Goal: Task Accomplishment & Management: Manage account settings

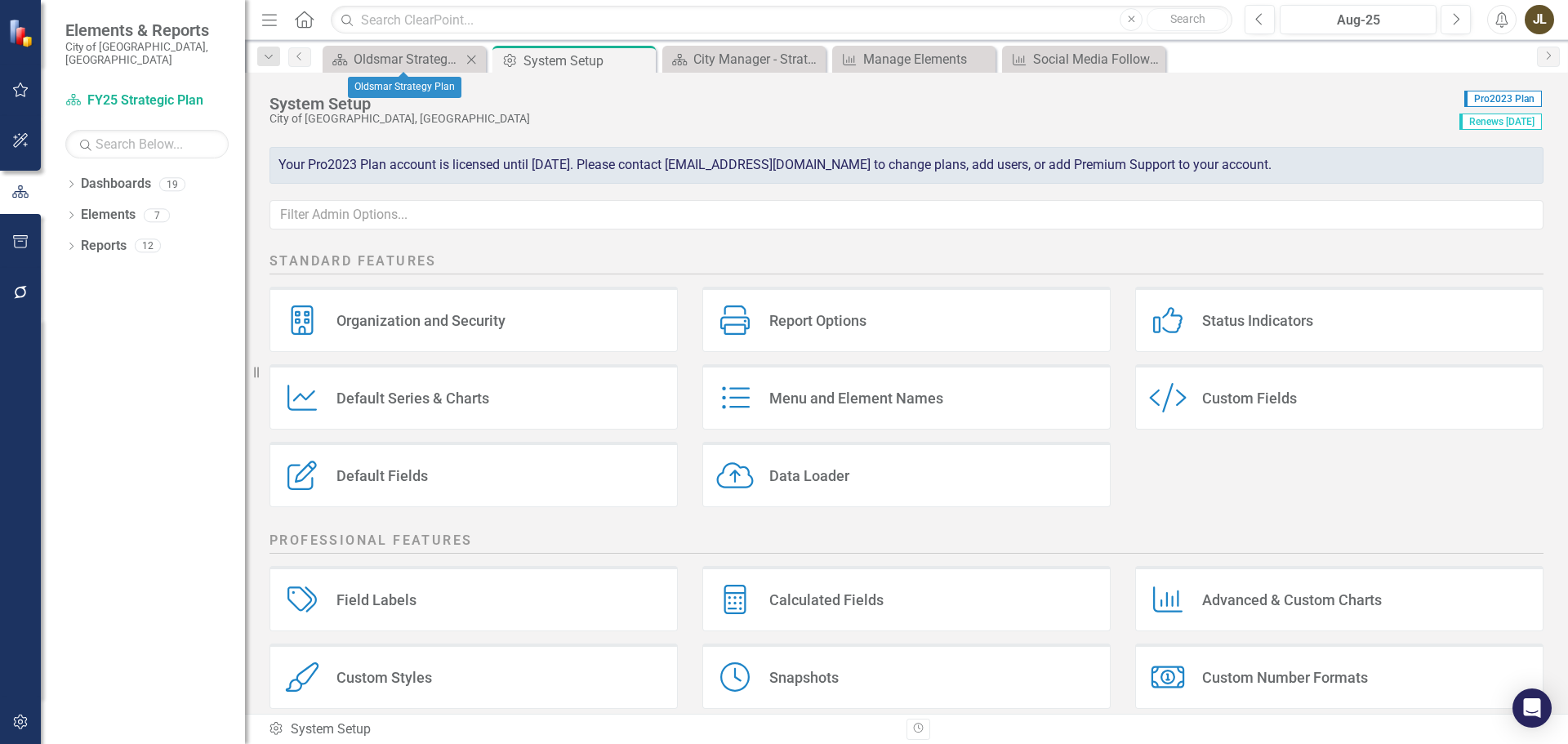
click at [413, 71] on div "Dashboard Oldsmar Strategy Plan Close" at bounding box center [405, 59] width 164 height 27
click at [414, 63] on div "Oldsmar Strategy Plan" at bounding box center [408, 58] width 108 height 21
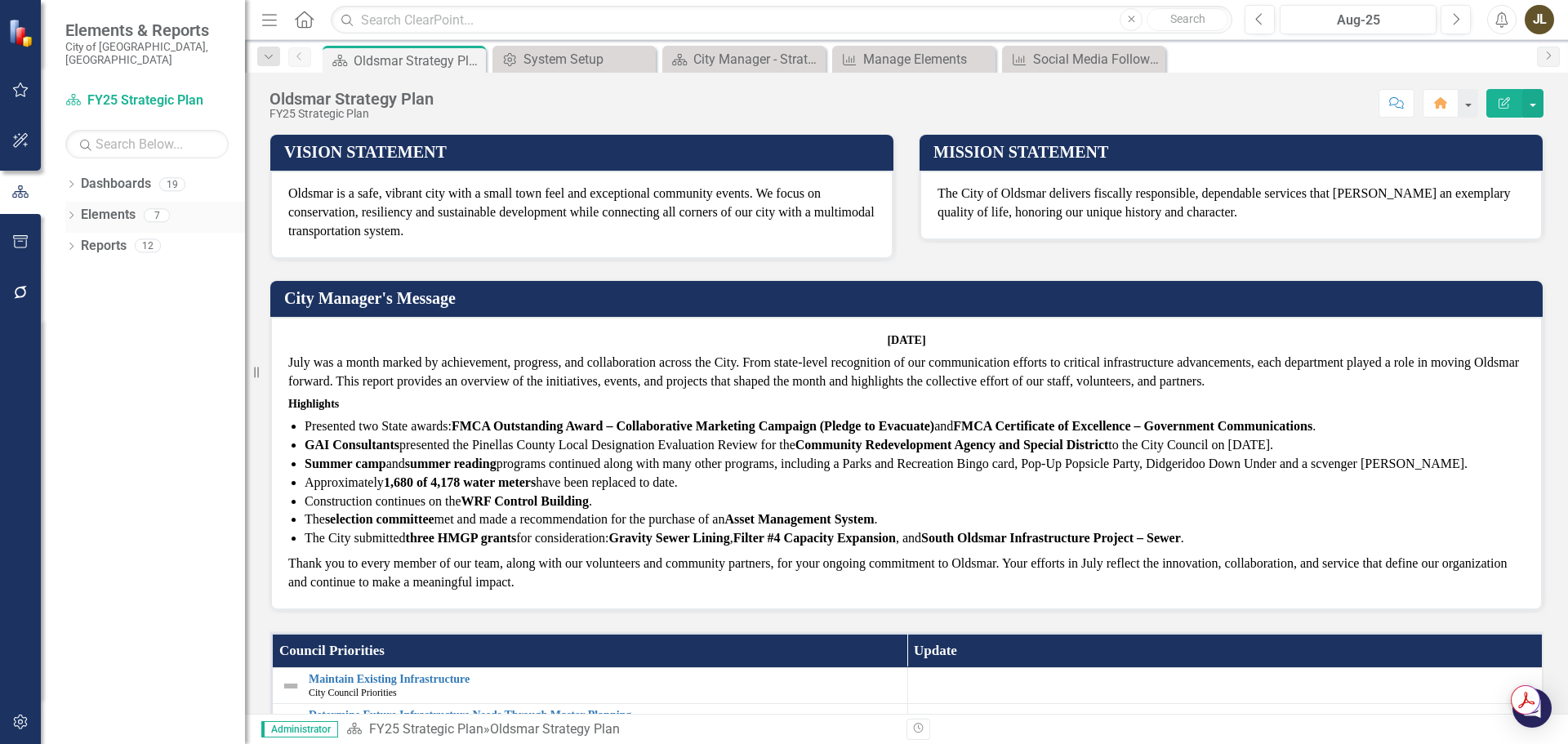
click at [72, 211] on div "Dropdown Elements 7" at bounding box center [156, 217] width 180 height 31
click at [67, 212] on icon "Dropdown" at bounding box center [71, 217] width 12 height 9
click at [67, 209] on icon "Dropdown" at bounding box center [69, 214] width 9 height 12
click at [73, 182] on icon "Dropdown" at bounding box center [71, 186] width 12 height 9
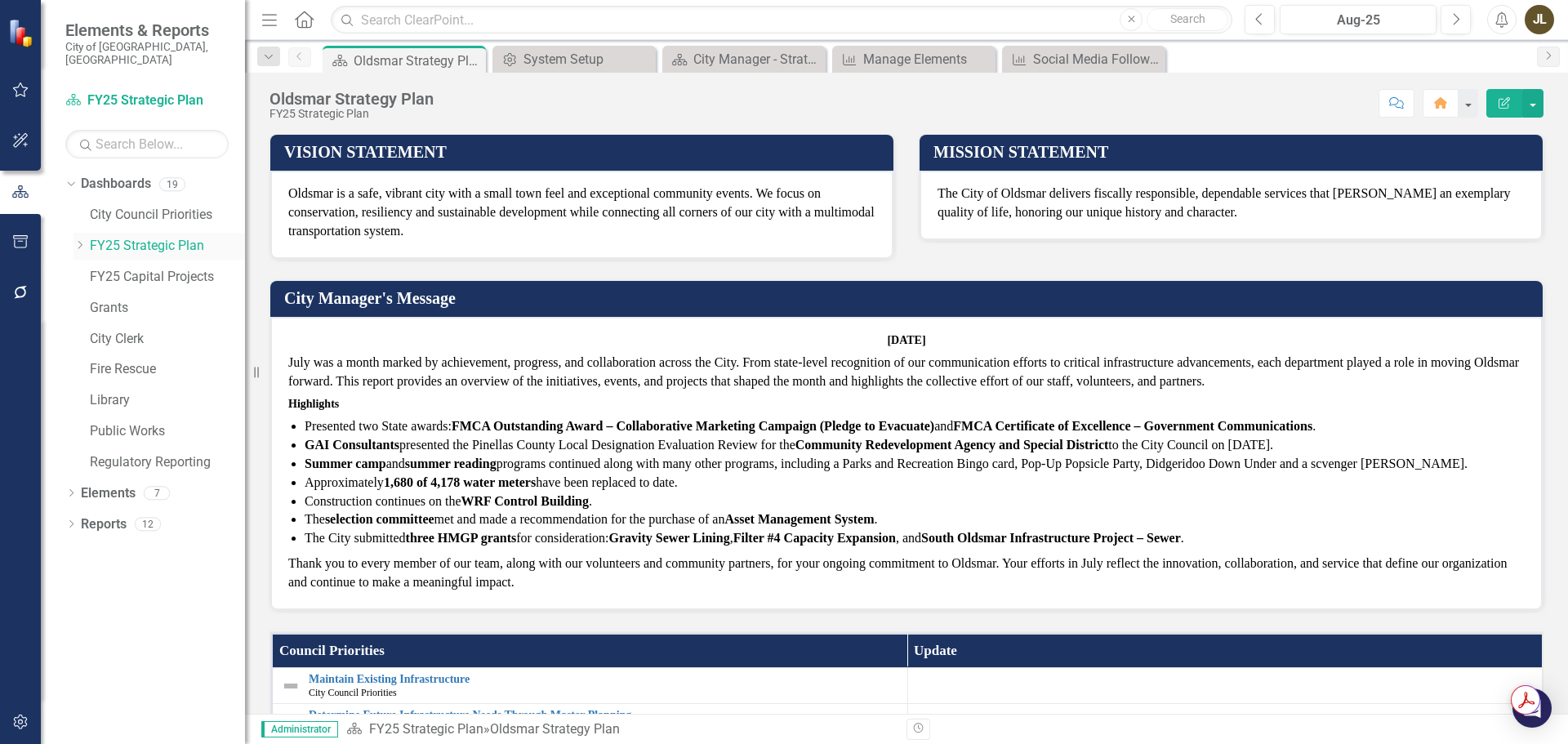
click at [77, 240] on icon "Dropdown" at bounding box center [80, 245] width 13 height 10
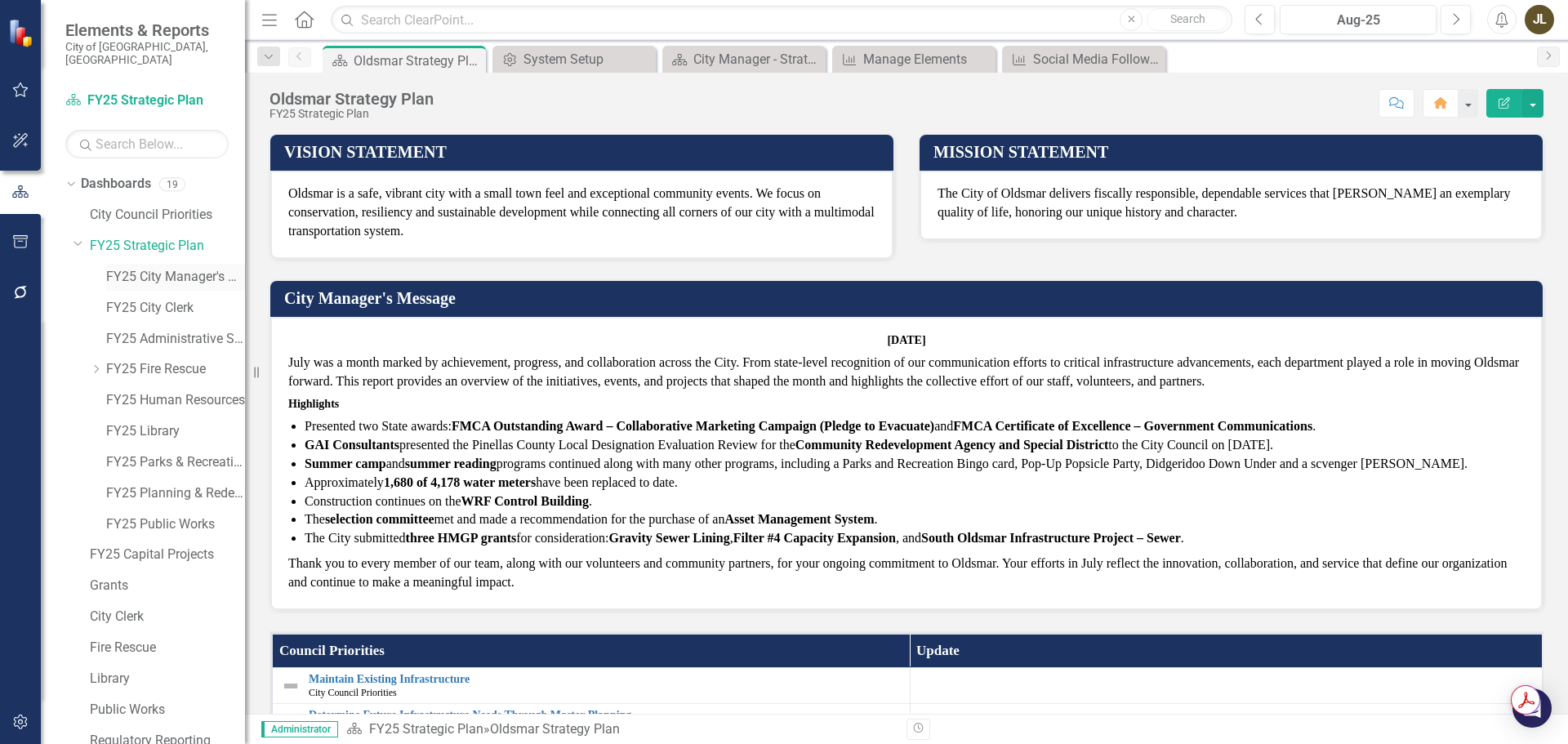
click at [172, 269] on link "FY25 City Manager's Office" at bounding box center [175, 277] width 139 height 19
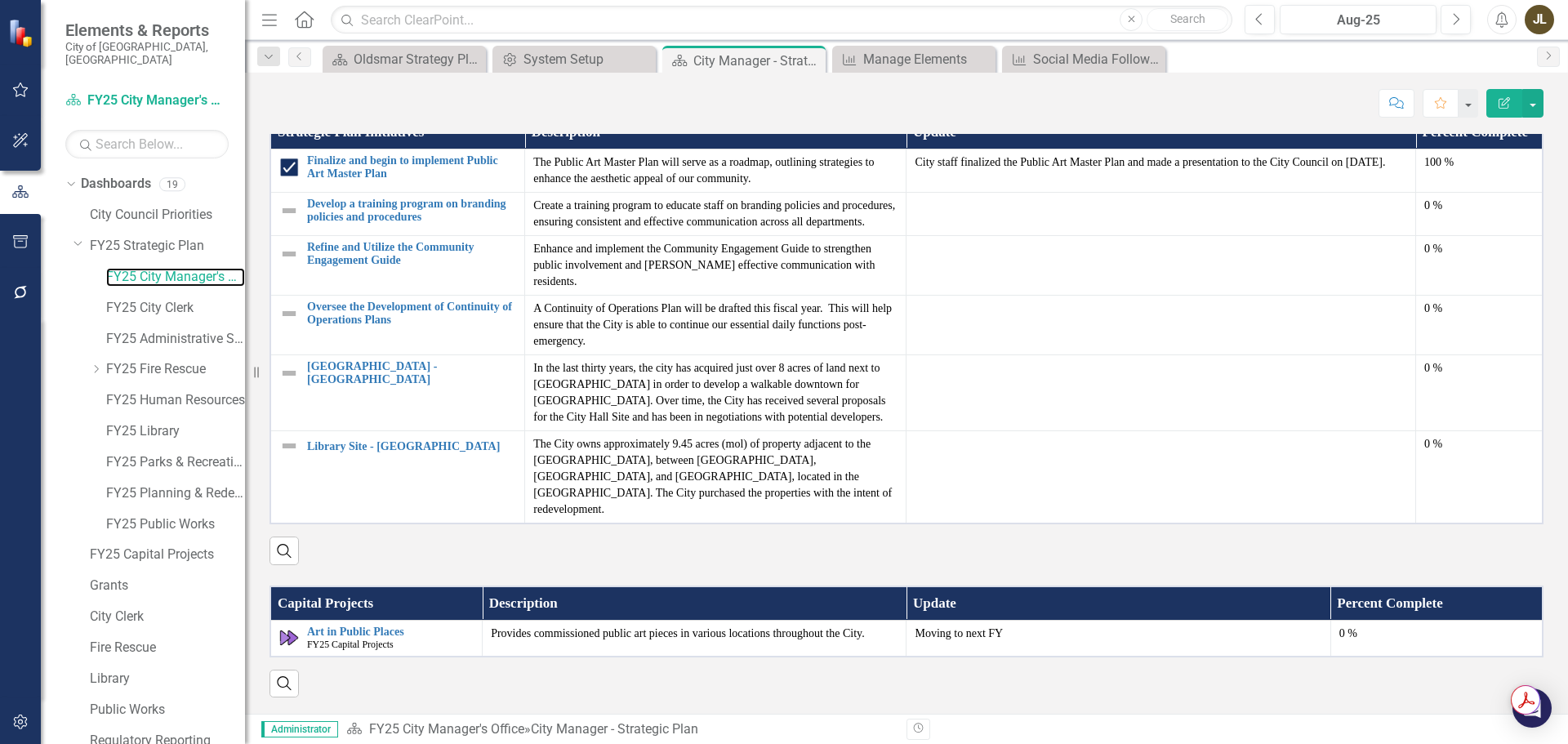
scroll to position [2183, 0]
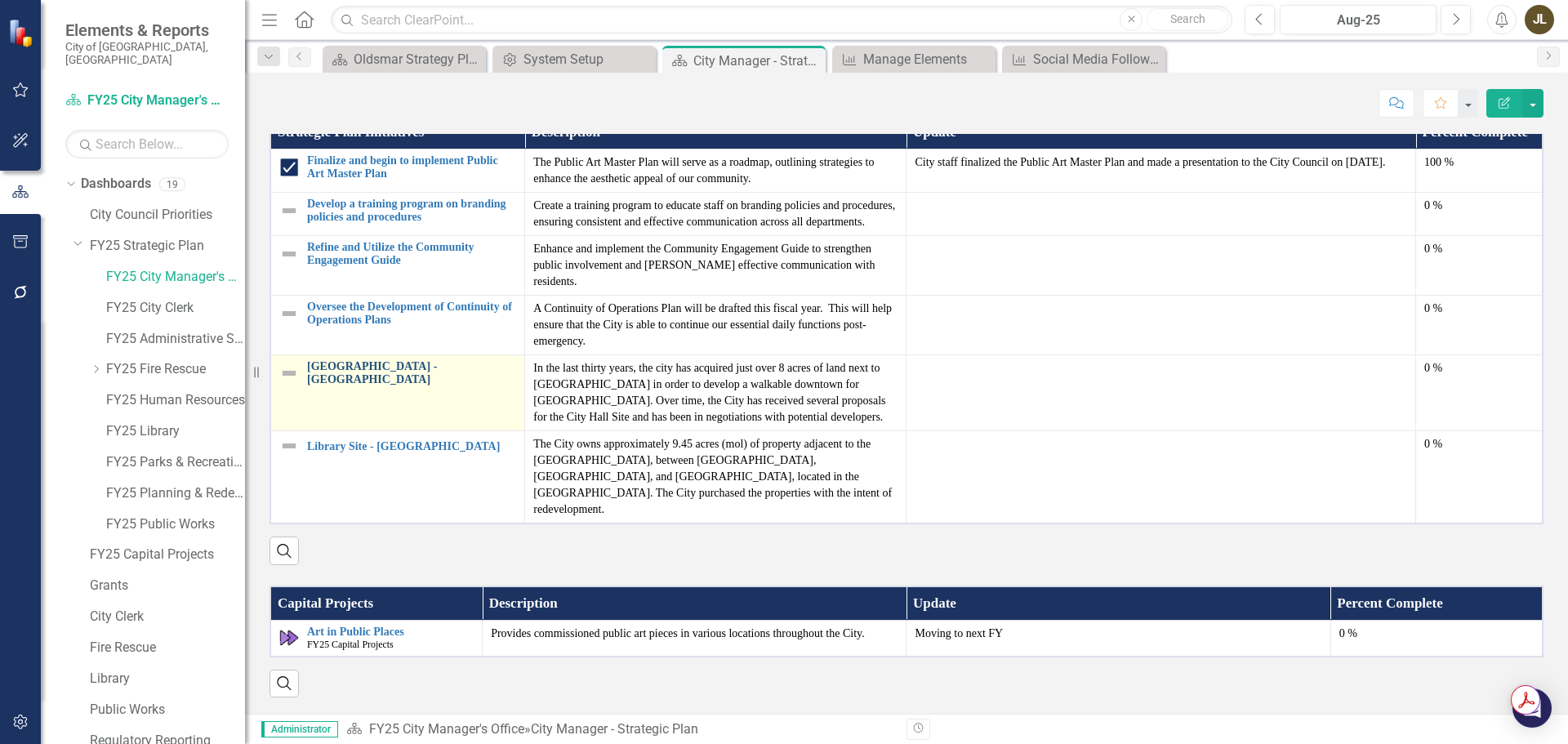
click at [480, 374] on link "[GEOGRAPHIC_DATA] - [GEOGRAPHIC_DATA]" at bounding box center [411, 372] width 209 height 25
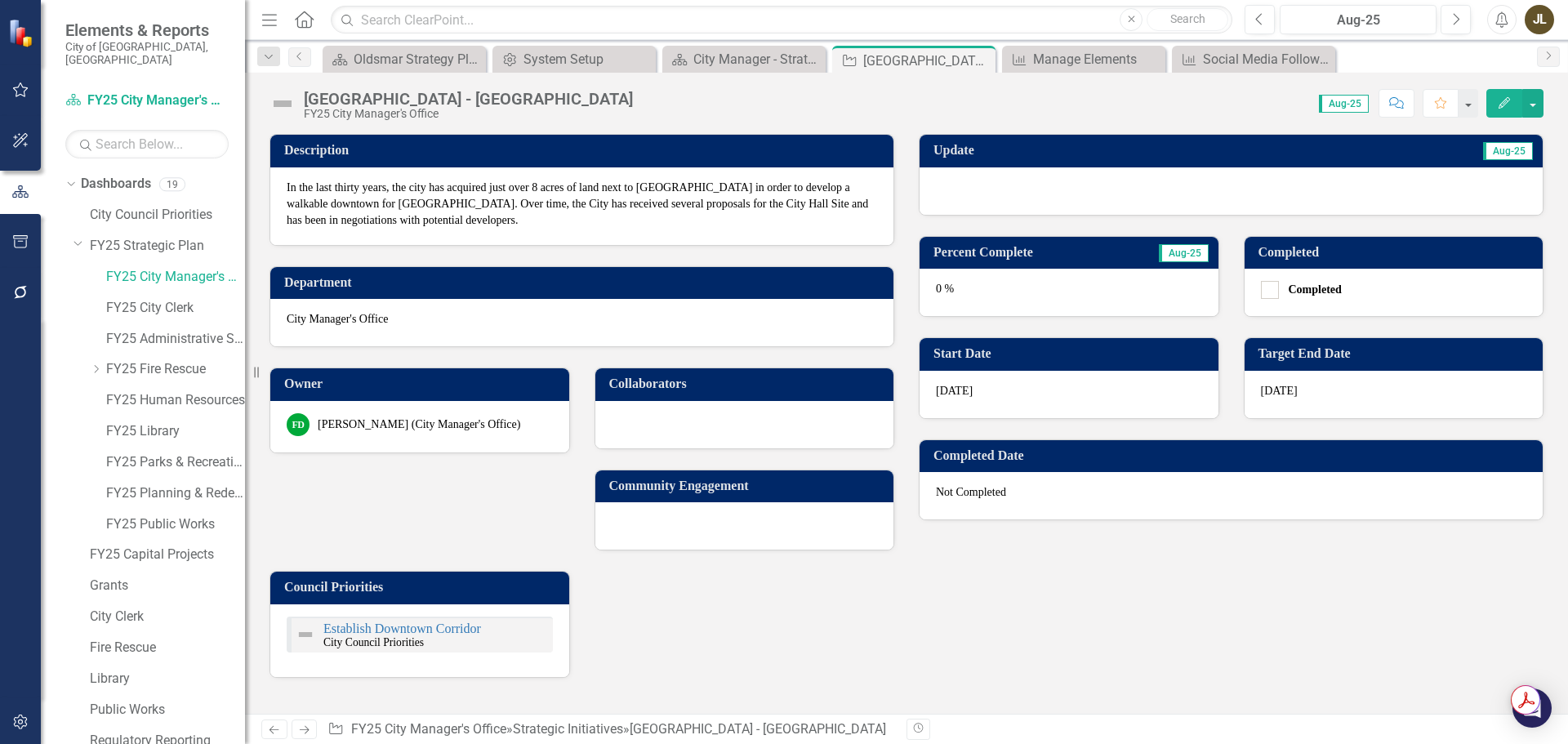
click at [1296, 192] on div at bounding box center [1231, 191] width 623 height 48
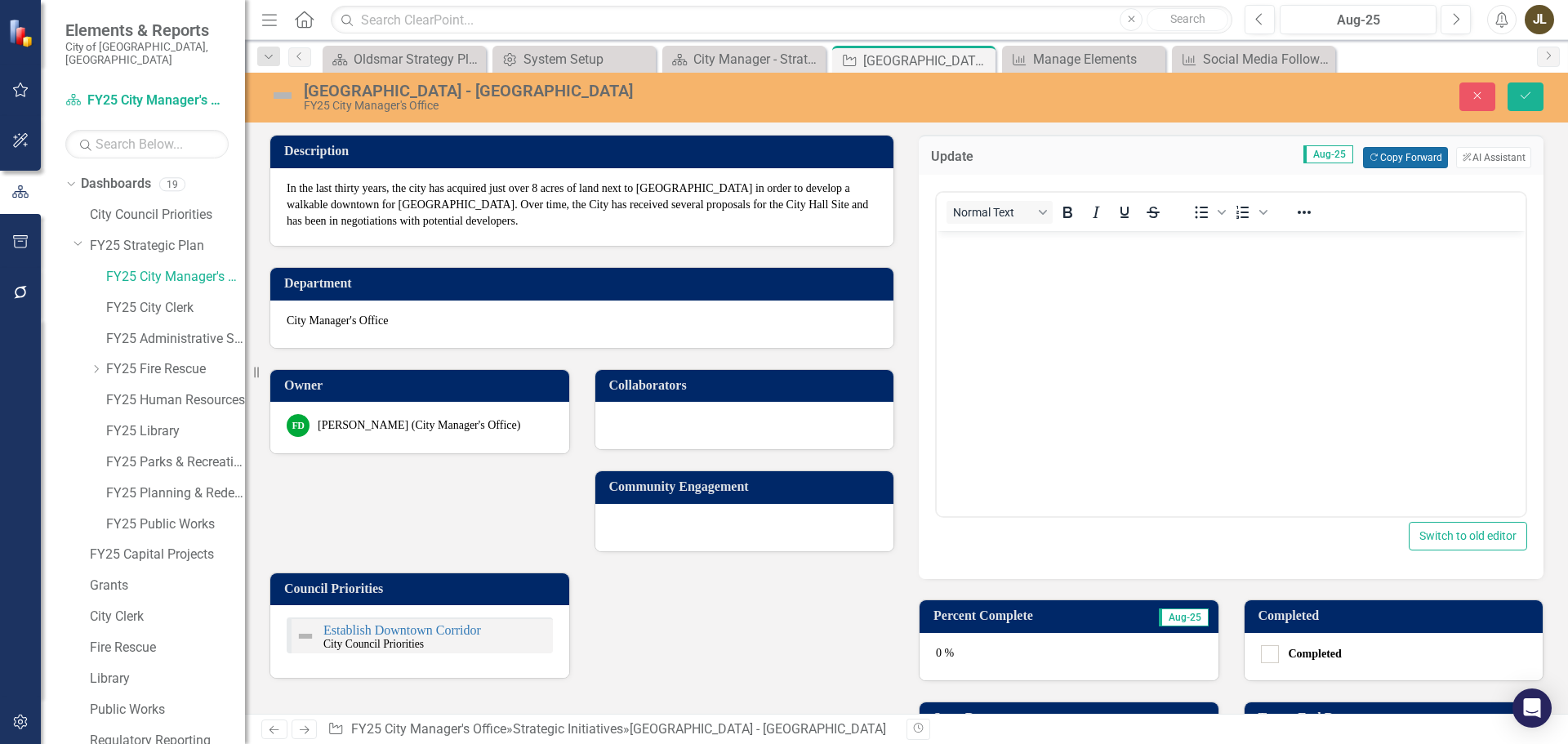
click at [1404, 162] on button "Copy Forward Copy Forward" at bounding box center [1405, 157] width 85 height 22
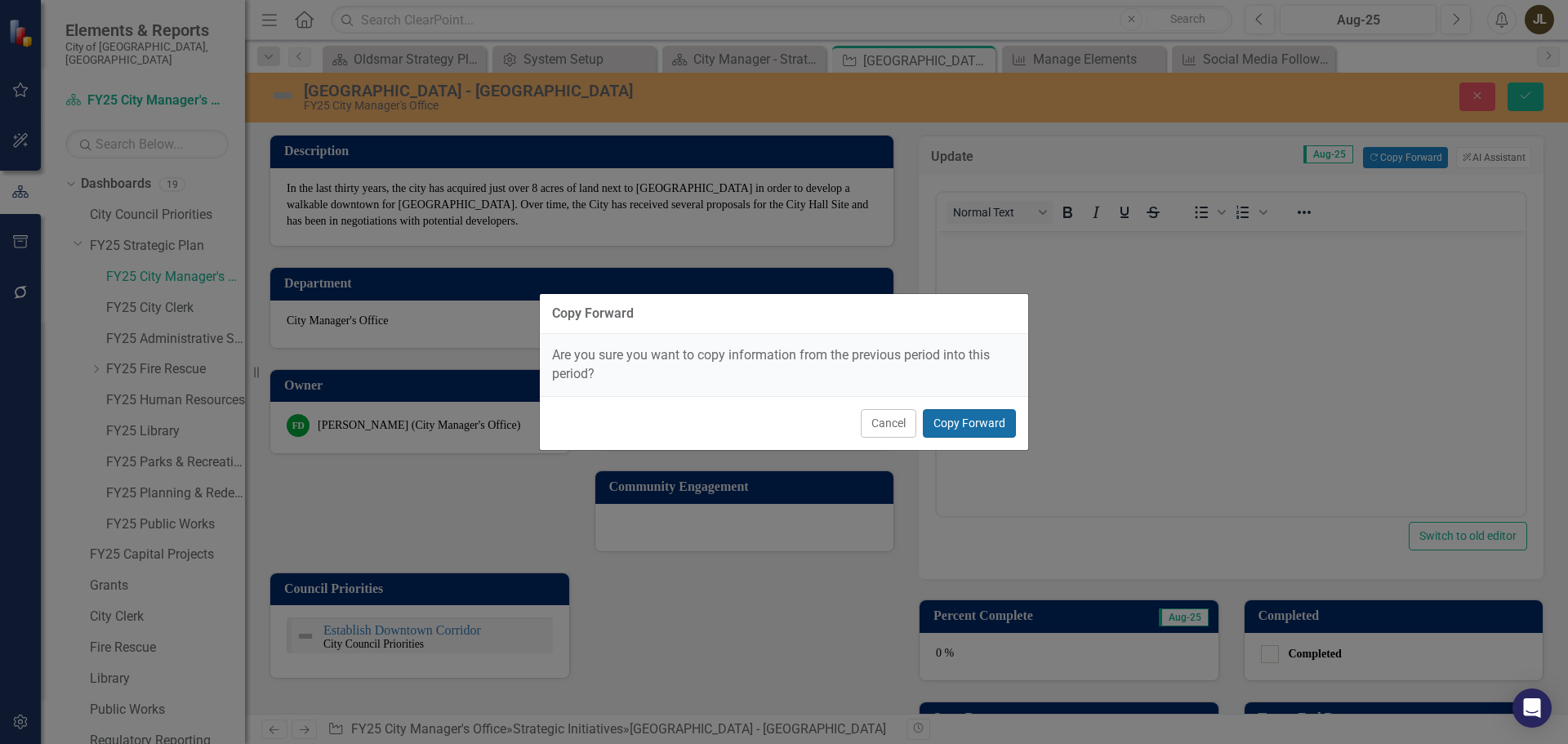
click at [987, 416] on button "Copy Forward" at bounding box center [969, 424] width 93 height 29
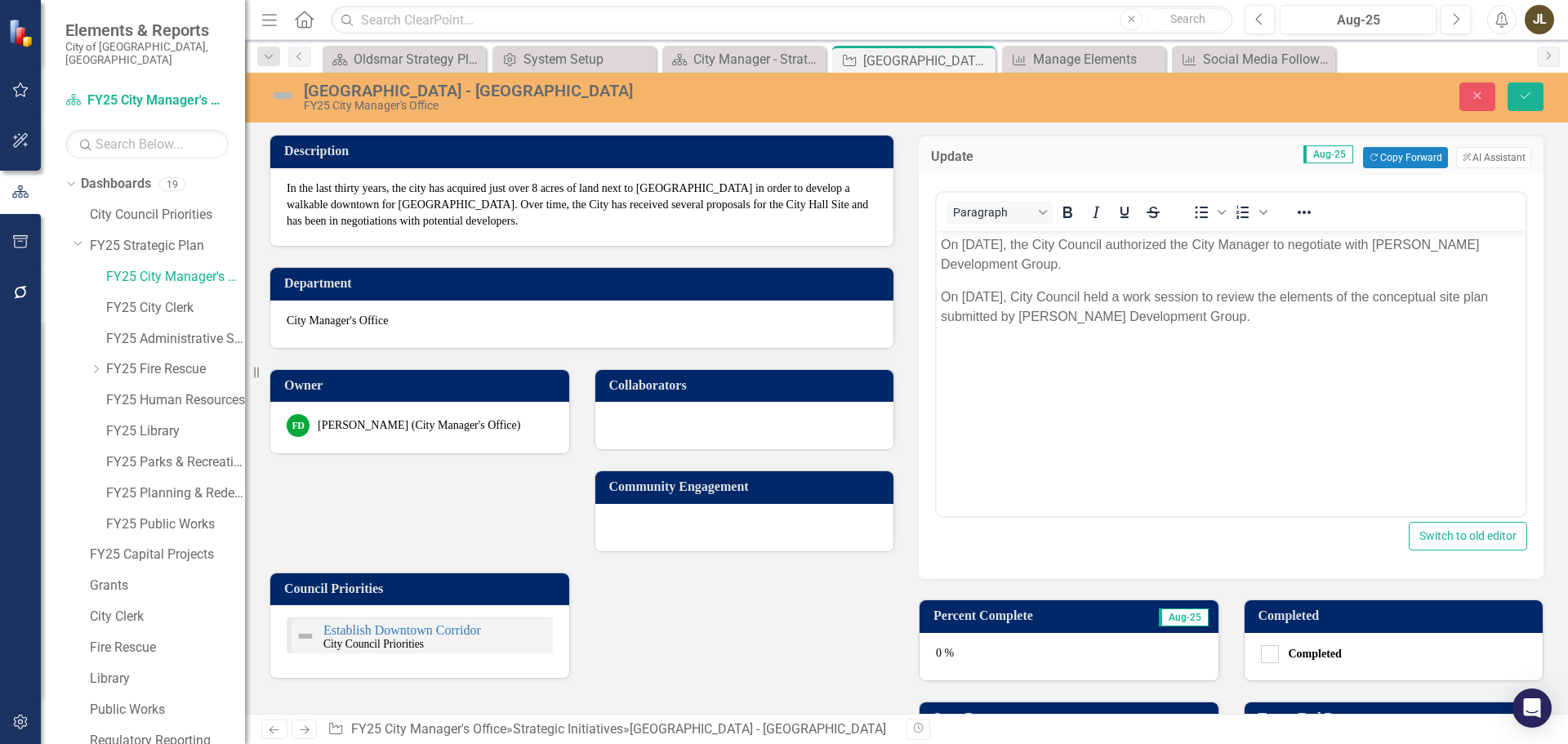
click at [1262, 322] on p "On [DATE], City Council held a work session to review the elements of the conce…" at bounding box center [1231, 308] width 580 height 40
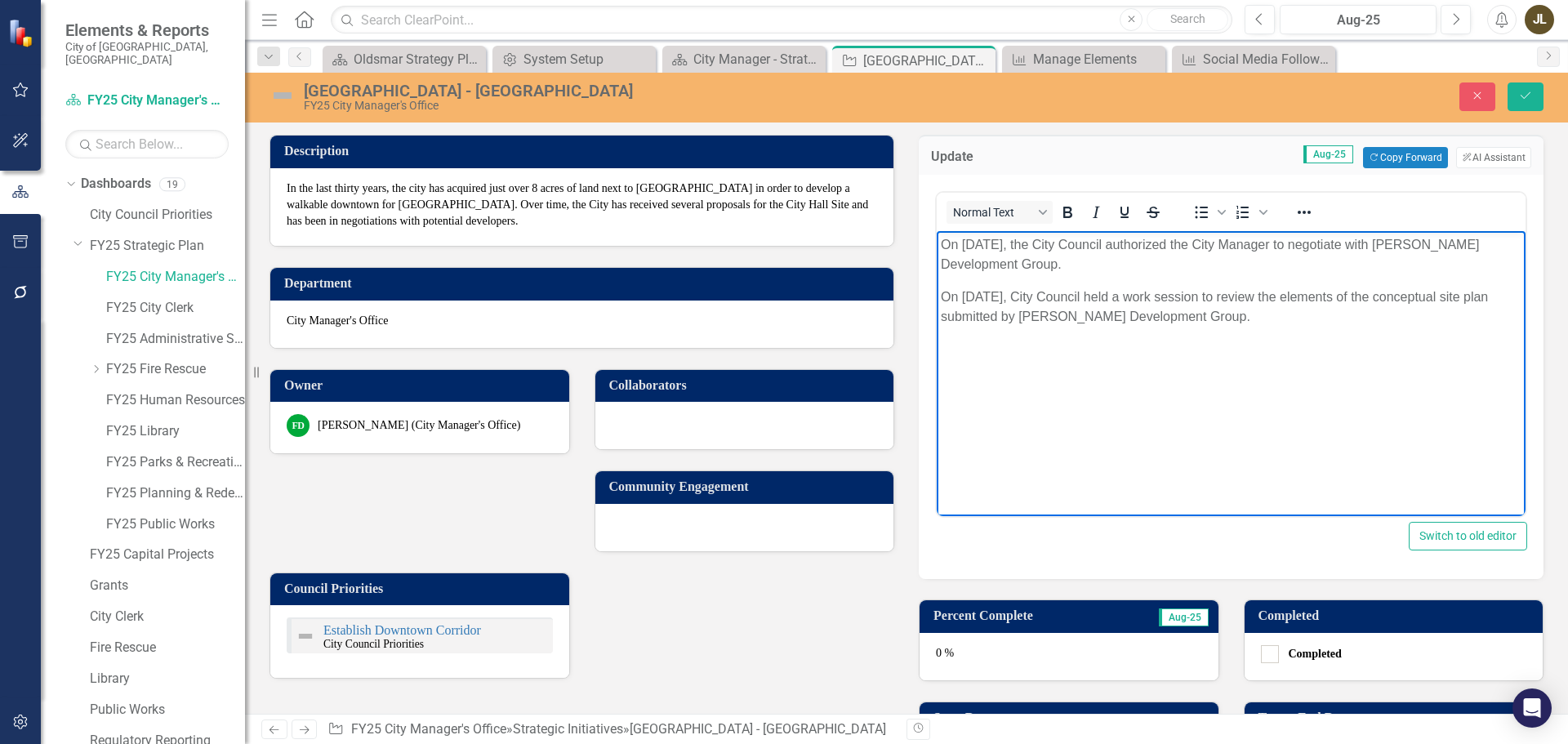
click at [944, 242] on p "On [DATE], the City Council authorized the City Manager to negotiate with [PERS…" at bounding box center [1231, 255] width 580 height 40
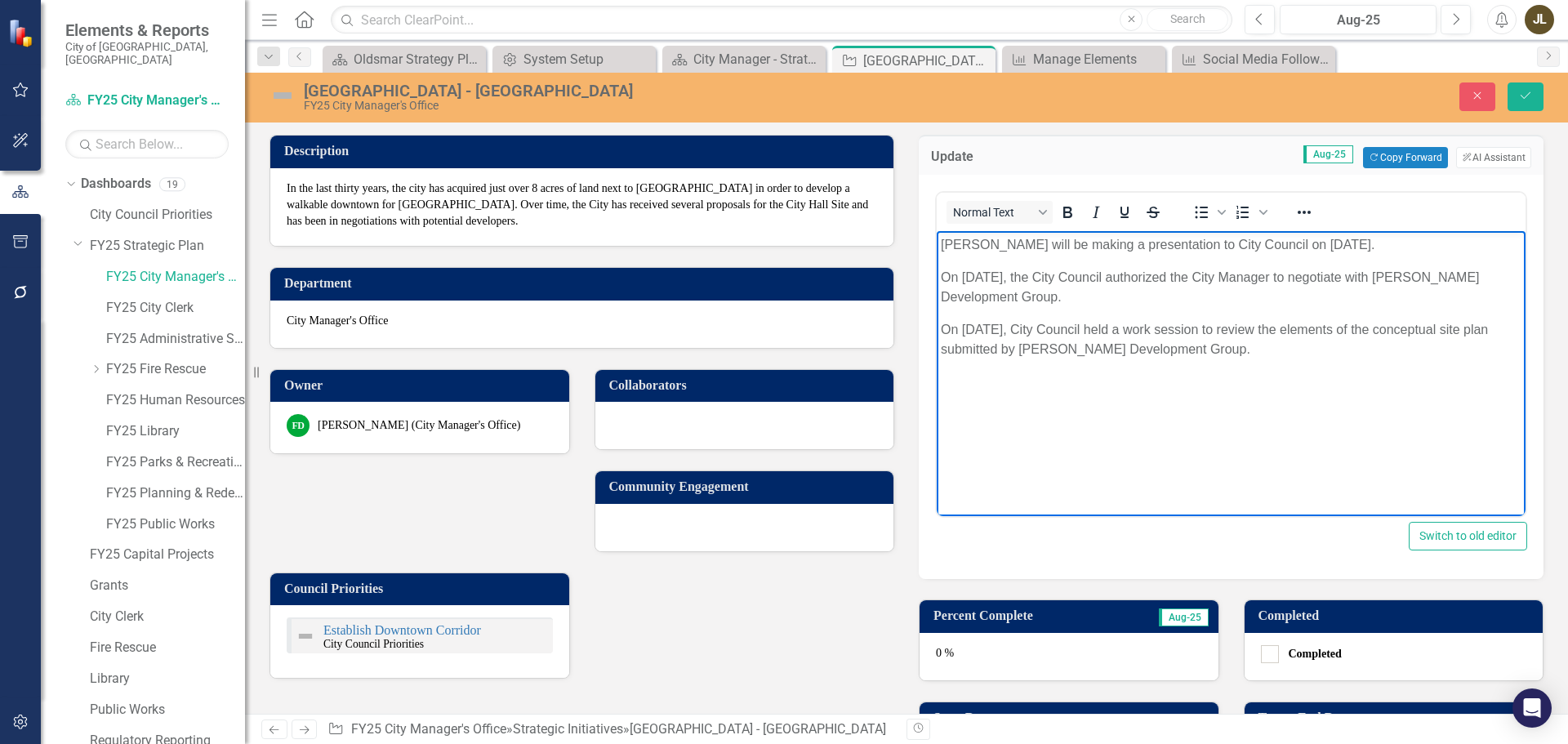
click at [1368, 239] on p "[PERSON_NAME] will be making a presentation to City Council on [DATE]." at bounding box center [1231, 245] width 580 height 20
drag, startPoint x: 1094, startPoint y: 244, endPoint x: 1006, endPoint y: 244, distance: 88.0
click at [1006, 244] on p "[PERSON_NAME] will be making a presentation to City Council on [DATE]." at bounding box center [1231, 245] width 580 height 20
drag, startPoint x: 1306, startPoint y: 245, endPoint x: 997, endPoint y: 245, distance: 309.0
click at [997, 245] on p "[PERSON_NAME] will be presenting to City Council on [DATE]." at bounding box center [1231, 245] width 580 height 20
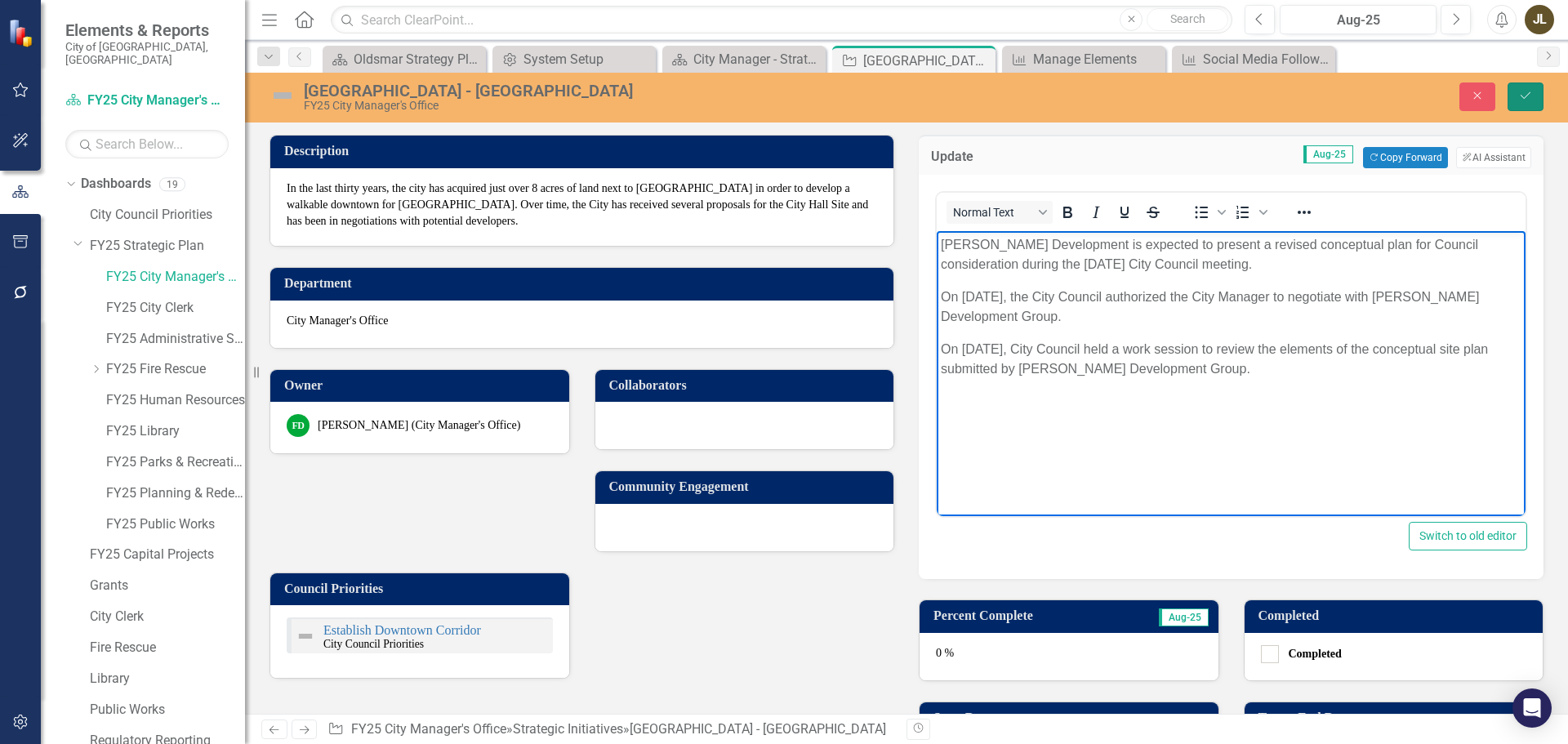
click at [1518, 99] on button "Save" at bounding box center [1526, 97] width 36 height 29
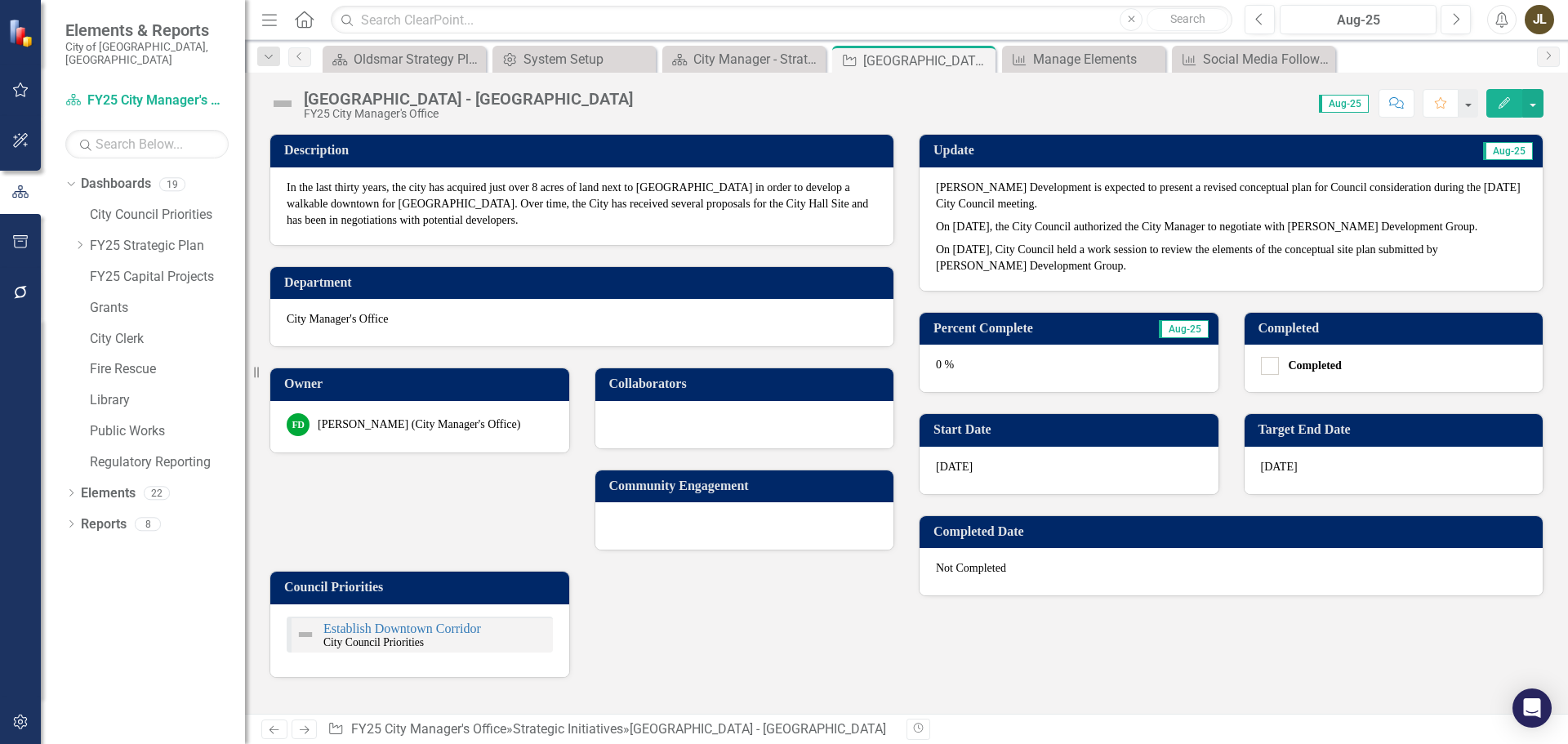
click at [289, 102] on img at bounding box center [282, 103] width 26 height 26
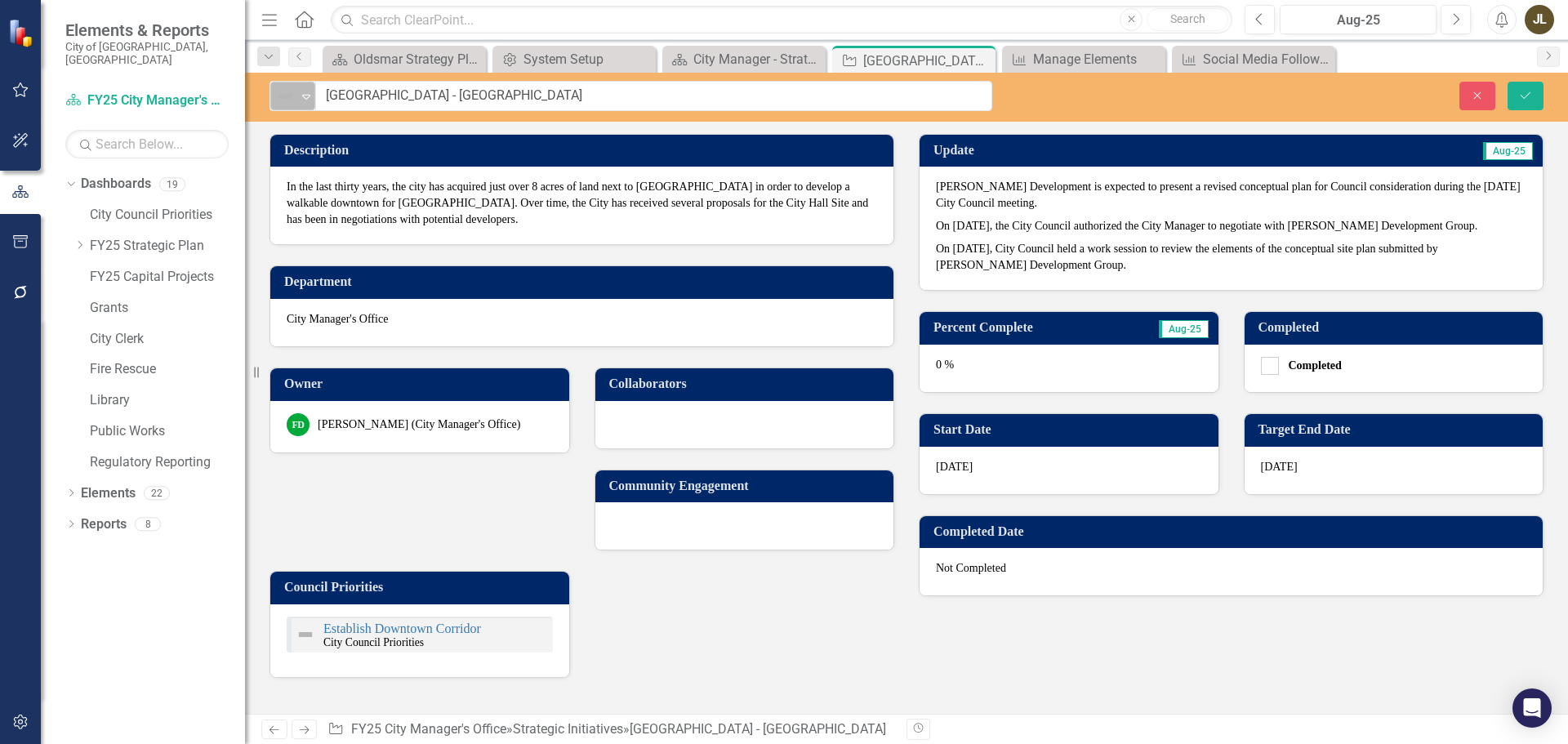
click at [301, 106] on div "Expand" at bounding box center [306, 96] width 16 height 27
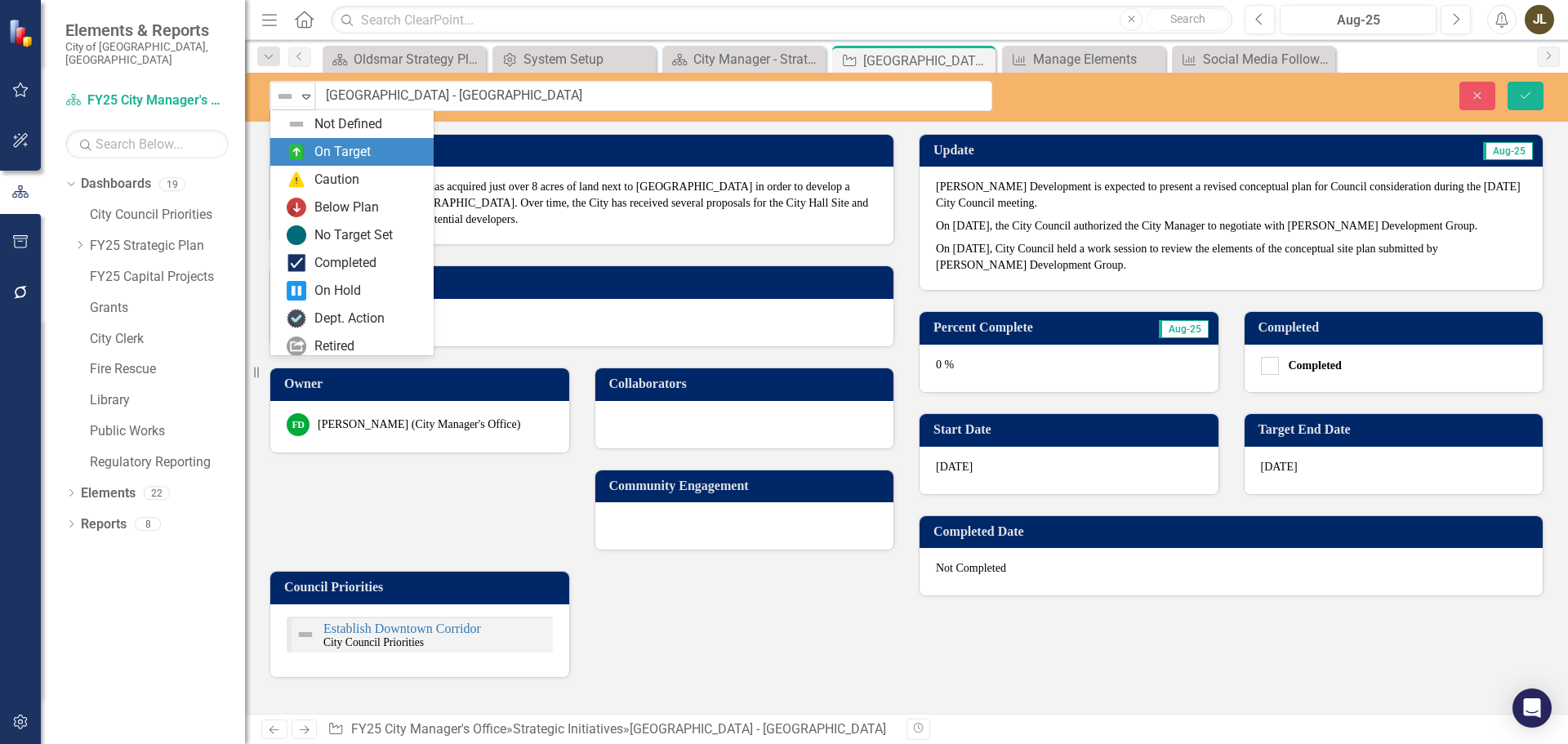
click at [321, 150] on div "On Target" at bounding box center [343, 152] width 57 height 19
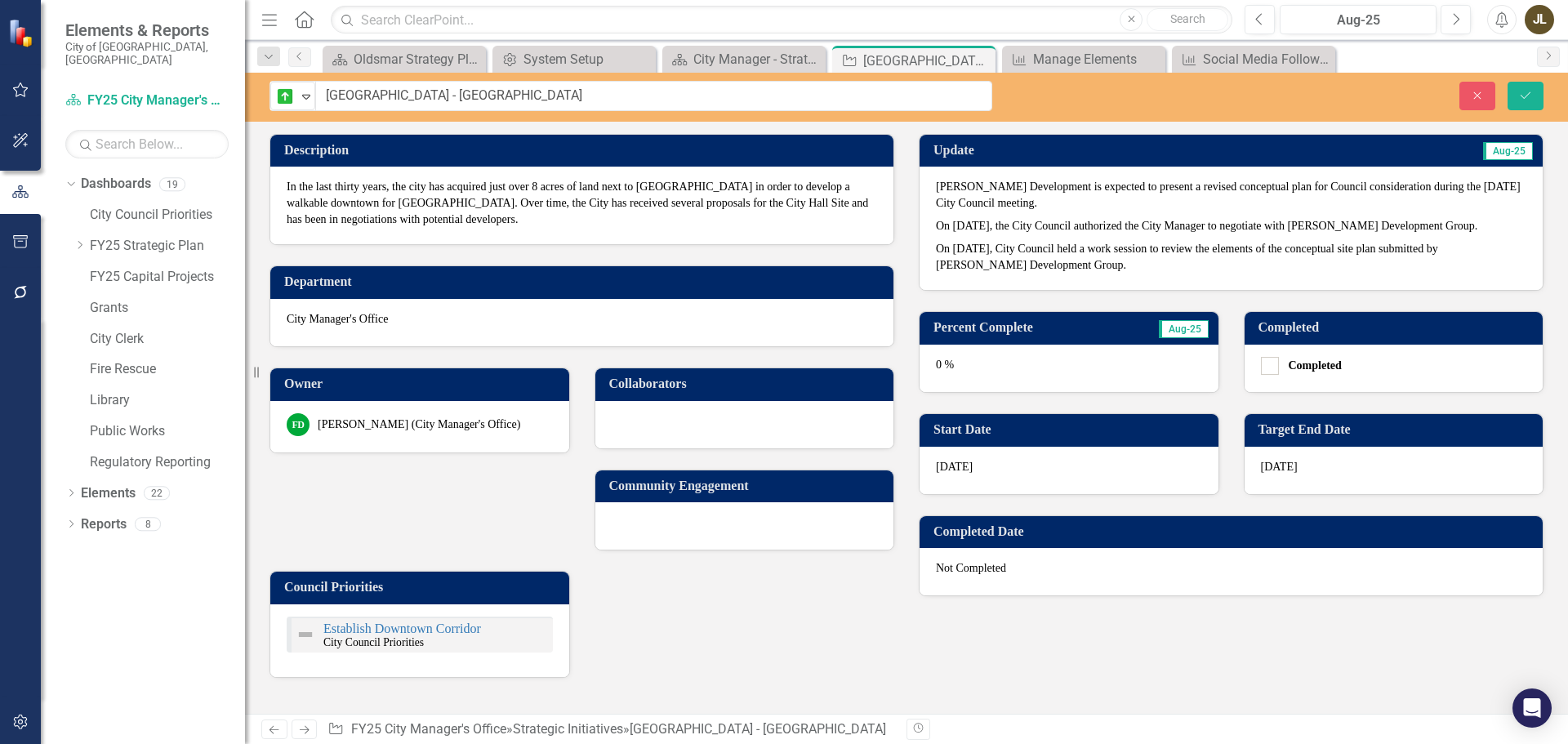
click at [977, 359] on div "0 %" at bounding box center [1069, 368] width 299 height 48
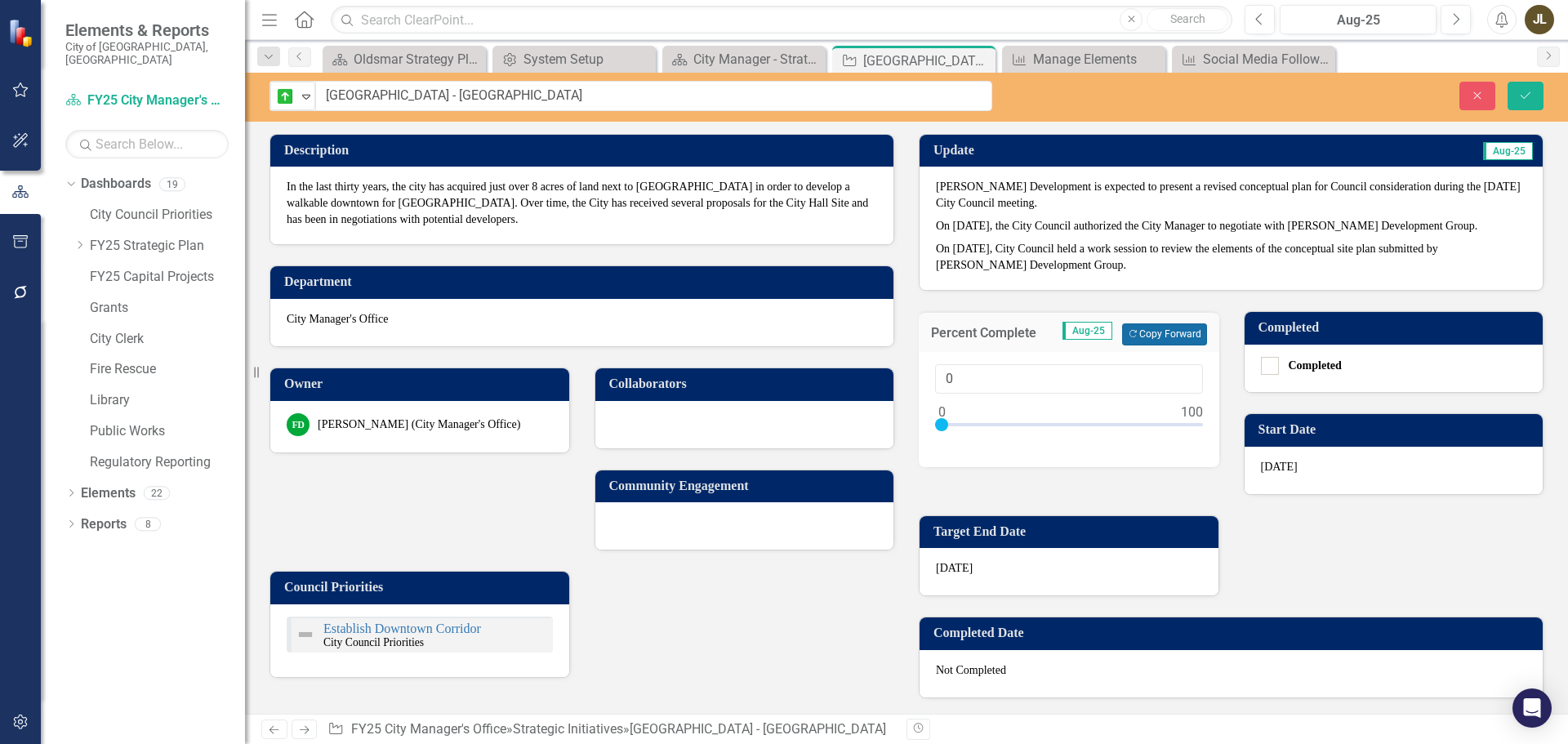
click at [1126, 325] on button "Copy Forward Copy Forward" at bounding box center [1164, 334] width 85 height 22
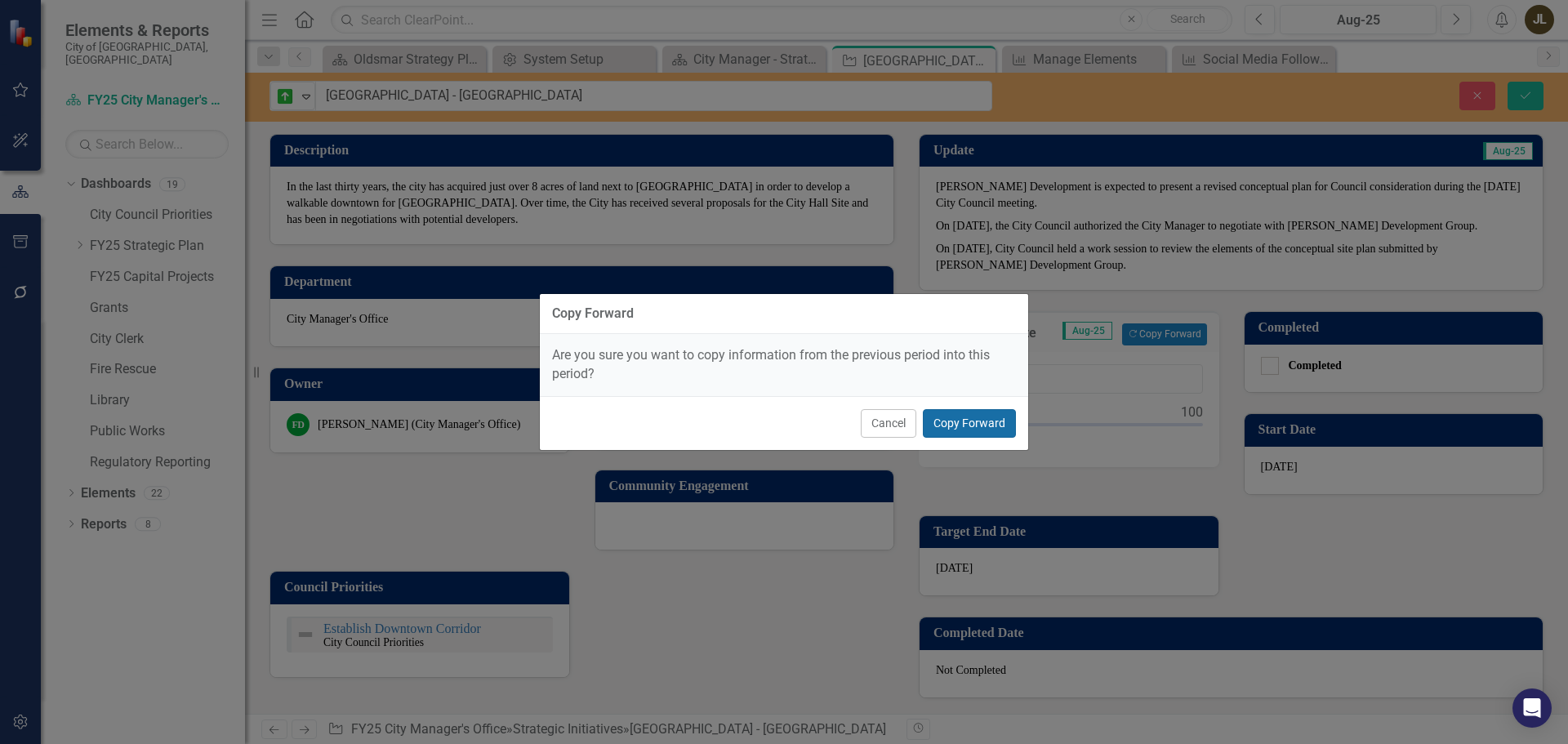
click at [997, 418] on button "Copy Forward" at bounding box center [969, 424] width 93 height 29
type input "25"
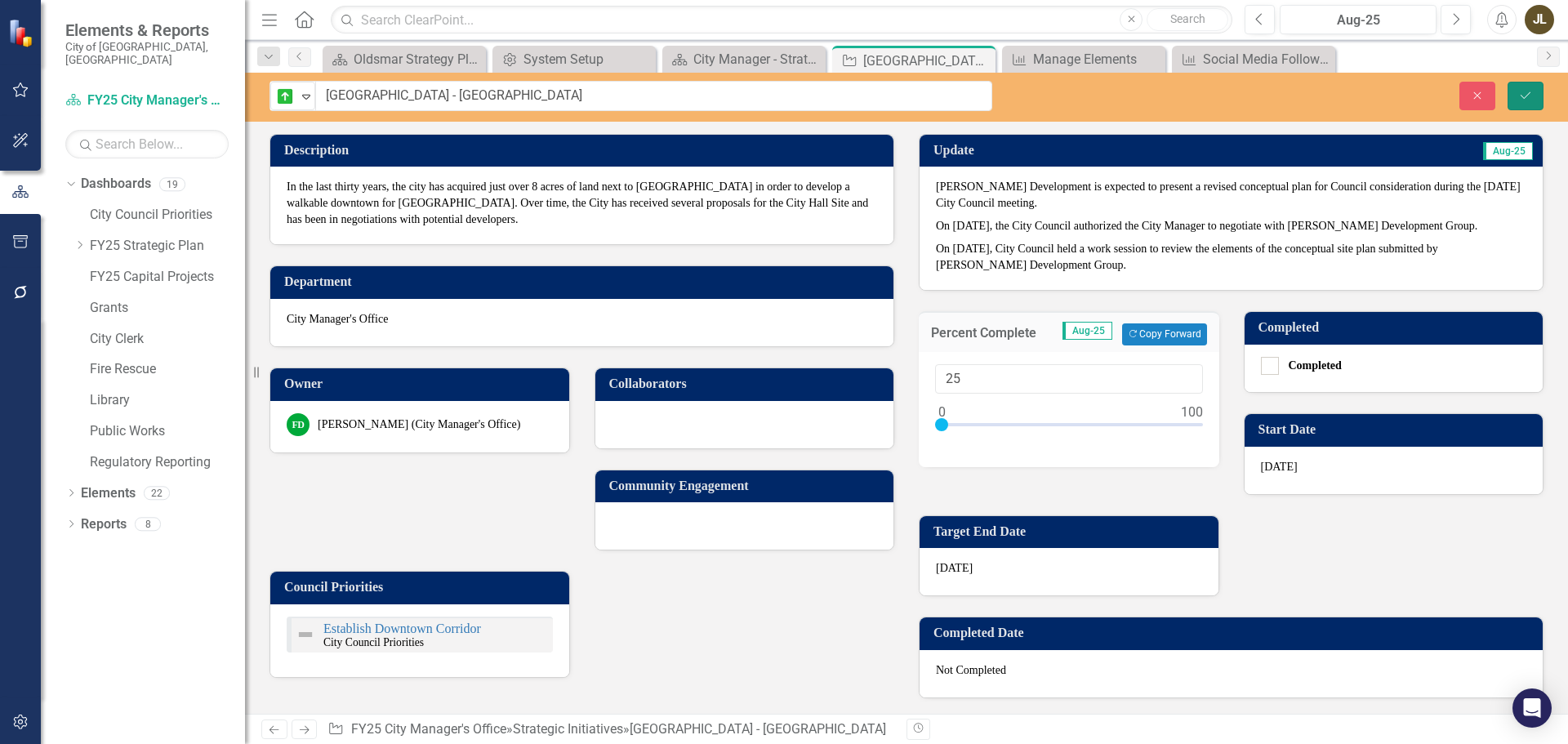
click at [1521, 95] on icon "submit" at bounding box center [1525, 94] width 10 height 6
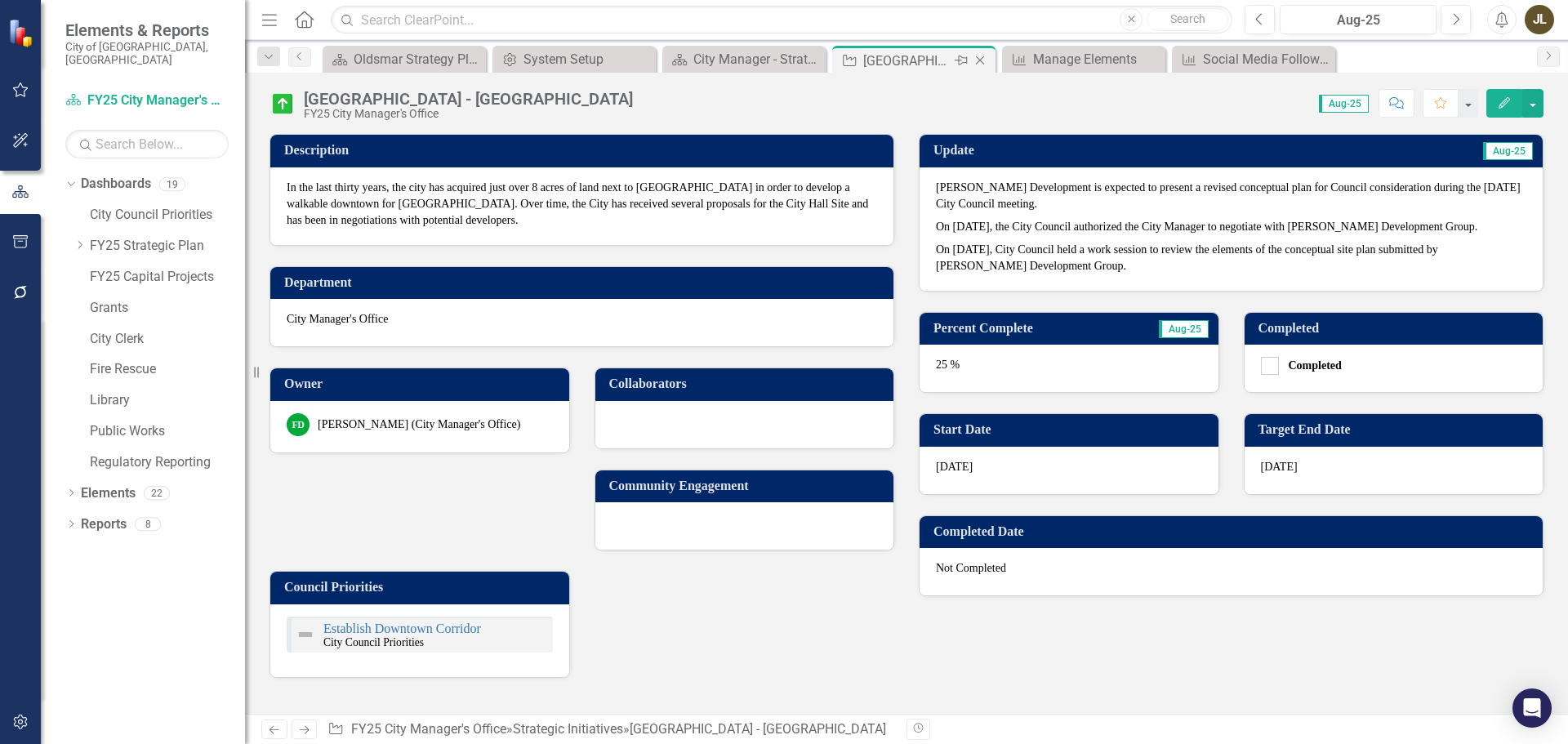
click at [983, 64] on icon at bounding box center [981, 61] width 9 height 9
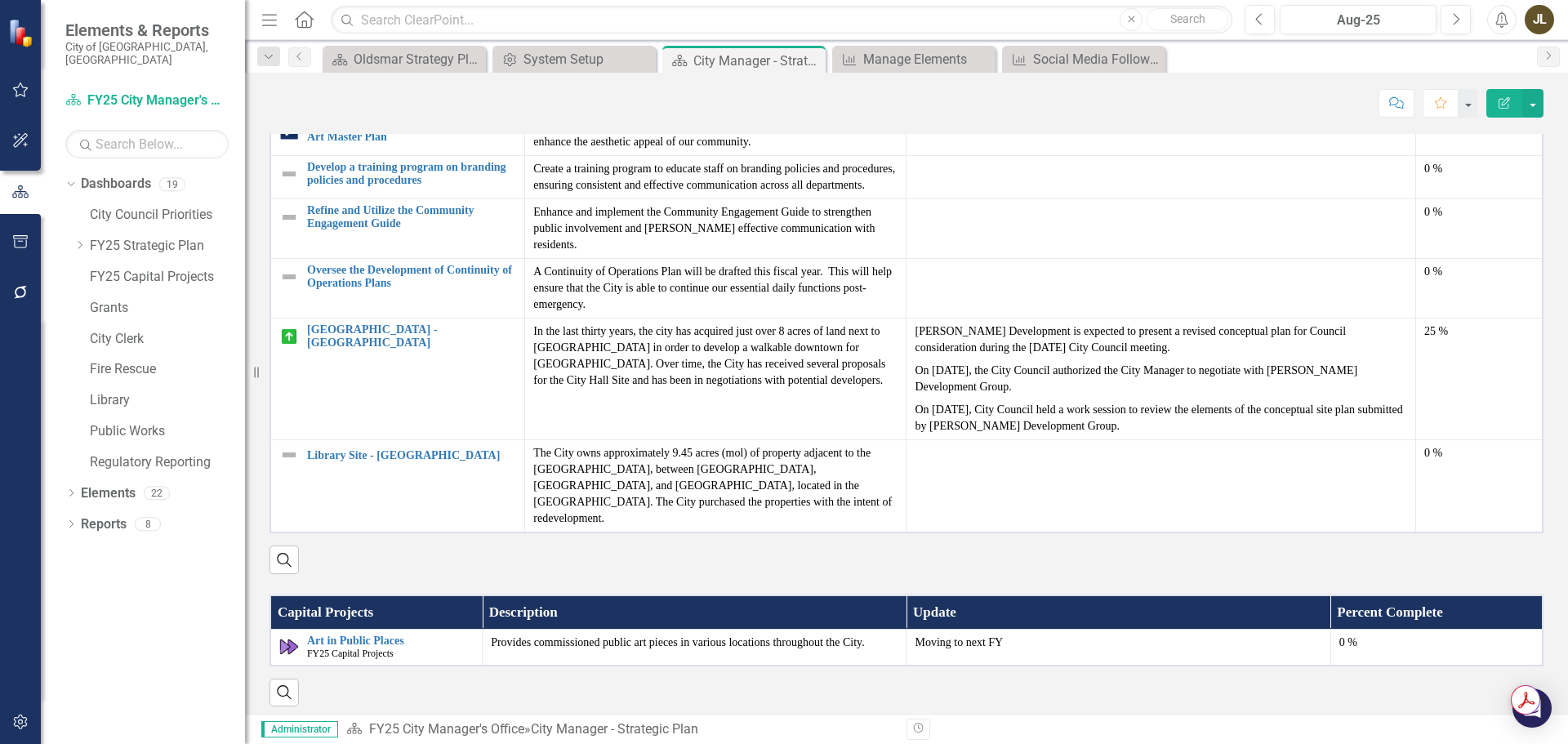
scroll to position [2205, 0]
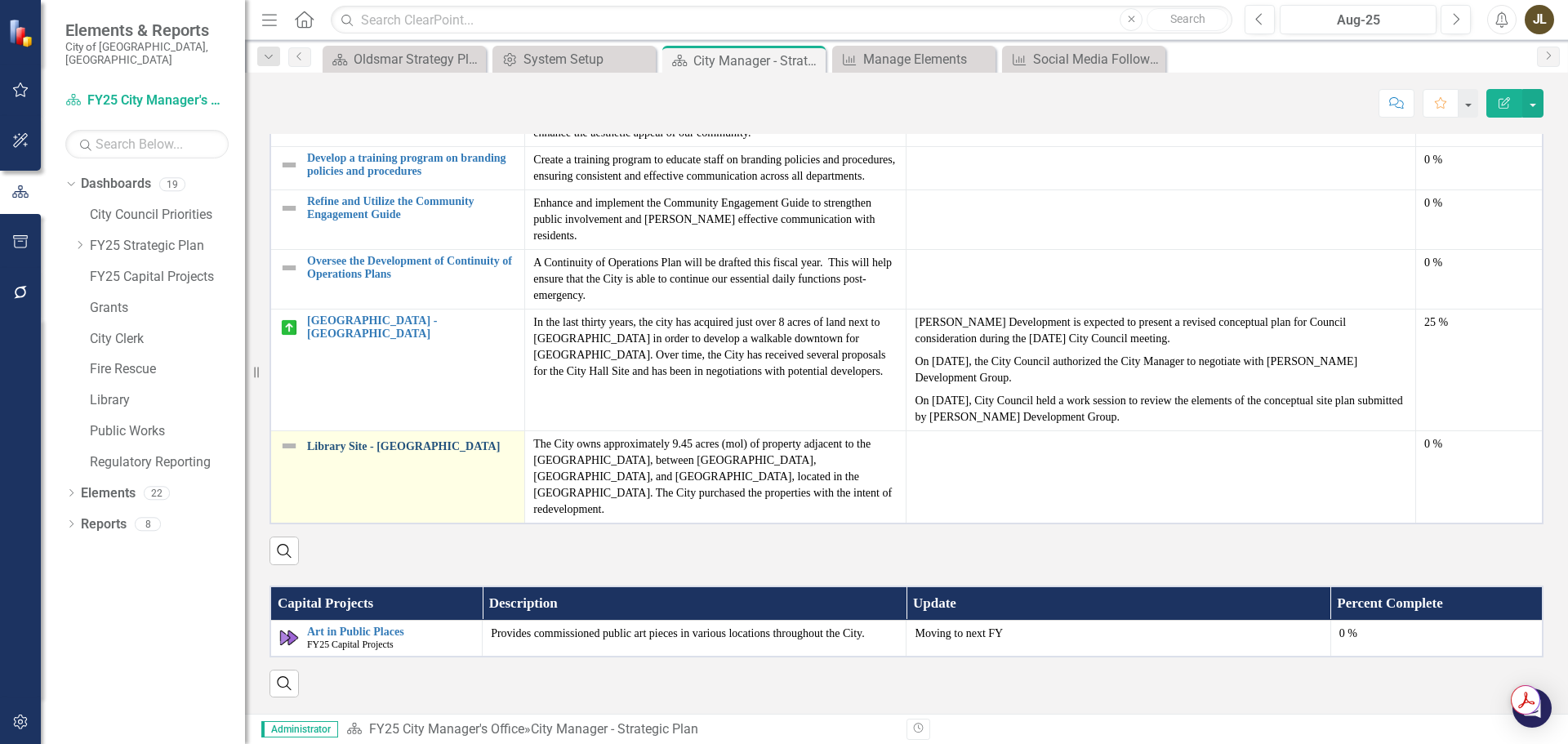
click at [434, 453] on link "Library Site - [GEOGRAPHIC_DATA]" at bounding box center [411, 446] width 209 height 13
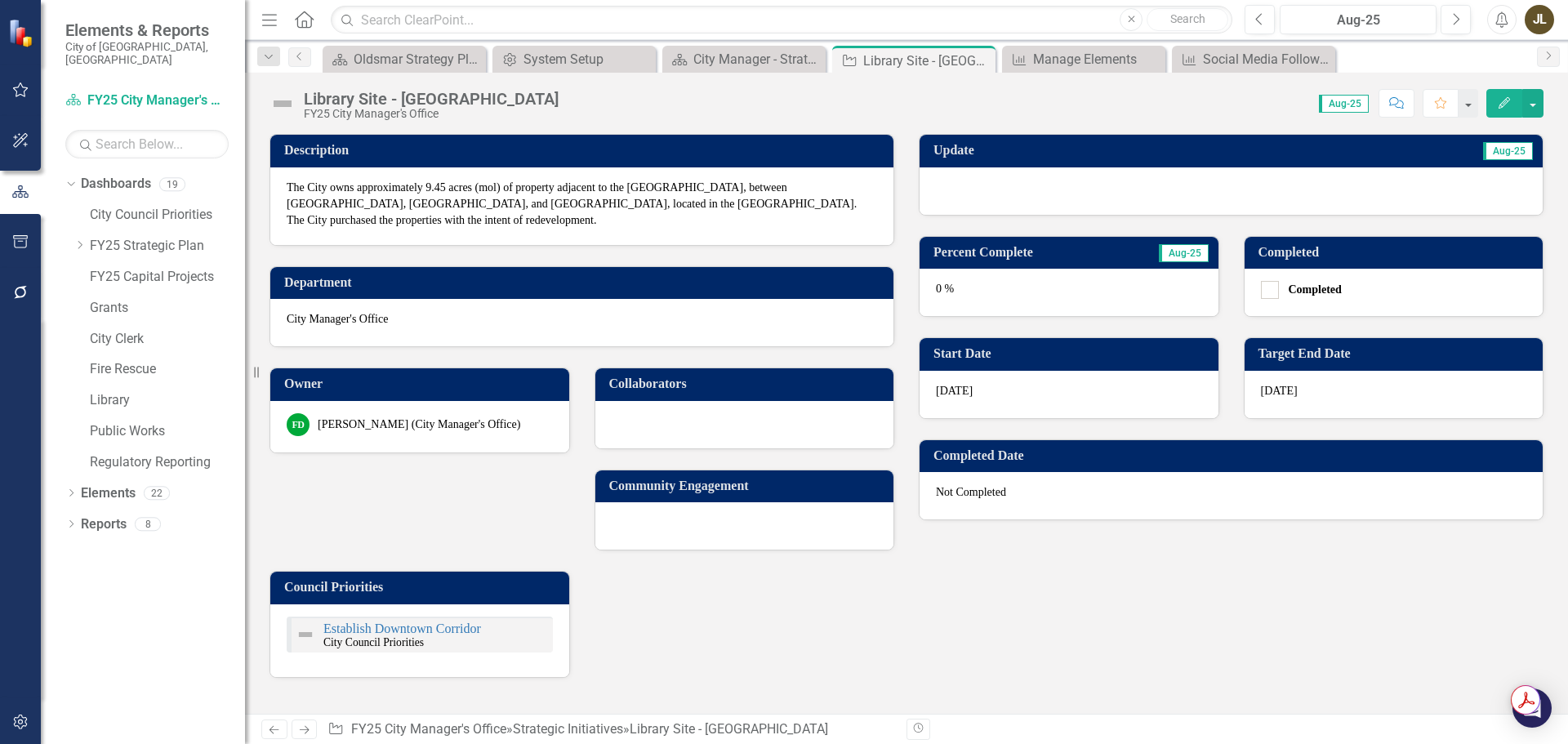
click at [1064, 192] on div at bounding box center [1231, 191] width 623 height 48
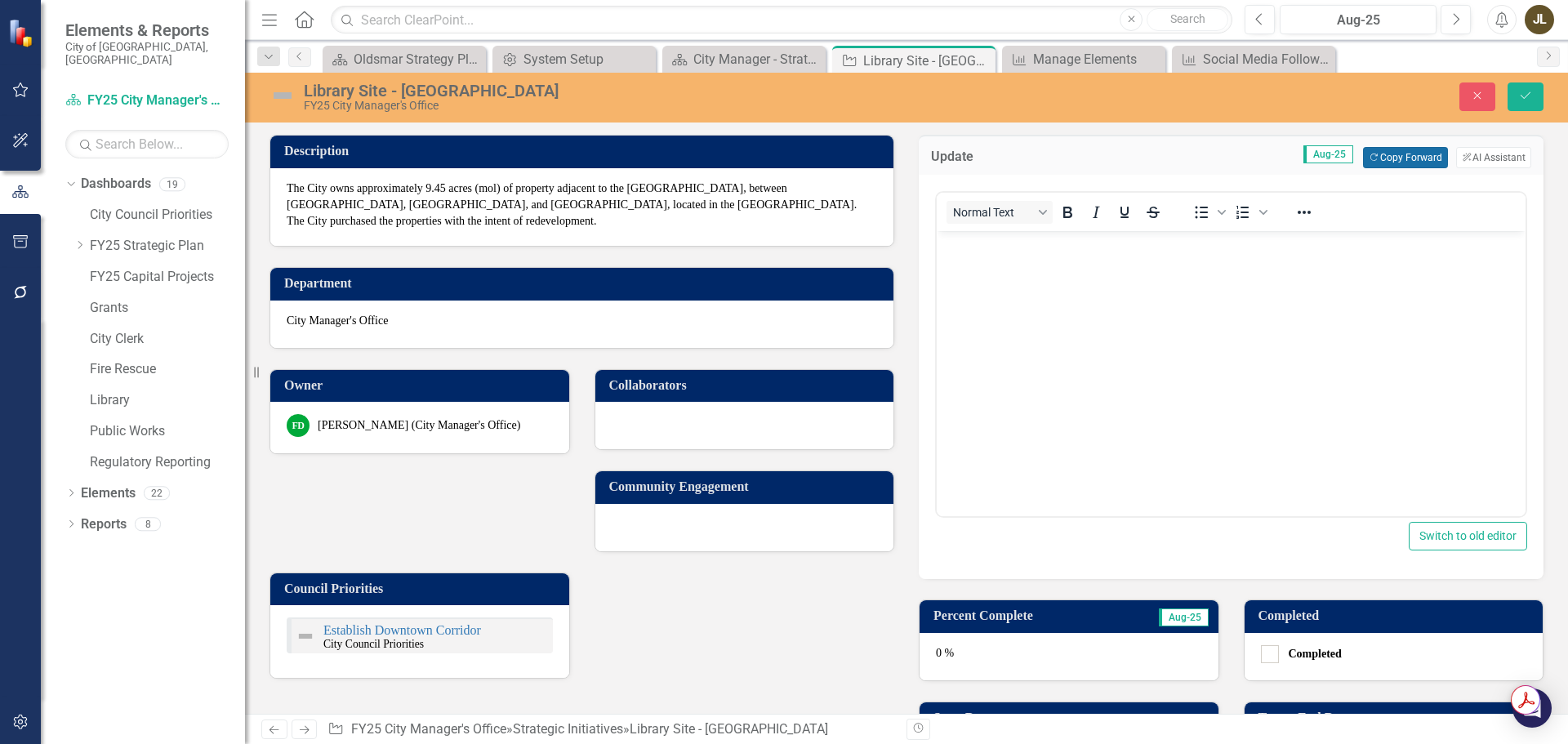
click at [1396, 156] on button "Copy Forward Copy Forward" at bounding box center [1405, 157] width 85 height 22
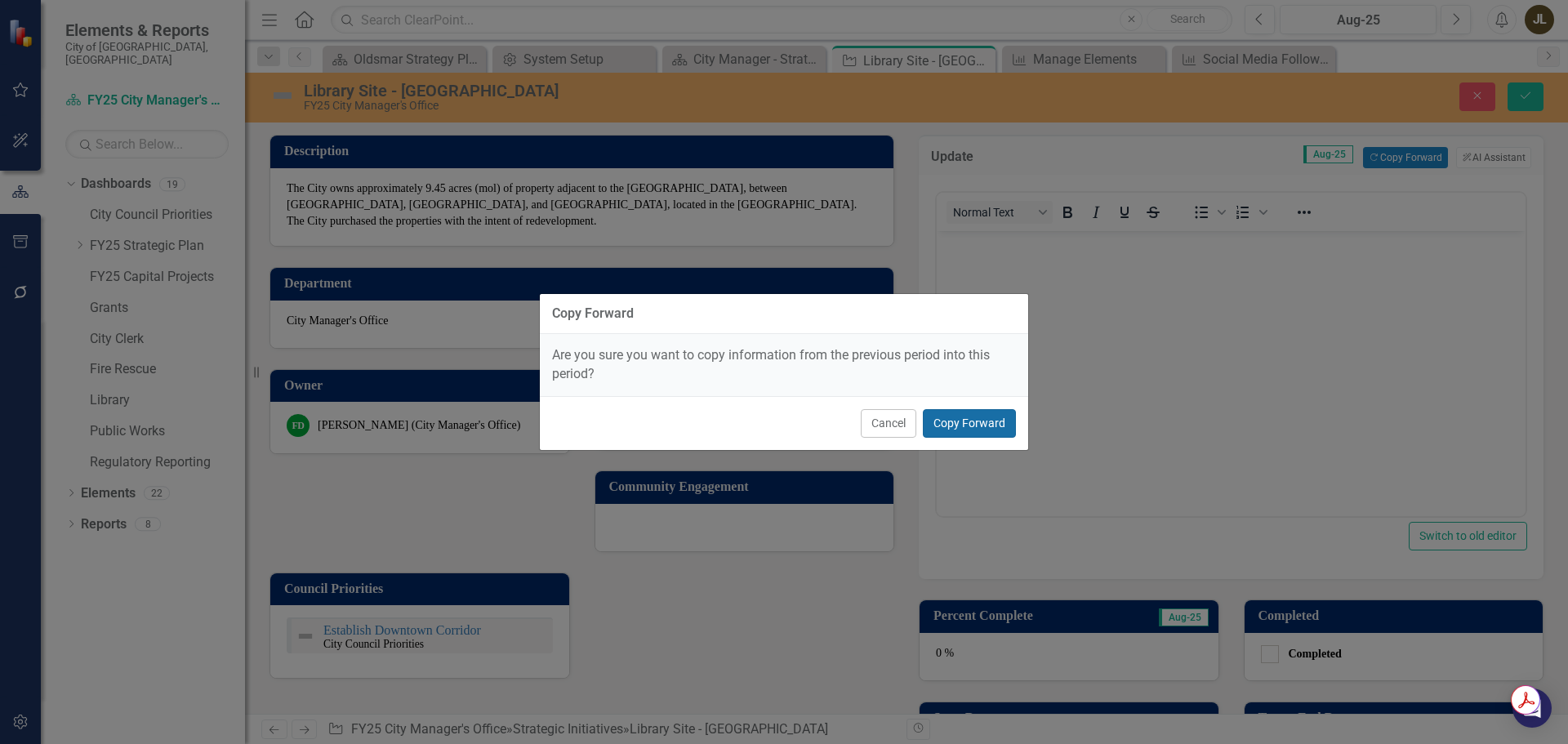
click at [996, 417] on button "Copy Forward" at bounding box center [969, 424] width 93 height 29
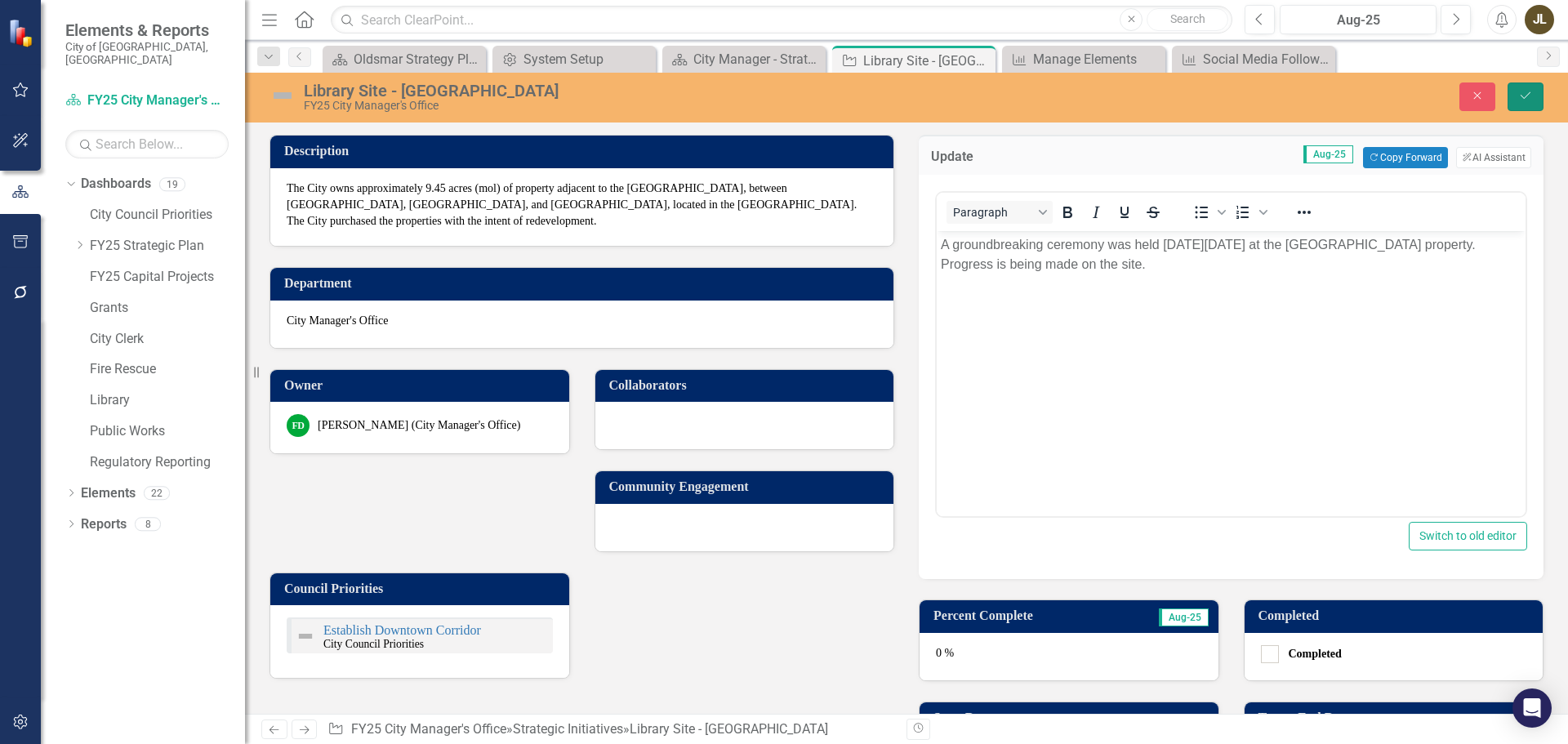
click at [1515, 102] on button "Save" at bounding box center [1526, 97] width 36 height 29
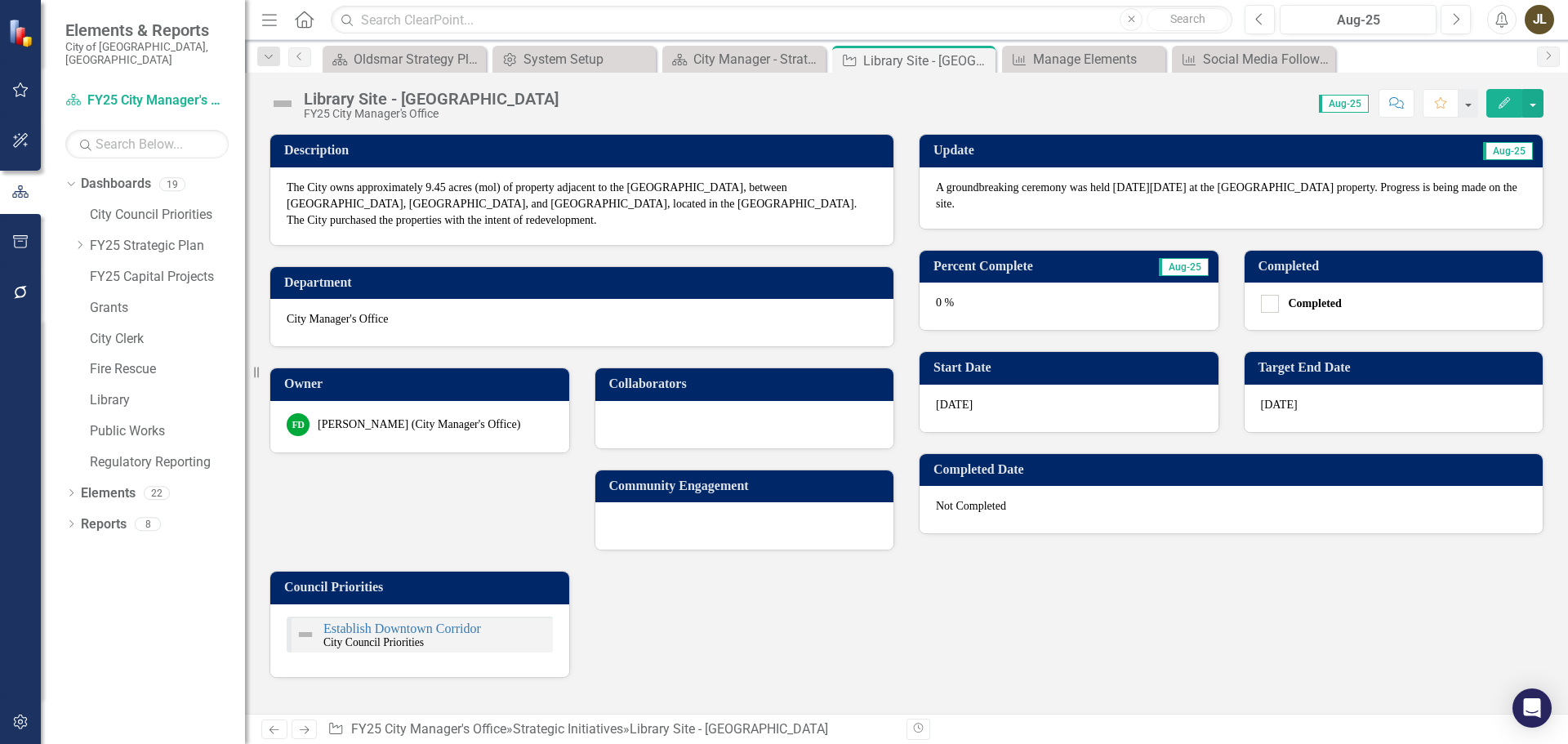
click at [287, 109] on img at bounding box center [282, 103] width 26 height 26
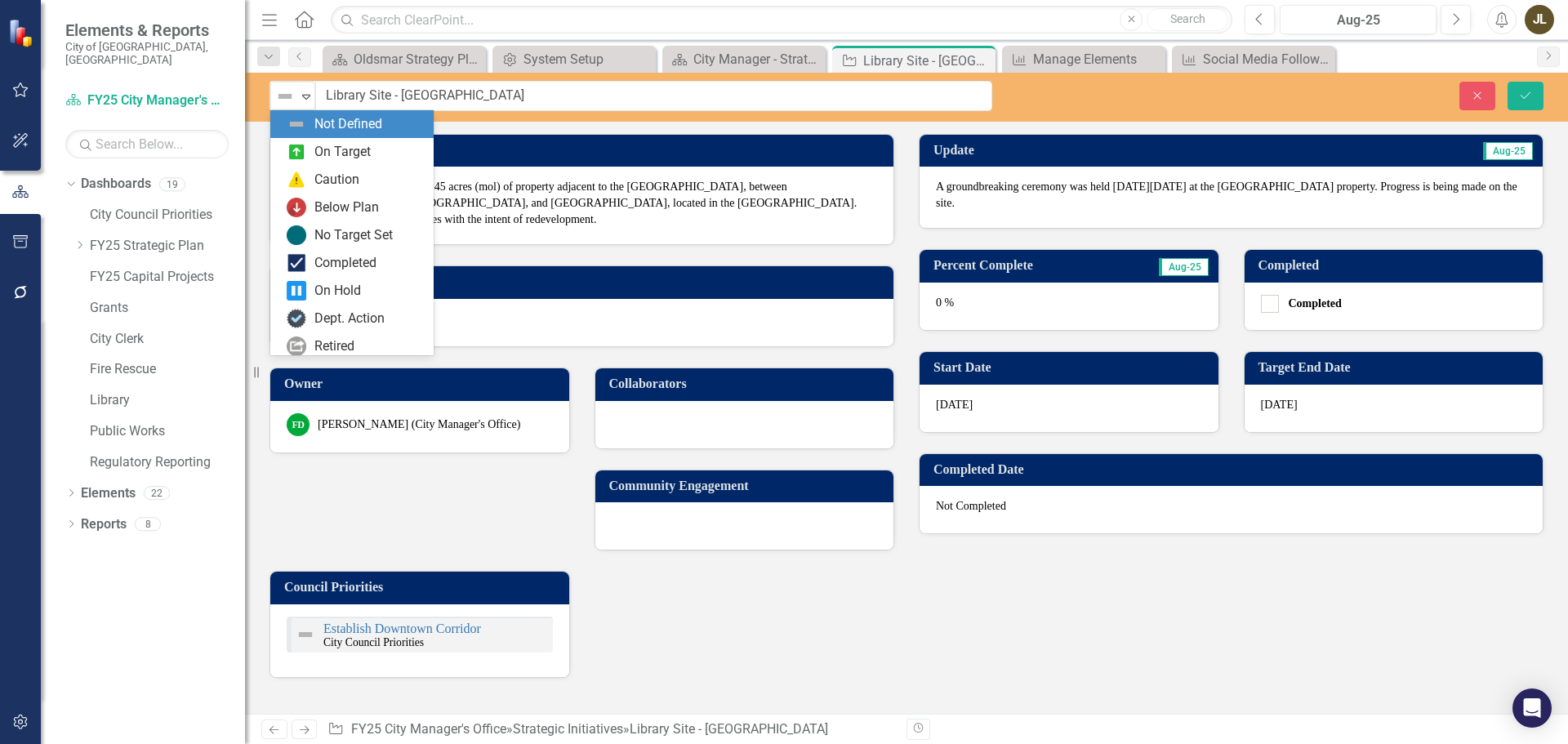
click at [287, 109] on div "Not Defined Expand" at bounding box center [292, 96] width 45 height 29
click at [308, 146] on div "On Target" at bounding box center [355, 152] width 138 height 20
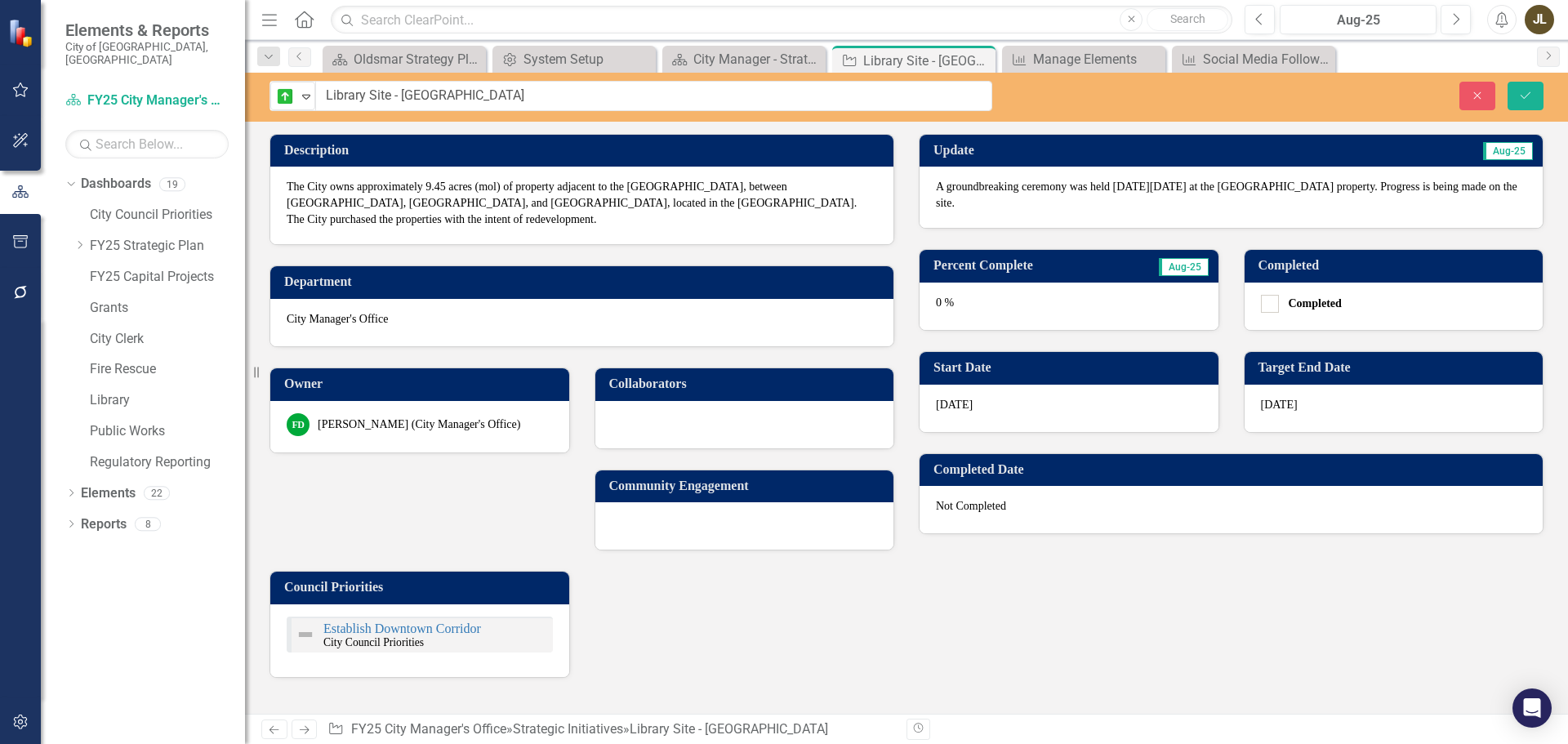
click at [988, 284] on div "0 %" at bounding box center [1069, 306] width 299 height 48
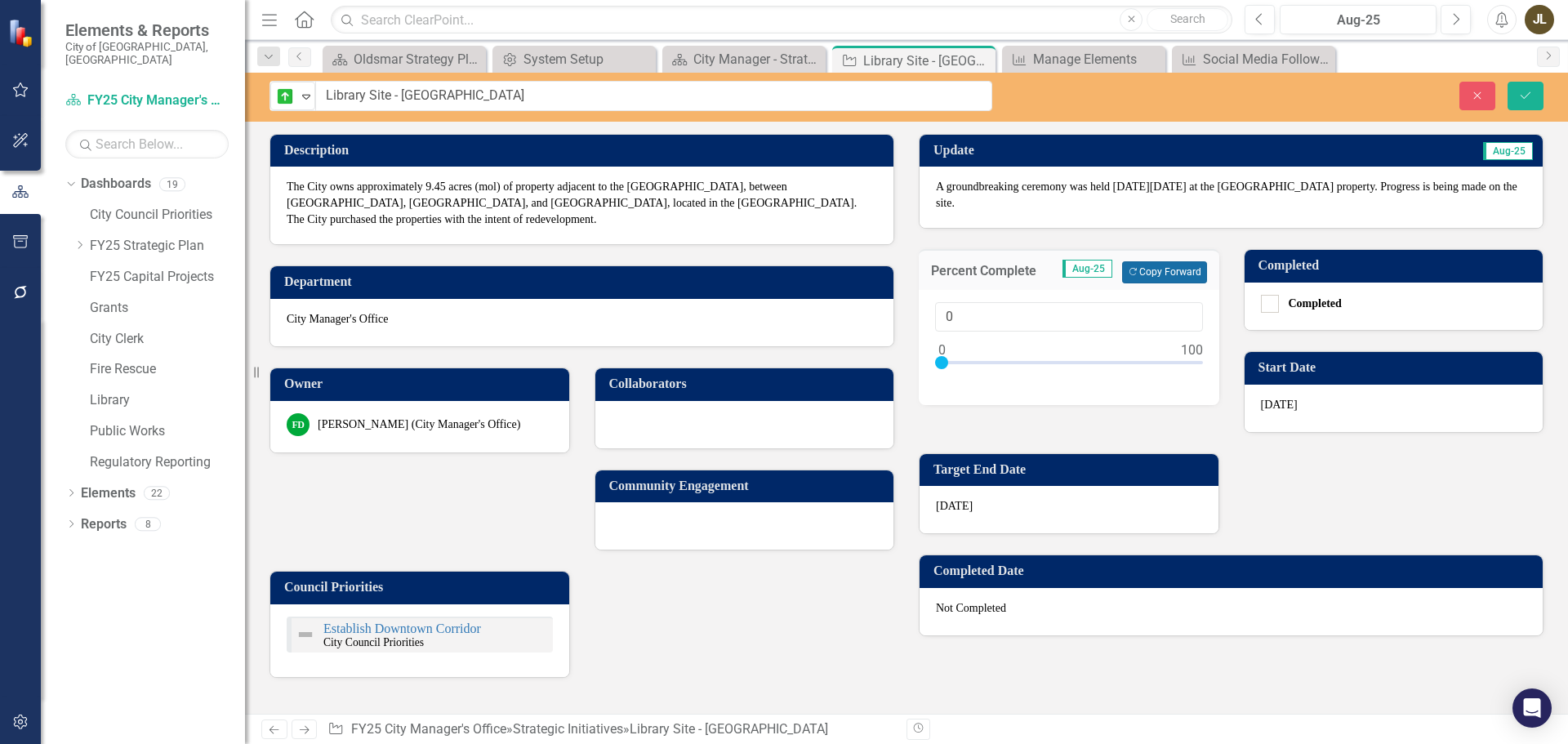
click at [1162, 263] on button "Copy Forward Copy Forward" at bounding box center [1164, 273] width 85 height 22
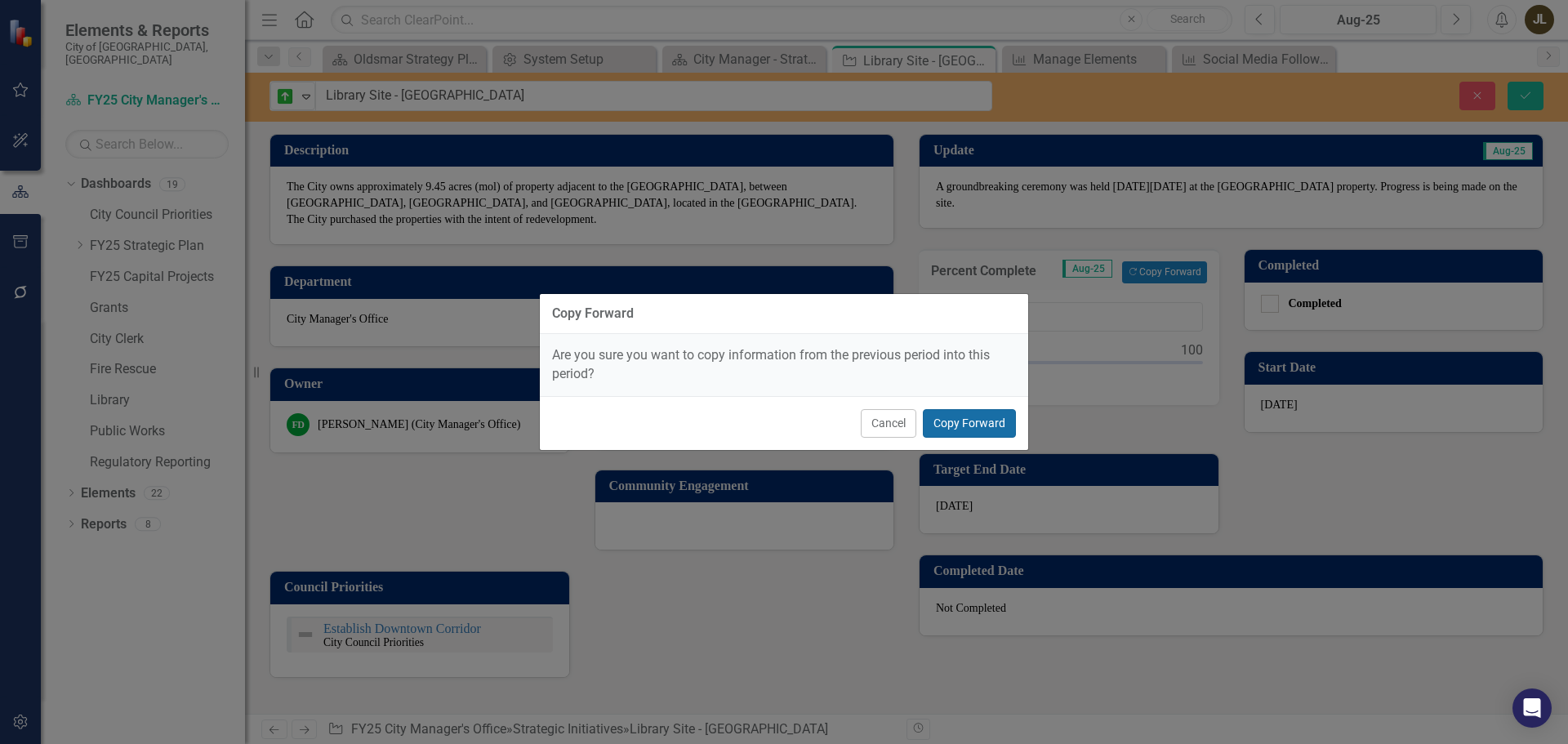
click at [990, 426] on button "Copy Forward" at bounding box center [969, 424] width 93 height 29
type input "45"
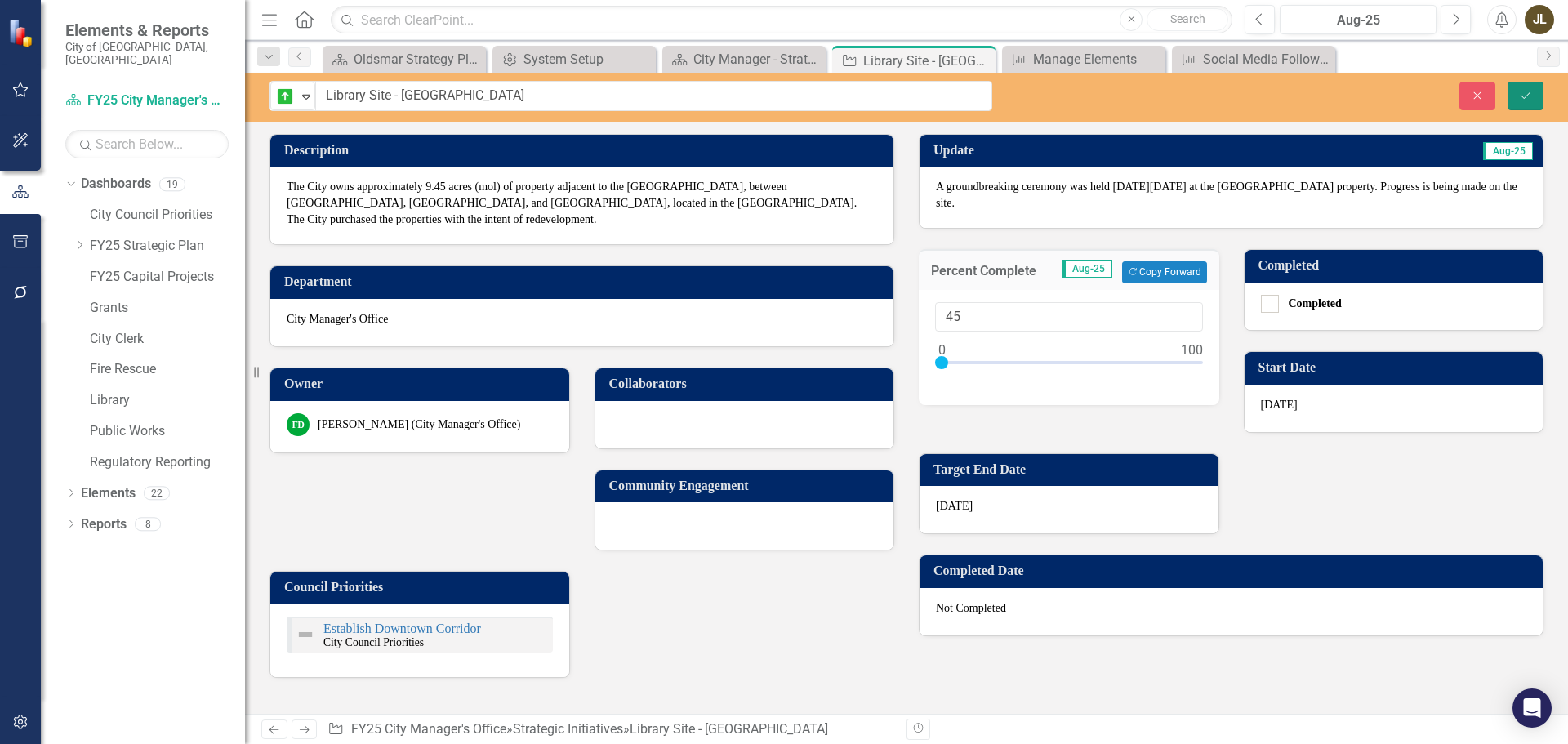
click at [1535, 101] on button "Save" at bounding box center [1526, 96] width 36 height 29
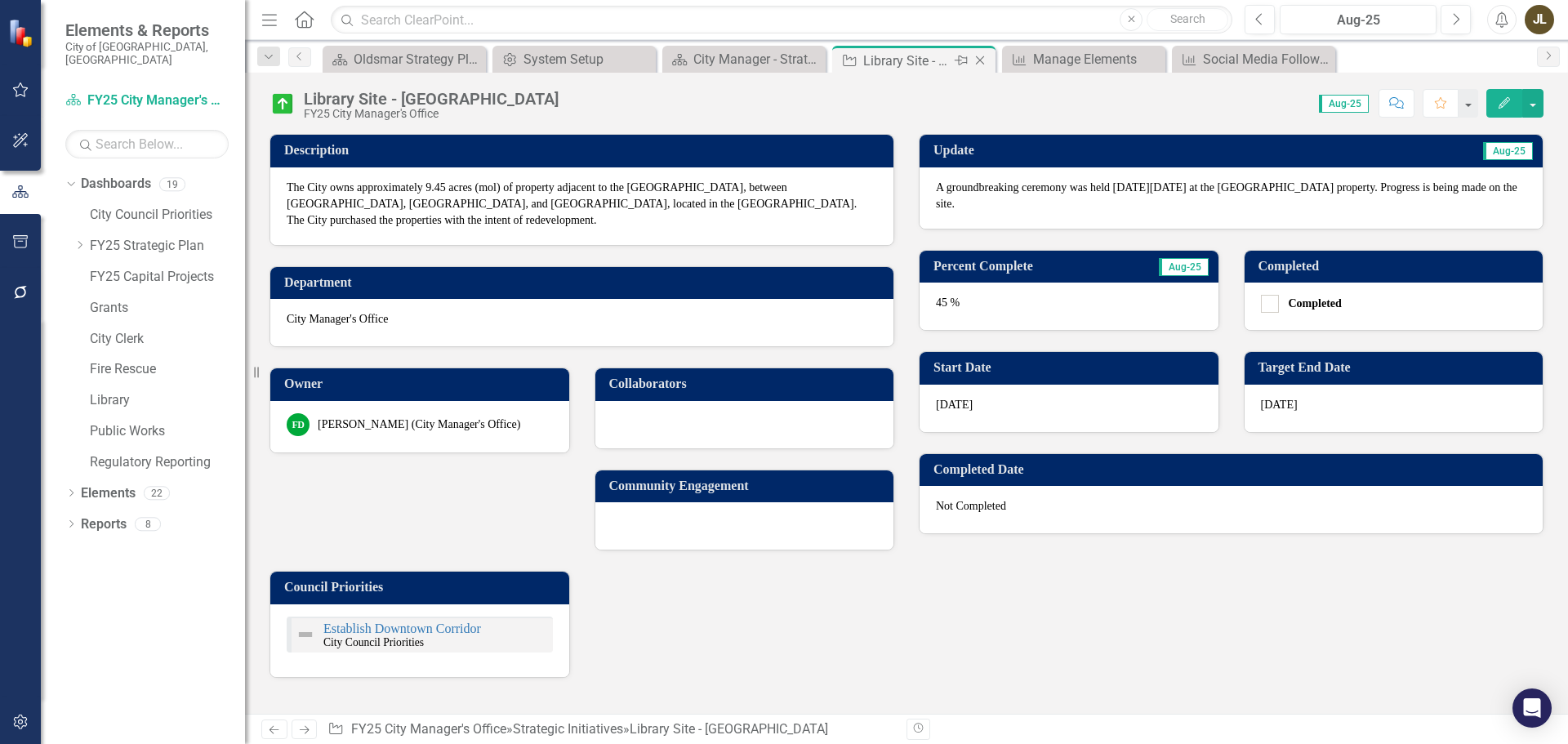
click at [982, 61] on icon "Close" at bounding box center [980, 60] width 16 height 13
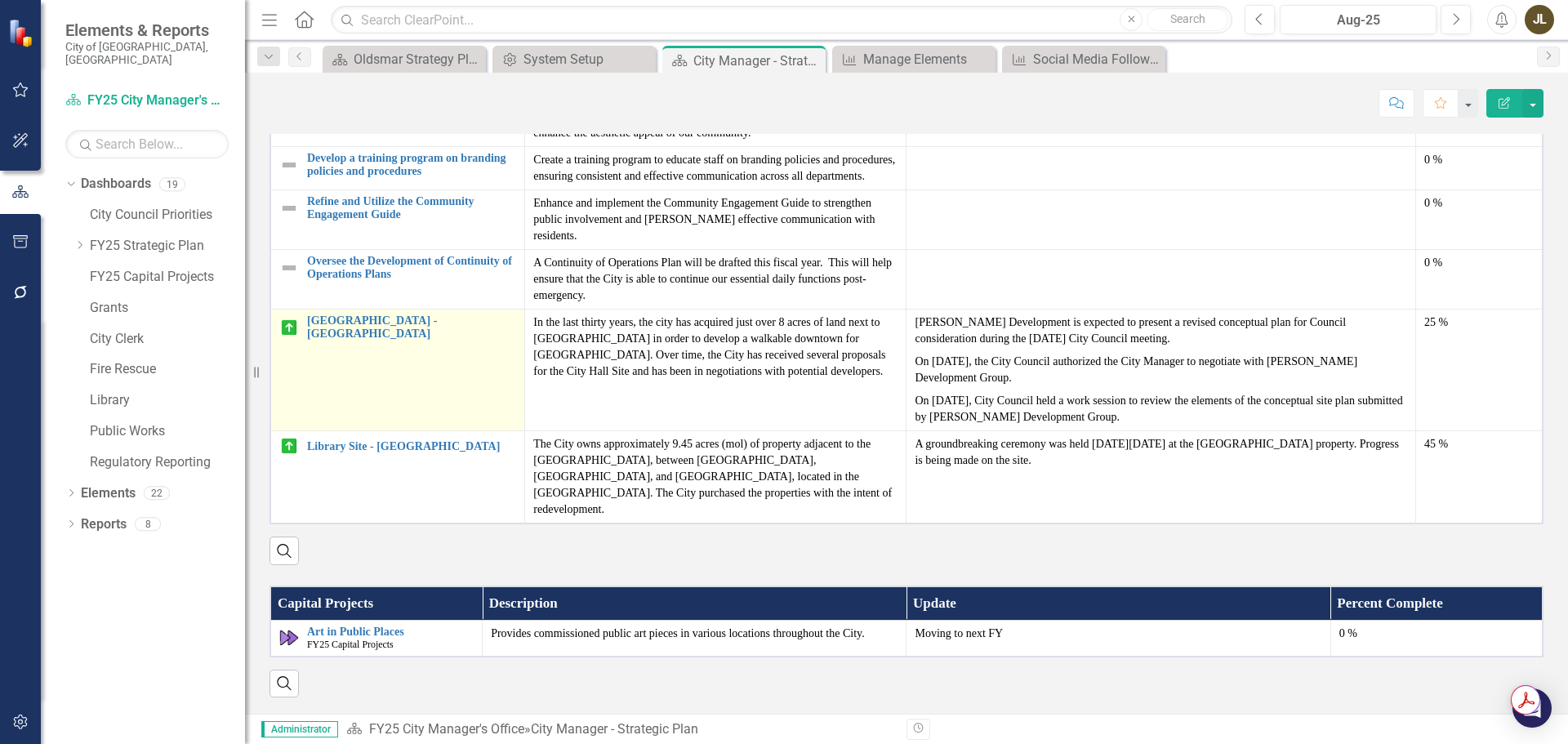
scroll to position [2147, 0]
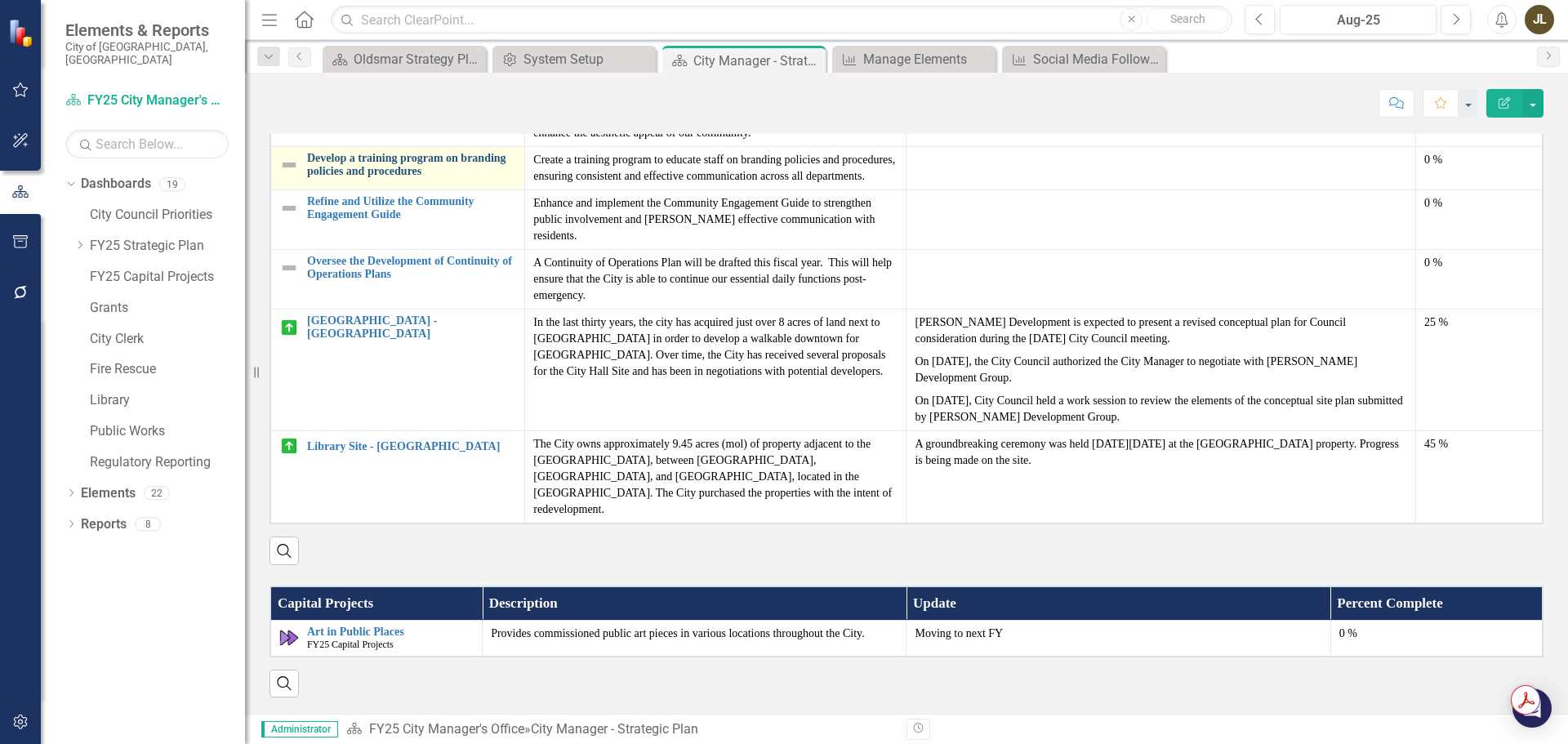
click at [405, 177] on link "Develop a training program on branding policies and procedures" at bounding box center [411, 165] width 209 height 25
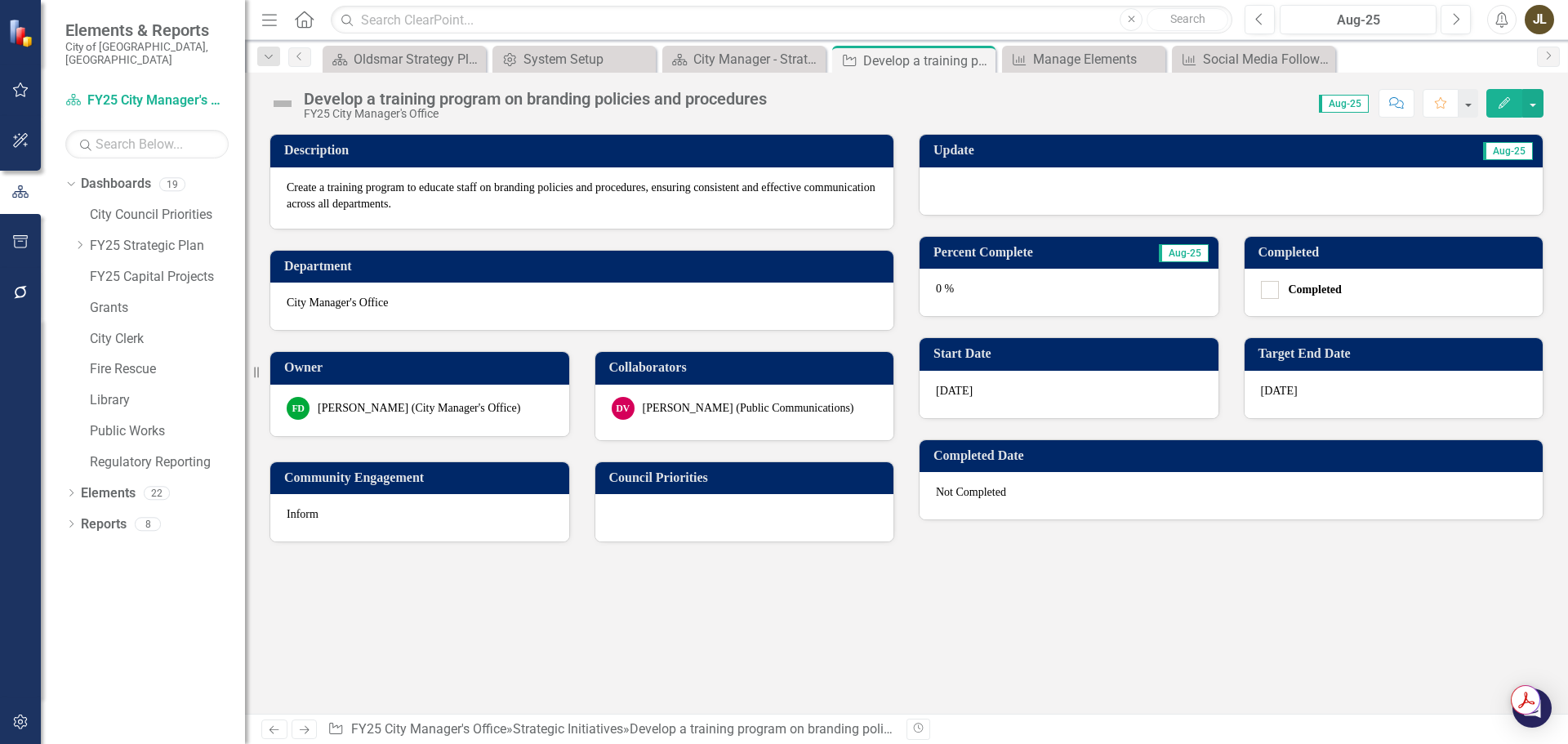
click at [954, 190] on div at bounding box center [1231, 191] width 623 height 48
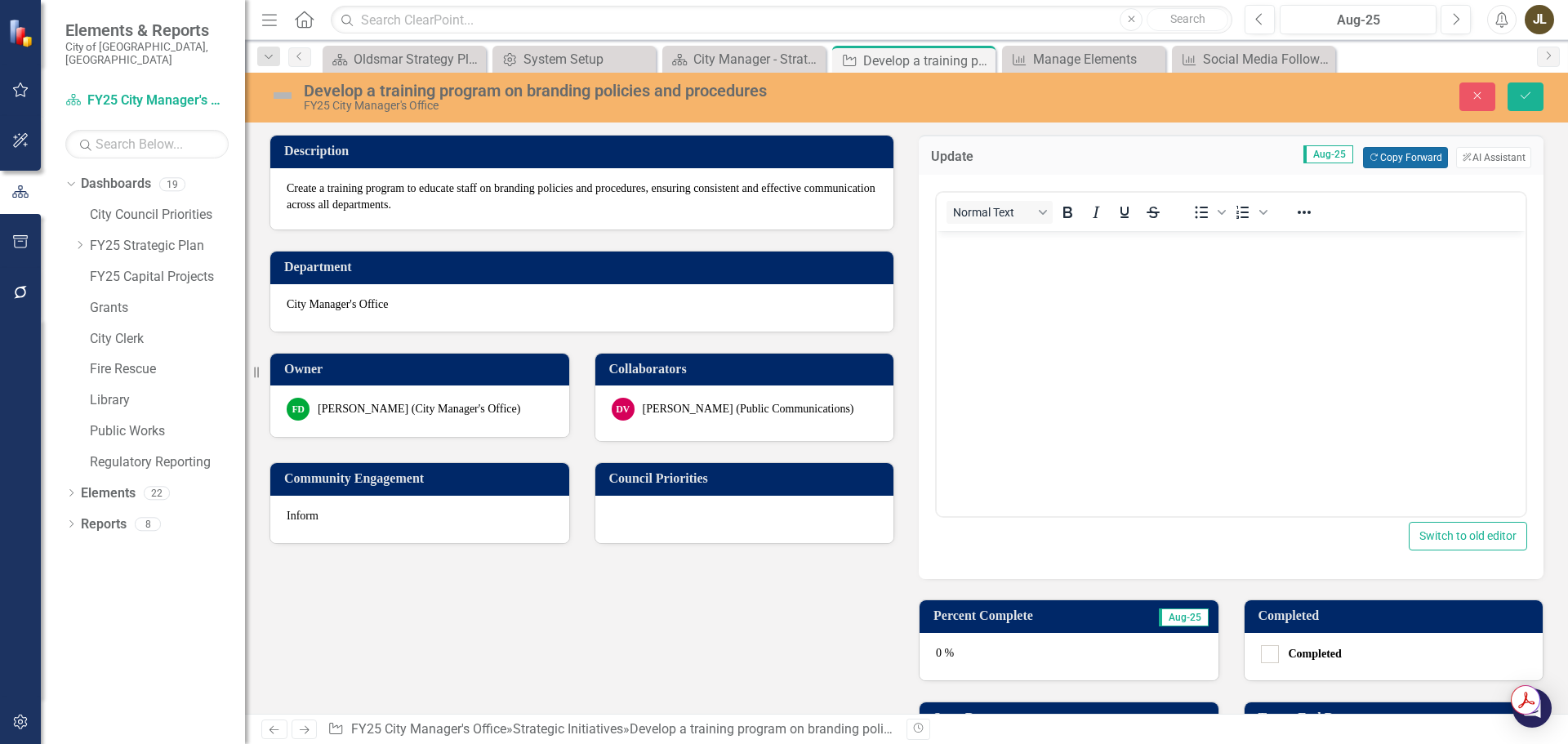
click at [1417, 157] on button "Copy Forward Copy Forward" at bounding box center [1405, 157] width 85 height 22
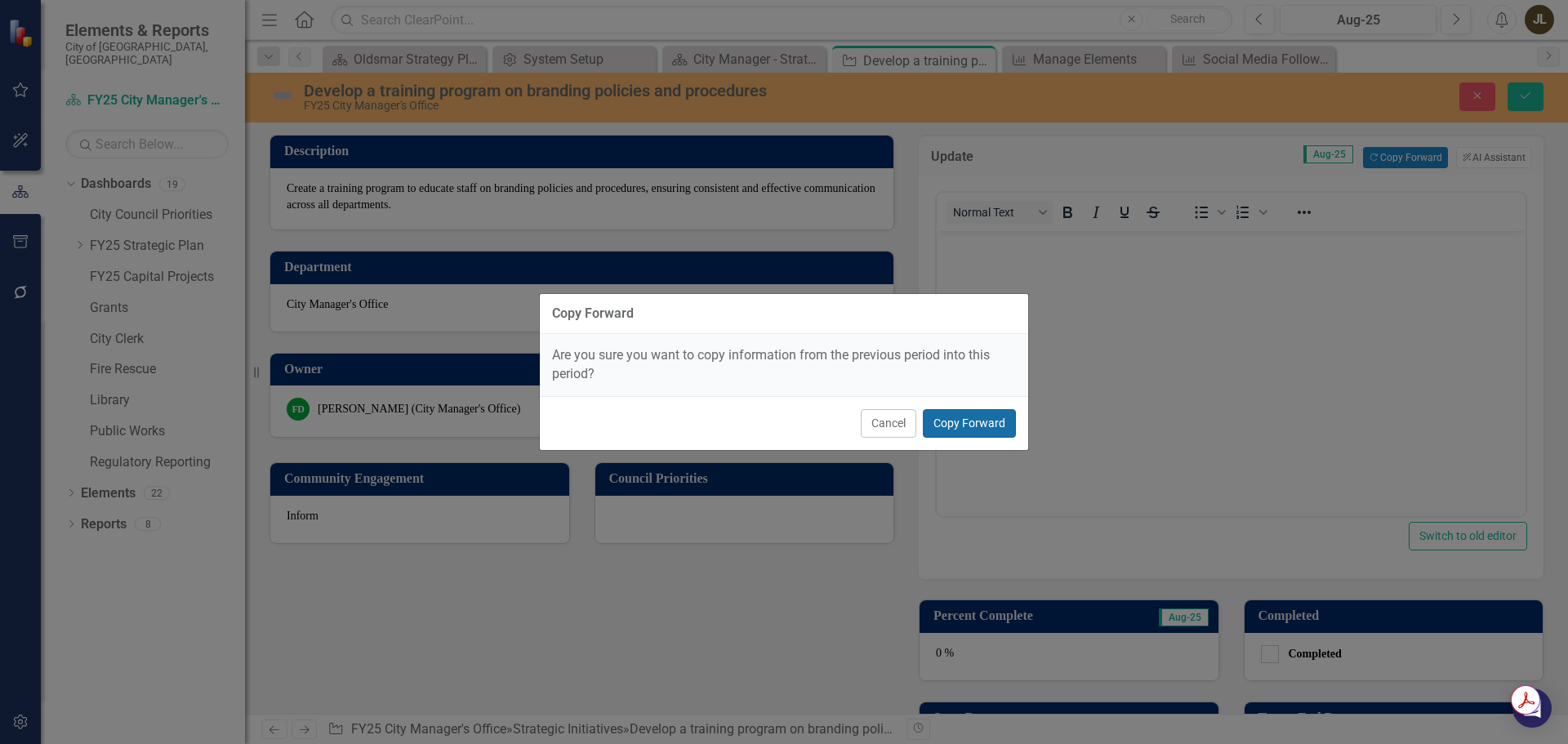
click at [969, 425] on button "Copy Forward" at bounding box center [969, 424] width 93 height 29
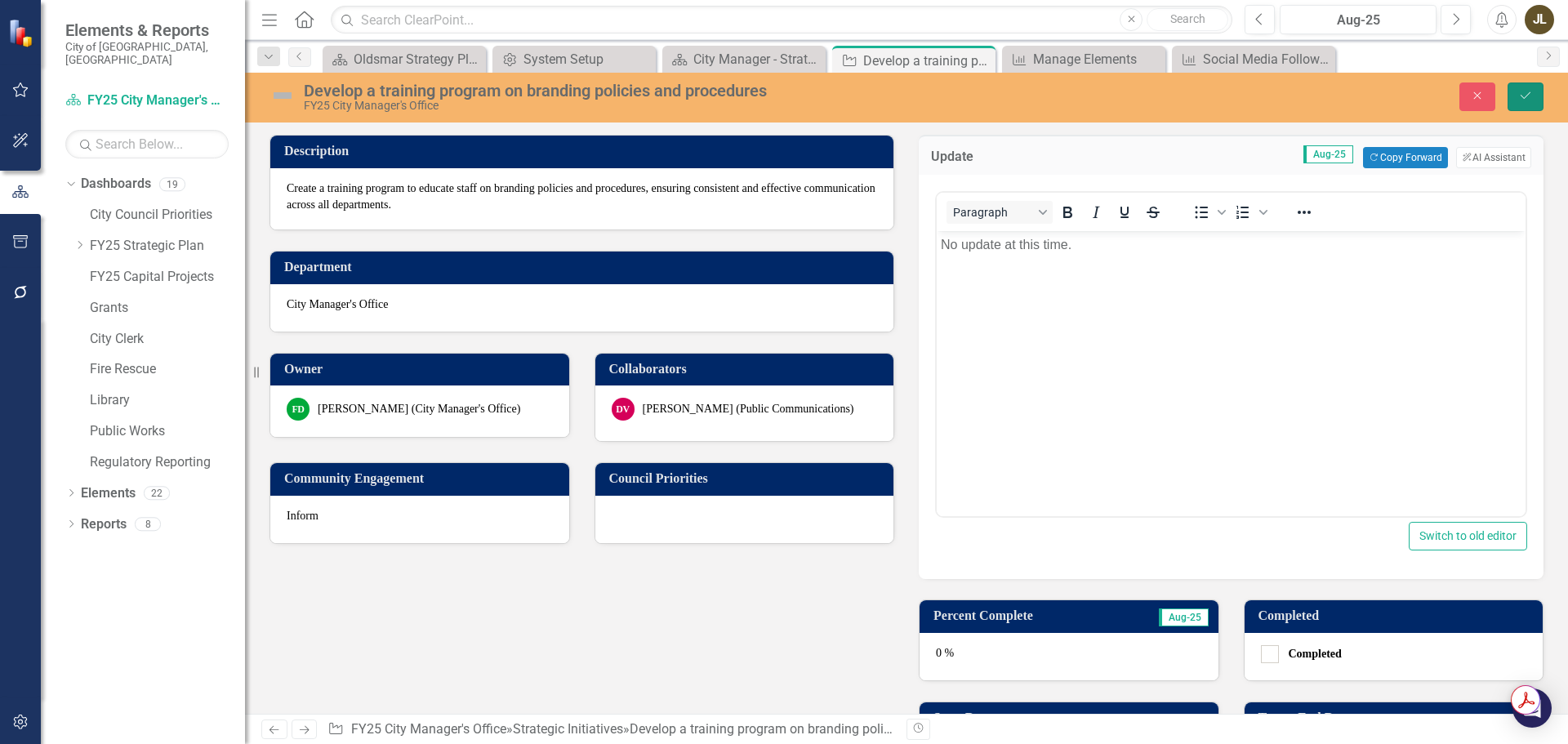
click at [1530, 90] on icon "Save" at bounding box center [1526, 95] width 14 height 12
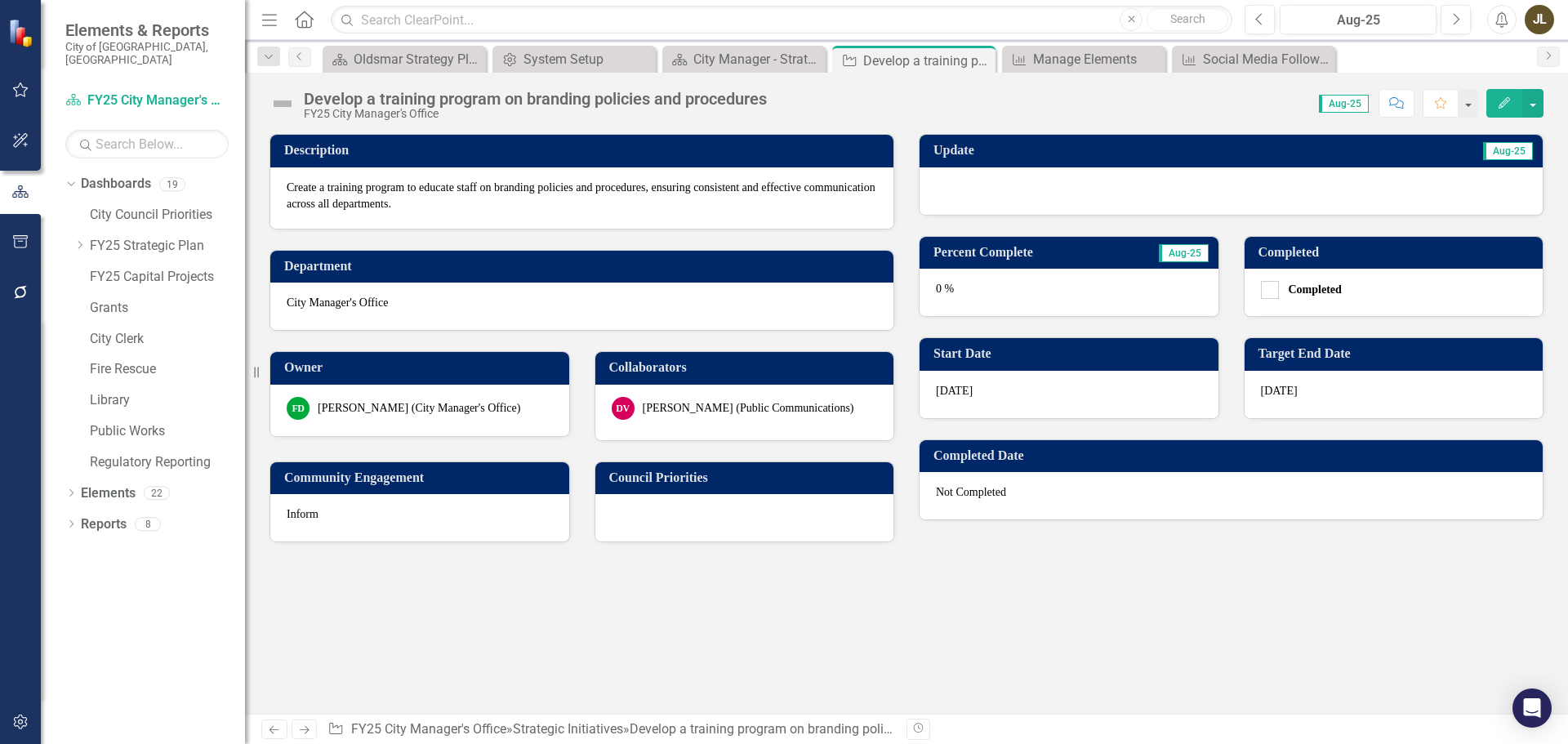
click at [290, 107] on img at bounding box center [282, 103] width 26 height 26
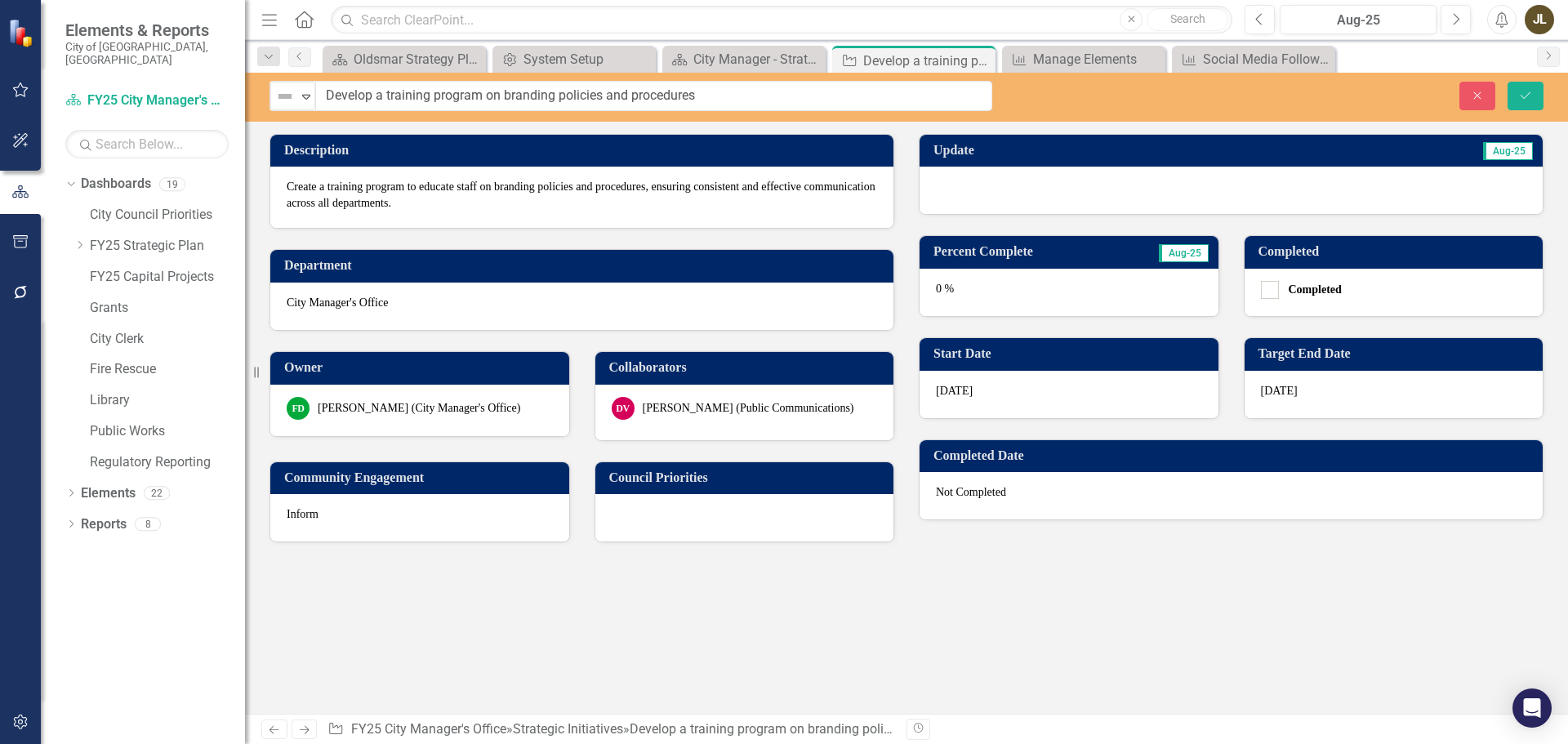
click at [290, 107] on div "Not Defined" at bounding box center [285, 95] width 24 height 22
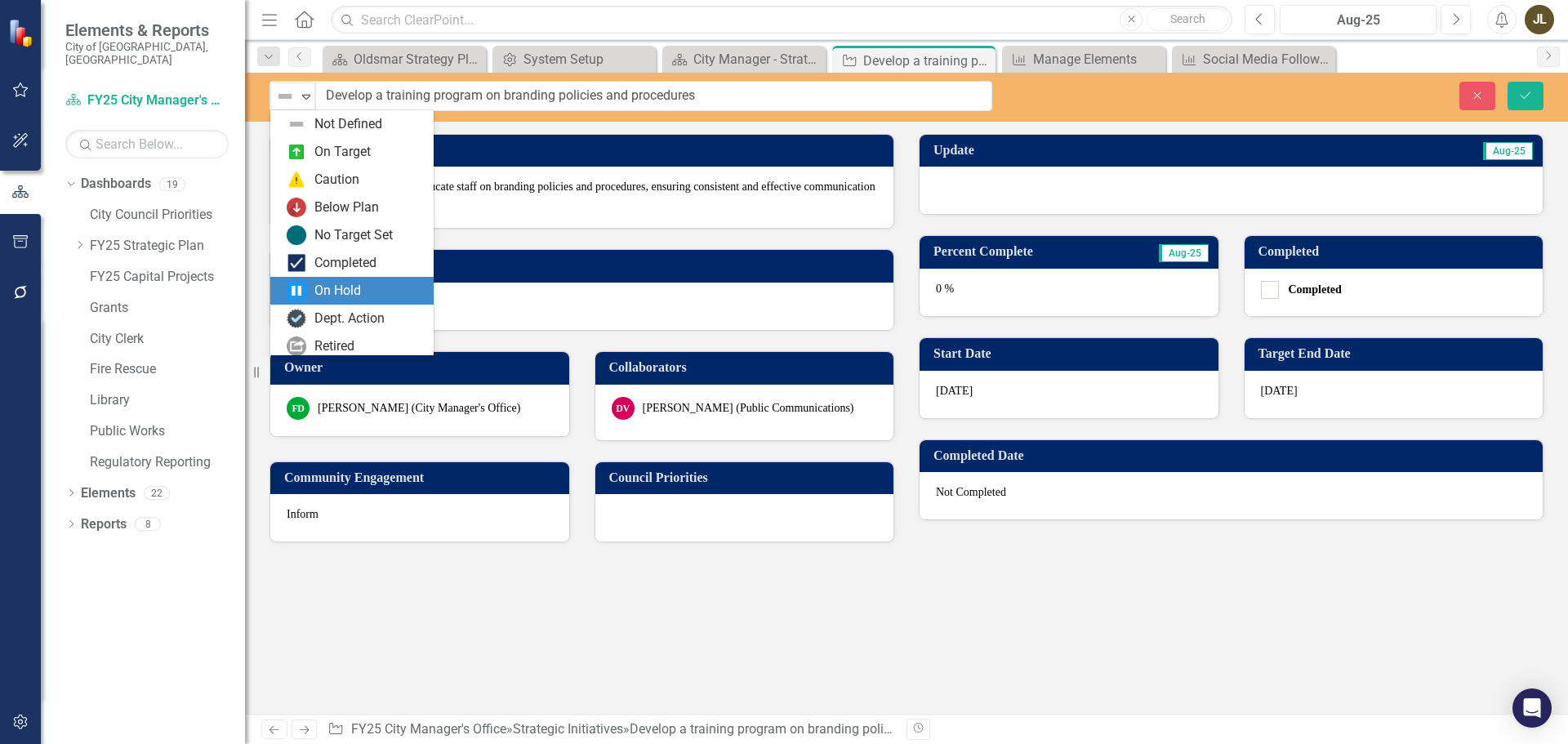
scroll to position [32, 0]
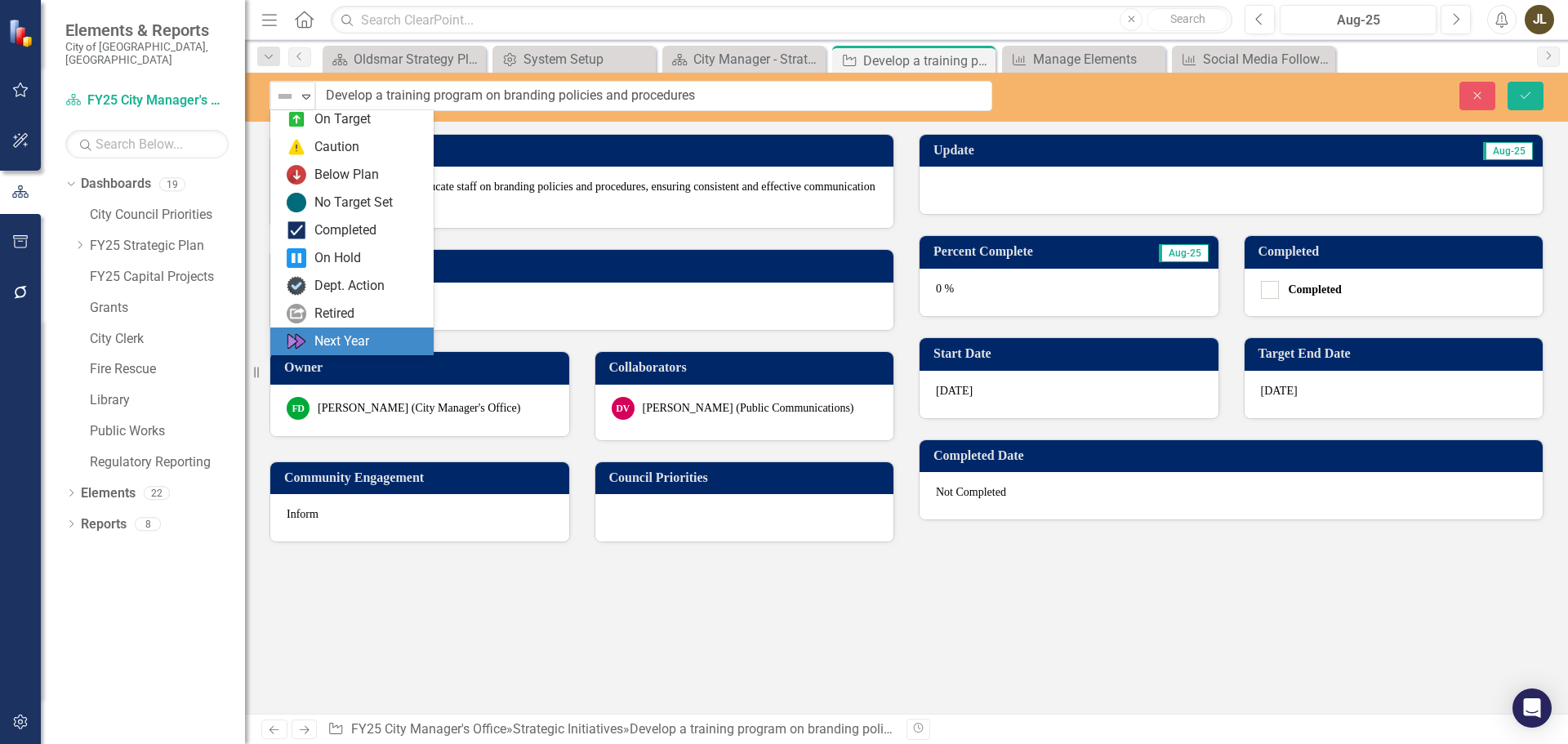
click at [374, 336] on div "Next Year" at bounding box center [355, 342] width 138 height 20
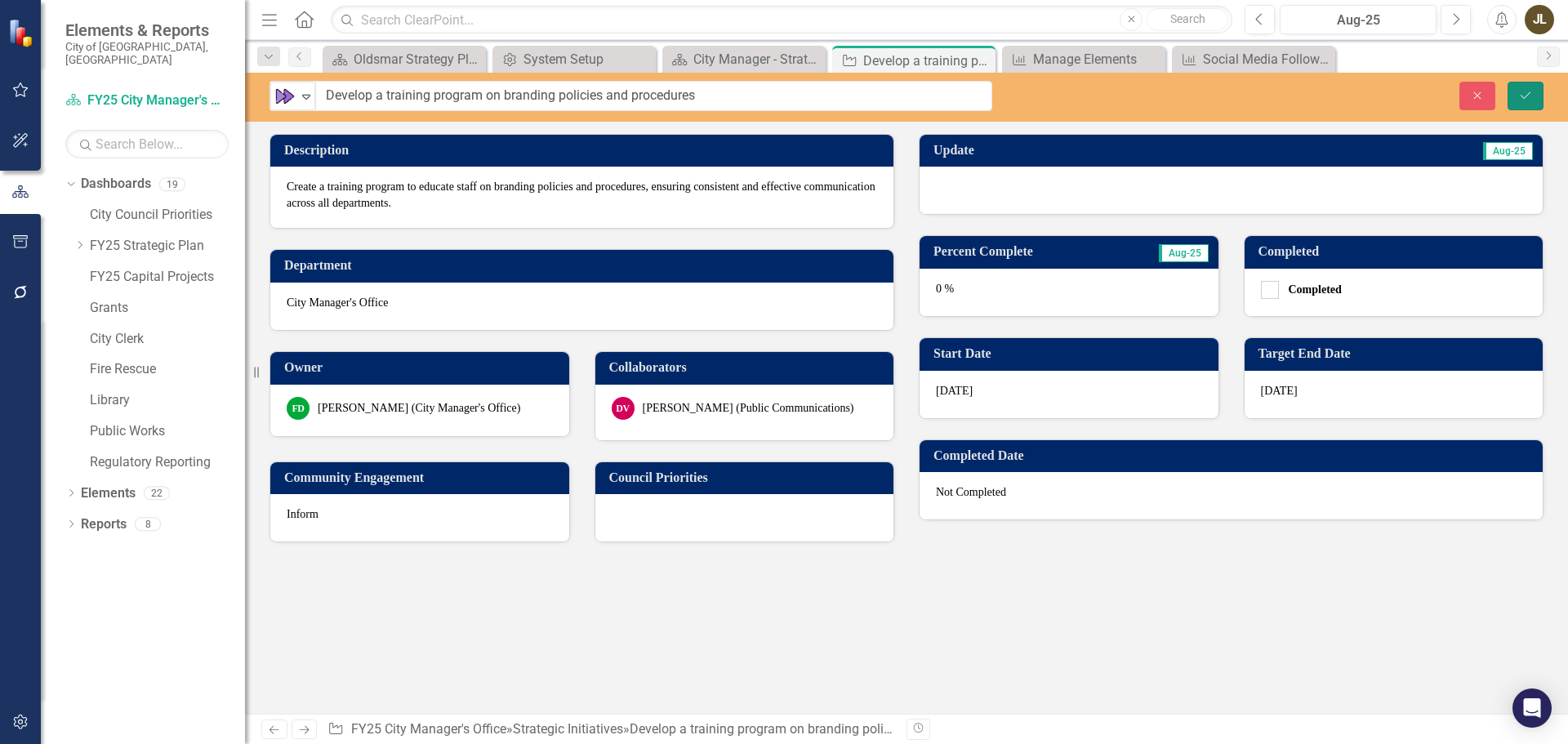
click at [1512, 87] on button "Save" at bounding box center [1526, 96] width 36 height 29
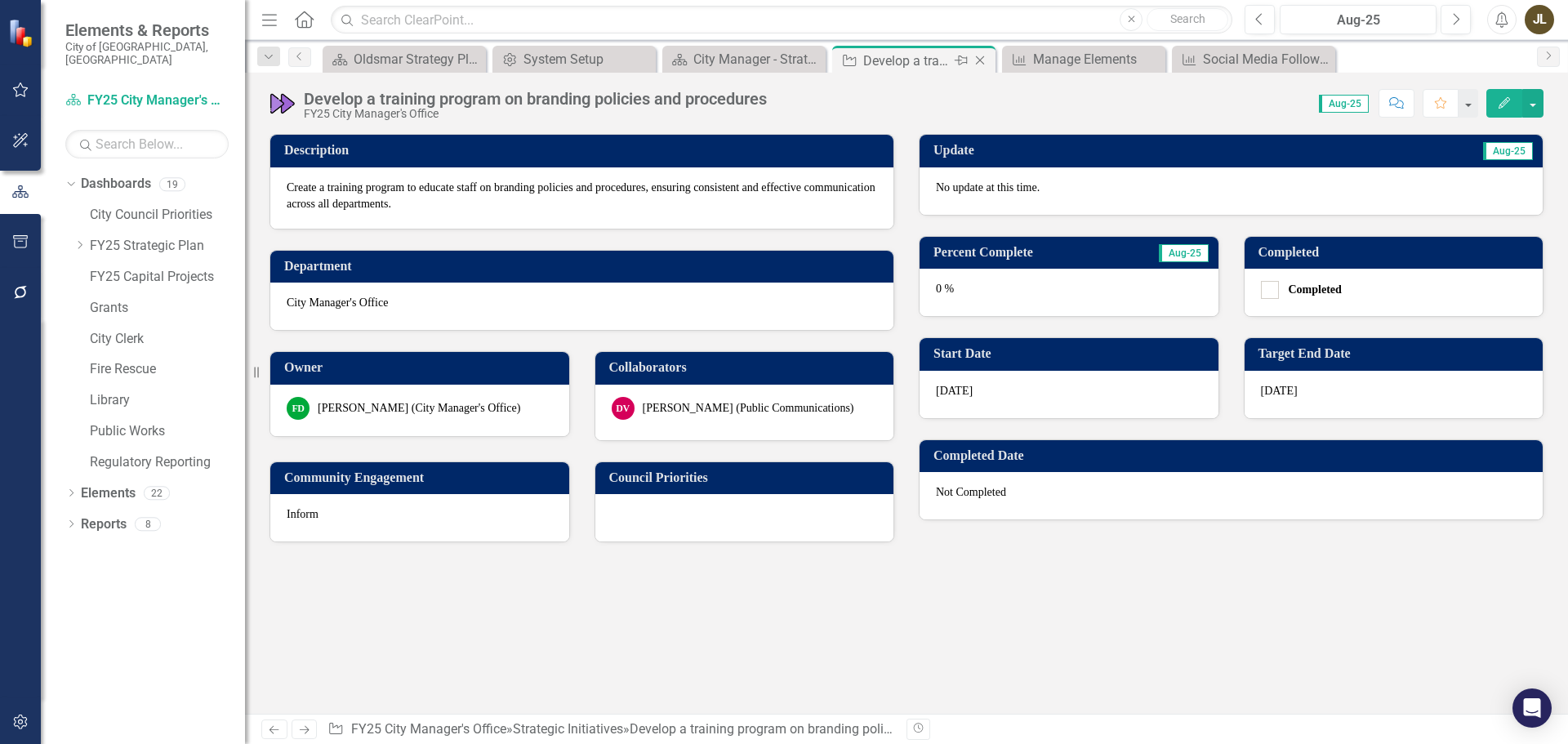
click at [985, 61] on icon "Close" at bounding box center [980, 60] width 16 height 13
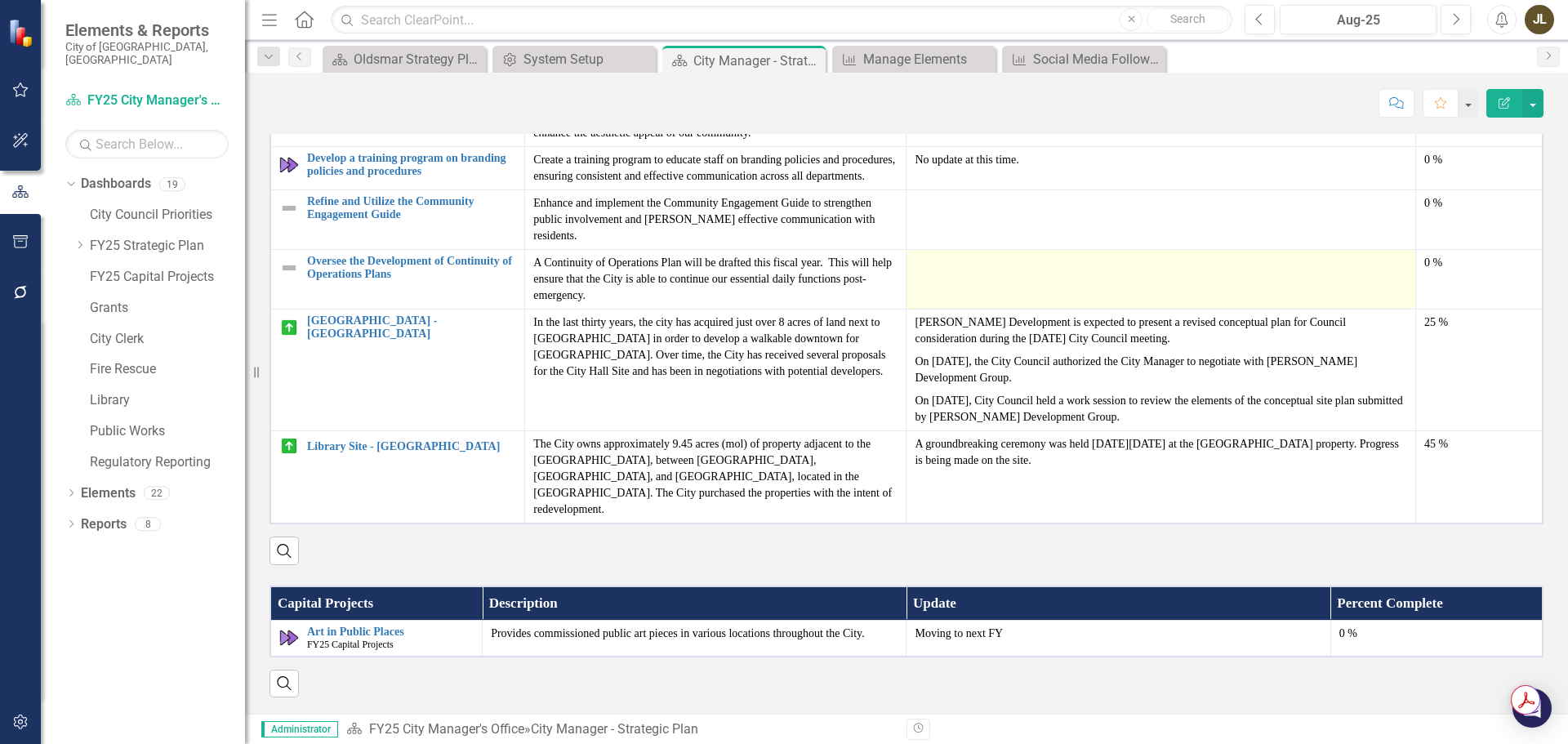
scroll to position [2228, 0]
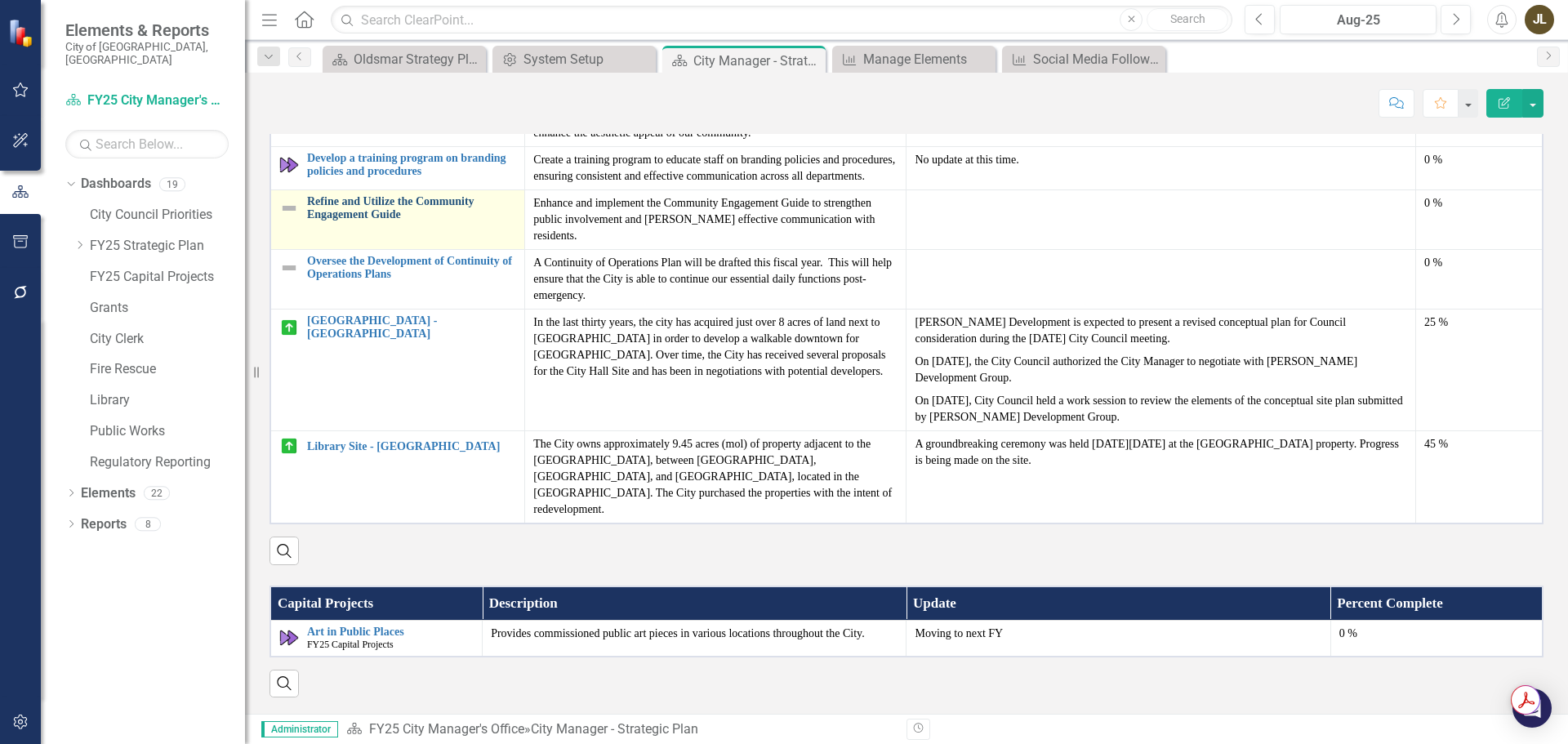
click at [338, 220] on link "Refine and Utilize the Community Engagement Guide" at bounding box center [411, 208] width 209 height 25
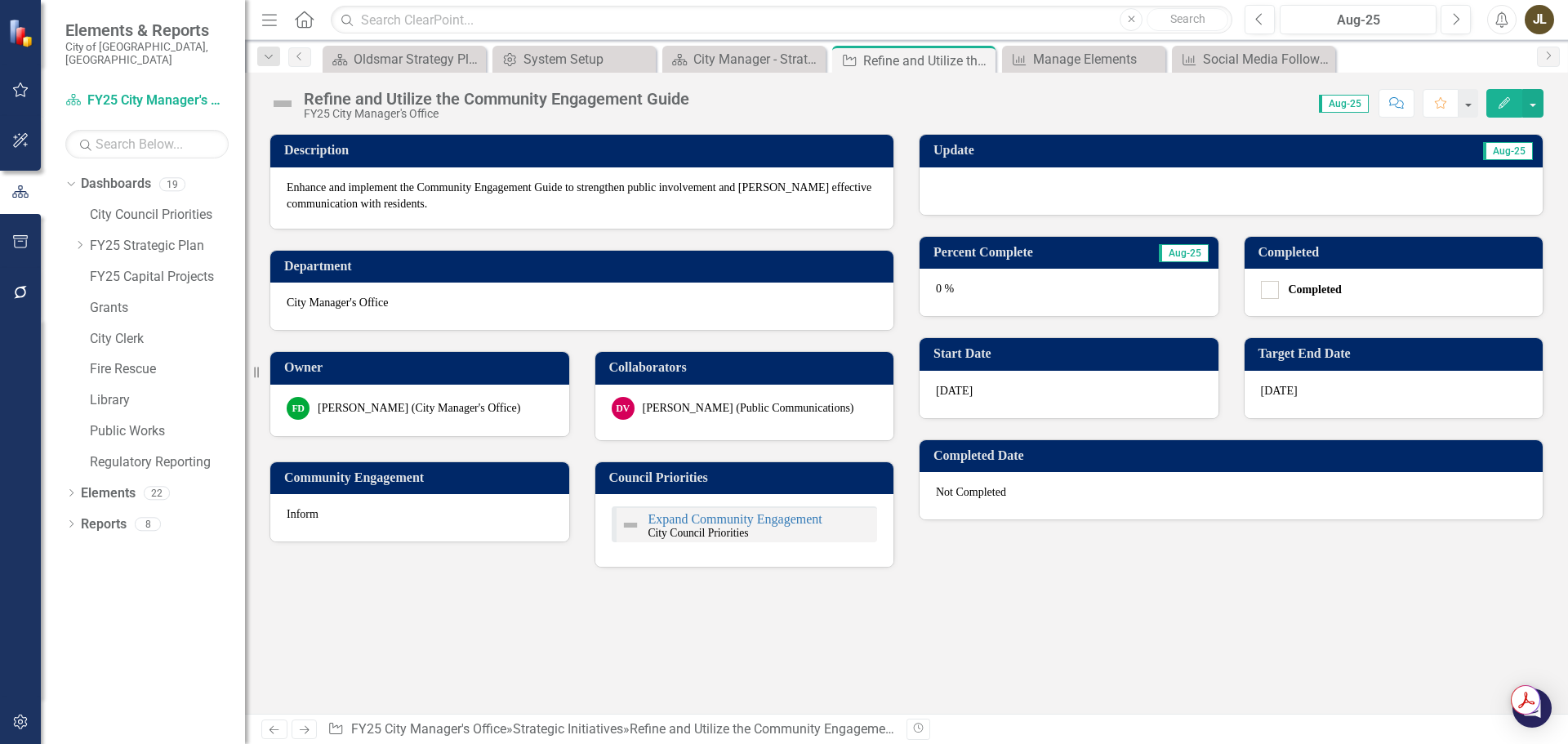
click at [975, 205] on div at bounding box center [1231, 191] width 623 height 48
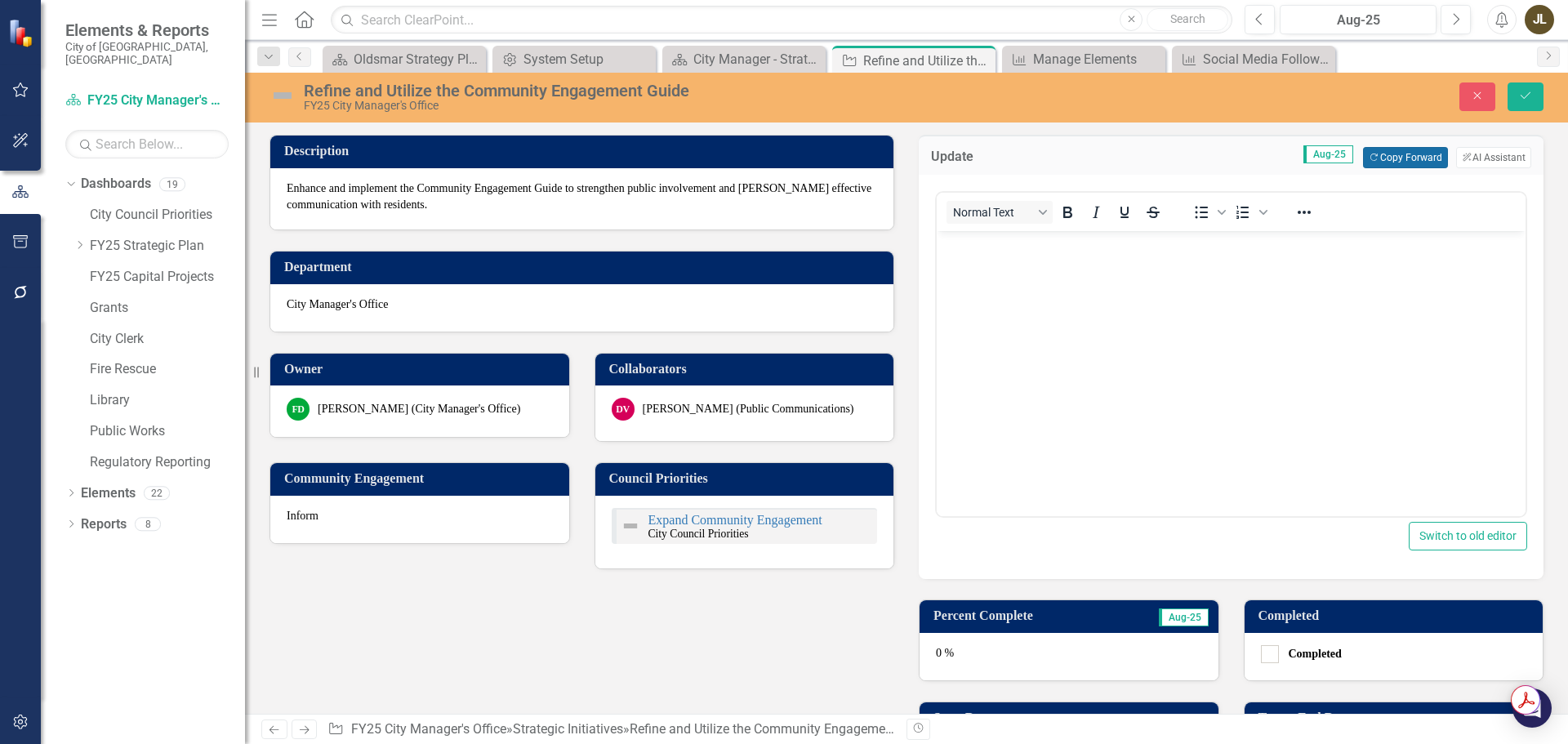
click at [1393, 160] on button "Copy Forward Copy Forward" at bounding box center [1405, 157] width 85 height 22
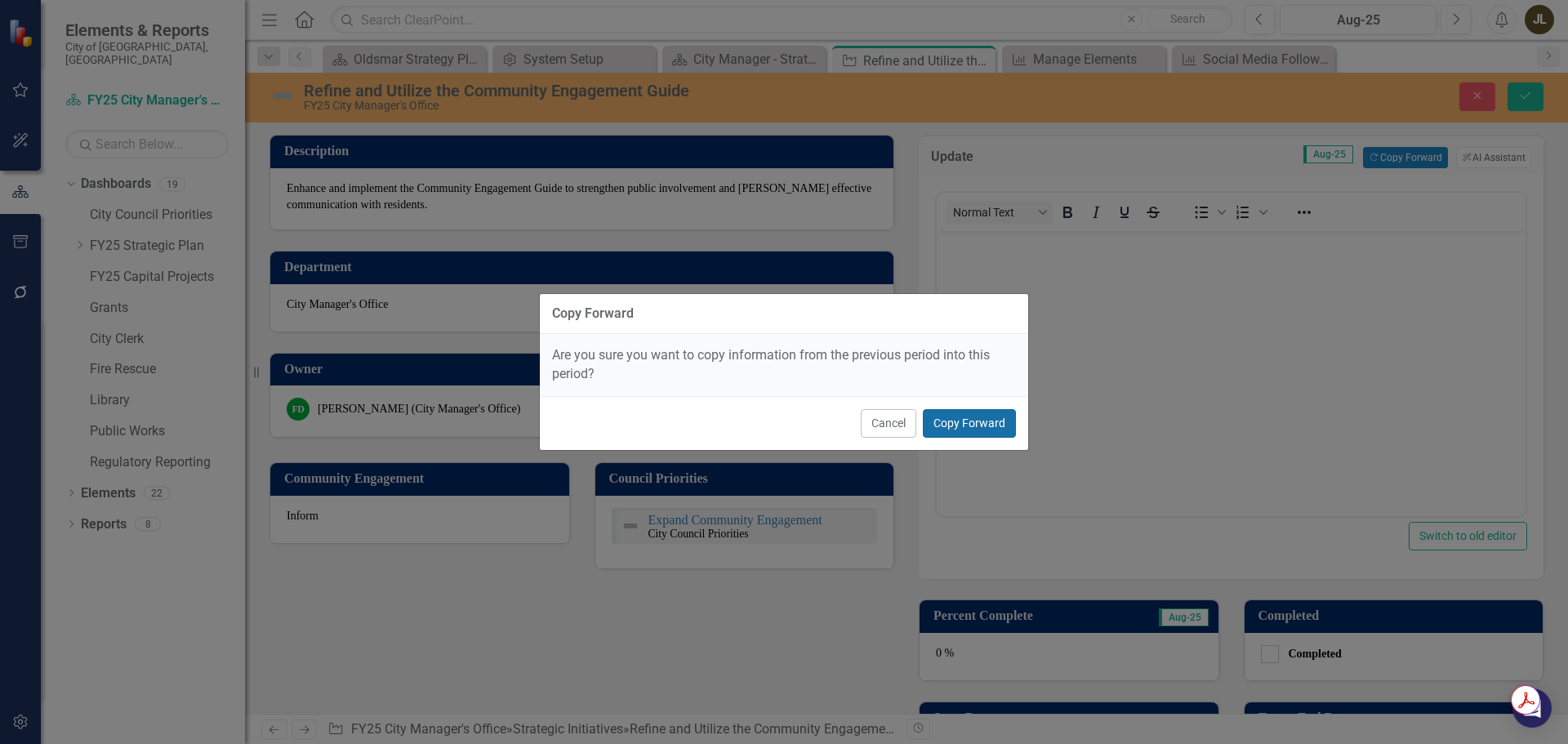
click at [999, 414] on button "Copy Forward" at bounding box center [969, 424] width 93 height 29
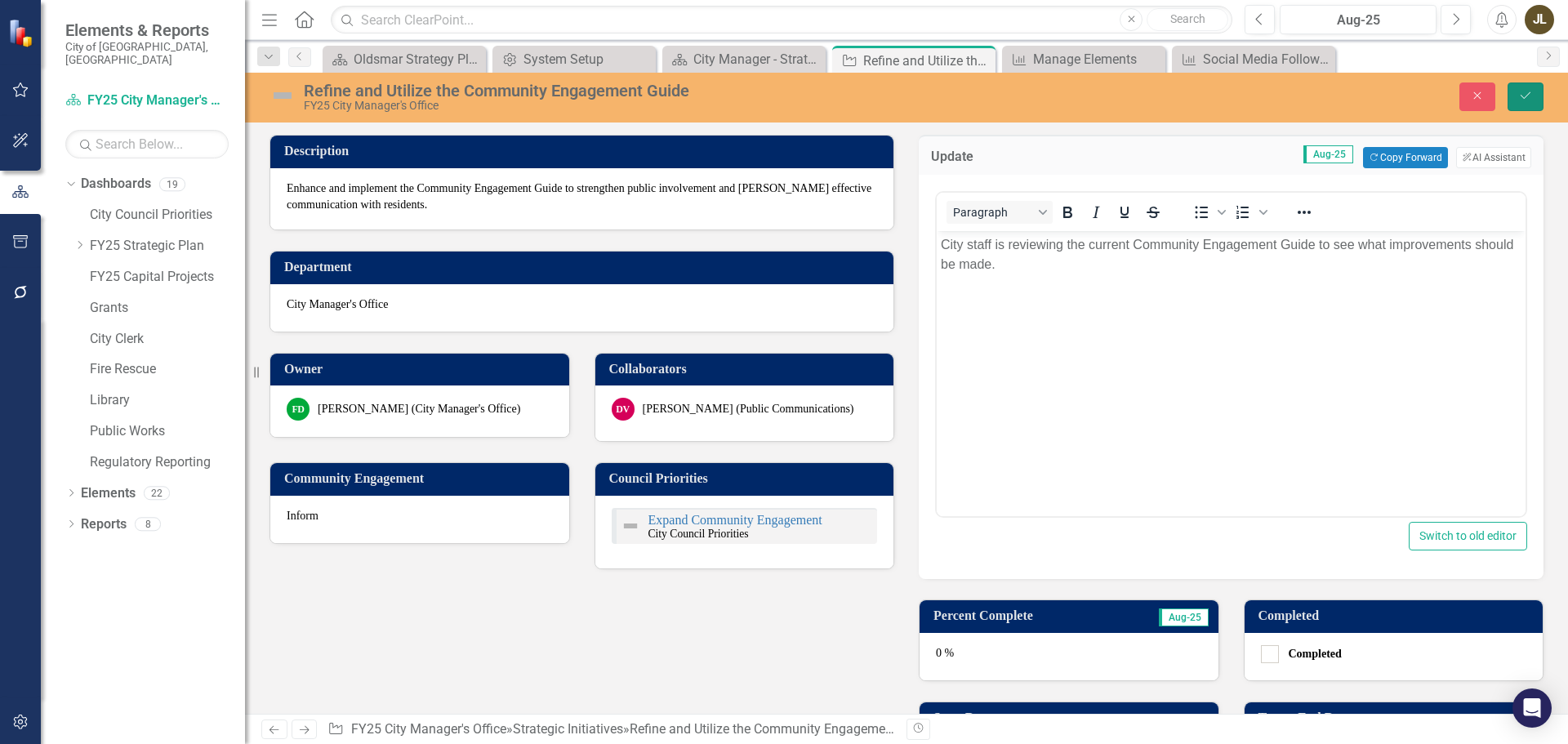
click at [1524, 104] on button "Save" at bounding box center [1526, 97] width 36 height 29
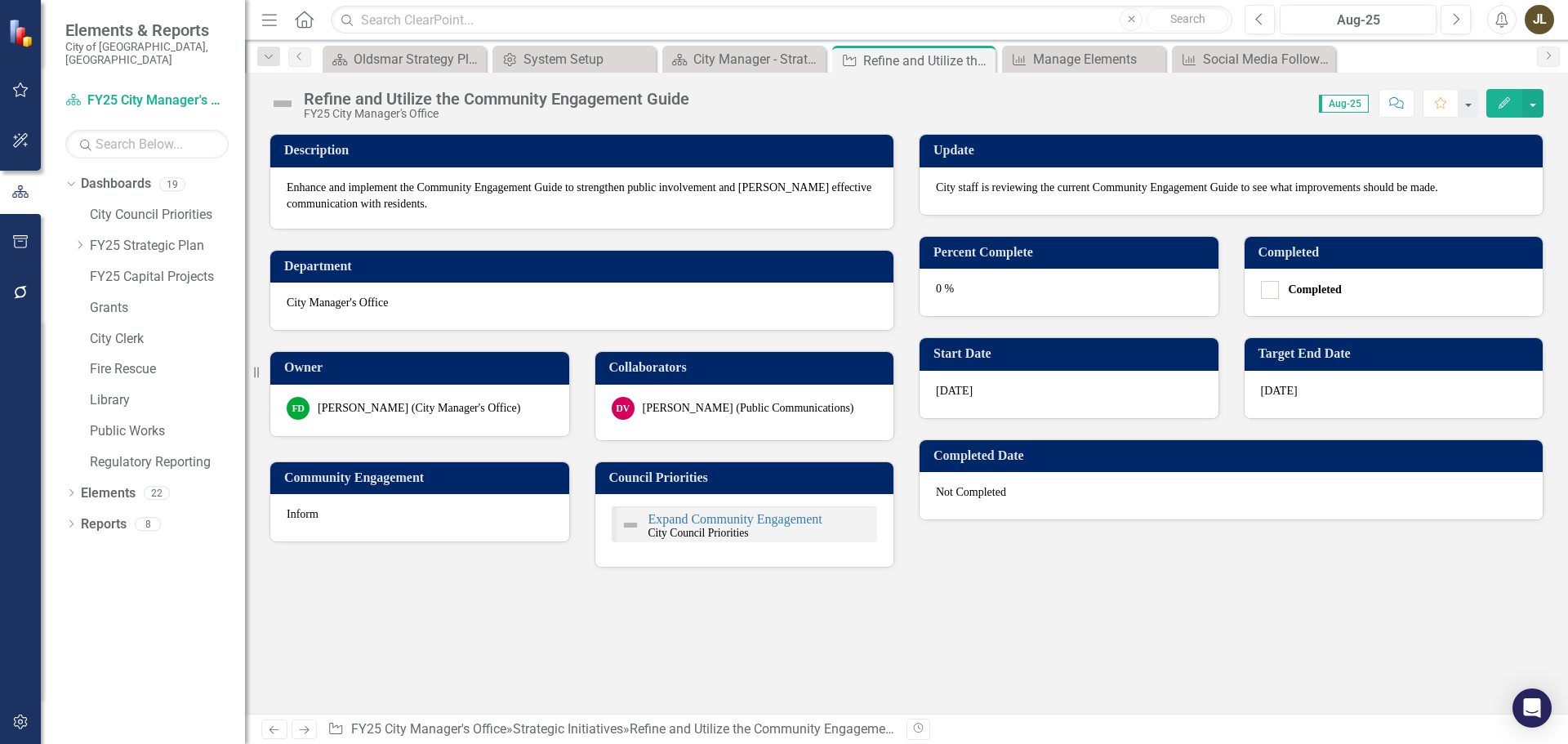
click at [280, 95] on img at bounding box center [282, 103] width 26 height 26
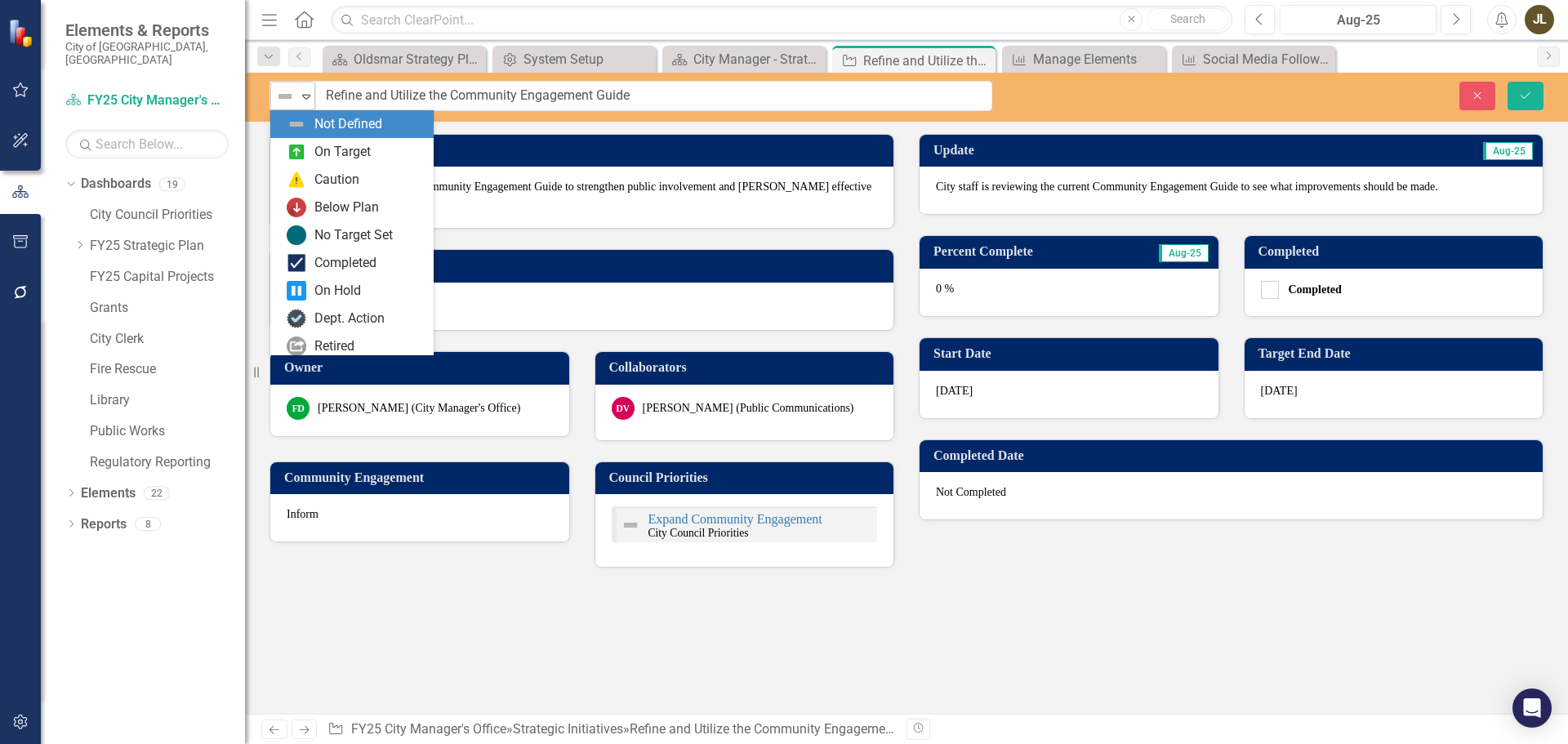
click at [282, 99] on img at bounding box center [285, 96] width 20 height 20
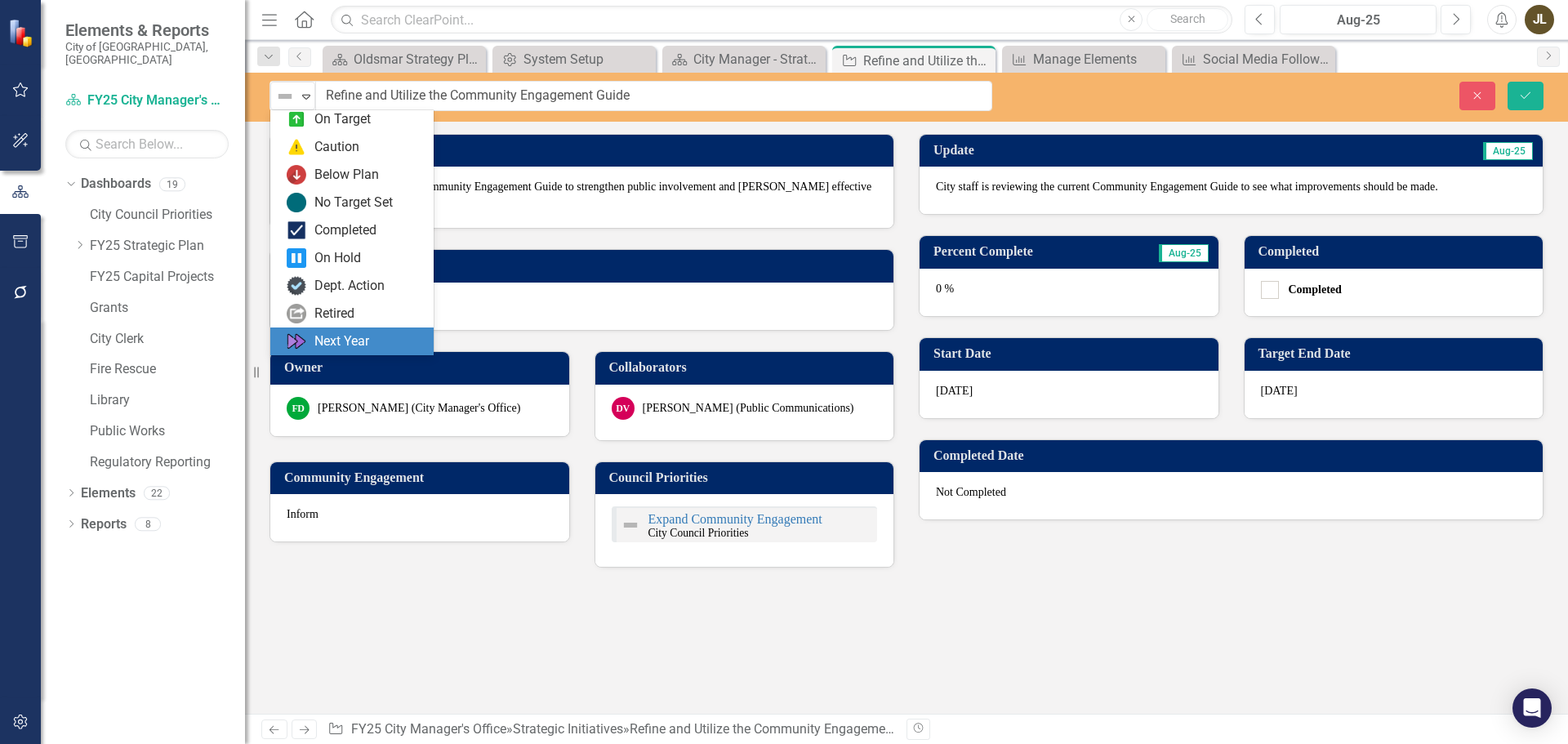
click at [365, 338] on div "Next Year" at bounding box center [342, 341] width 55 height 19
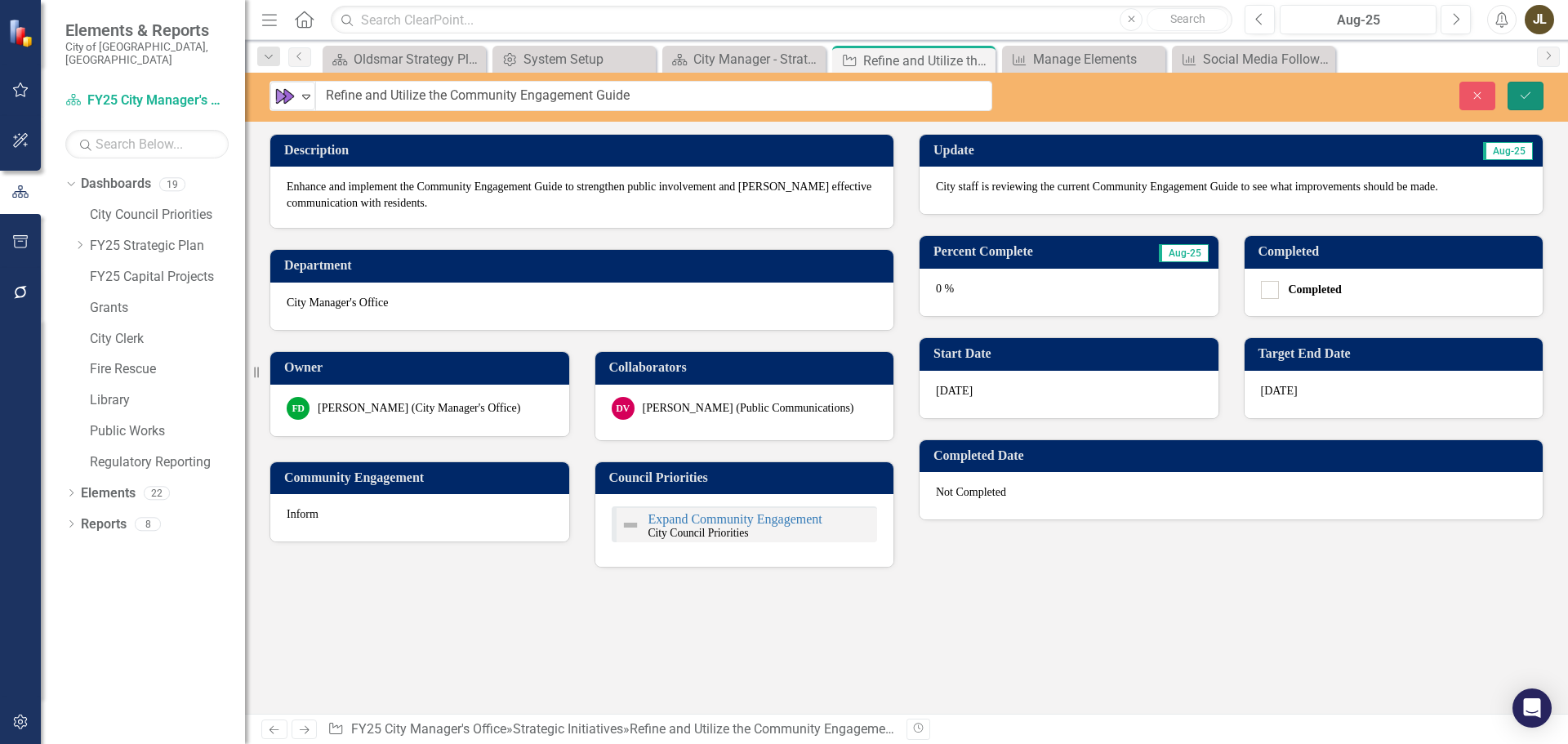
click at [1518, 92] on button "Save" at bounding box center [1526, 96] width 36 height 29
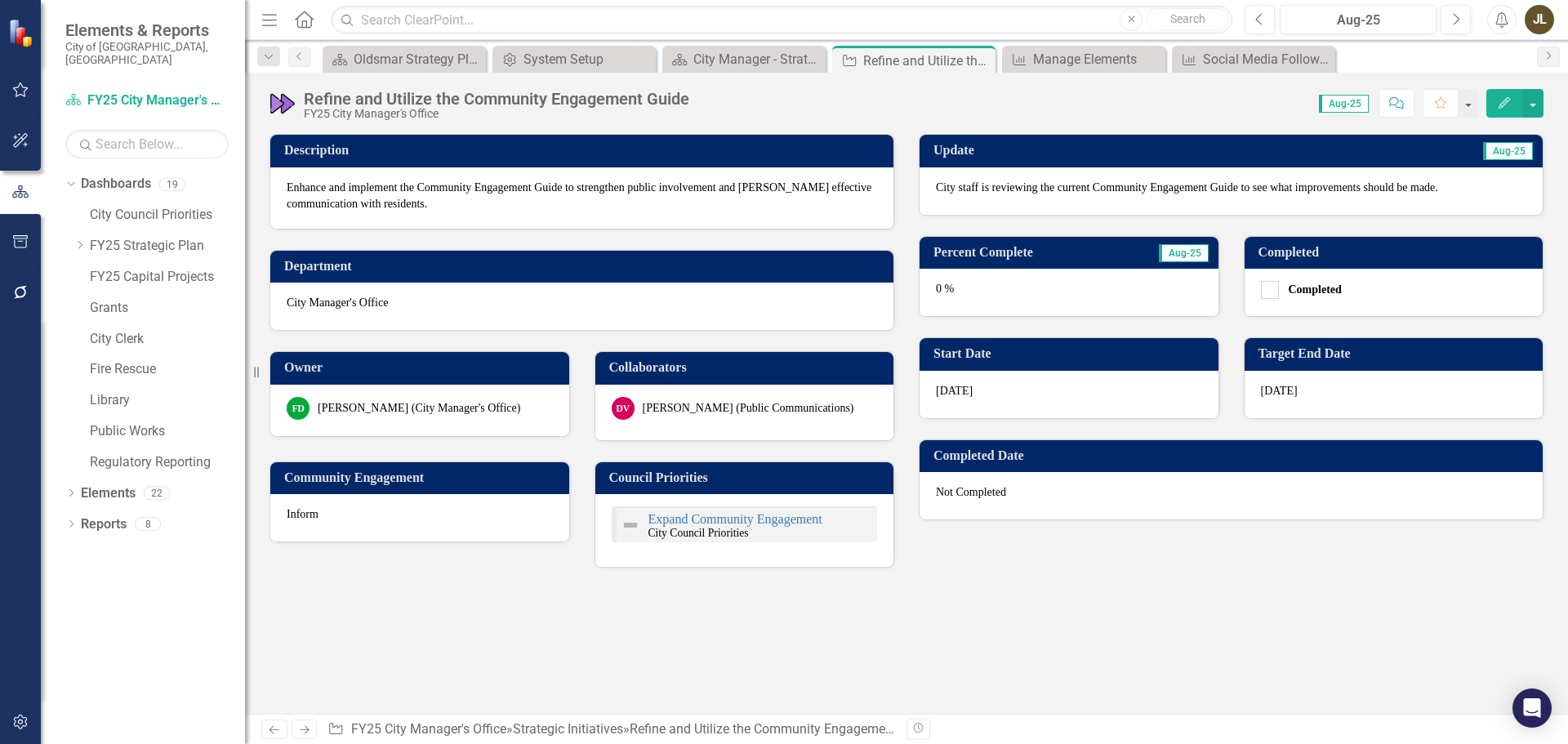
click at [1022, 290] on div "0 %" at bounding box center [1069, 292] width 299 height 48
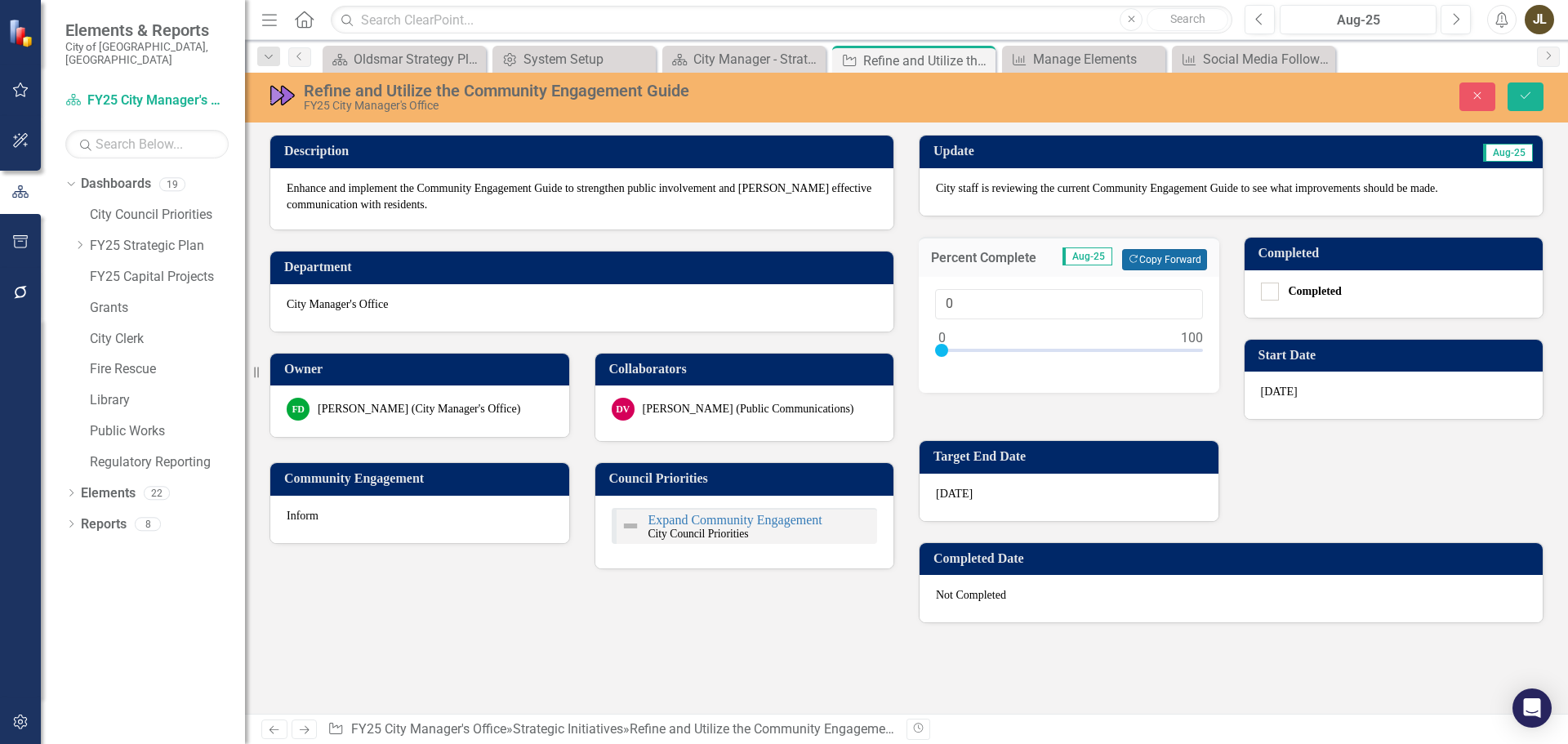
click at [1159, 263] on button "Copy Forward Copy Forward" at bounding box center [1164, 260] width 85 height 22
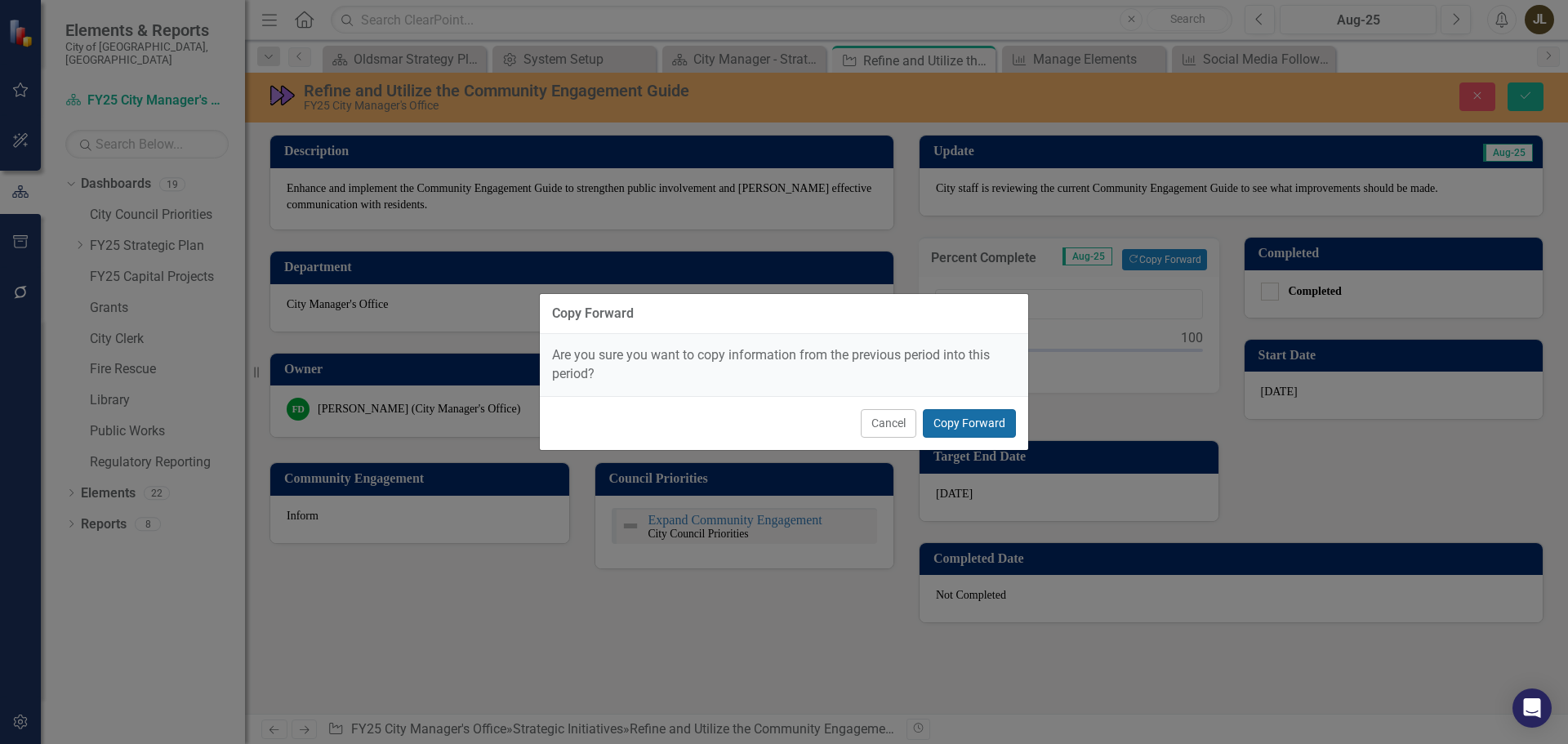
click at [1001, 427] on button "Copy Forward" at bounding box center [969, 424] width 93 height 29
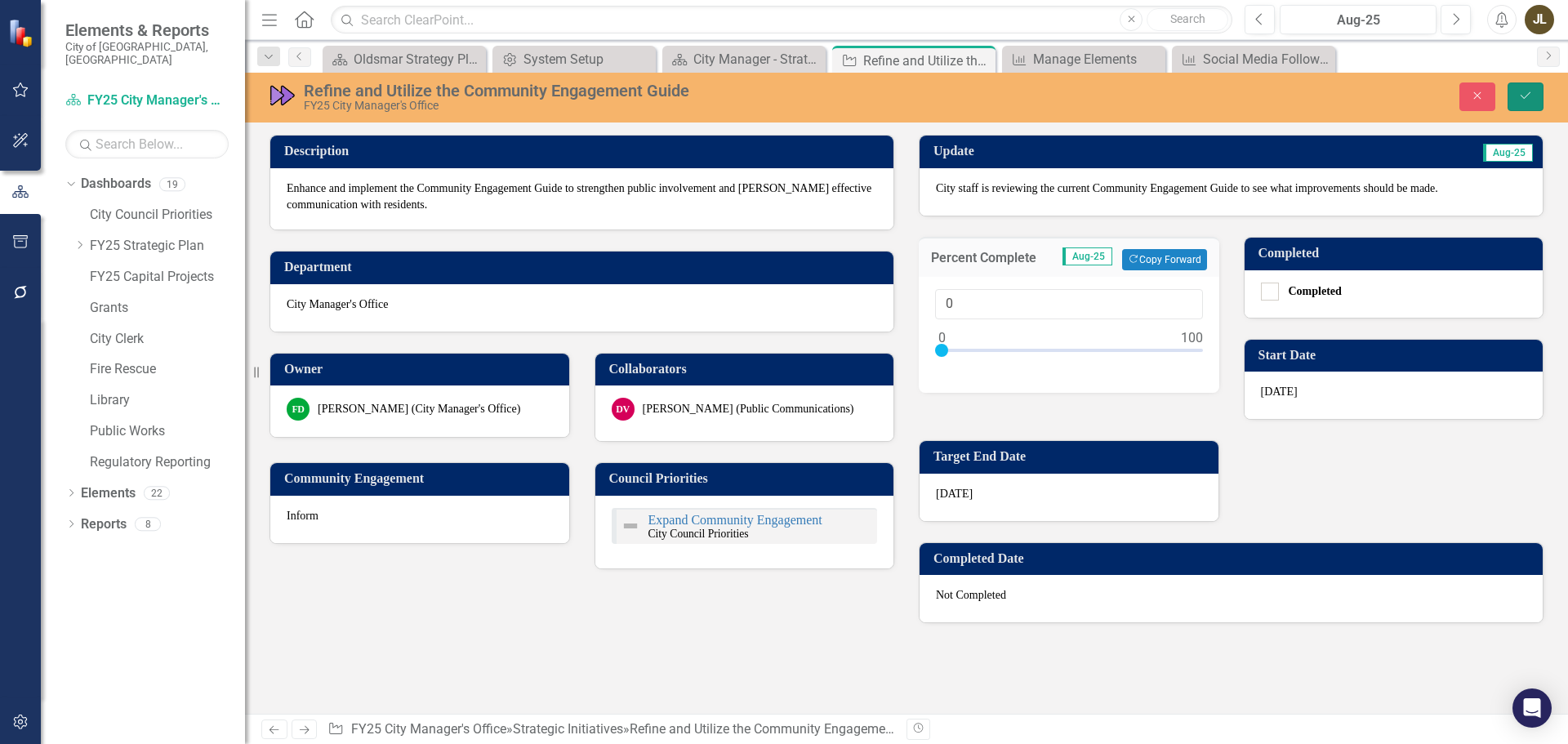
click at [1529, 102] on icon "Save" at bounding box center [1526, 95] width 14 height 12
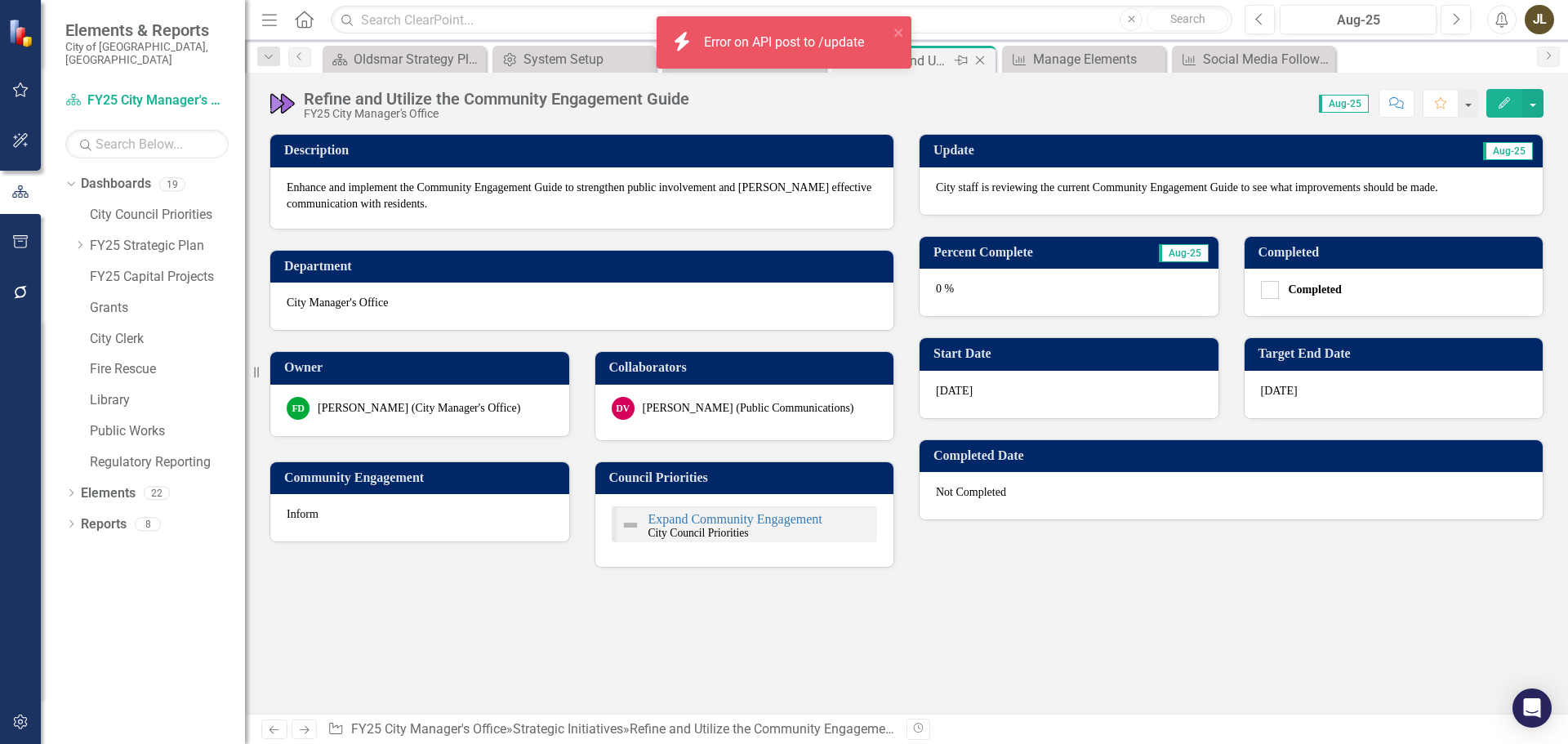
click at [984, 58] on icon "Close" at bounding box center [980, 60] width 16 height 13
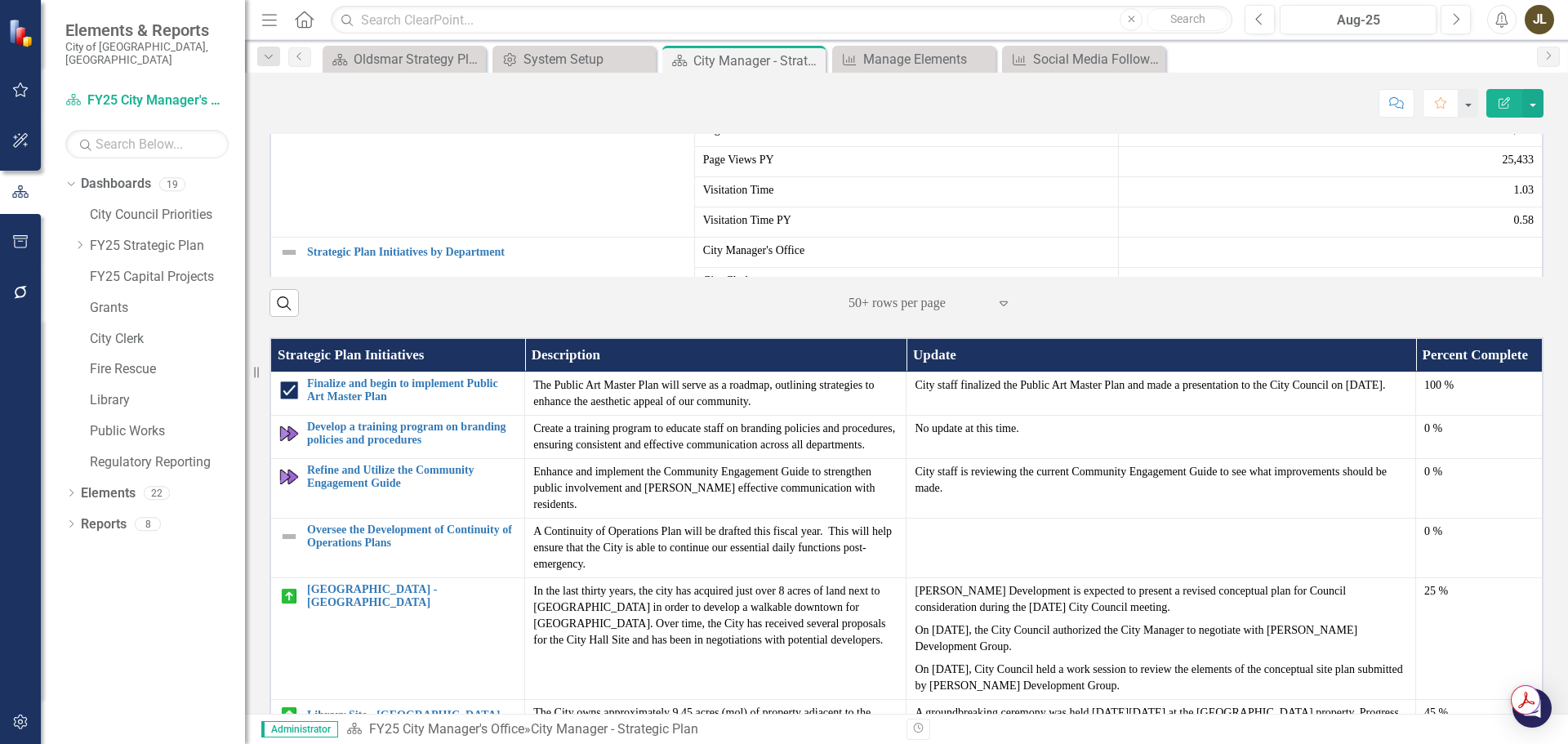
scroll to position [1960, 0]
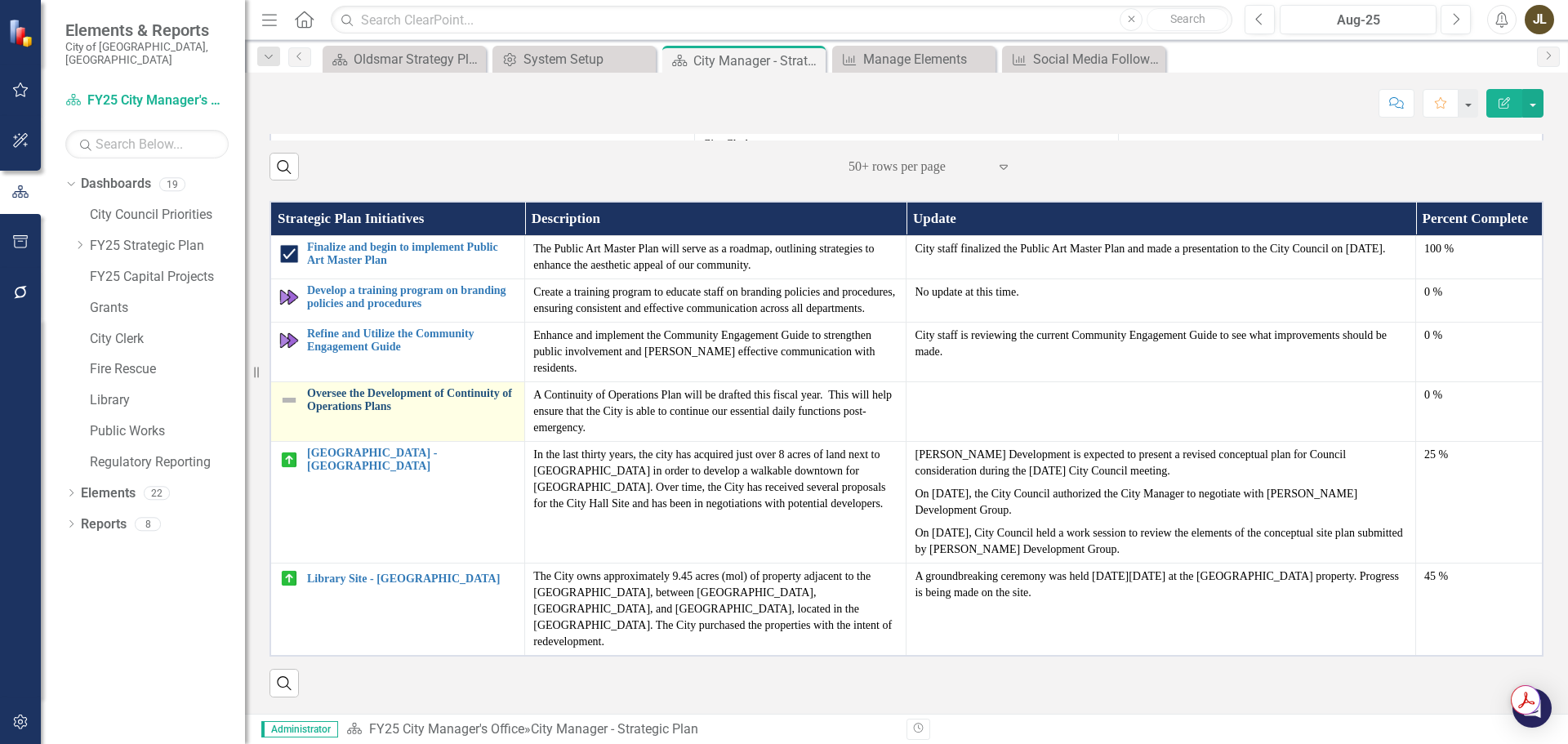
click at [386, 412] on link "Oversee the Development of Continuity of Operations Plans" at bounding box center [411, 399] width 209 height 25
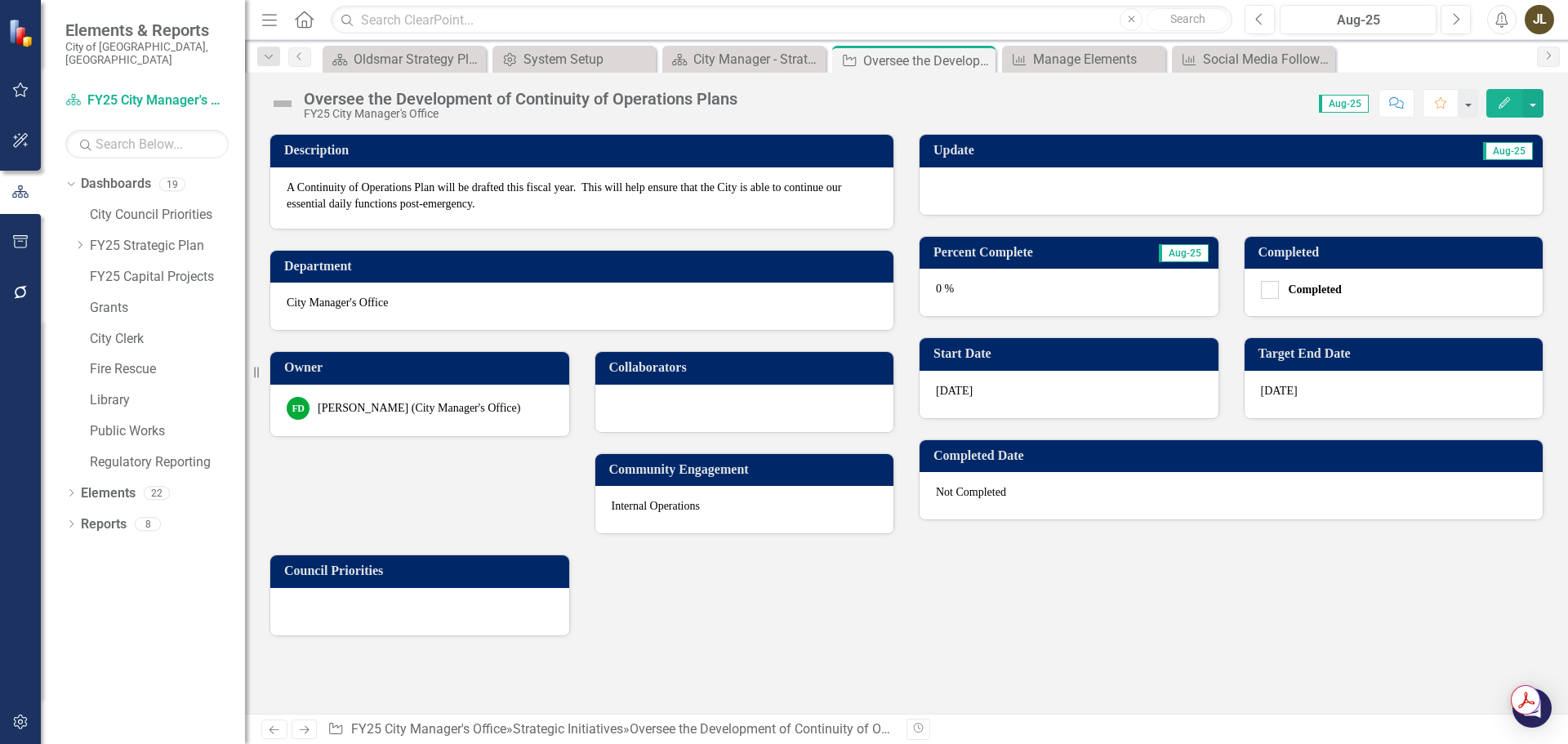
click at [1106, 196] on div at bounding box center [1231, 191] width 623 height 48
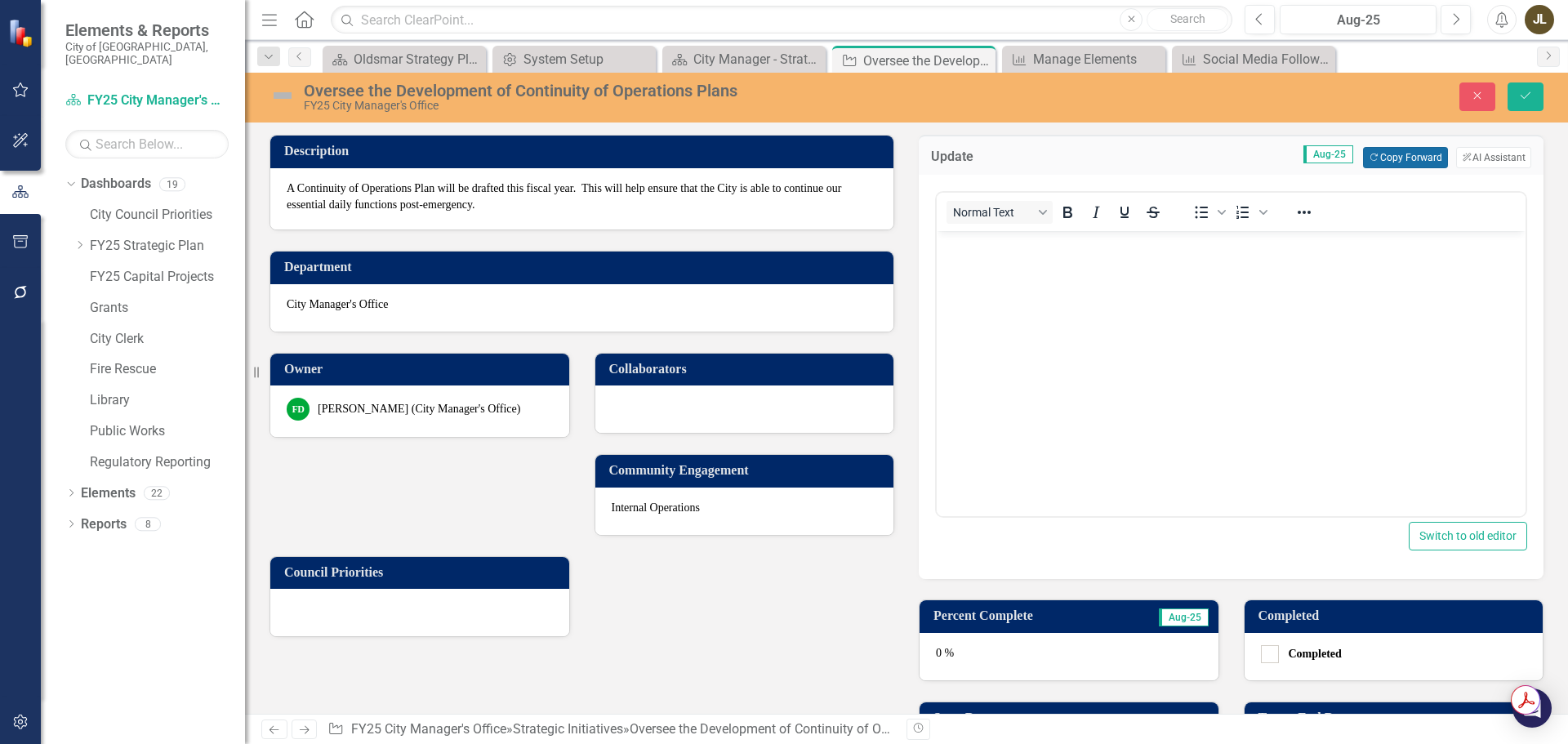
click at [1387, 151] on button "Copy Forward Copy Forward" at bounding box center [1405, 157] width 85 height 22
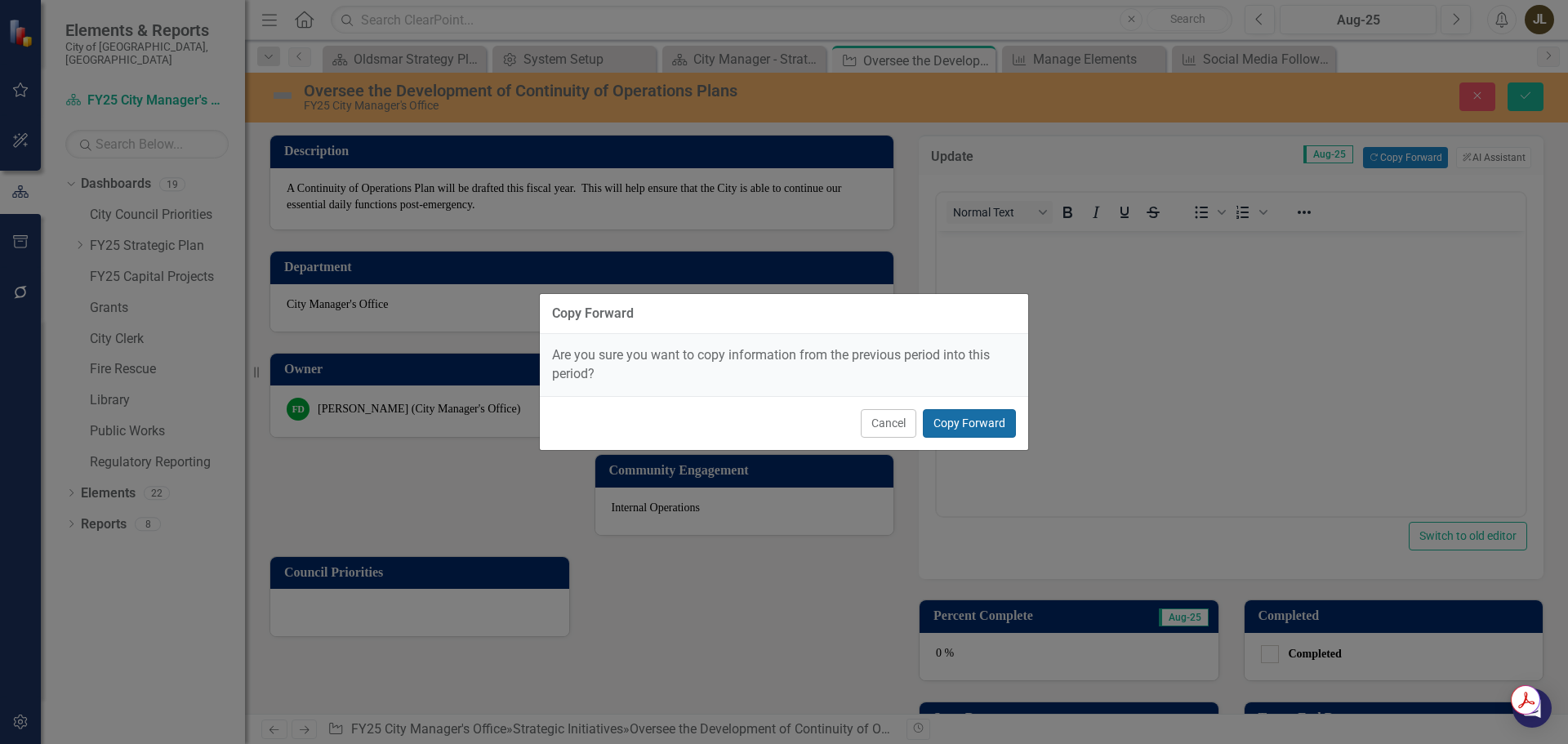
click at [990, 414] on button "Copy Forward" at bounding box center [969, 424] width 93 height 29
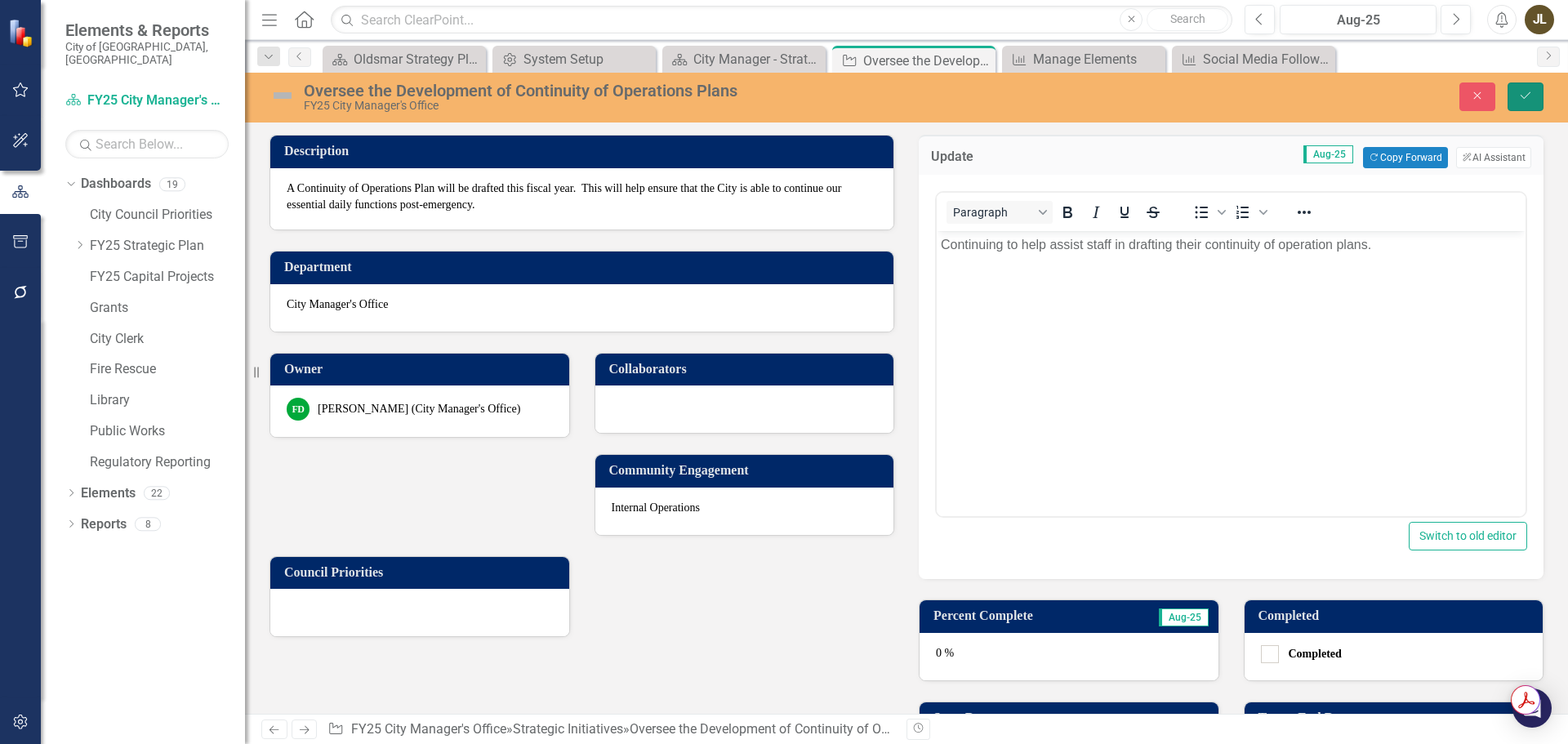
click at [1532, 96] on icon "Save" at bounding box center [1526, 95] width 14 height 12
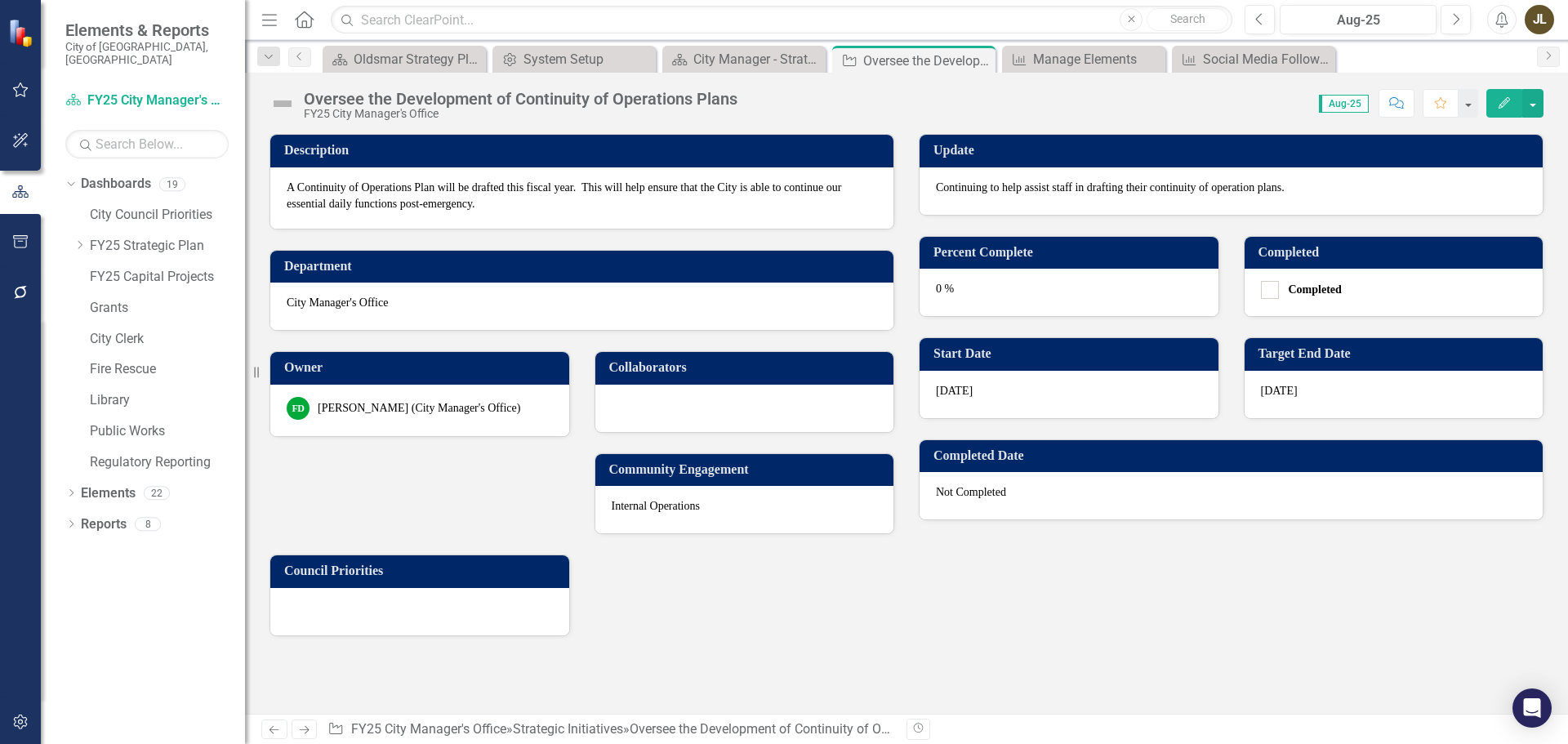
click at [1018, 299] on div "0 %" at bounding box center [1069, 292] width 299 height 48
click at [1012, 299] on div "0 %" at bounding box center [1069, 292] width 299 height 48
click at [991, 297] on div "0 %" at bounding box center [1069, 292] width 299 height 48
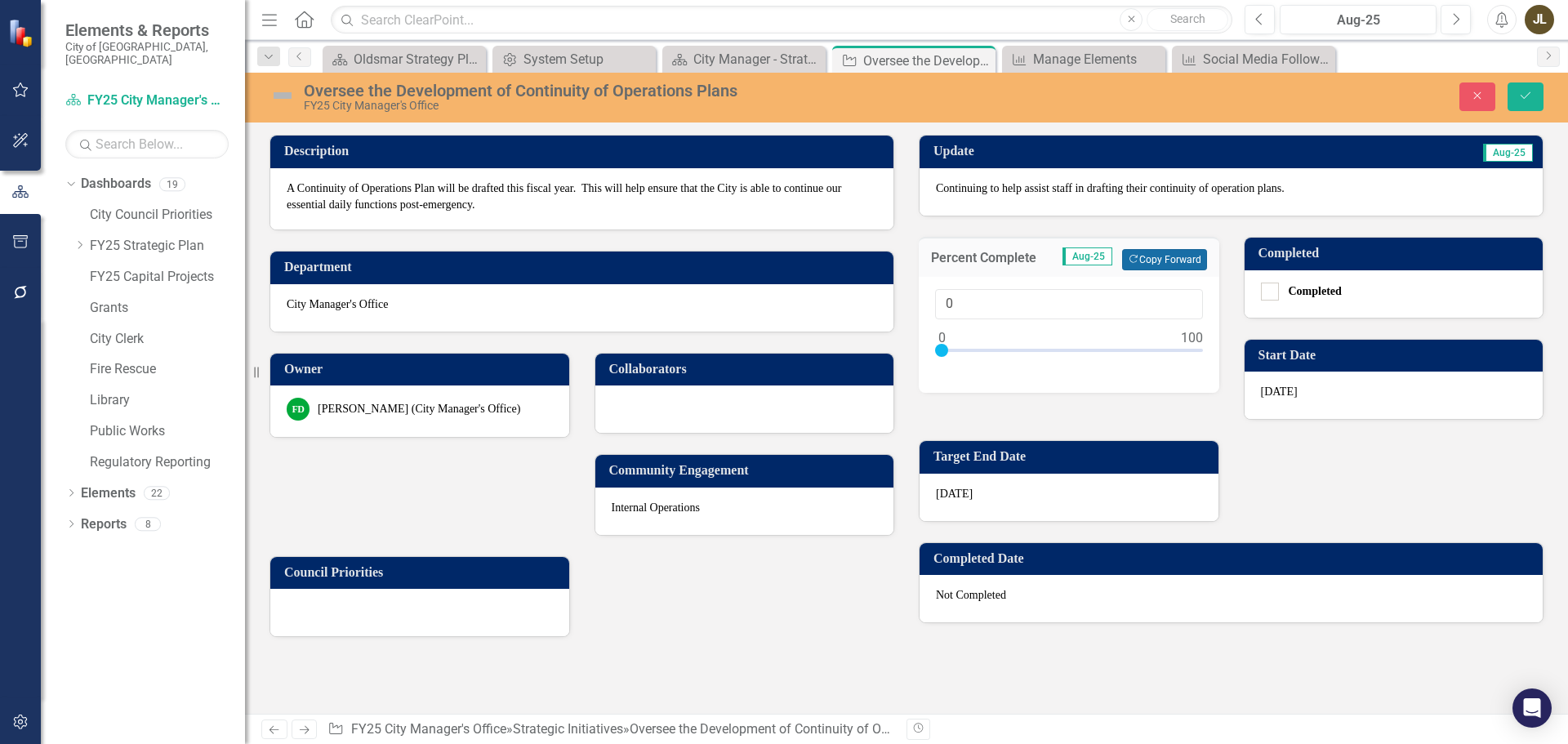
click at [1172, 263] on button "Copy Forward Copy Forward" at bounding box center [1164, 260] width 85 height 22
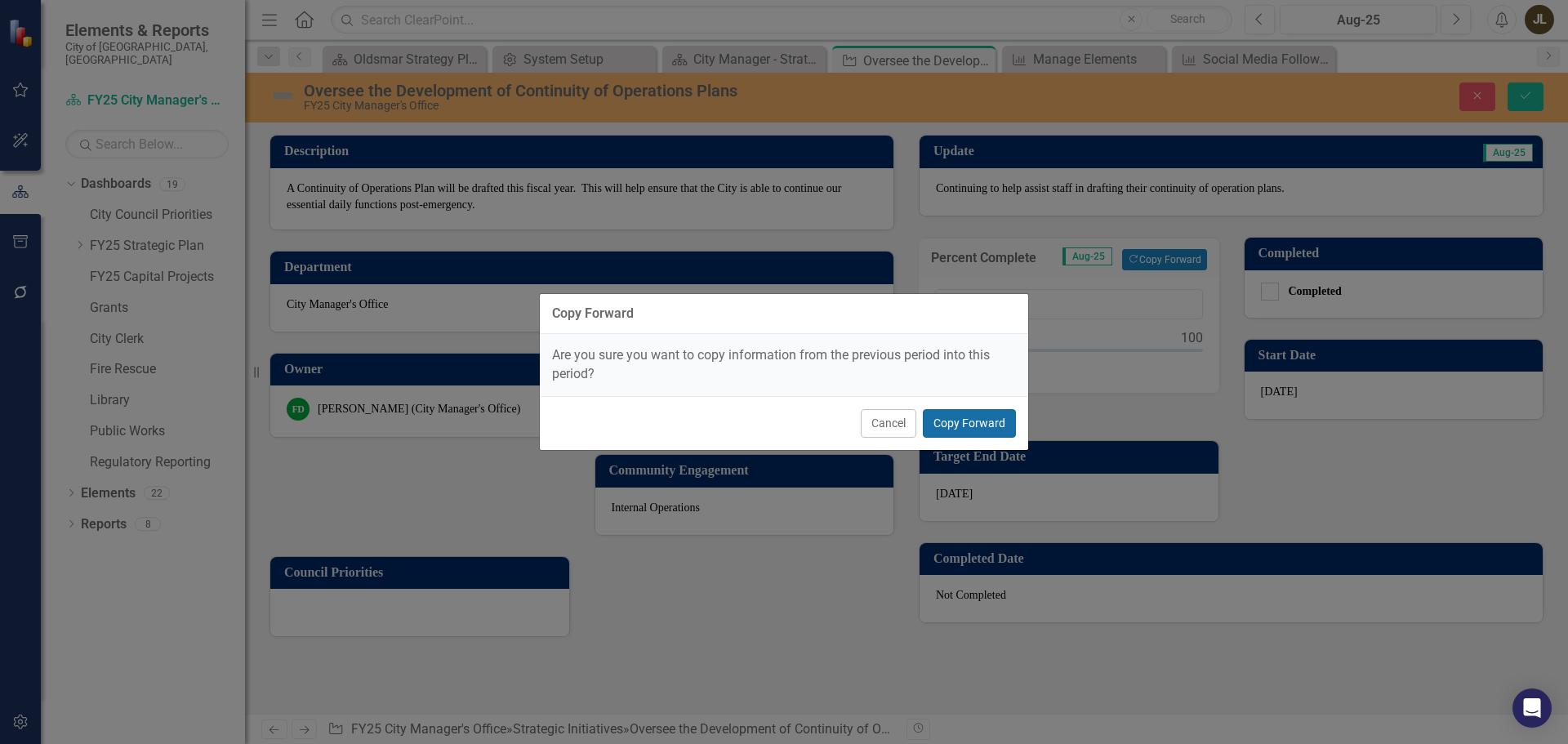
click at [977, 424] on button "Copy Forward" at bounding box center [969, 424] width 93 height 29
type input "75"
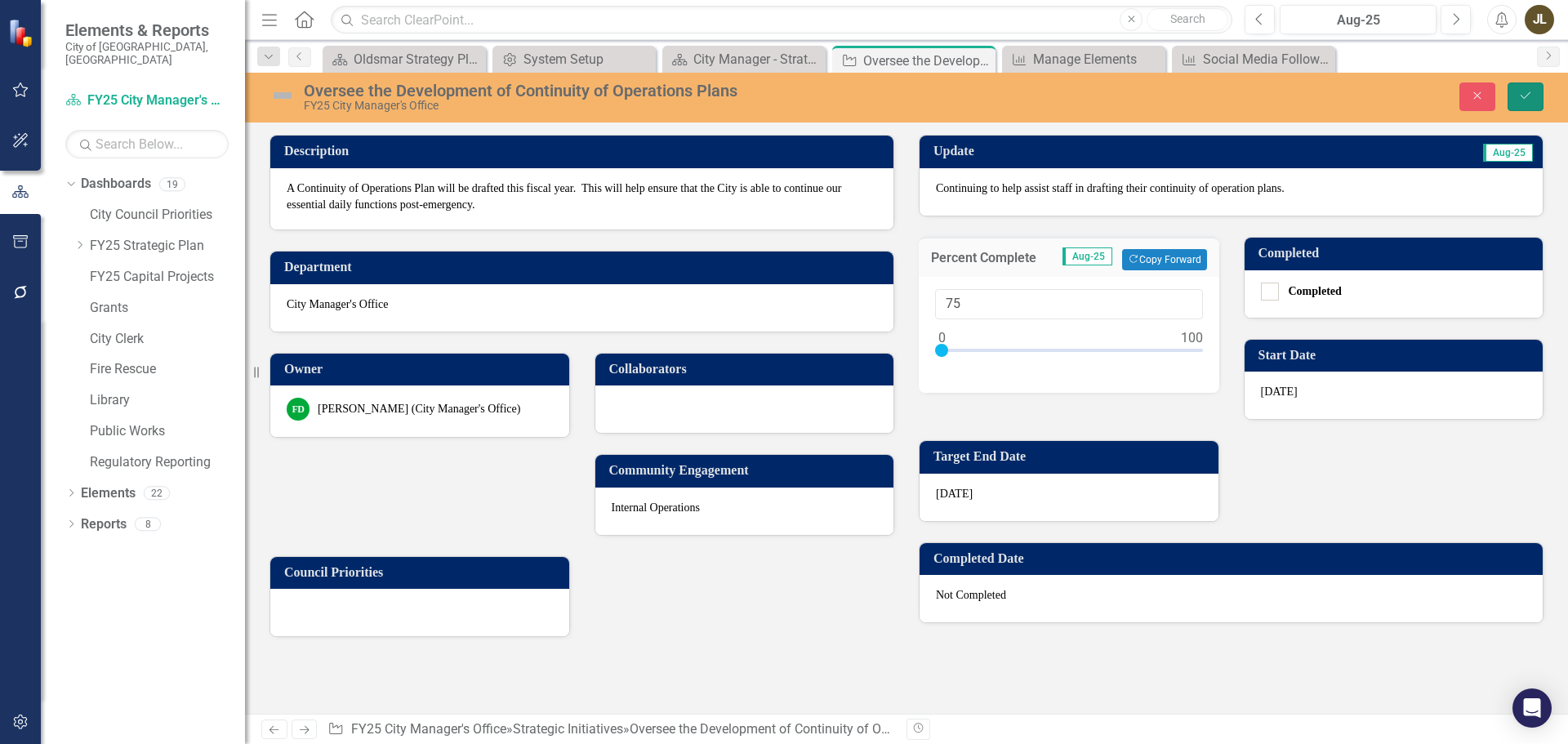
click at [1526, 99] on icon "Save" at bounding box center [1526, 95] width 14 height 12
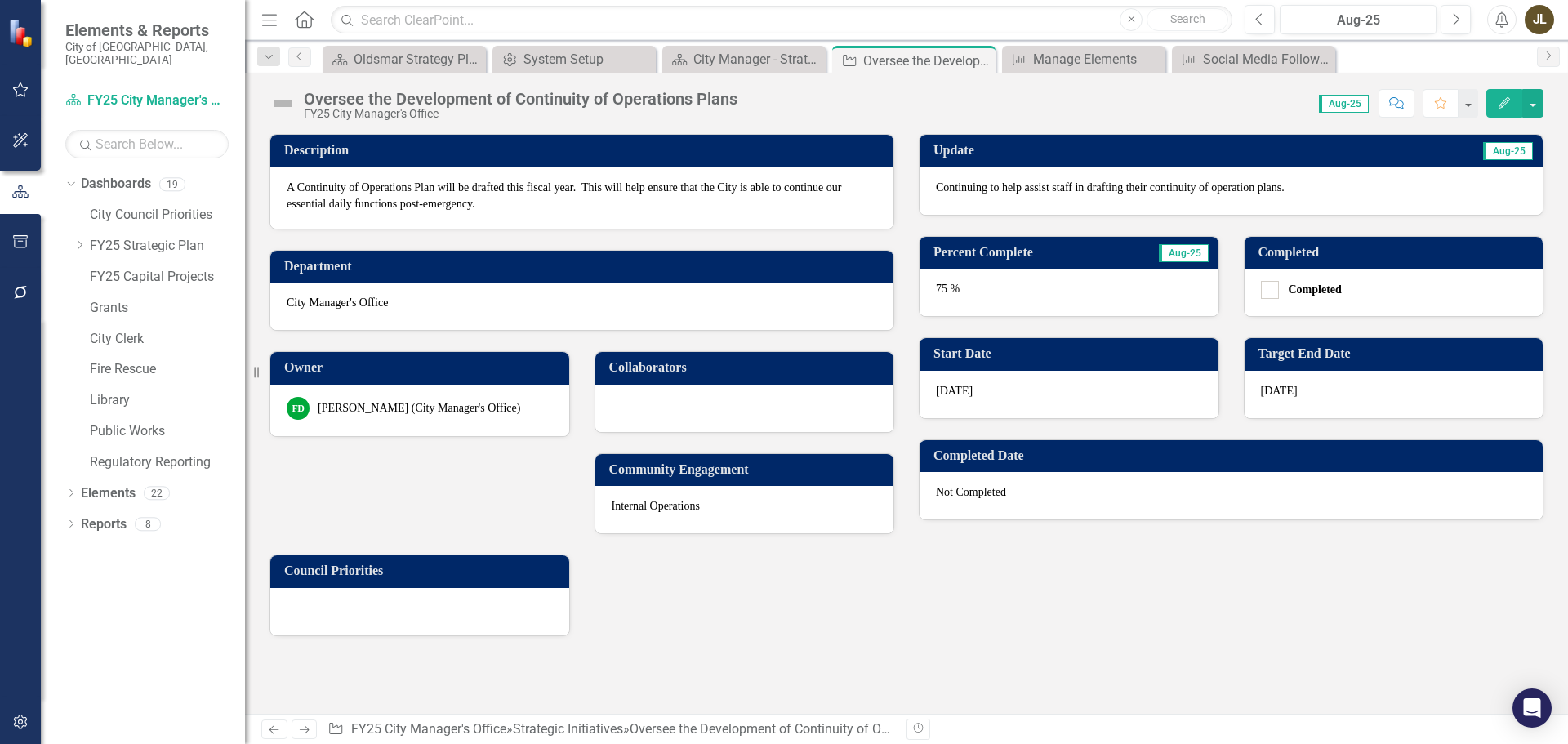
click at [288, 111] on img at bounding box center [282, 103] width 26 height 26
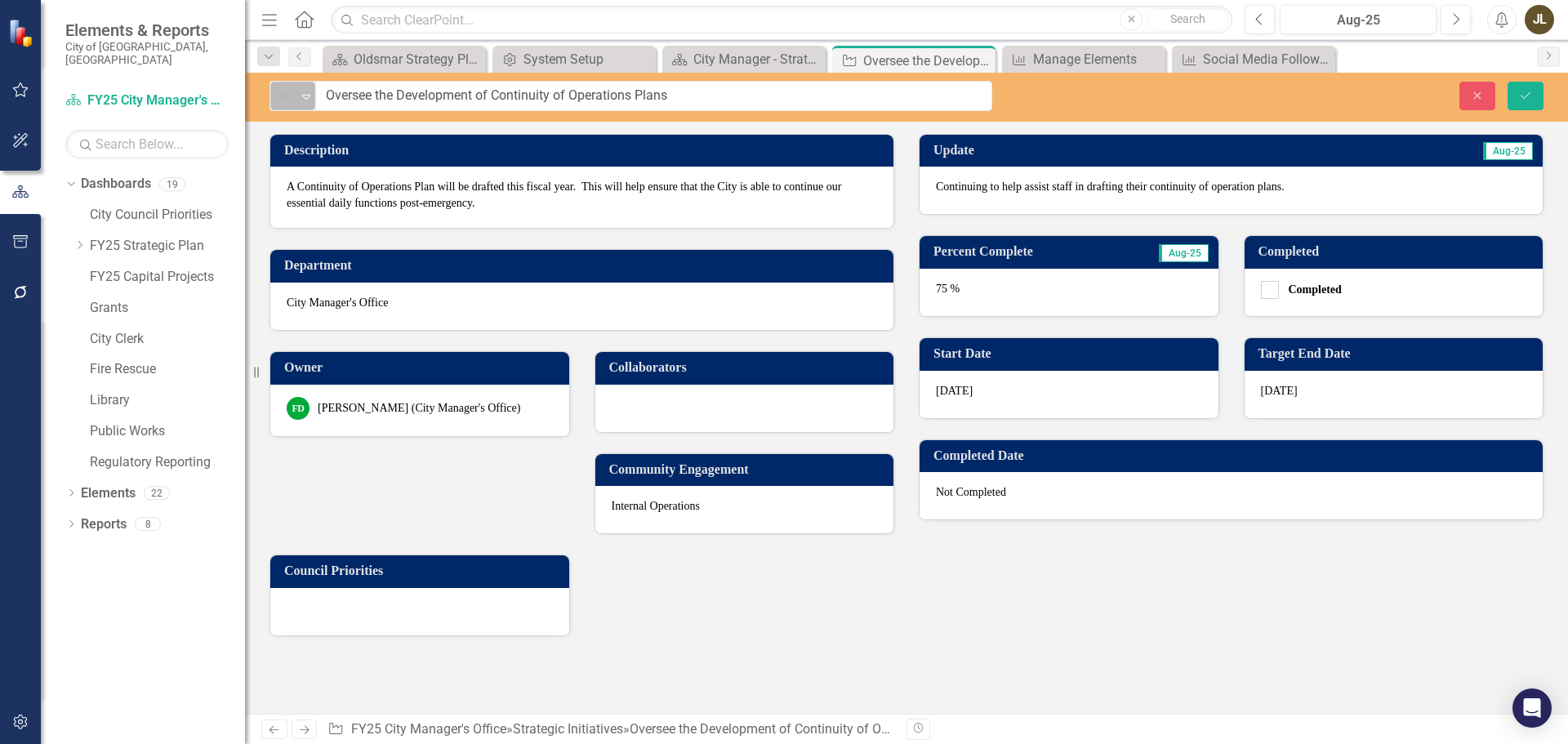
click at [291, 103] on img at bounding box center [285, 96] width 20 height 20
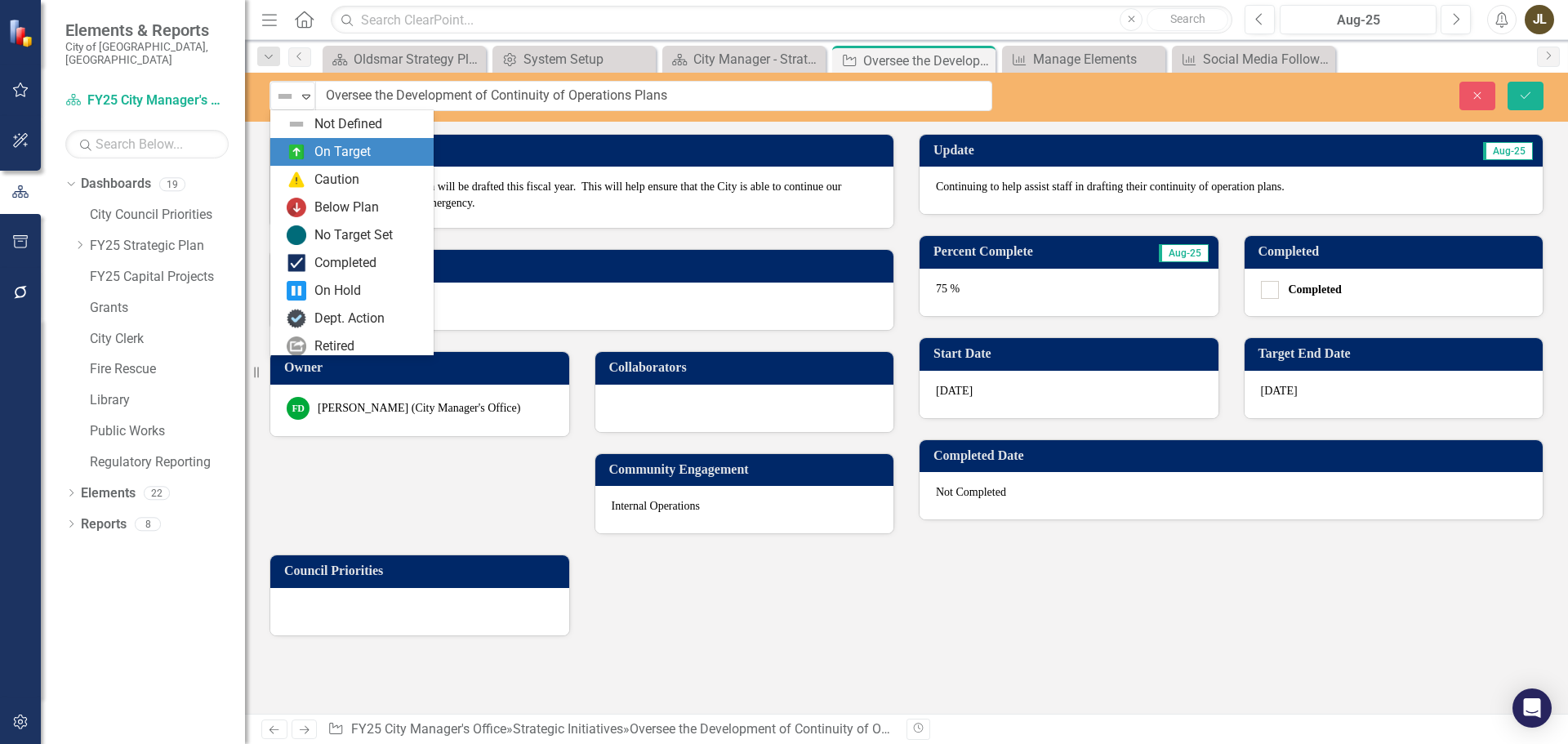
click at [307, 160] on div "On Target" at bounding box center [355, 152] width 138 height 20
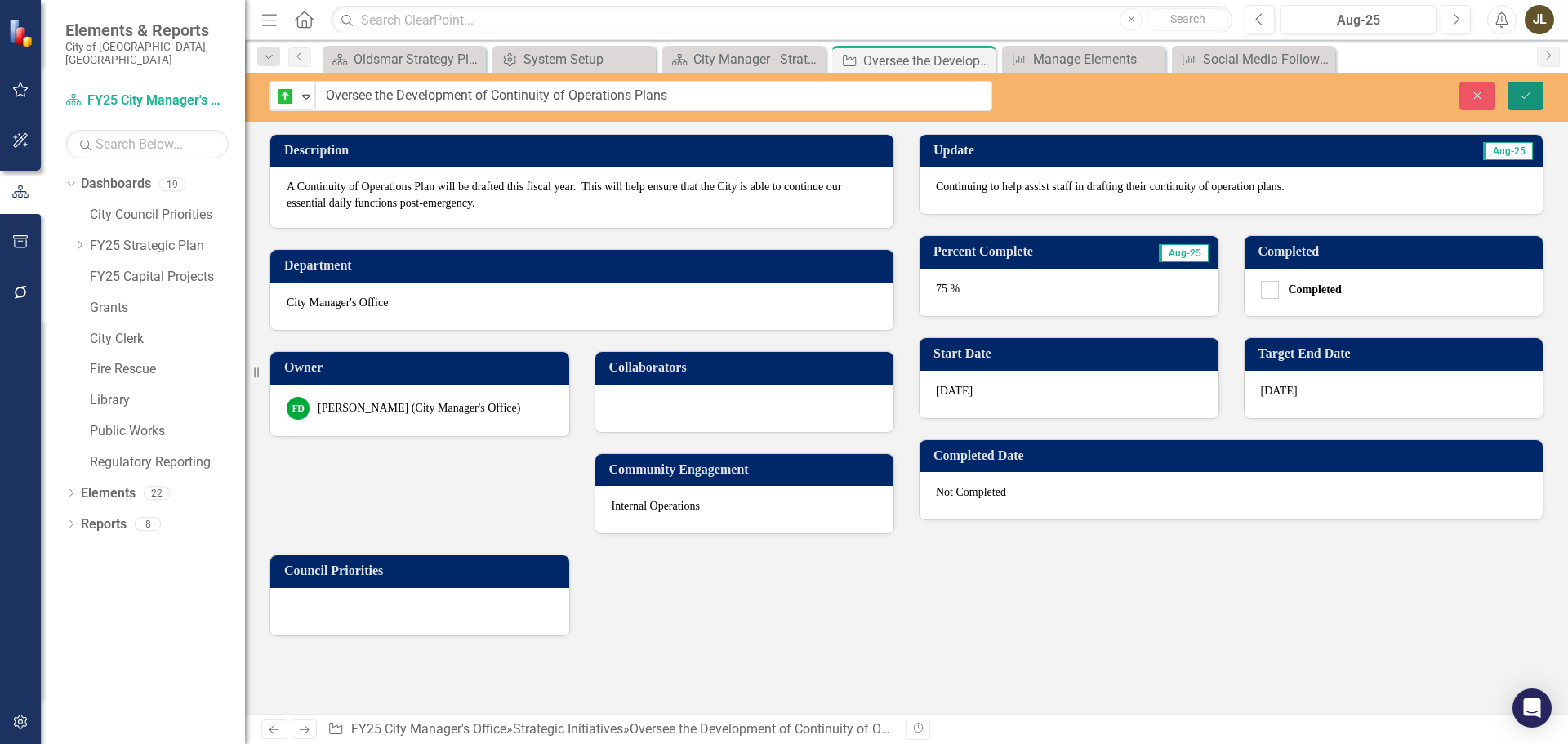
click at [1537, 103] on button "Save" at bounding box center [1526, 96] width 36 height 29
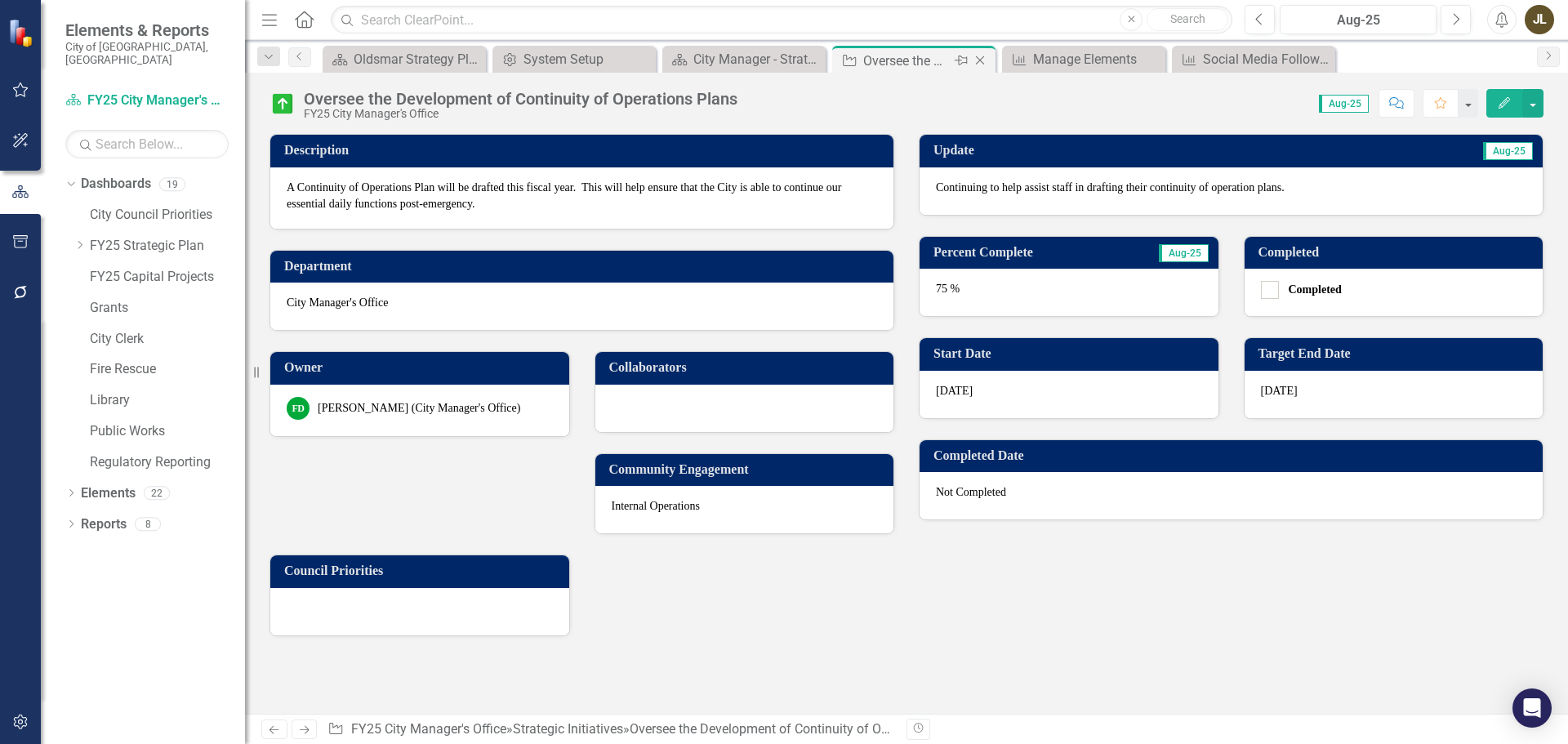
click at [983, 66] on icon "Close" at bounding box center [980, 60] width 16 height 13
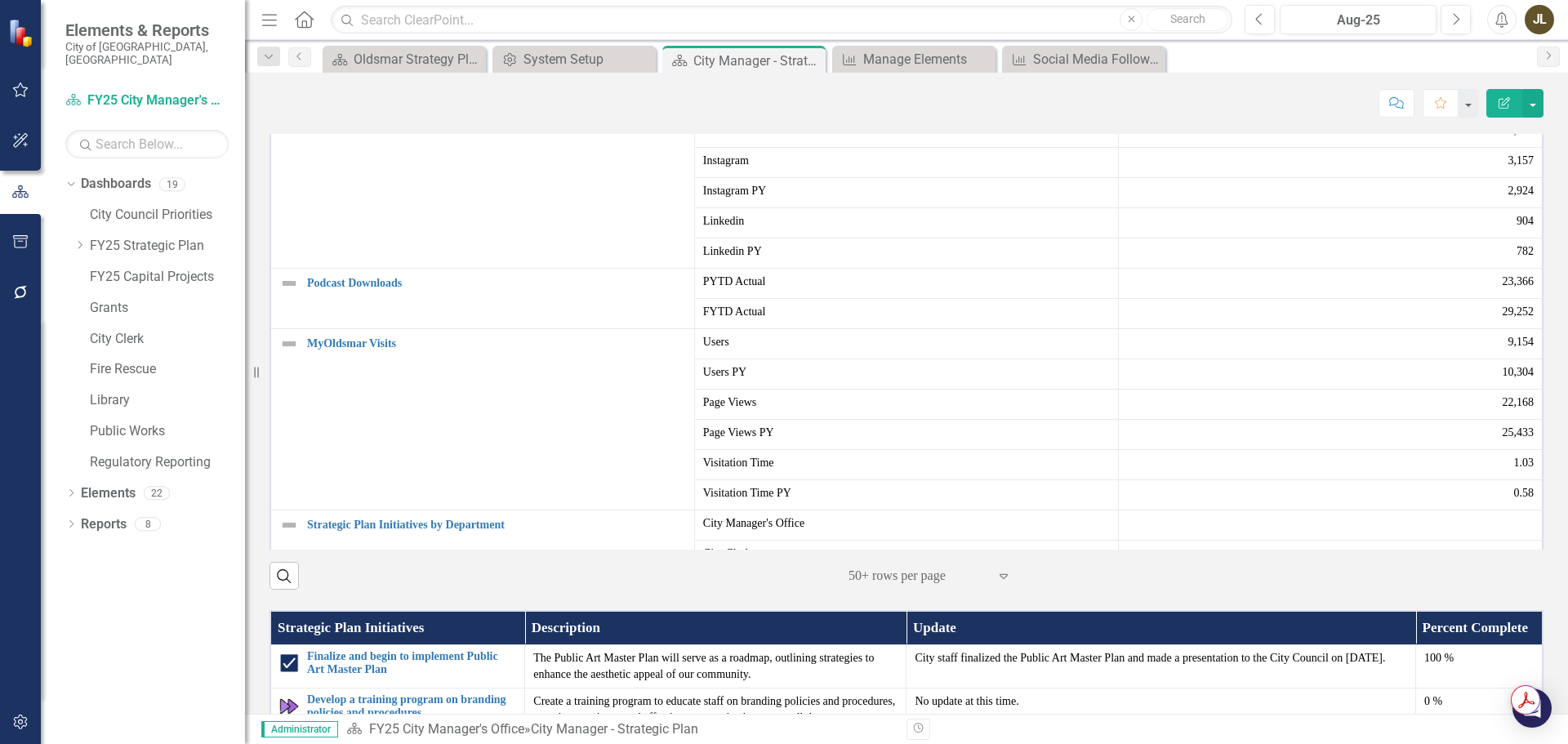
scroll to position [1552, 0]
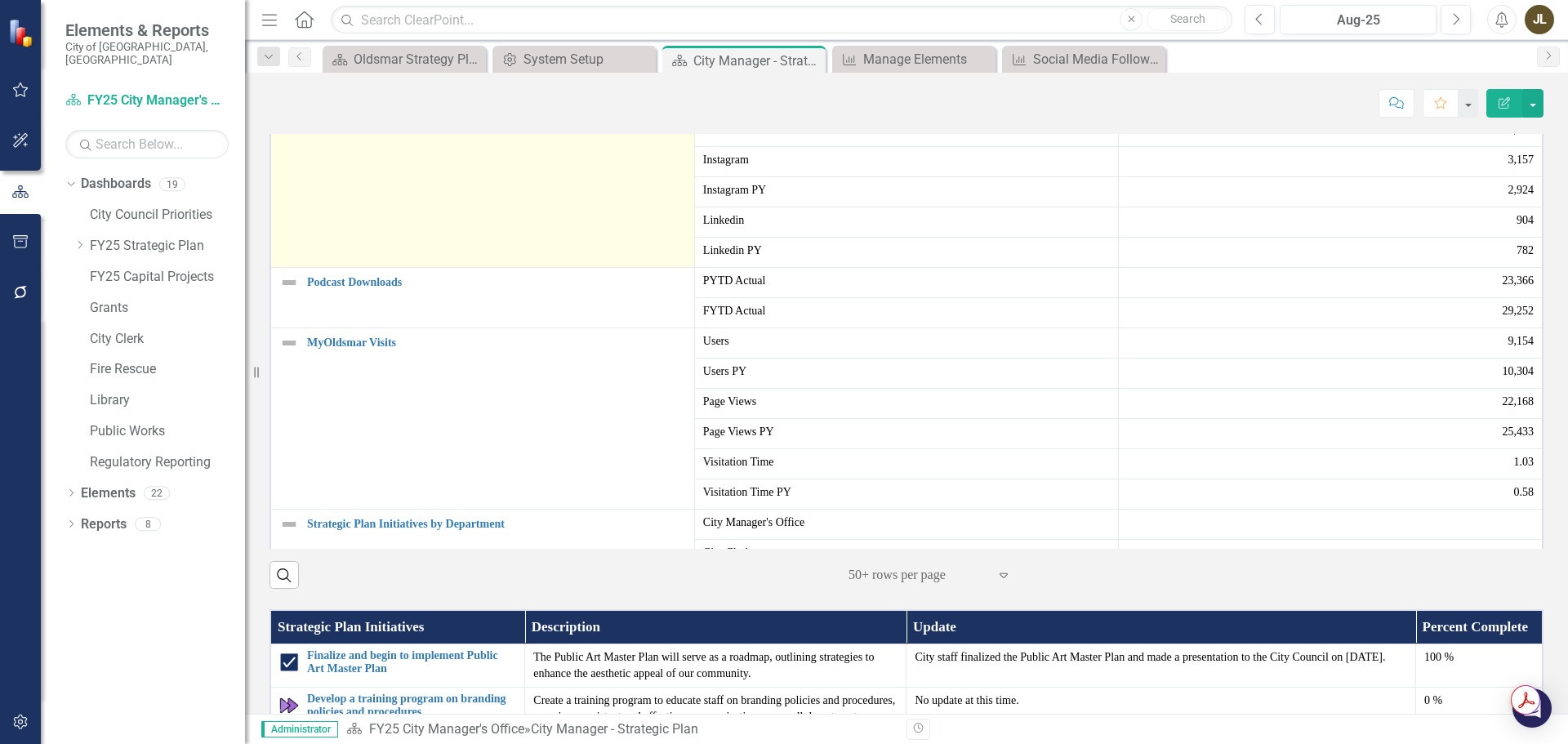
click at [295, 50] on img at bounding box center [289, 40] width 20 height 20
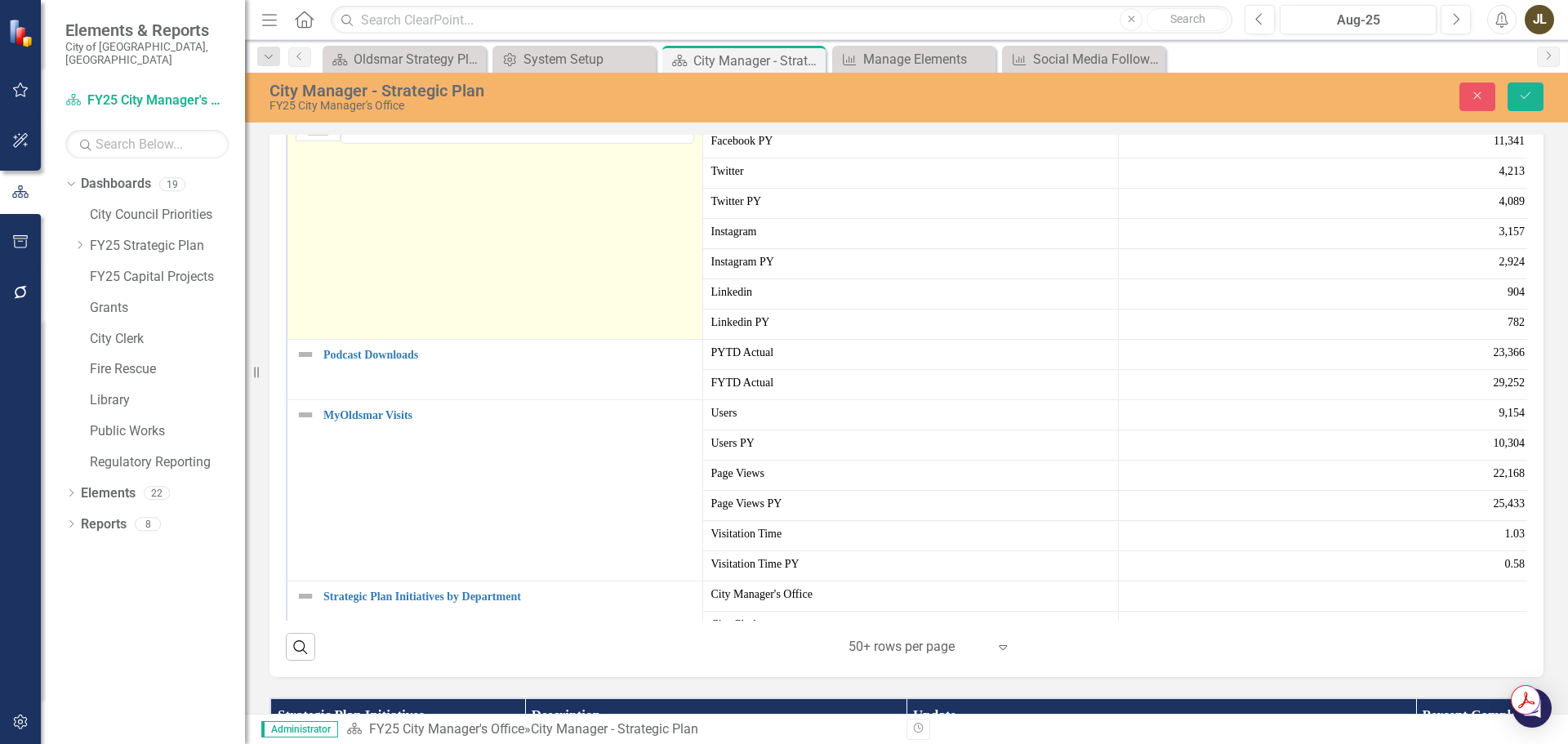
click at [316, 131] on img at bounding box center [321, 121] width 20 height 20
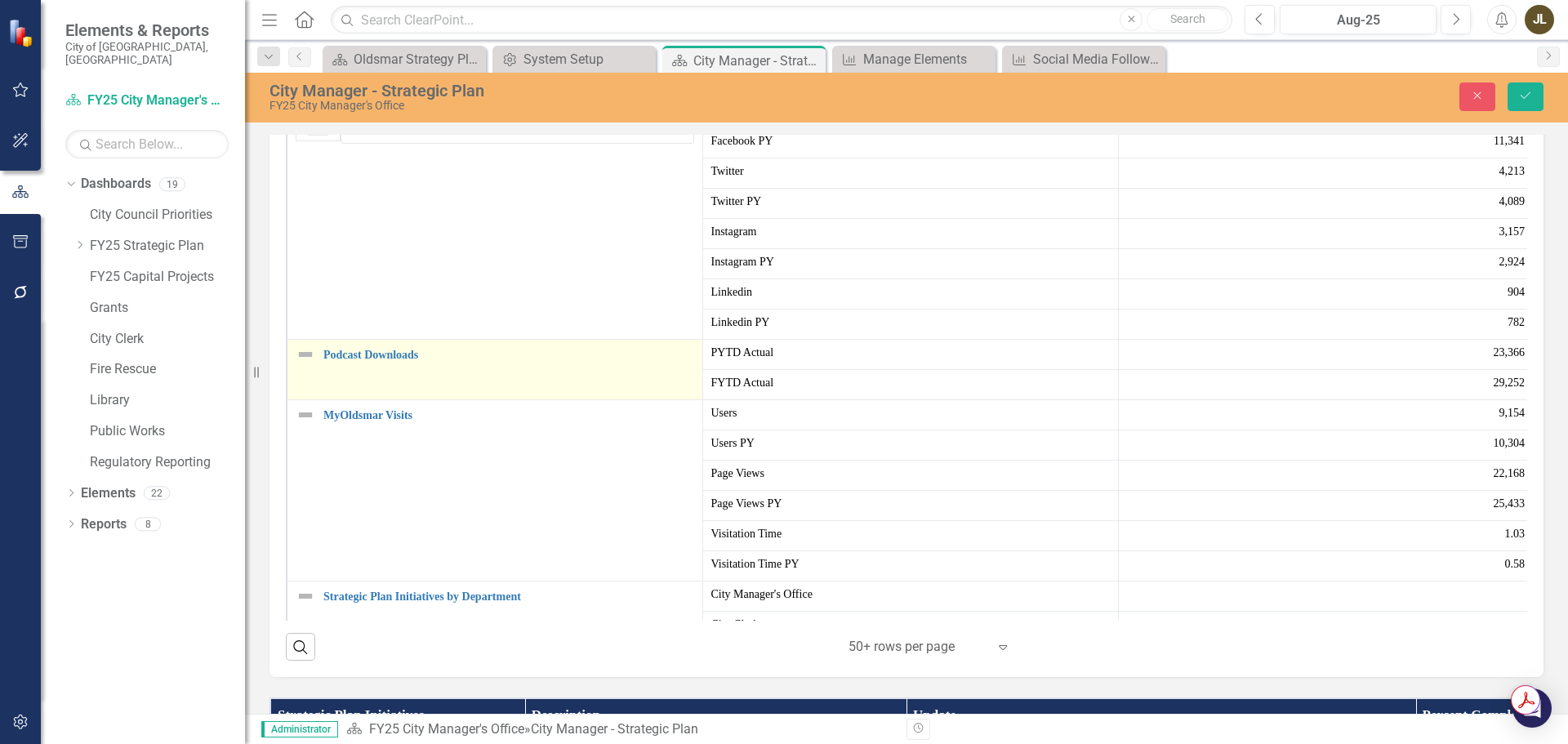
click at [311, 364] on img at bounding box center [306, 354] width 20 height 20
click at [313, 375] on div "Not Defined" at bounding box center [311, 363] width 4 height 22
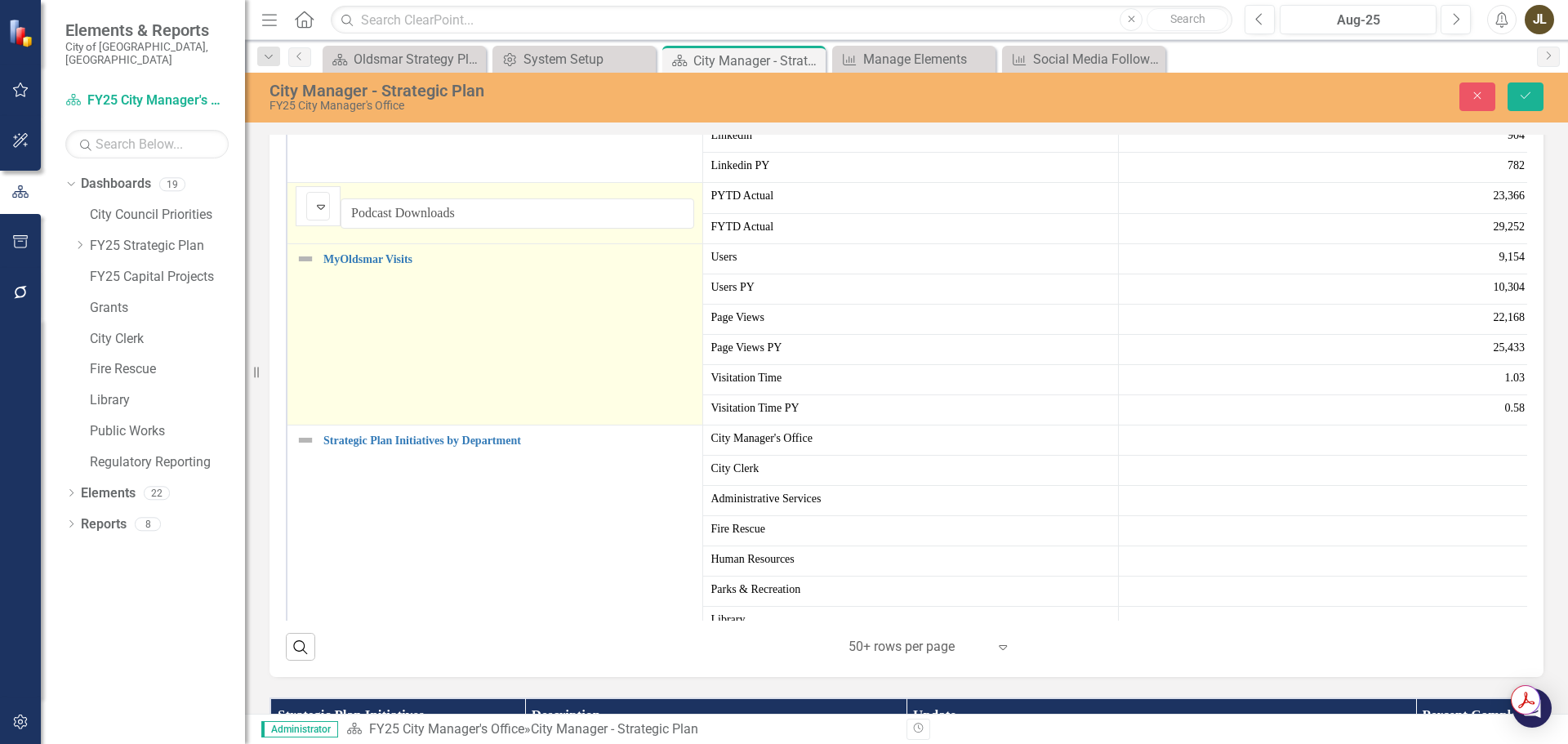
scroll to position [164, 0]
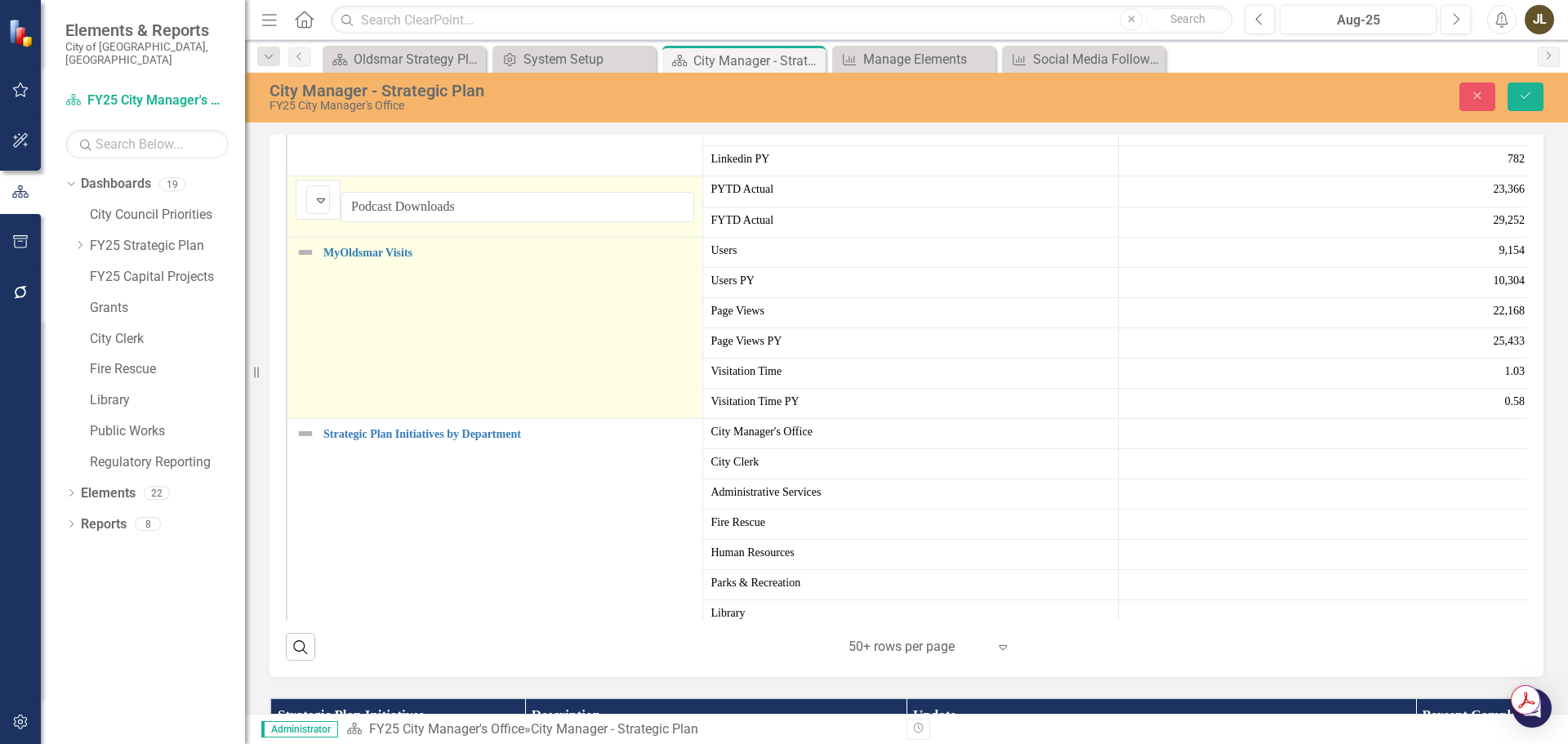
click at [307, 262] on img at bounding box center [306, 253] width 20 height 20
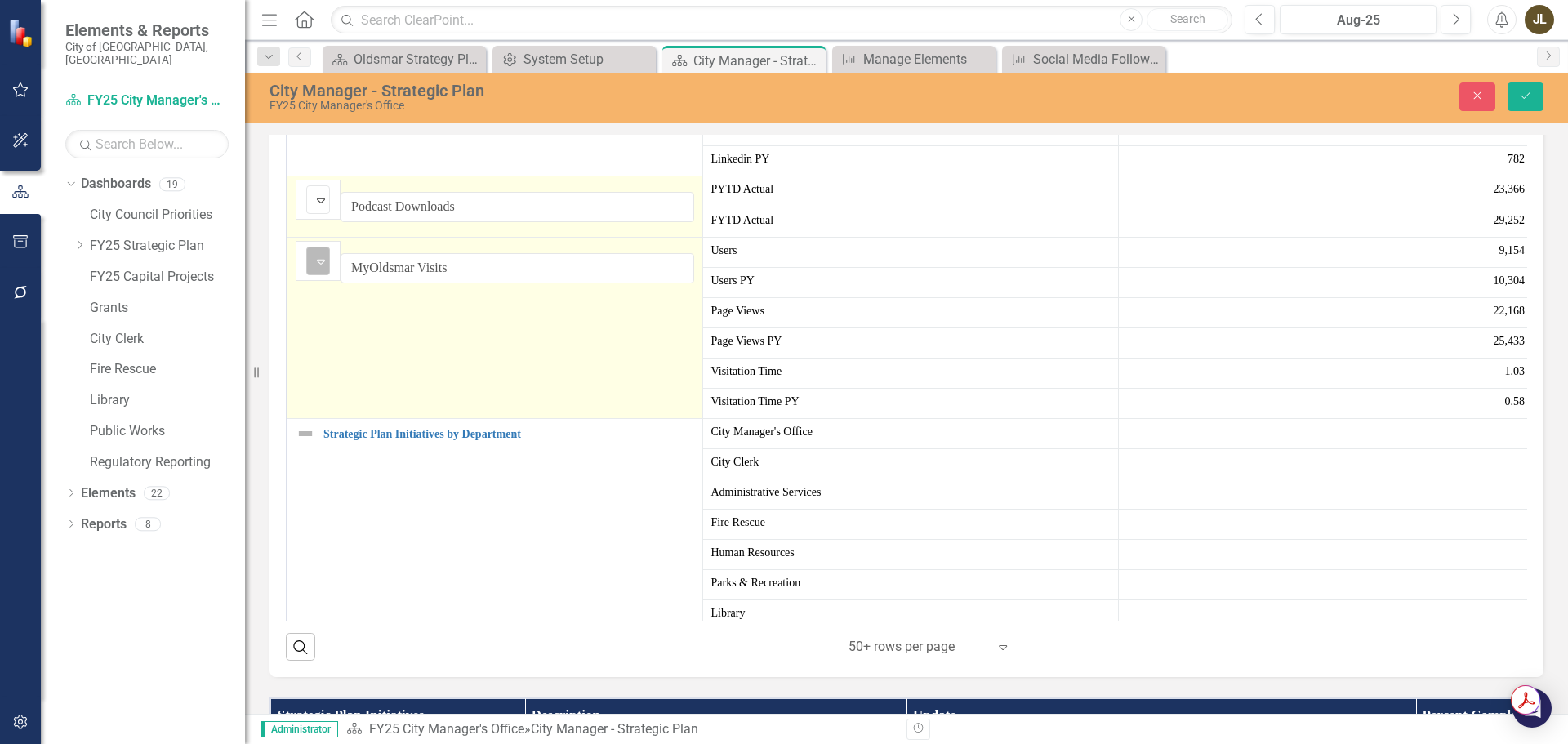
click at [318, 271] on img at bounding box center [321, 262] width 20 height 20
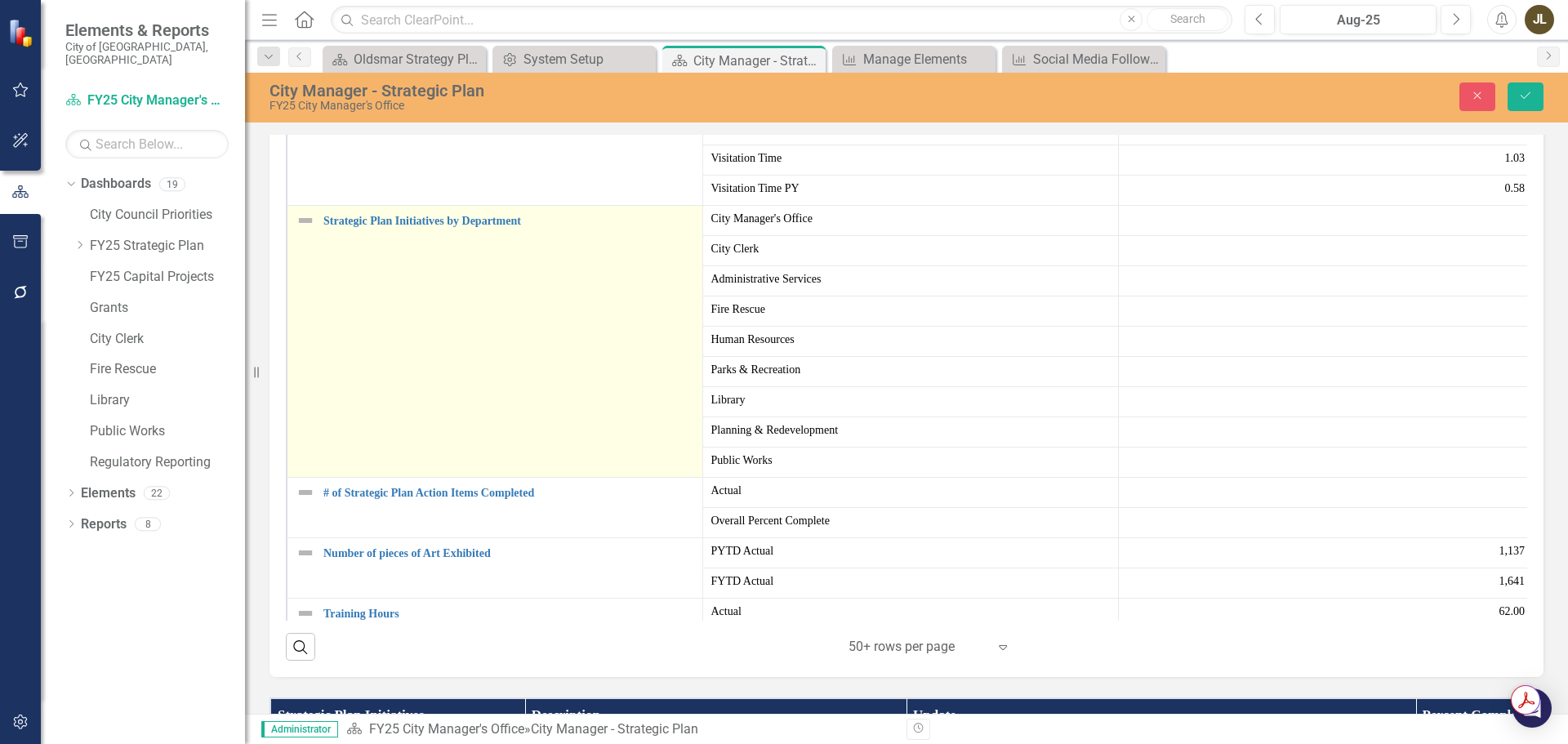
scroll to position [397, 0]
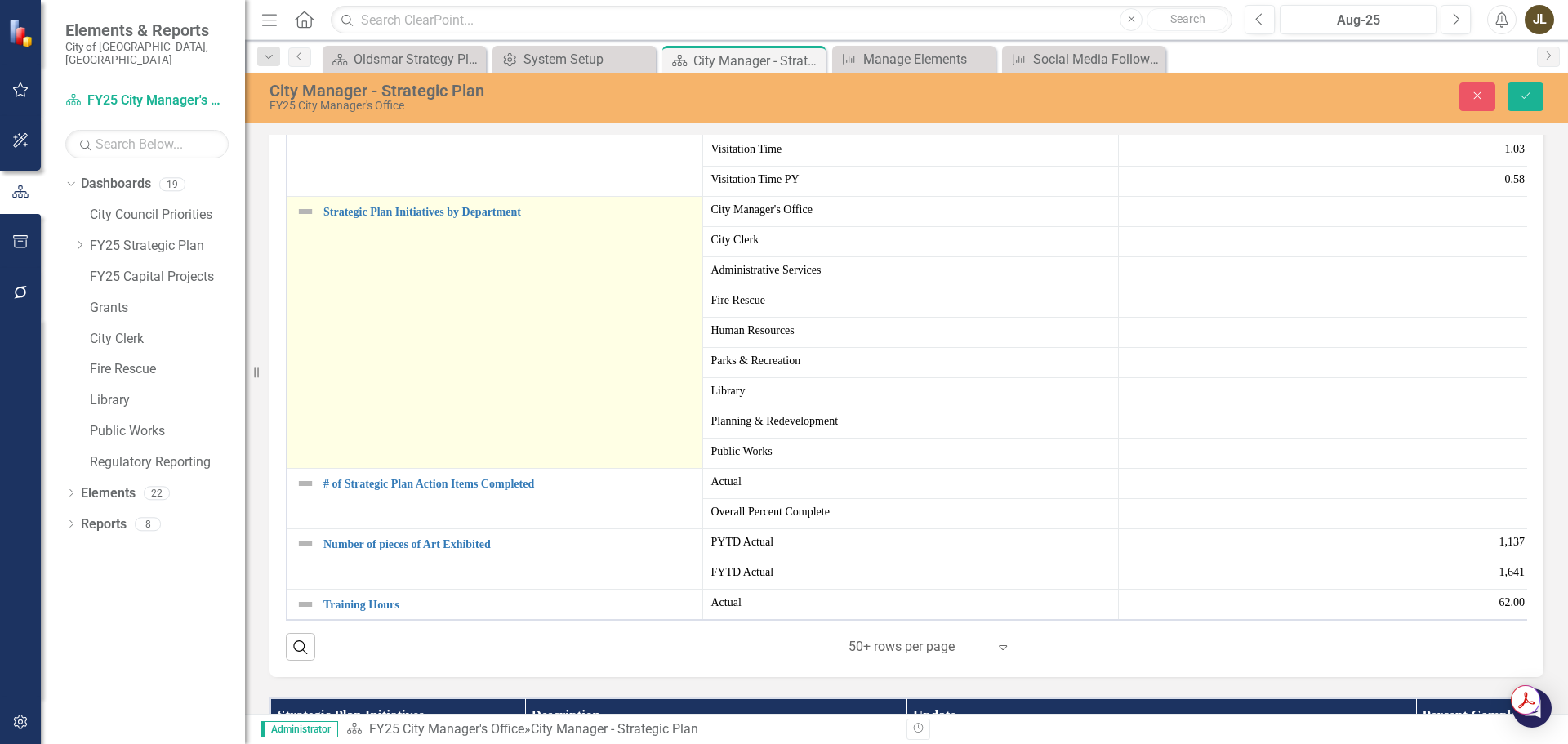
click at [299, 221] on img at bounding box center [306, 211] width 20 height 20
click at [311, 230] on img at bounding box center [321, 220] width 20 height 20
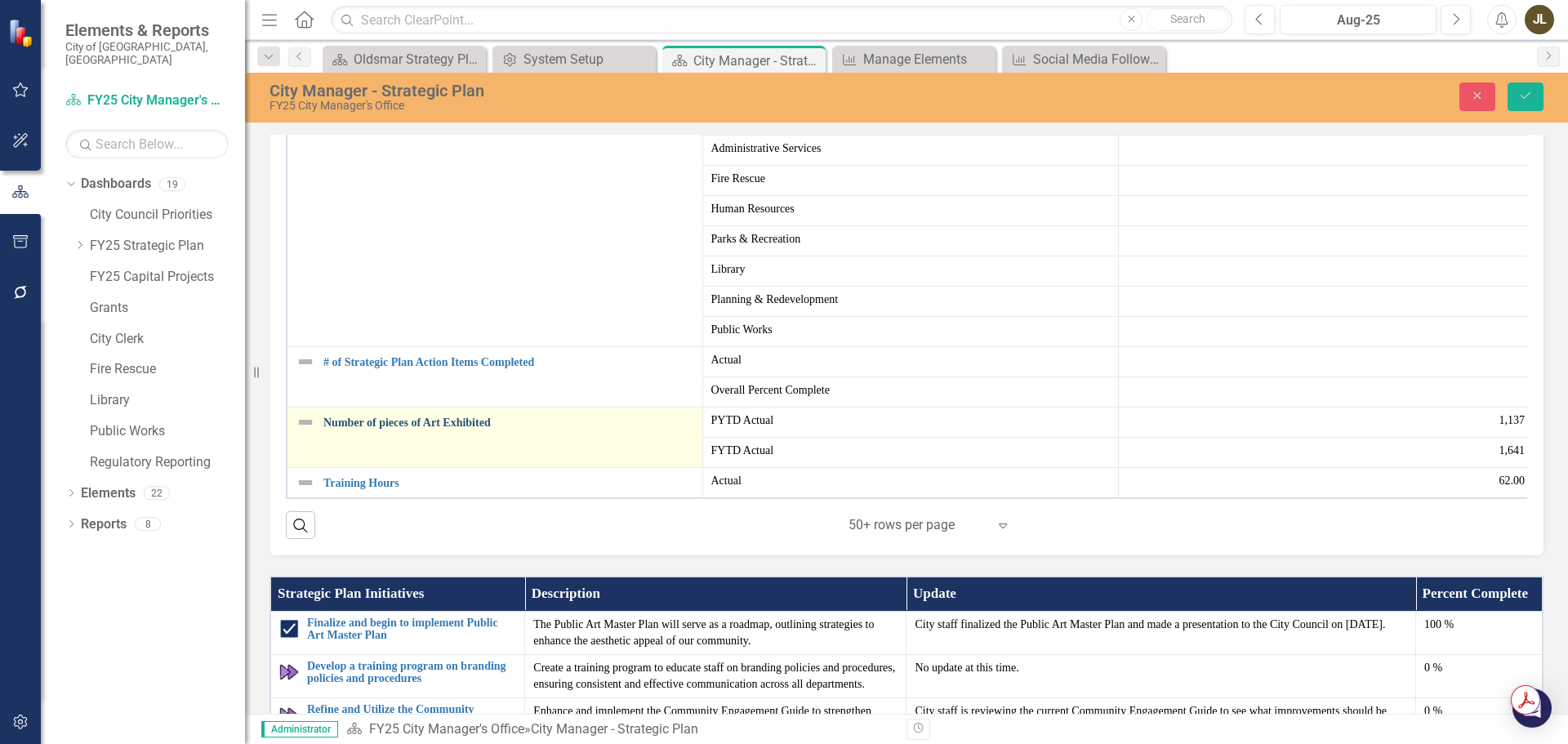
scroll to position [1715, 0]
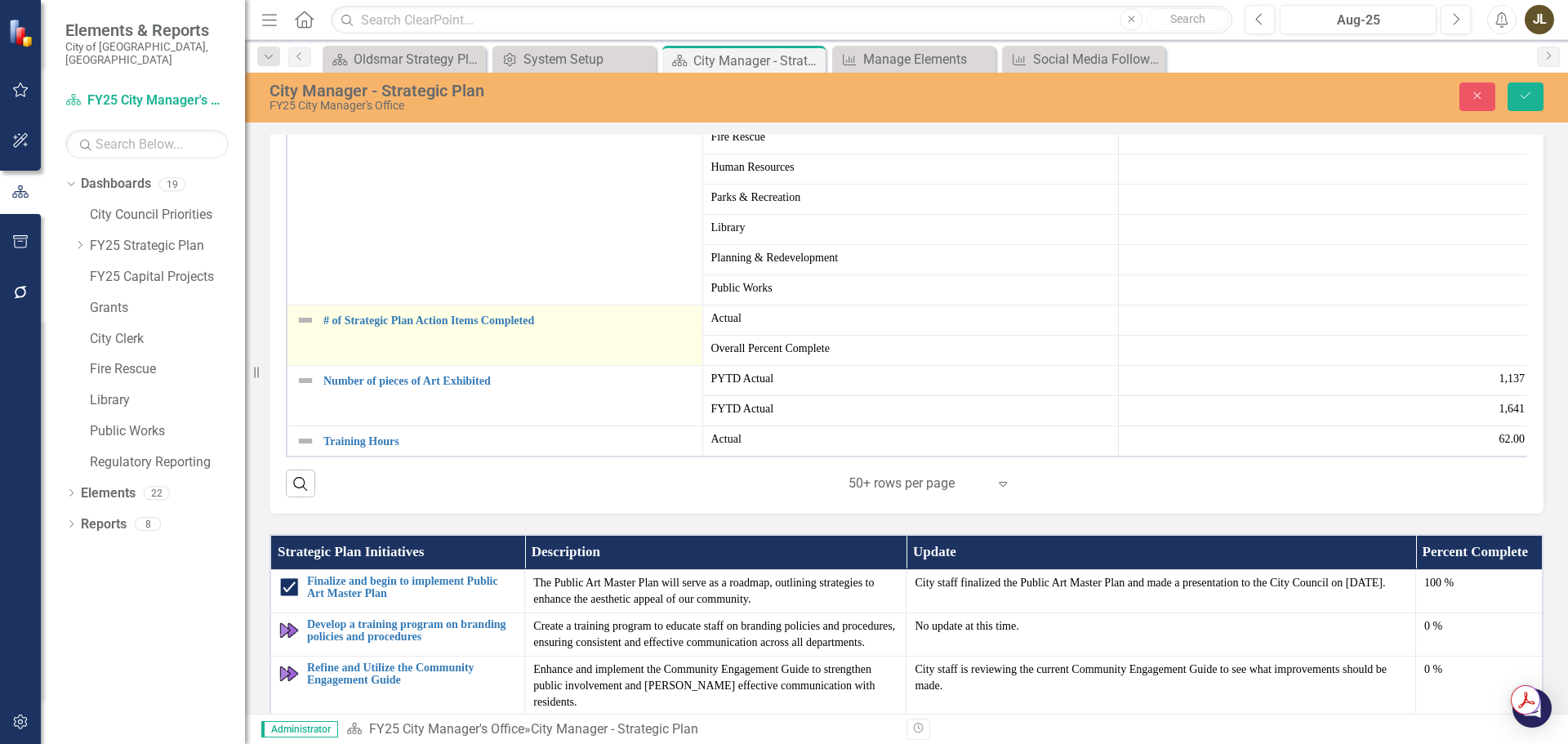
click at [303, 330] on img at bounding box center [306, 320] width 20 height 20
click at [318, 338] on img at bounding box center [321, 328] width 20 height 20
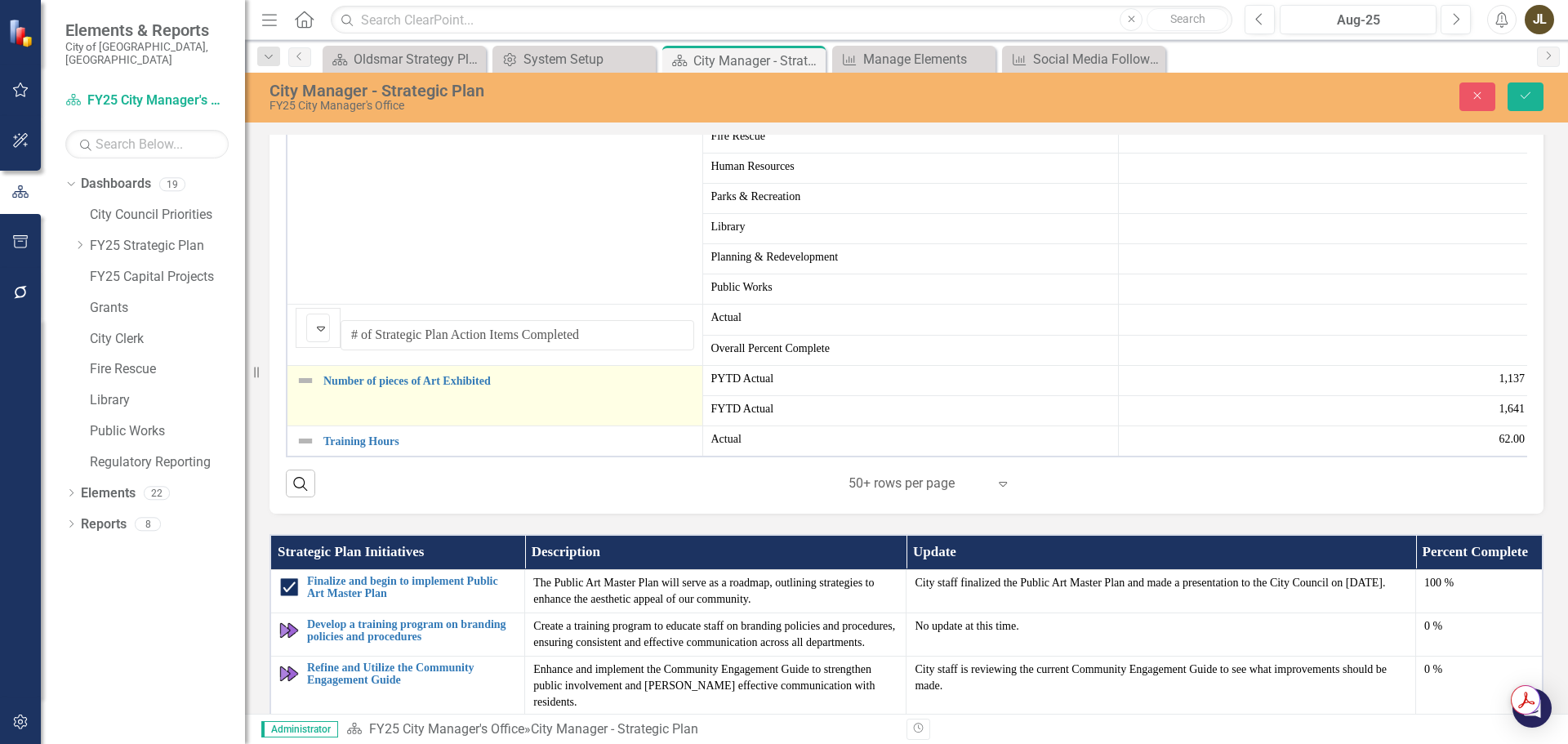
click at [311, 390] on img at bounding box center [306, 381] width 20 height 20
click at [327, 395] on icon "Expand" at bounding box center [321, 389] width 16 height 13
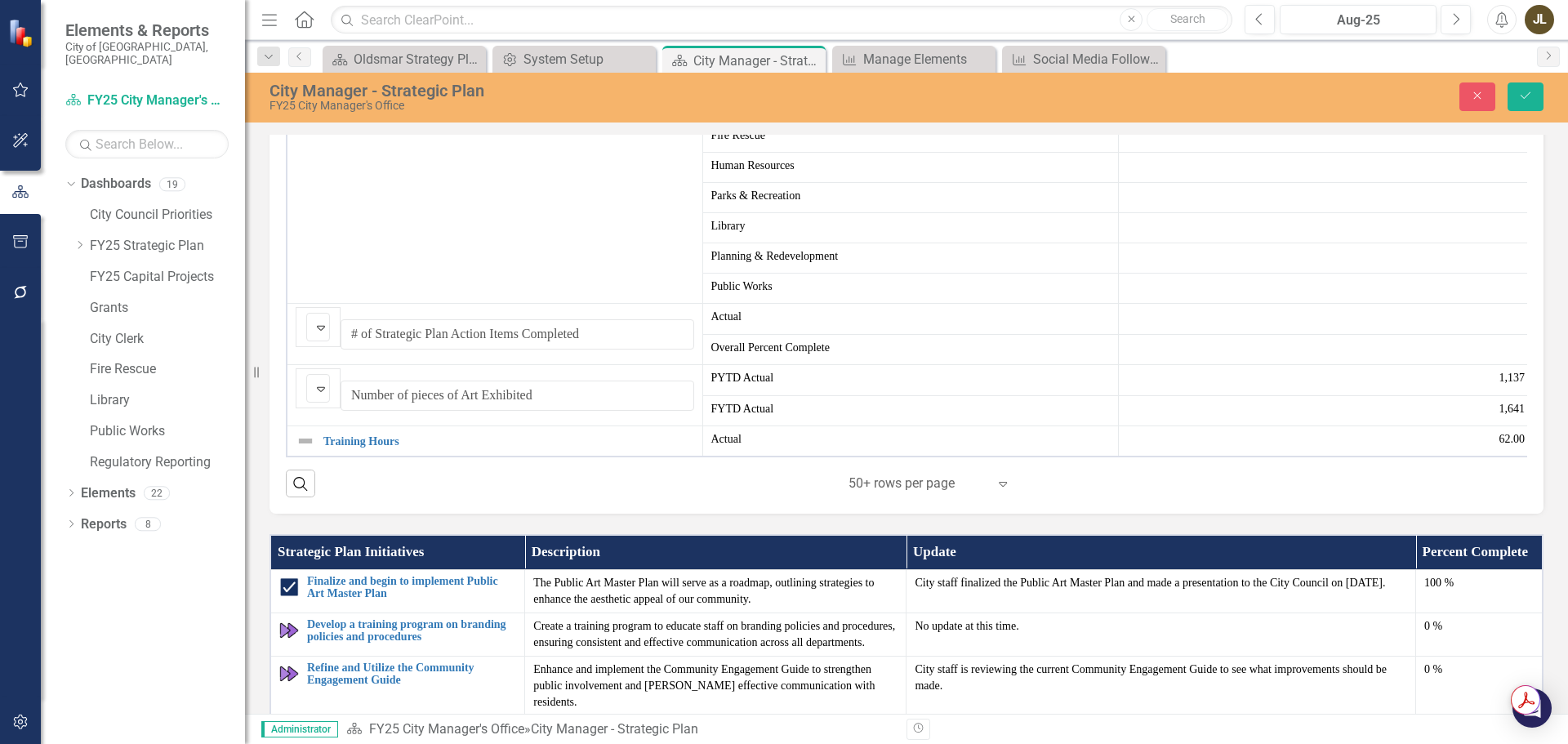
click at [310, 451] on img at bounding box center [306, 441] width 20 height 20
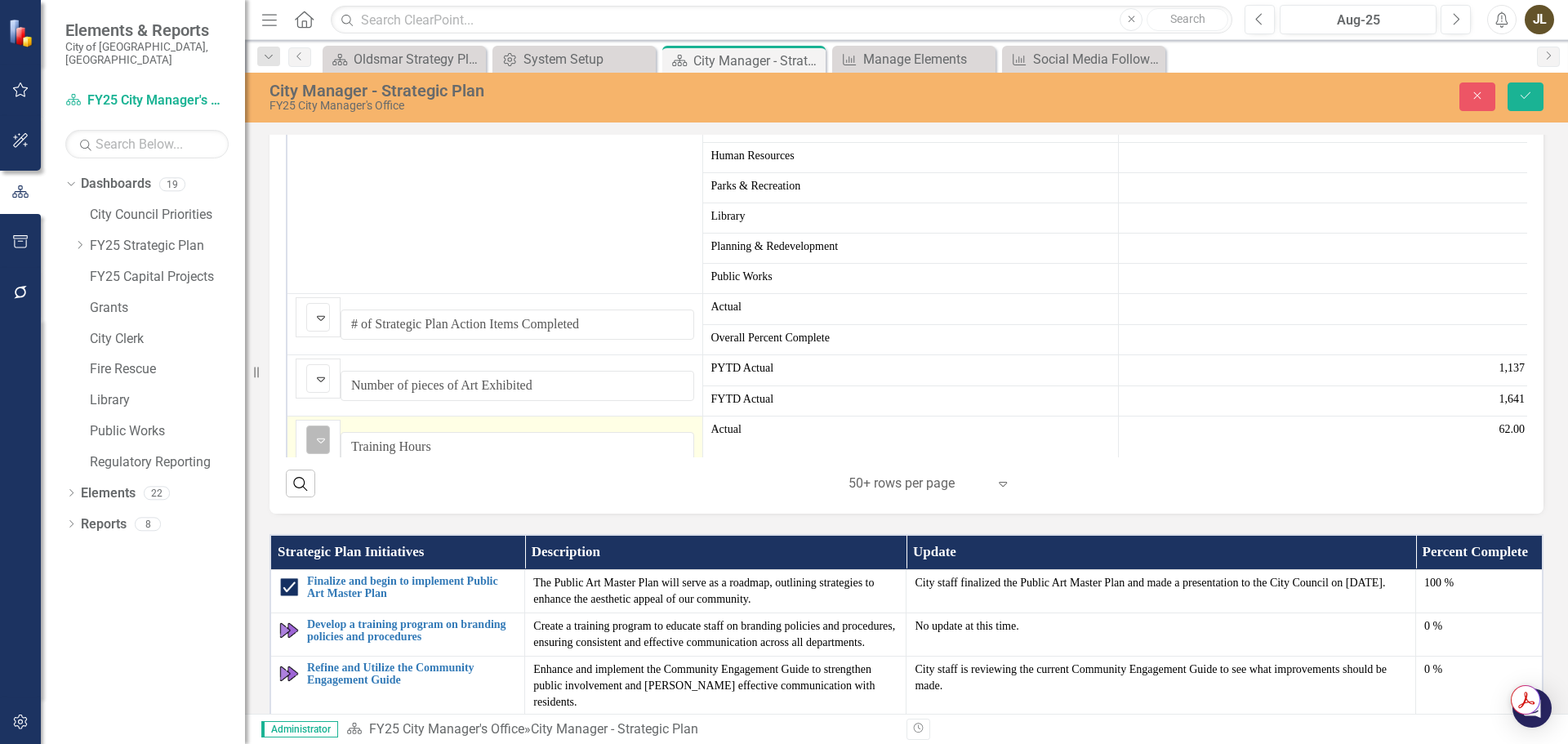
click at [327, 453] on div "Expand" at bounding box center [321, 440] width 16 height 27
click at [1539, 98] on button "Save" at bounding box center [1526, 97] width 36 height 29
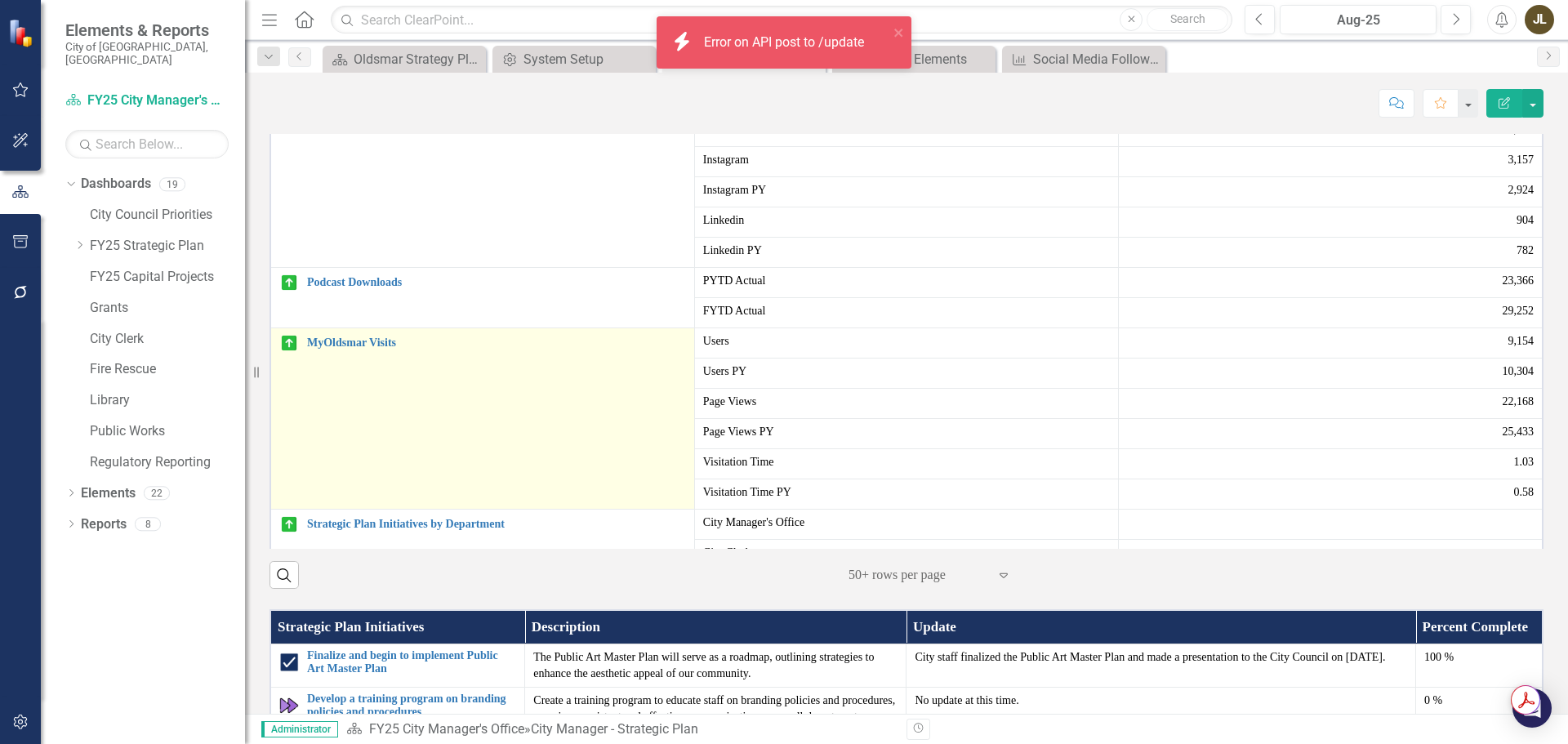
scroll to position [164, 0]
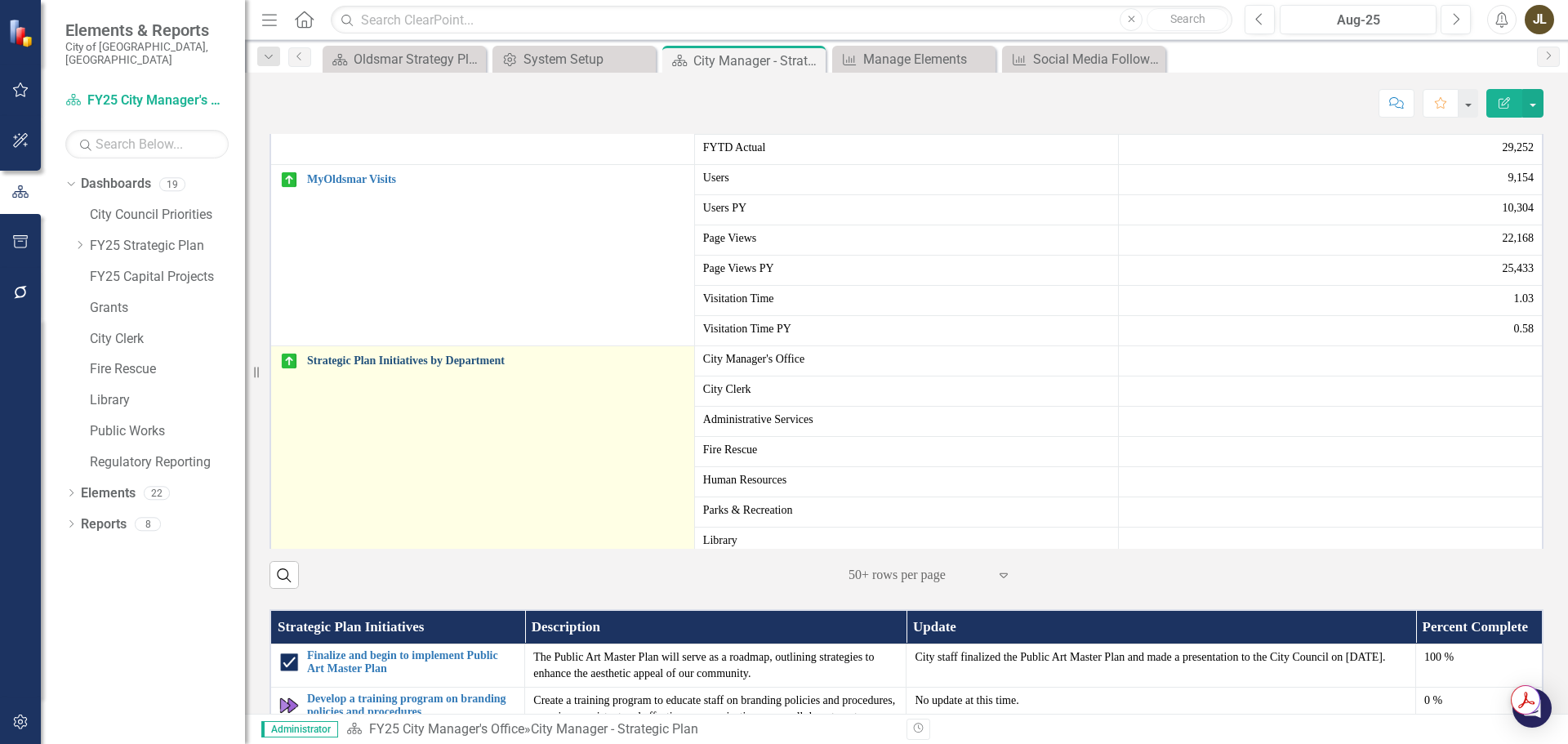
click at [426, 367] on link "Strategic Plan Initiatives by Department" at bounding box center [496, 361] width 379 height 13
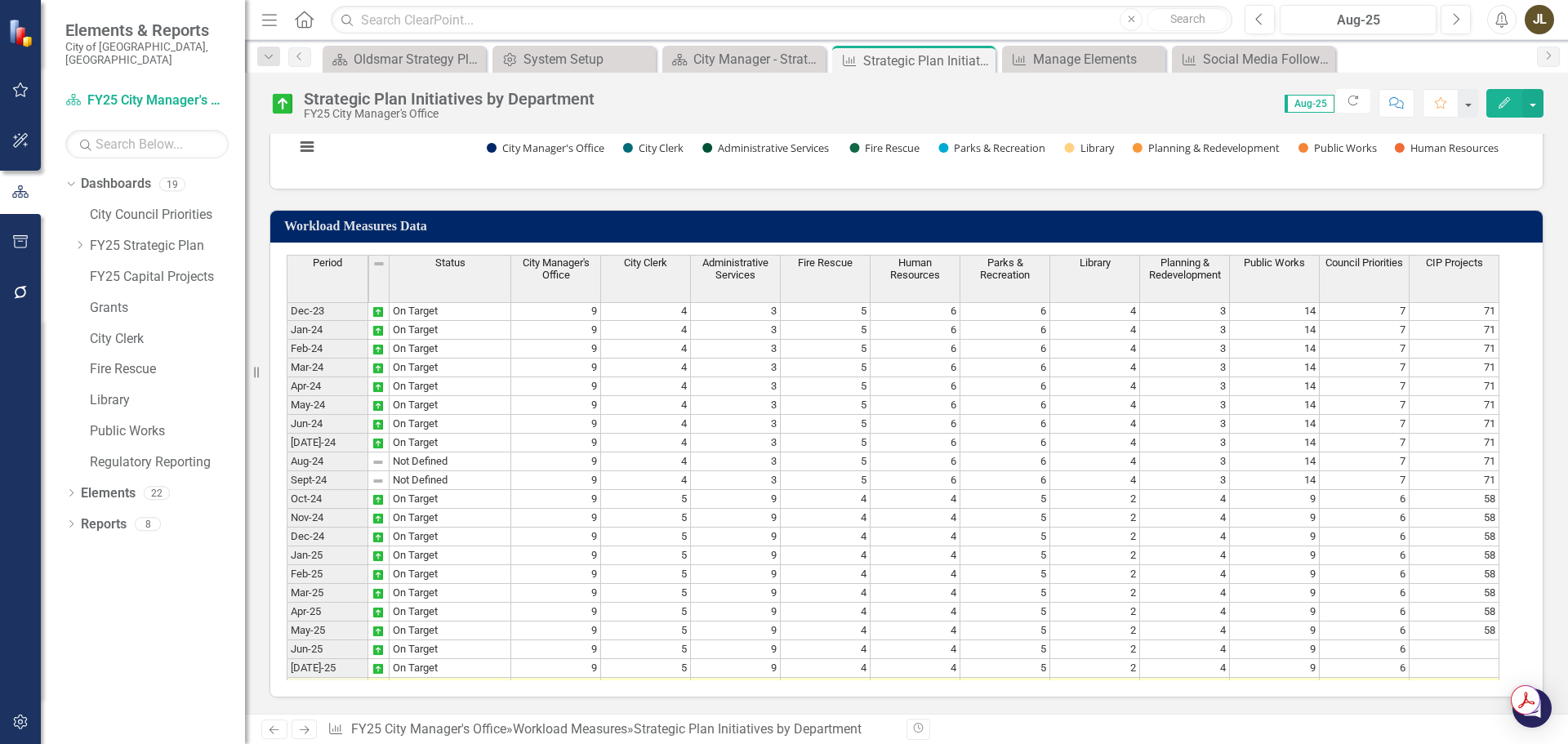
scroll to position [544, 0]
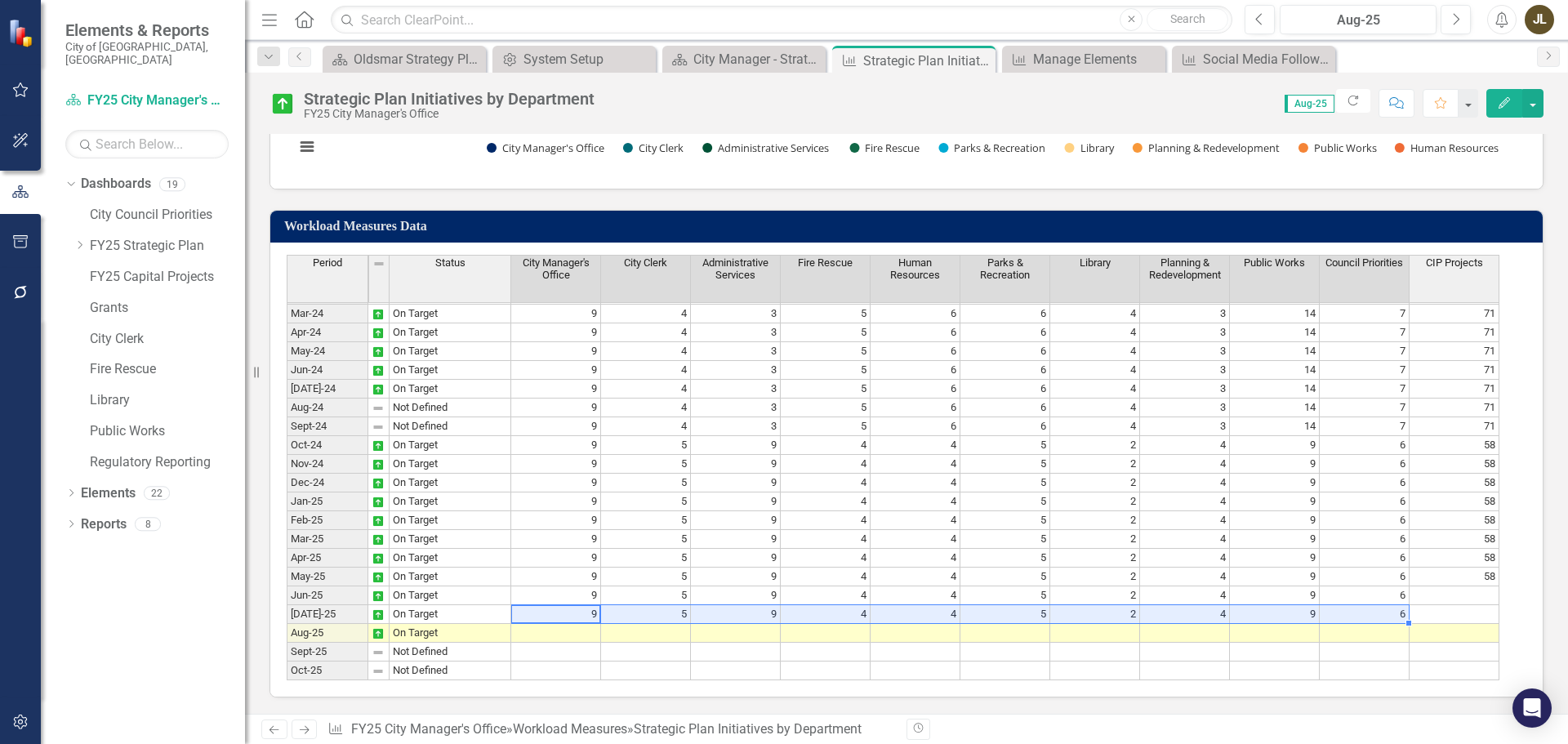
drag, startPoint x: 562, startPoint y: 603, endPoint x: 1396, endPoint y: 607, distance: 834.0
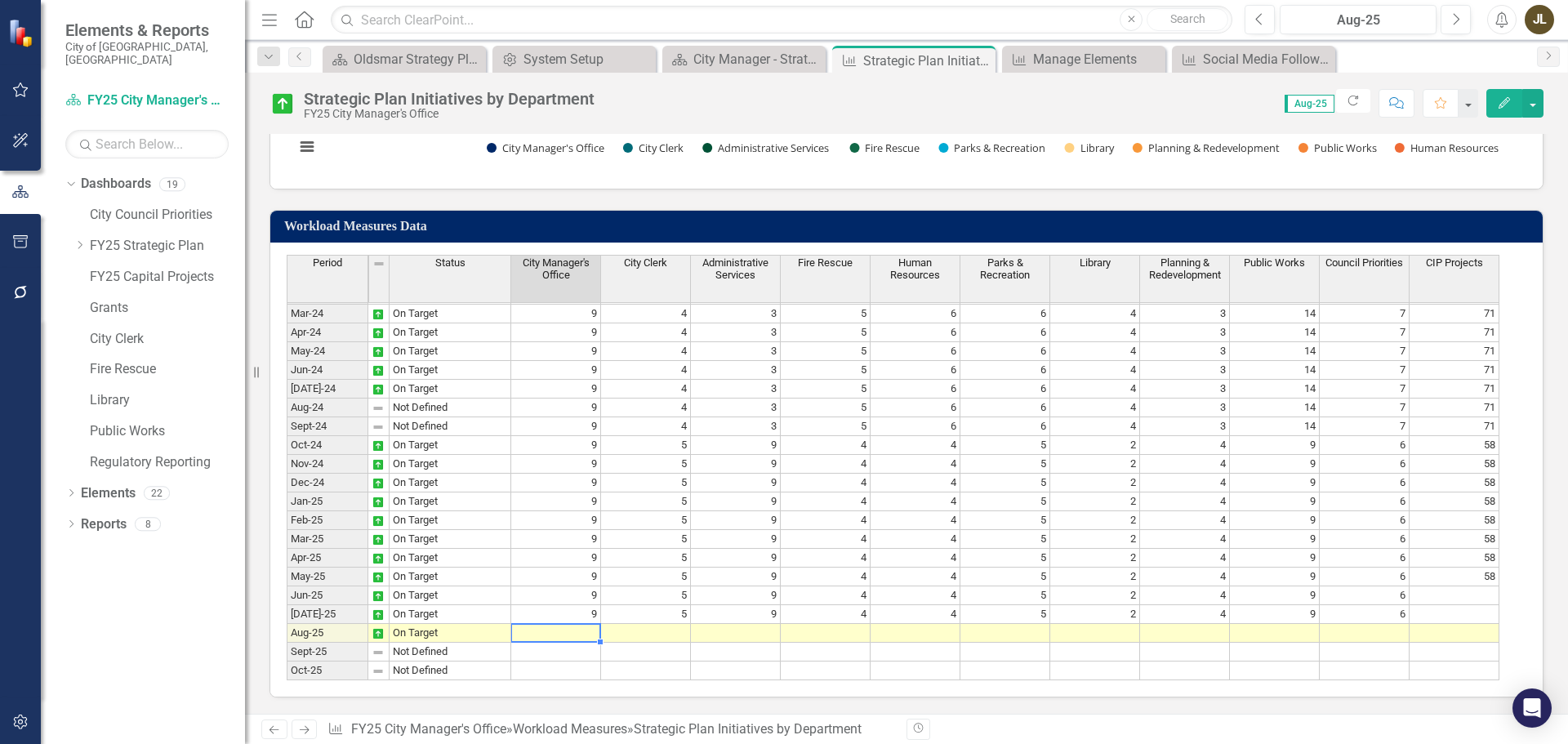
click at [581, 625] on td at bounding box center [556, 633] width 90 height 19
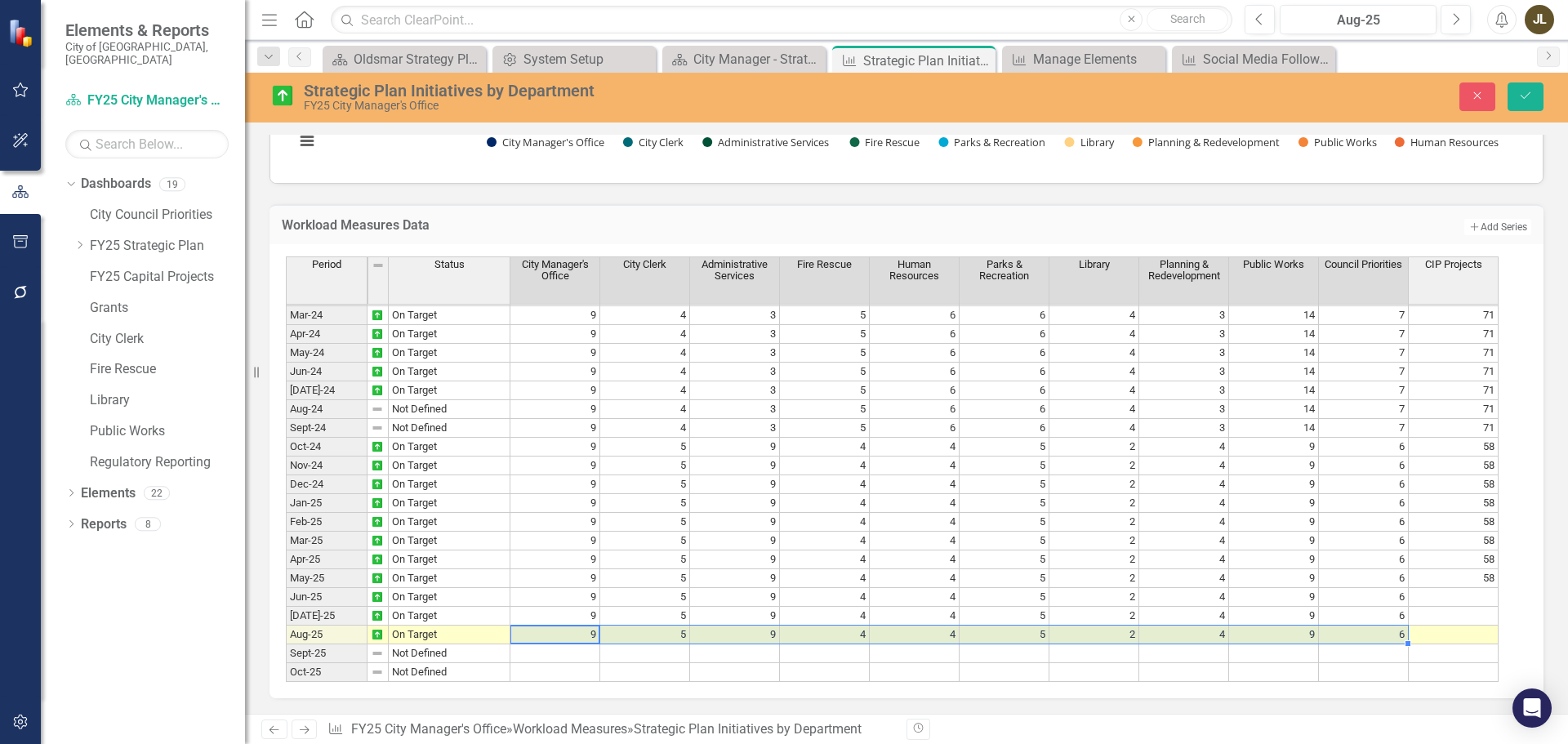
click at [1462, 578] on td "58" at bounding box center [1454, 578] width 90 height 19
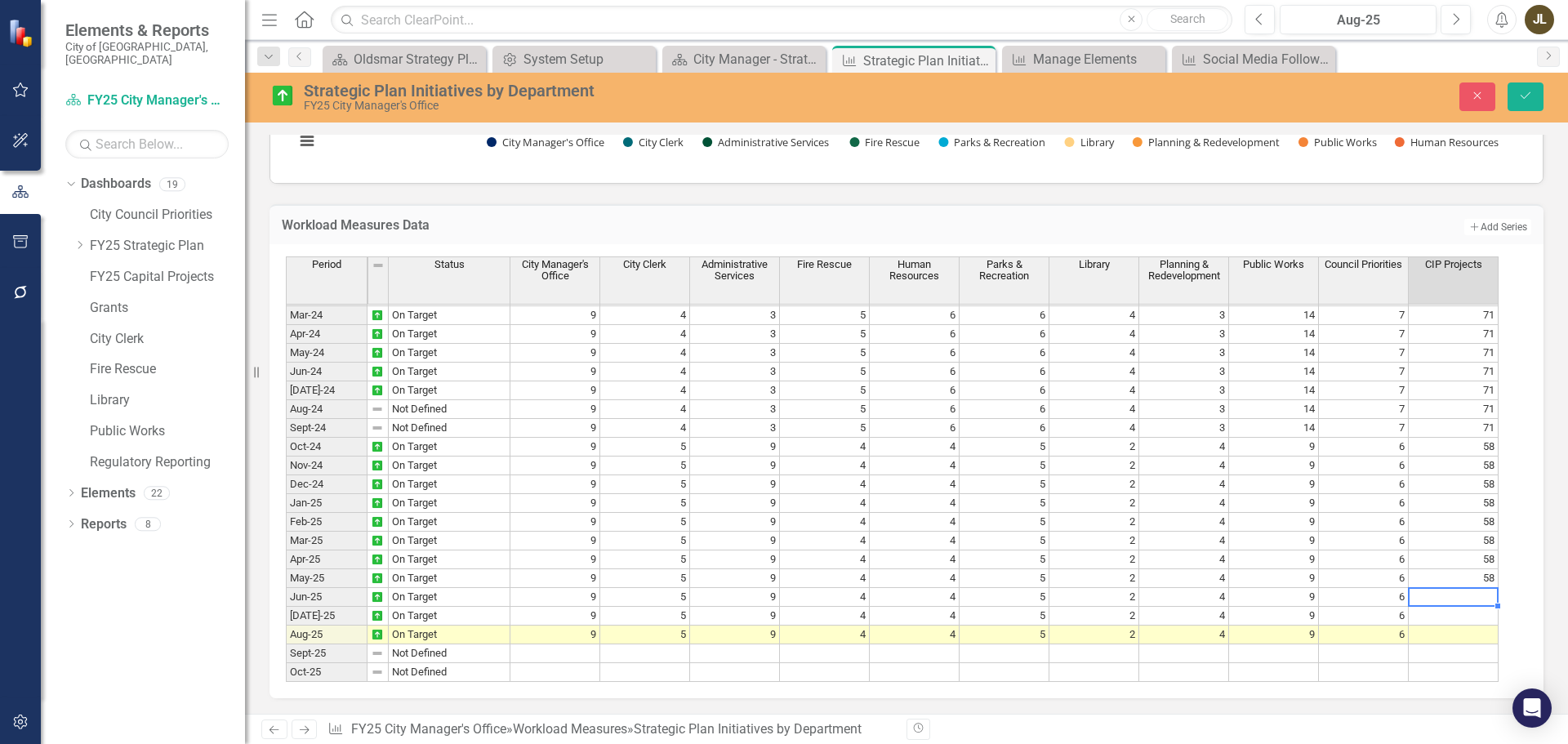
click at [1461, 594] on td at bounding box center [1454, 597] width 90 height 19
click at [1456, 614] on td at bounding box center [1454, 616] width 90 height 19
click at [1456, 636] on td at bounding box center [1454, 634] width 90 height 19
click at [1520, 103] on button "Save" at bounding box center [1526, 97] width 36 height 29
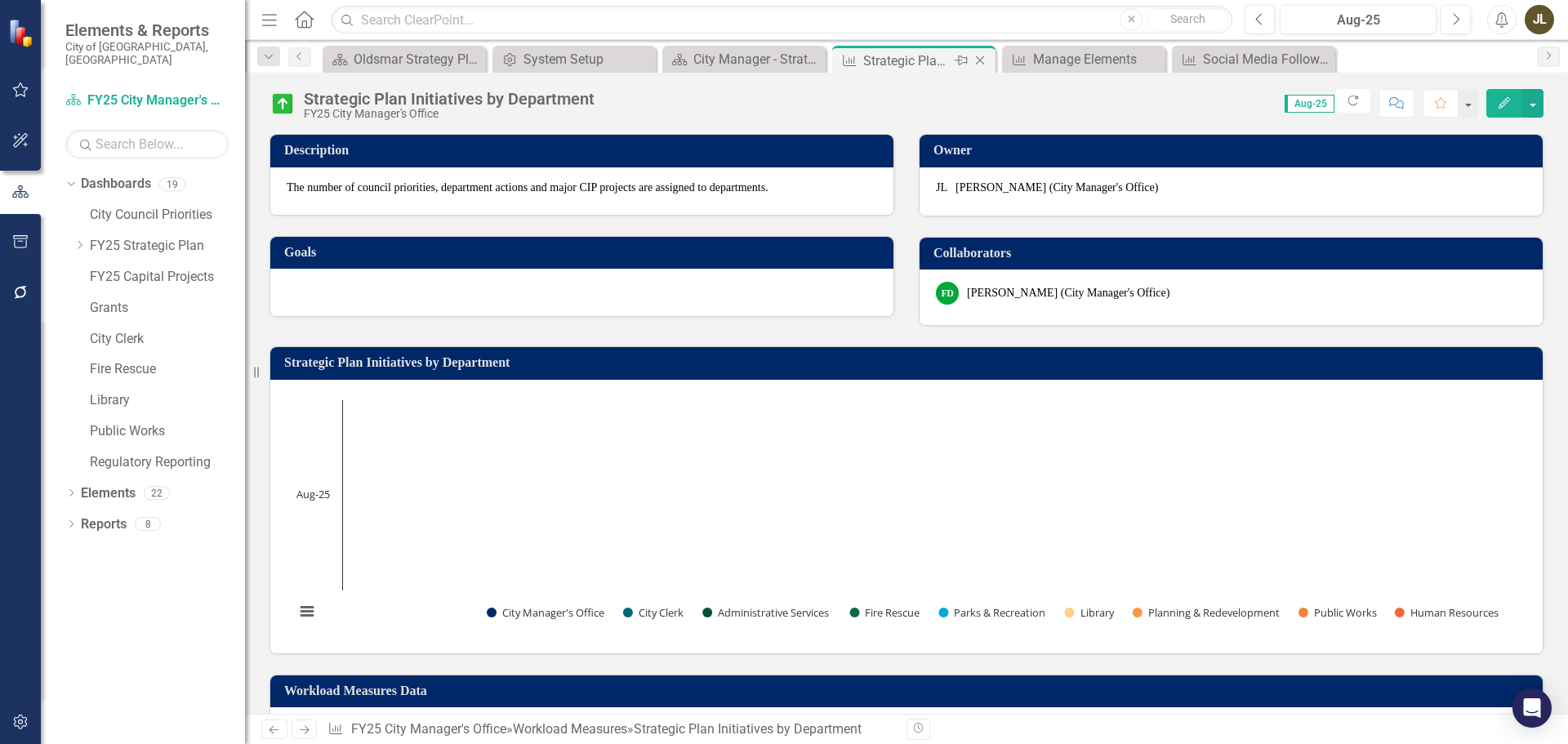
click at [983, 60] on icon "Close" at bounding box center [980, 60] width 16 height 13
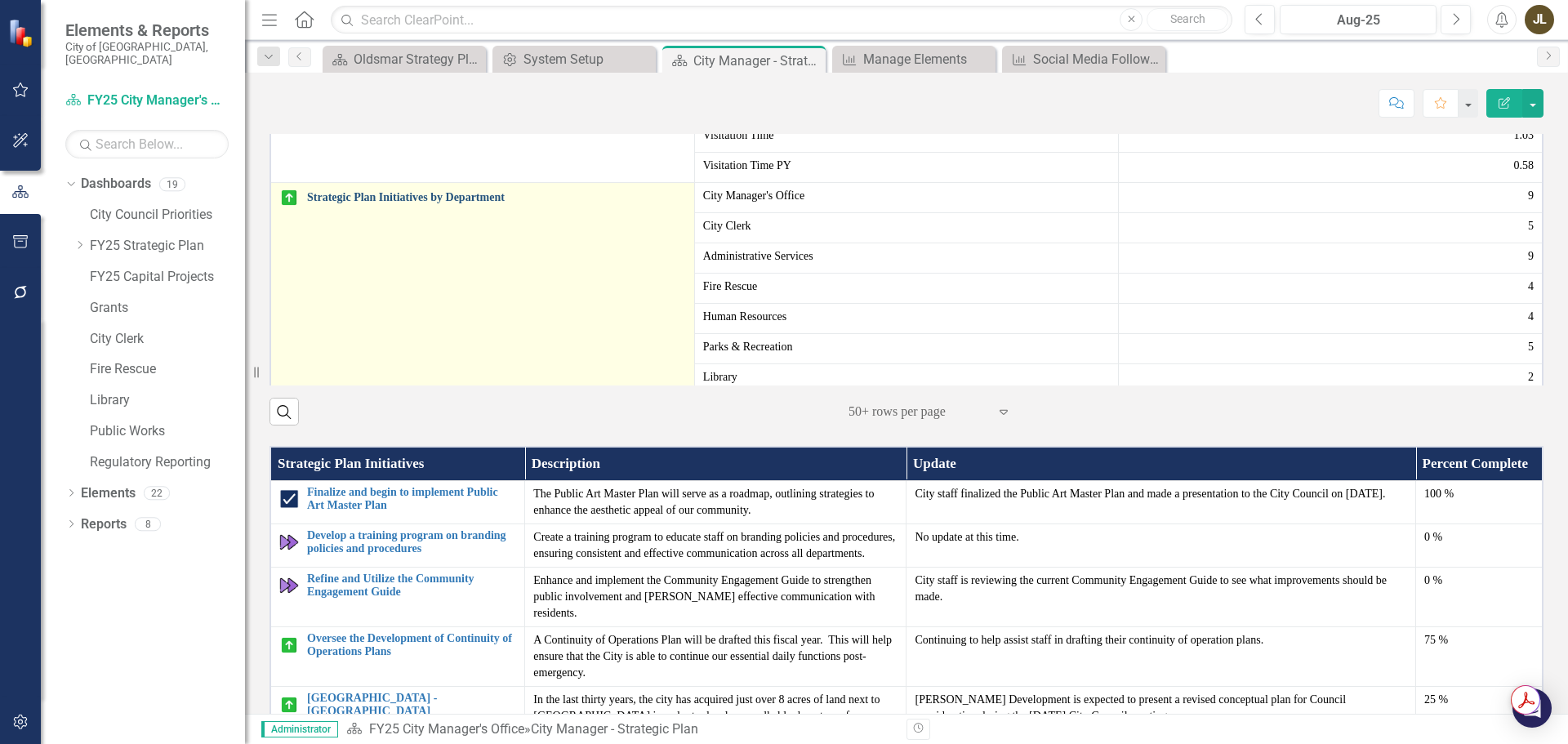
scroll to position [385, 0]
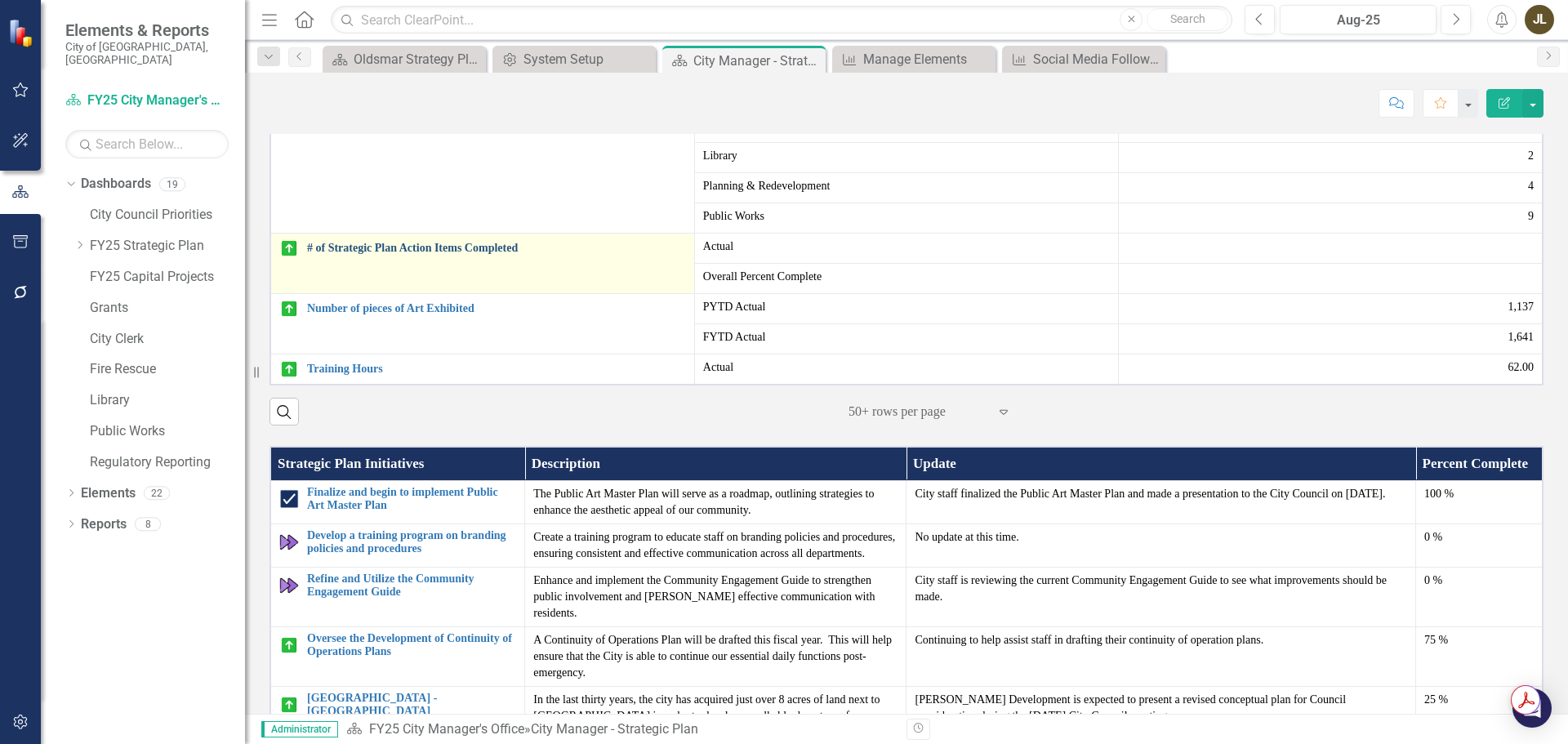
click at [444, 254] on link "# of Strategic Plan Action Items Completed" at bounding box center [496, 248] width 379 height 13
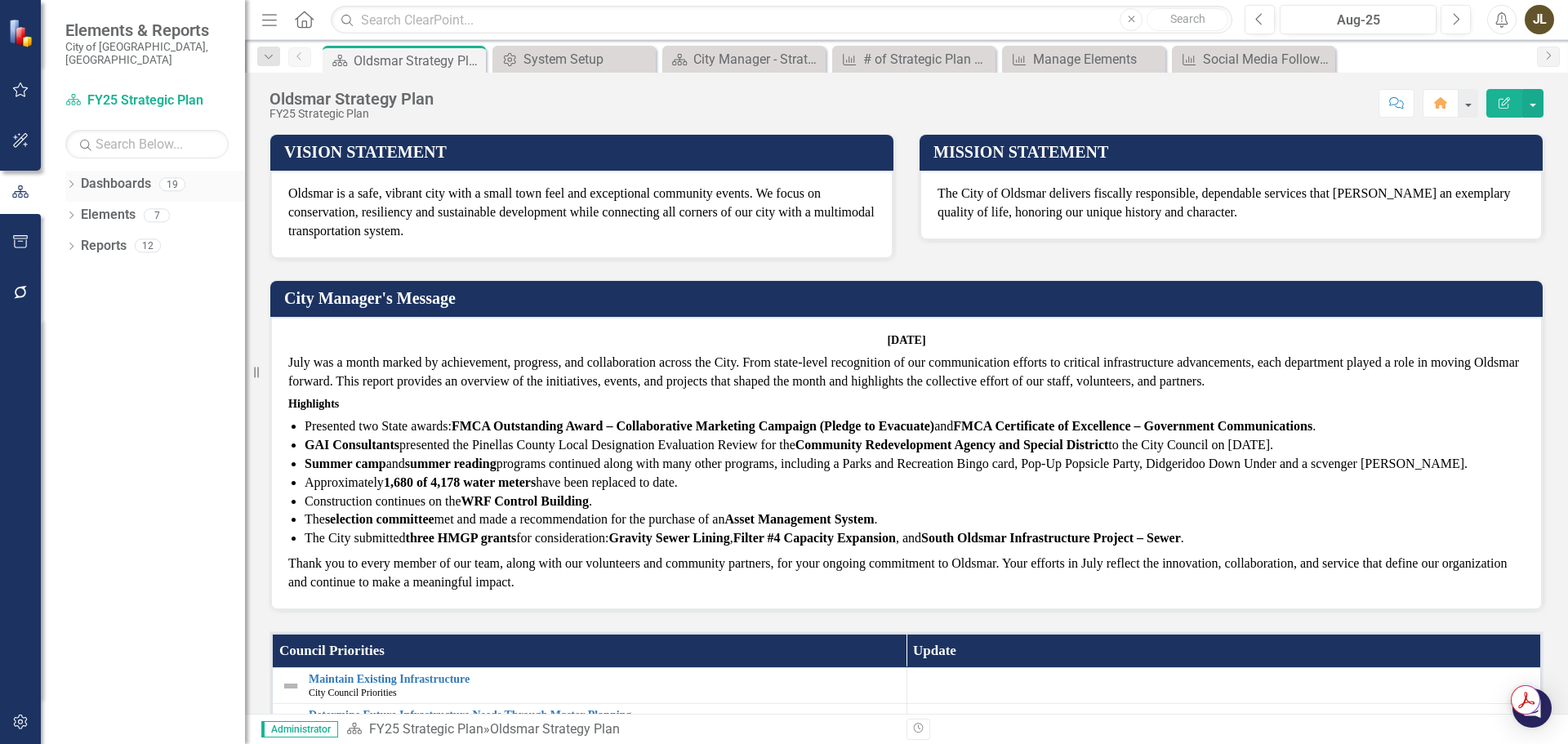
click at [68, 182] on icon "Dropdown" at bounding box center [71, 186] width 12 height 9
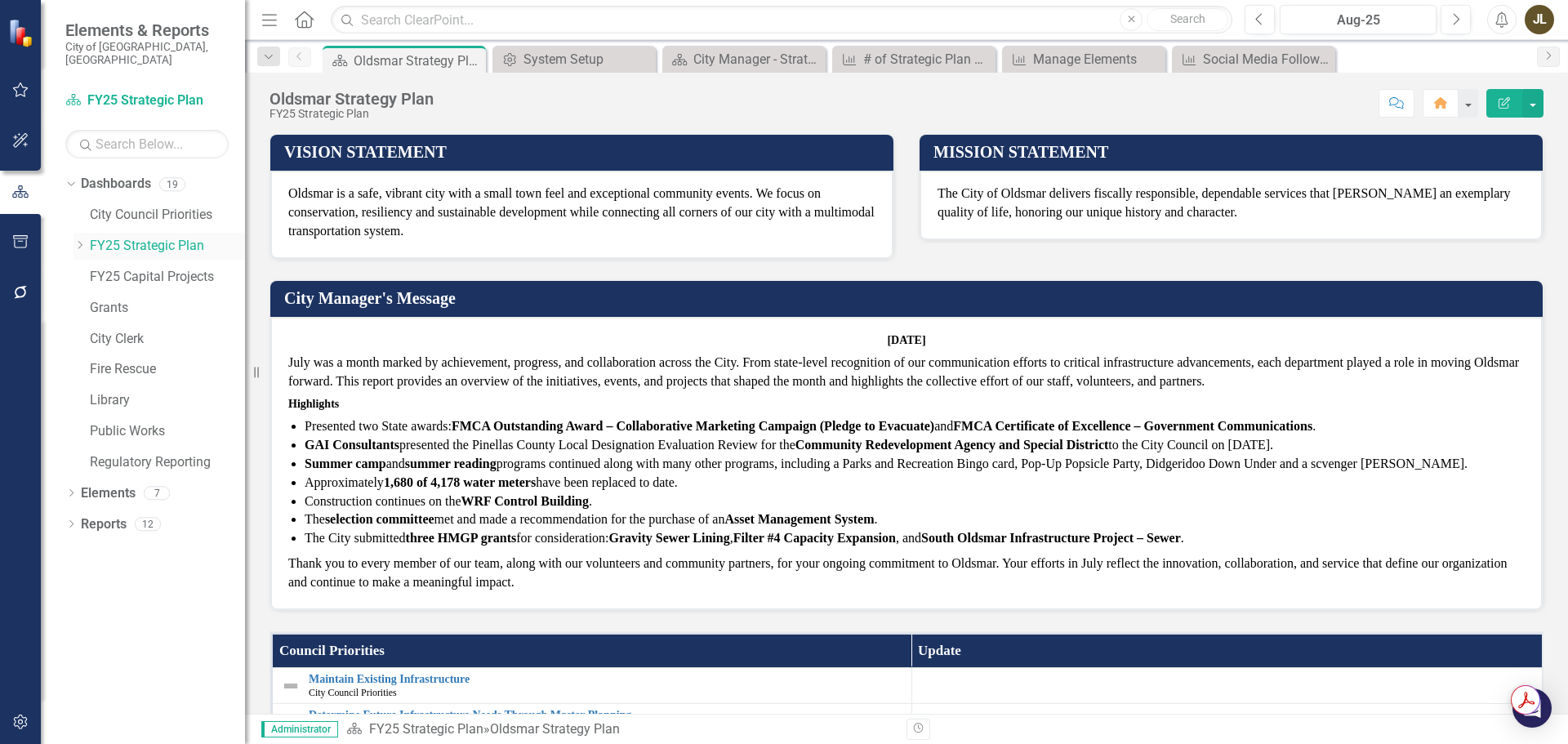
click at [79, 240] on icon "Dropdown" at bounding box center [80, 245] width 13 height 10
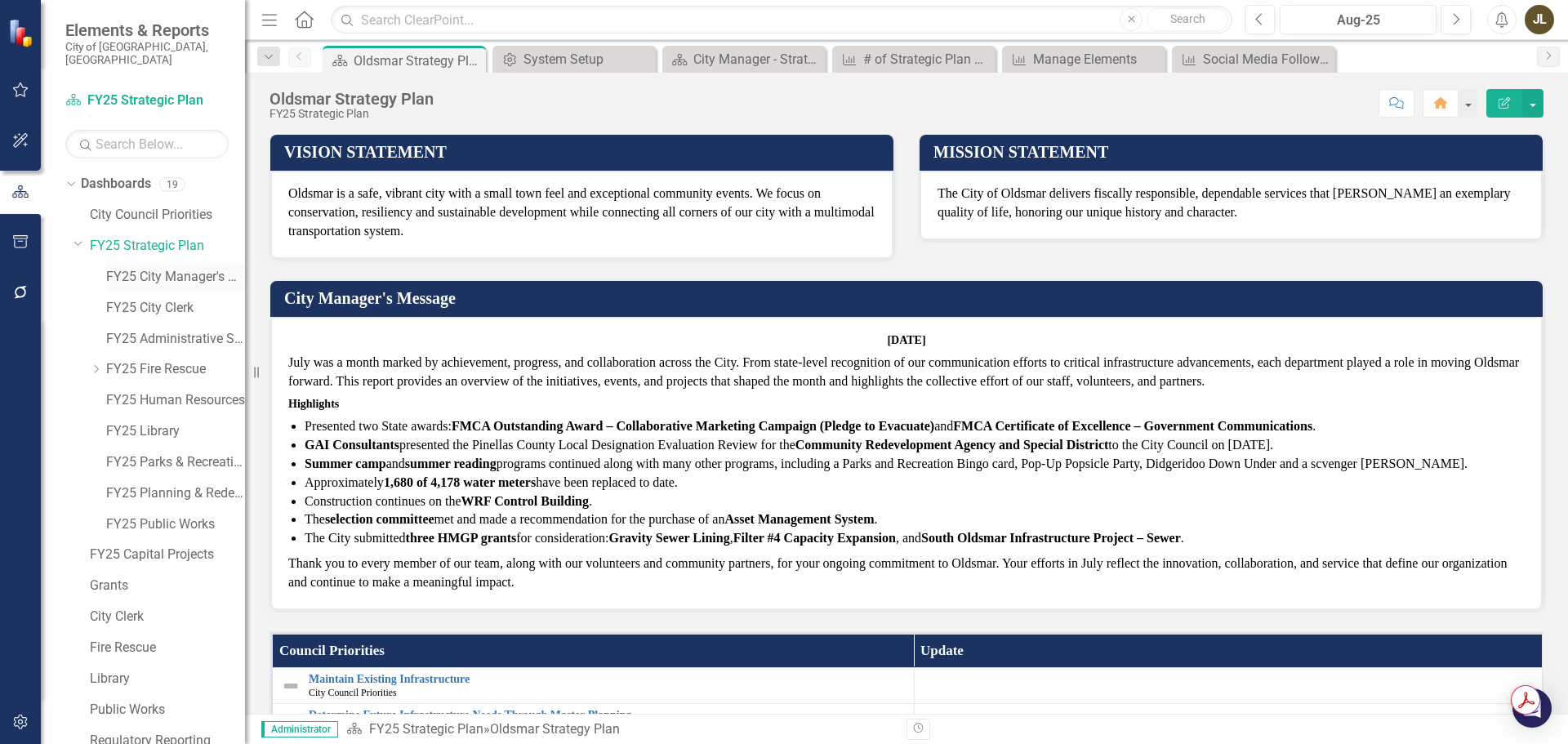
click at [121, 268] on link "FY25 City Manager's Office" at bounding box center [175, 277] width 139 height 19
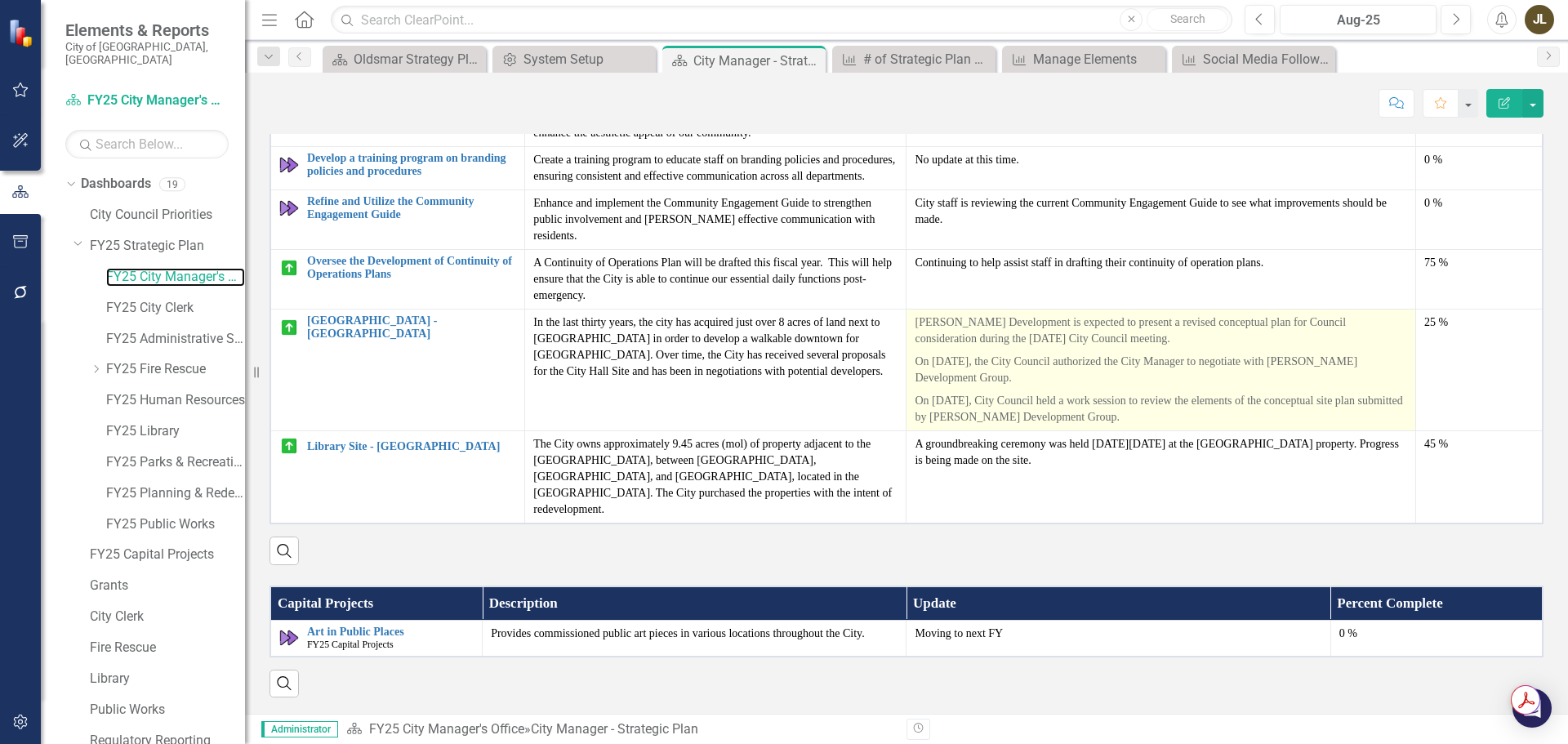
scroll to position [2065, 0]
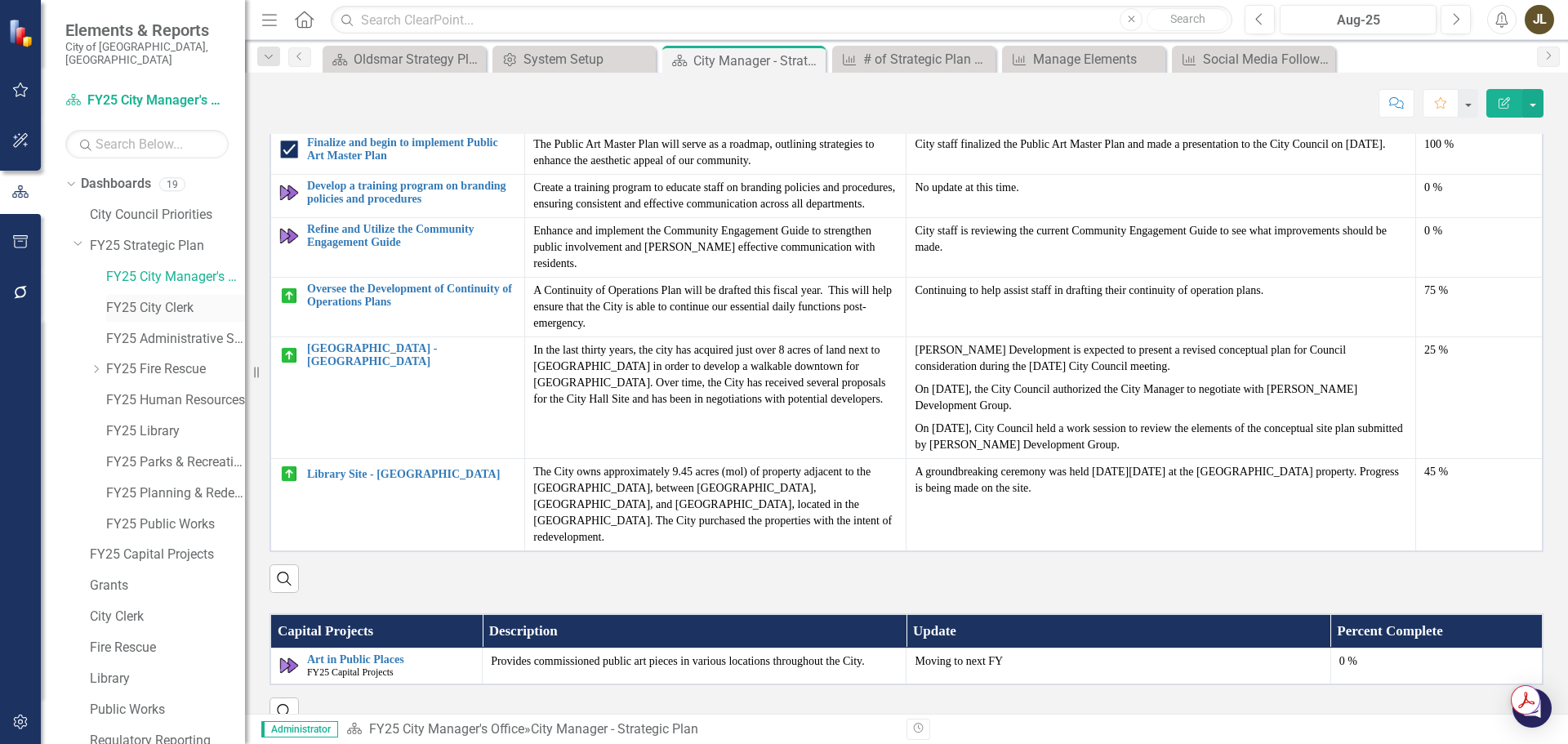
click at [146, 299] on link "FY25 City Clerk" at bounding box center [175, 308] width 139 height 19
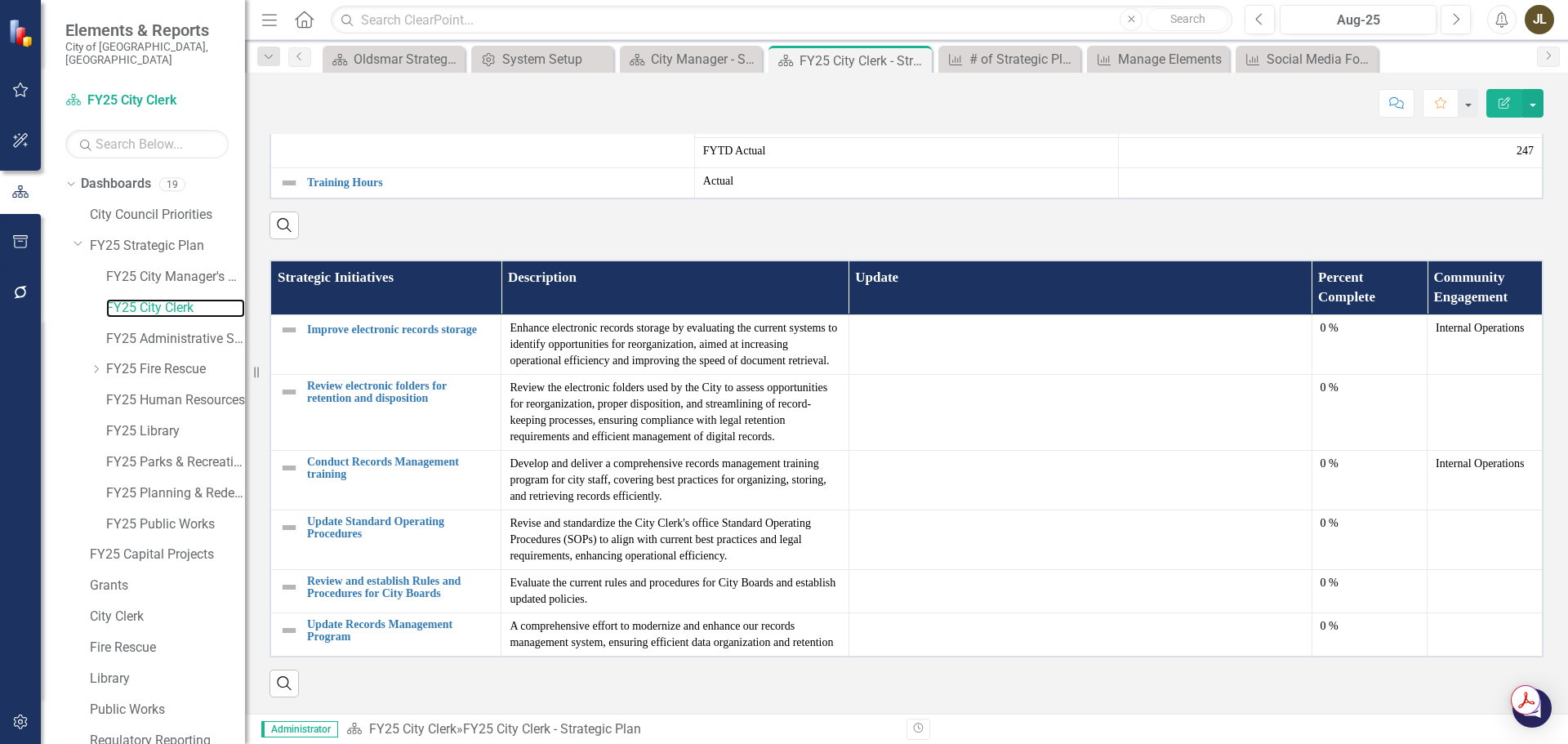
scroll to position [1030, 0]
click at [154, 332] on link "FY25 Administrative Services" at bounding box center [175, 339] width 139 height 19
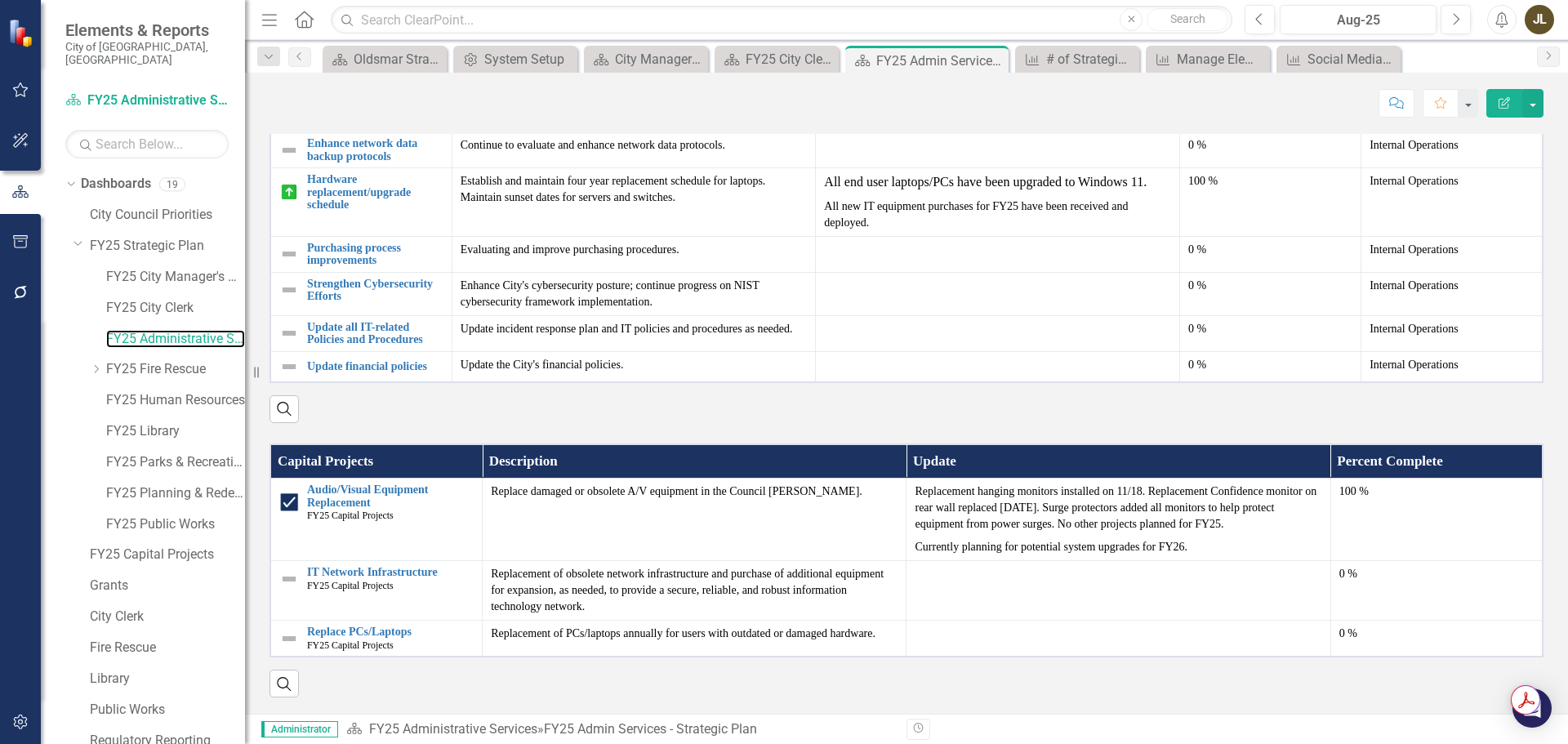
scroll to position [1232, 0]
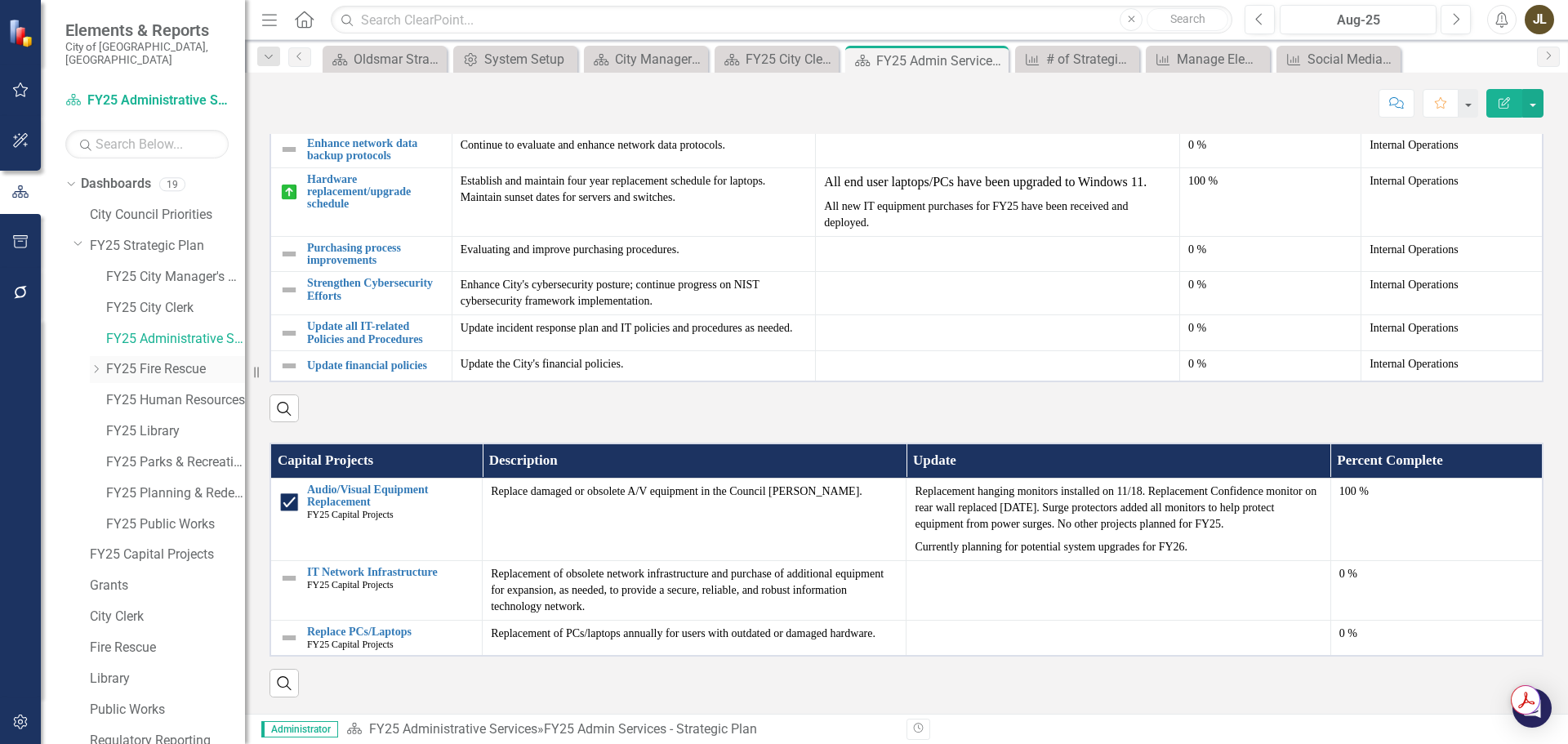
click at [198, 360] on link "FY25 Fire Rescue" at bounding box center [175, 369] width 139 height 19
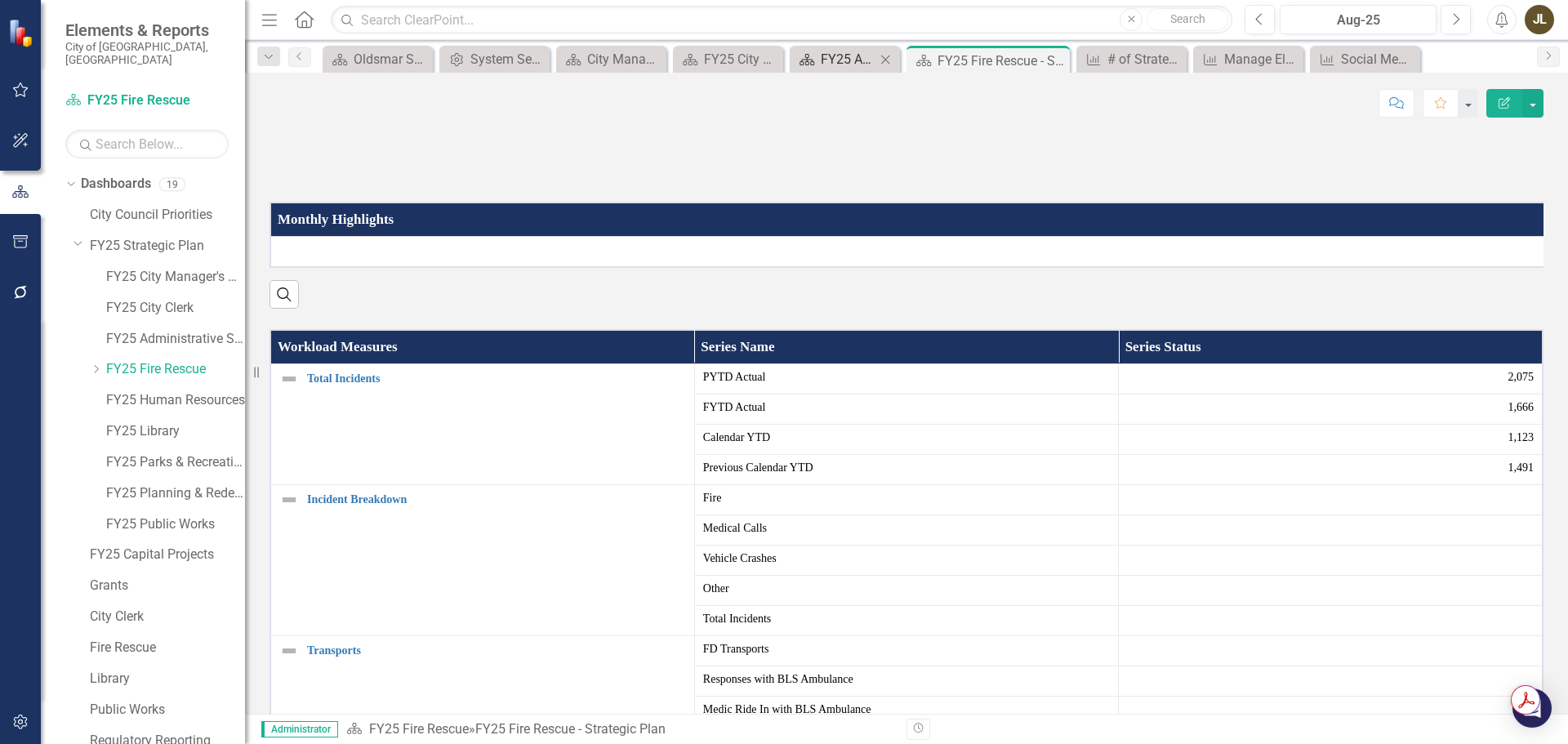
click at [843, 61] on div "FY25 Admin Services - Strategic Plan" at bounding box center [847, 58] width 55 height 21
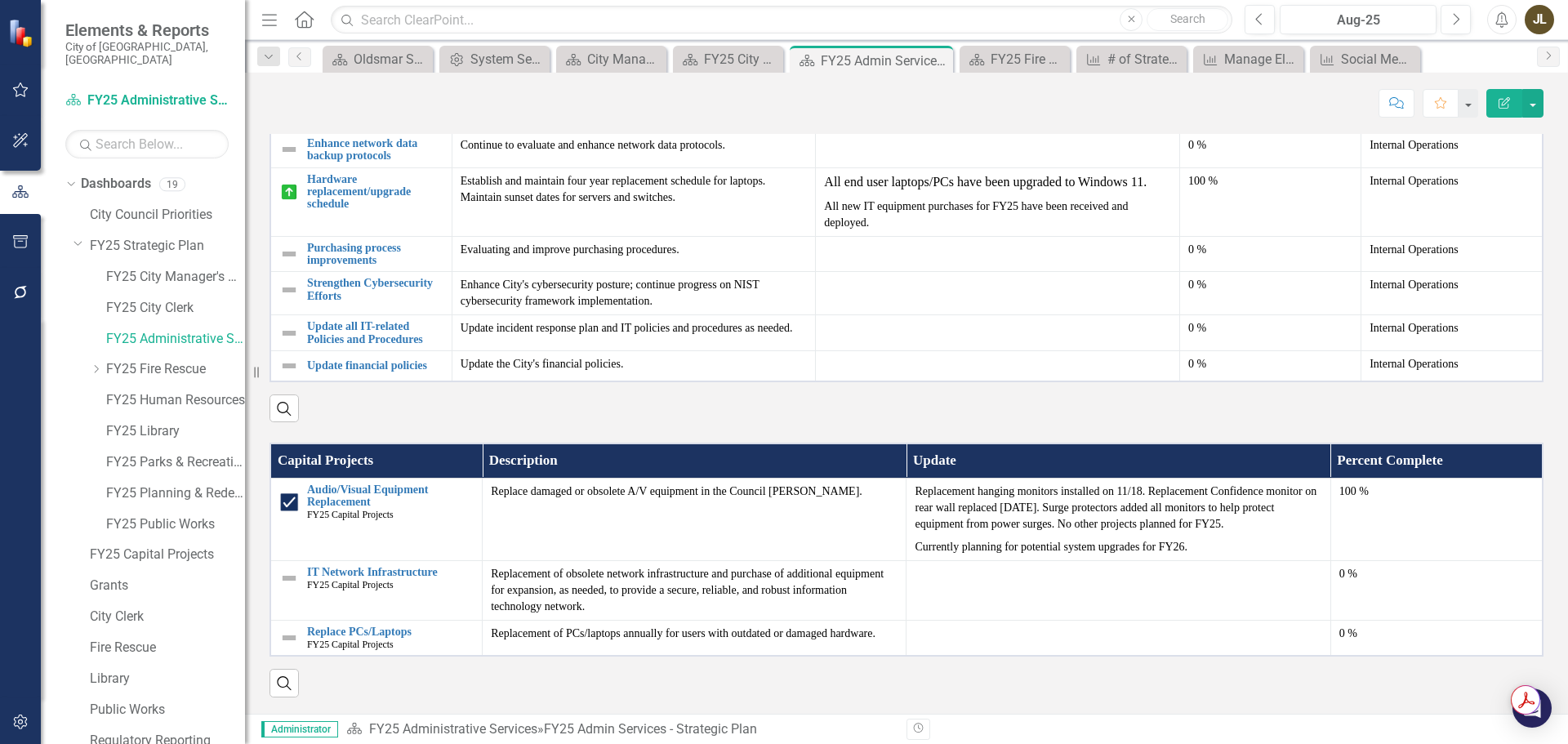
scroll to position [1225, 0]
click at [937, 58] on icon "Close" at bounding box center [937, 60] width 16 height 13
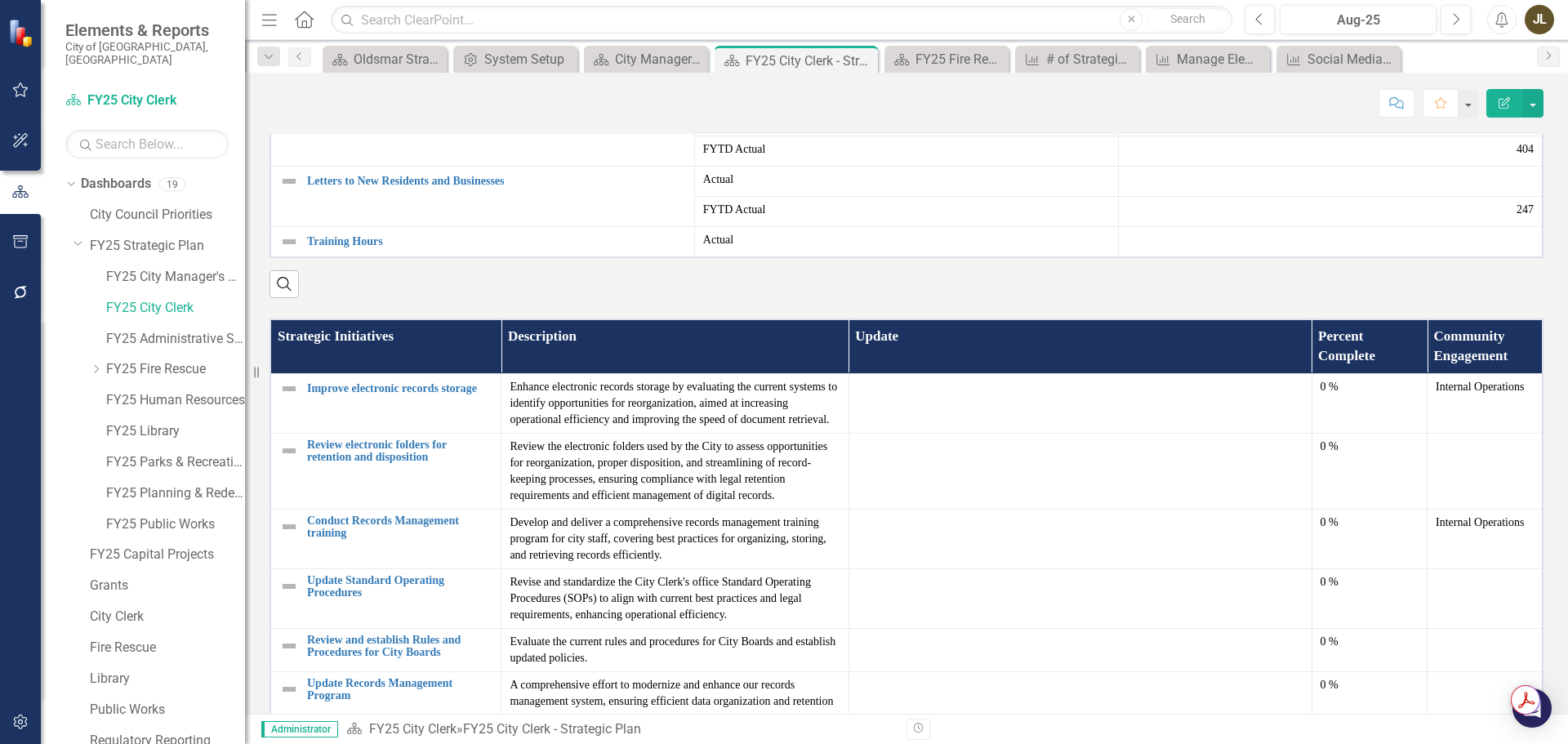
scroll to position [1030, 0]
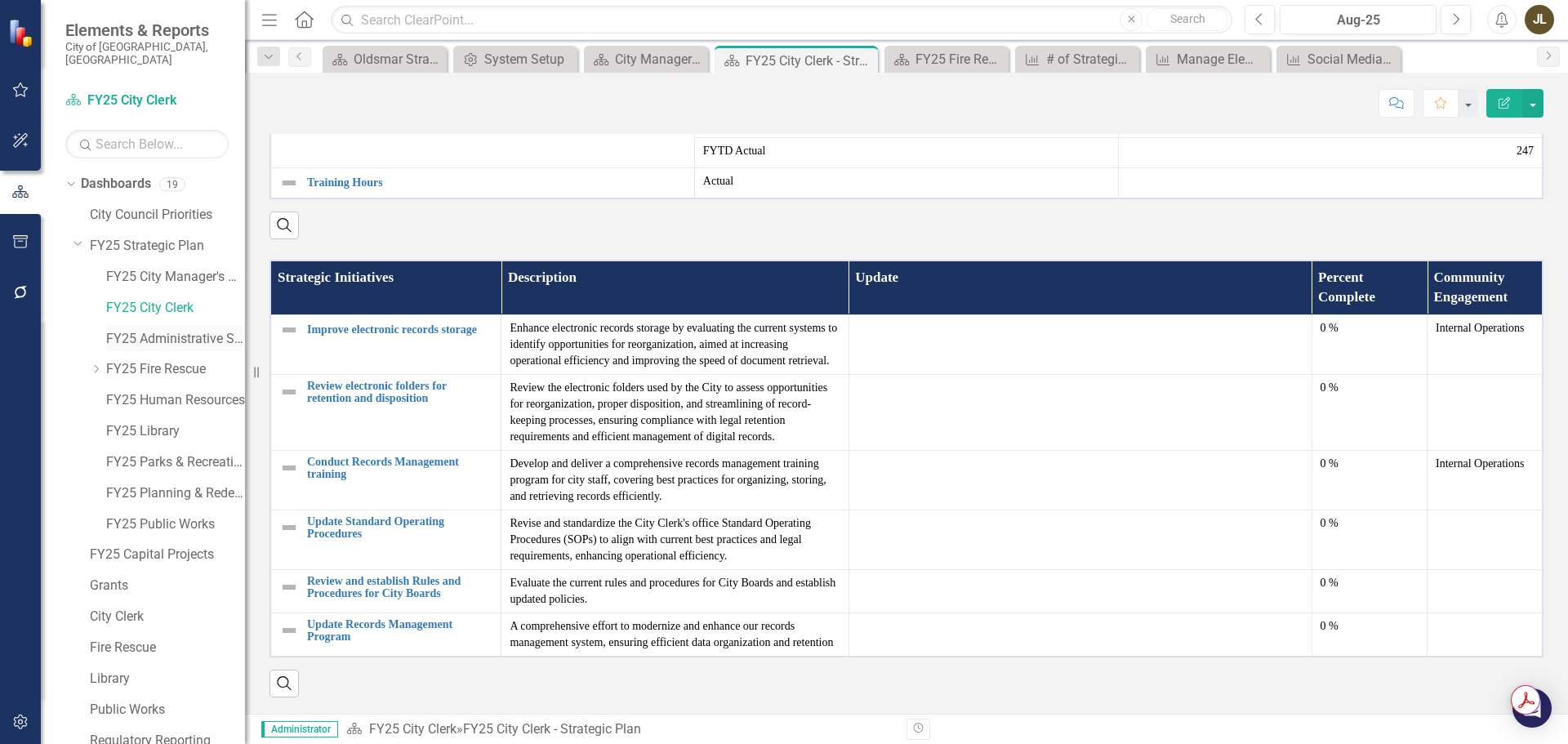
click at [166, 330] on link "FY25 Administrative Services" at bounding box center [175, 339] width 139 height 19
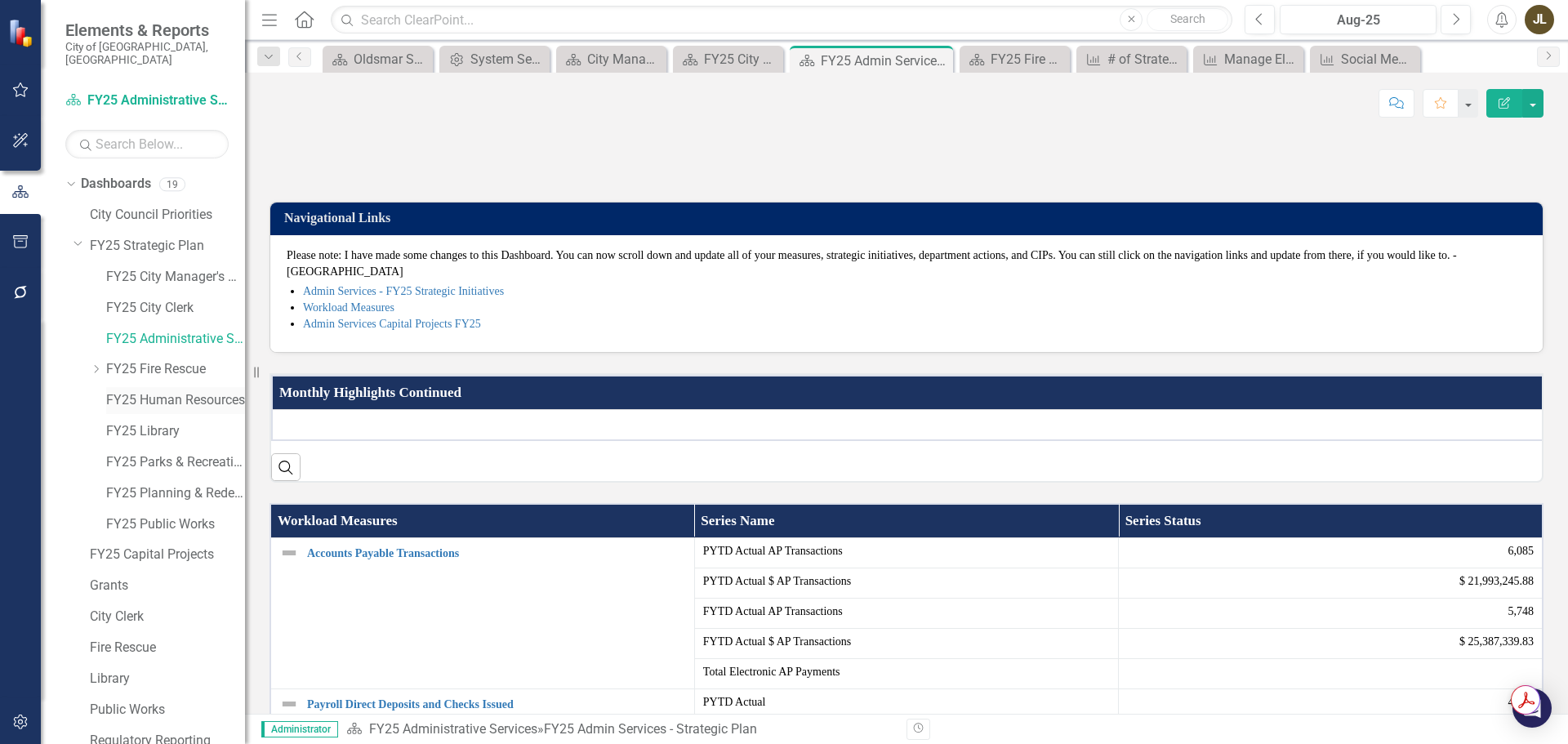
click at [190, 391] on link "FY25 Human Resources" at bounding box center [175, 400] width 139 height 19
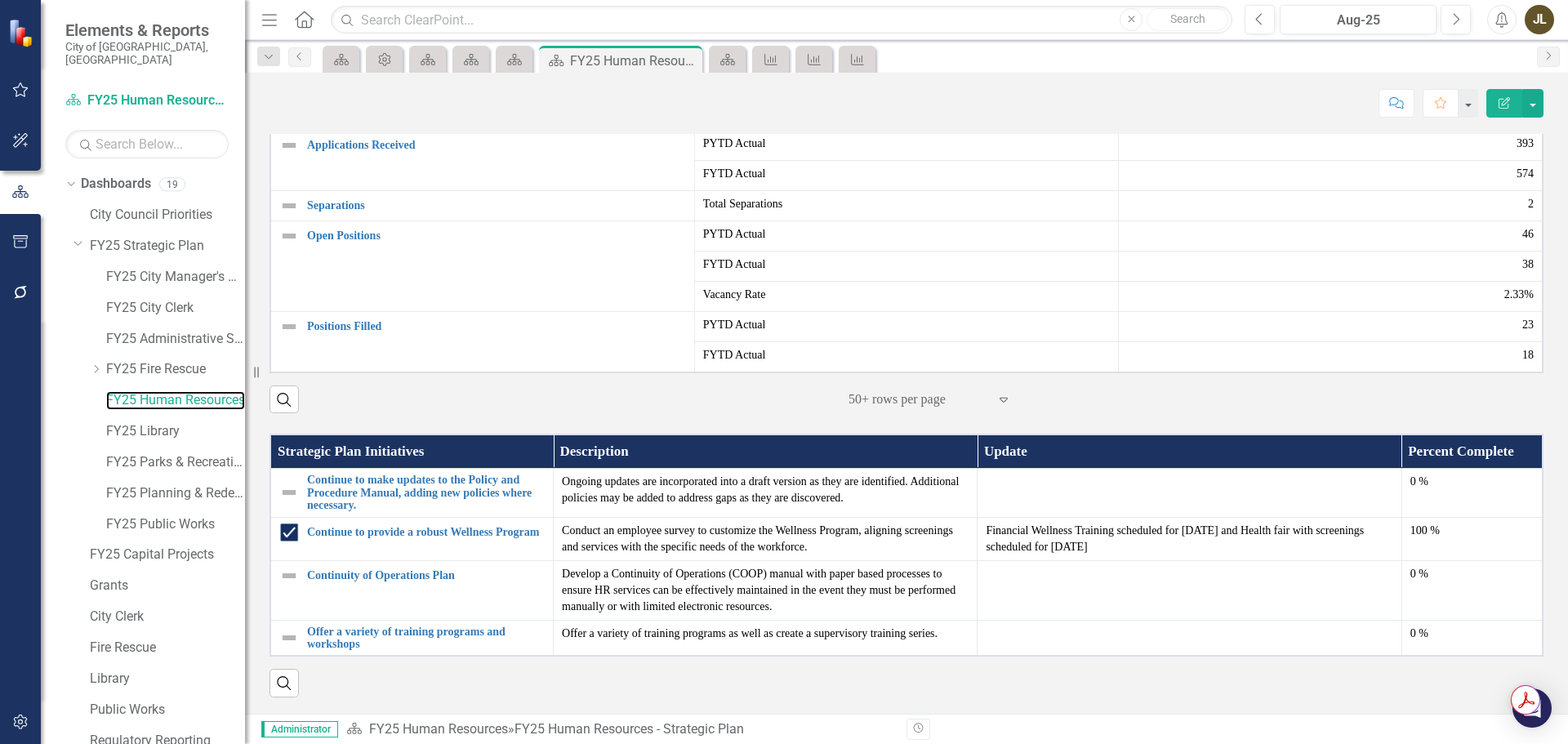
scroll to position [912, 0]
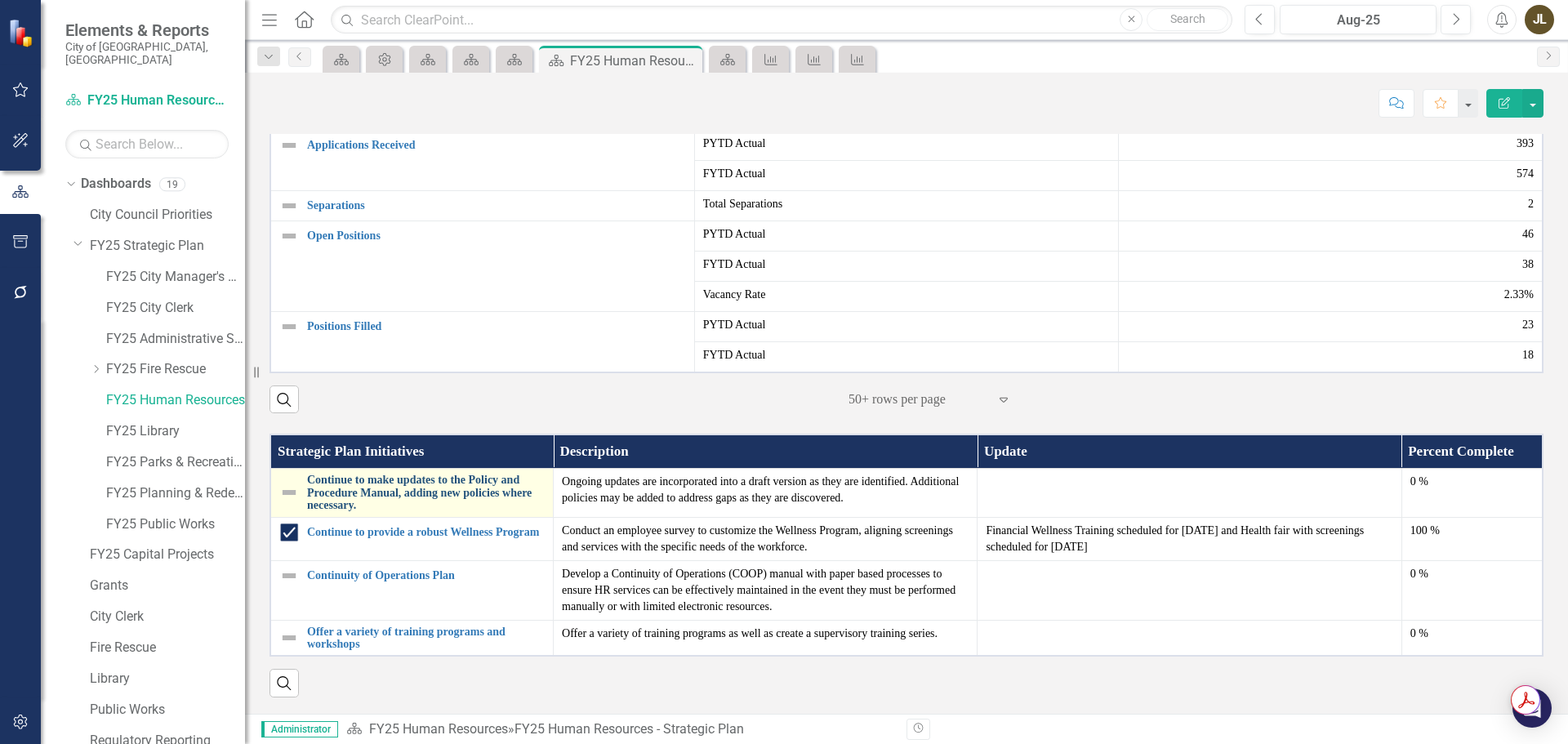
click at [341, 490] on link "Continue to make updates to the Policy and Procedure Manual, adding new policie…" at bounding box center [426, 493] width 237 height 38
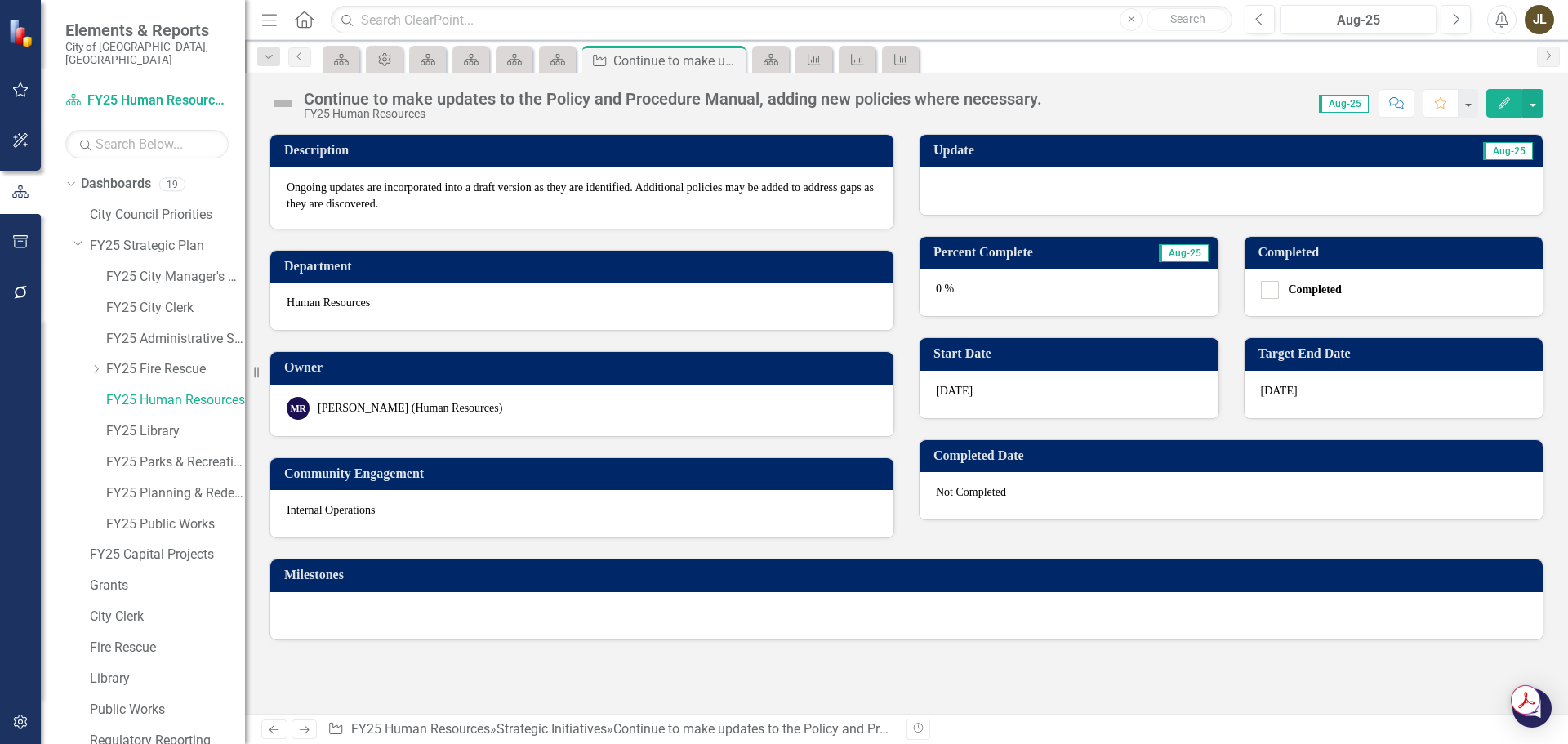
click at [1061, 199] on div at bounding box center [1231, 191] width 623 height 48
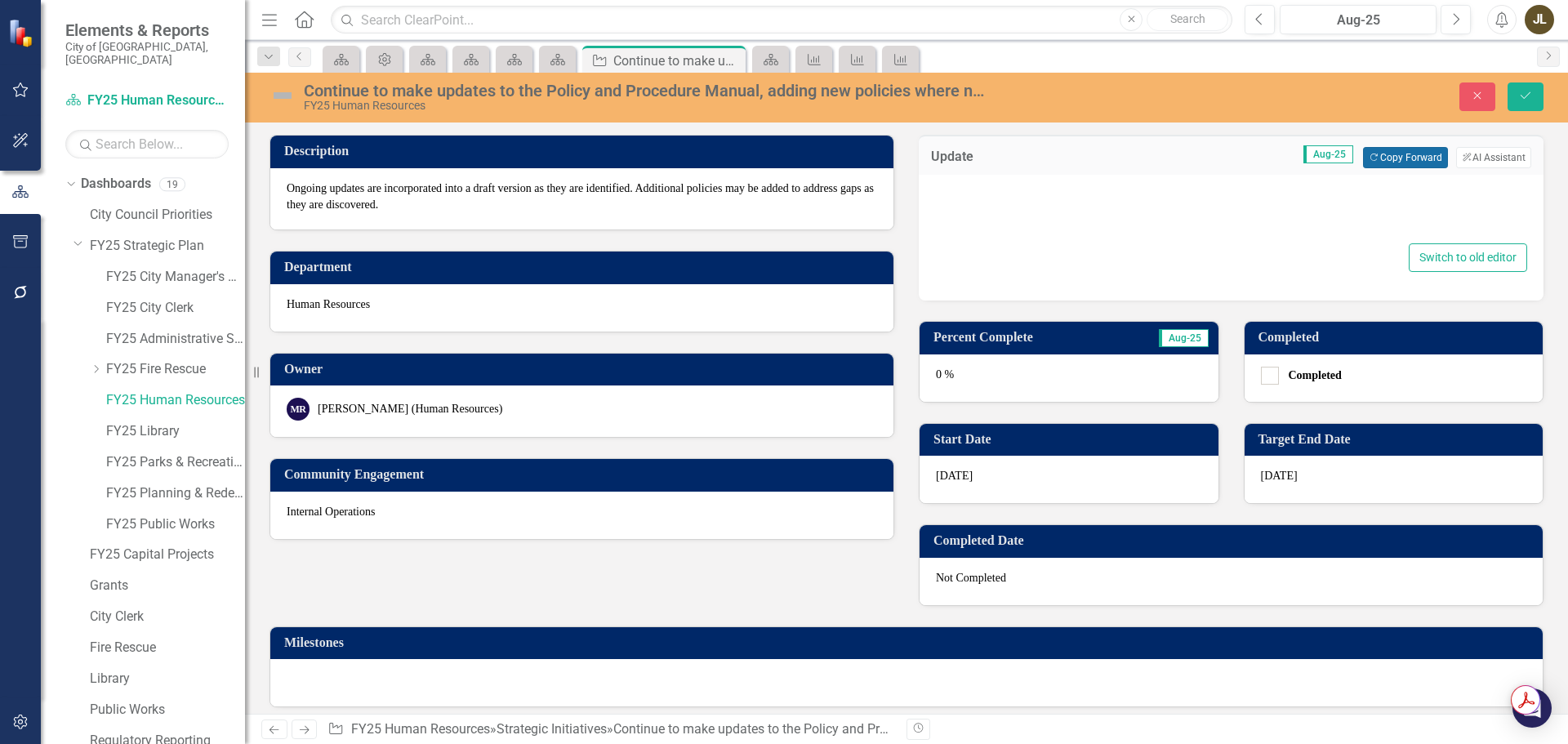
click at [1416, 155] on button "Copy Forward Copy Forward" at bounding box center [1405, 157] width 85 height 22
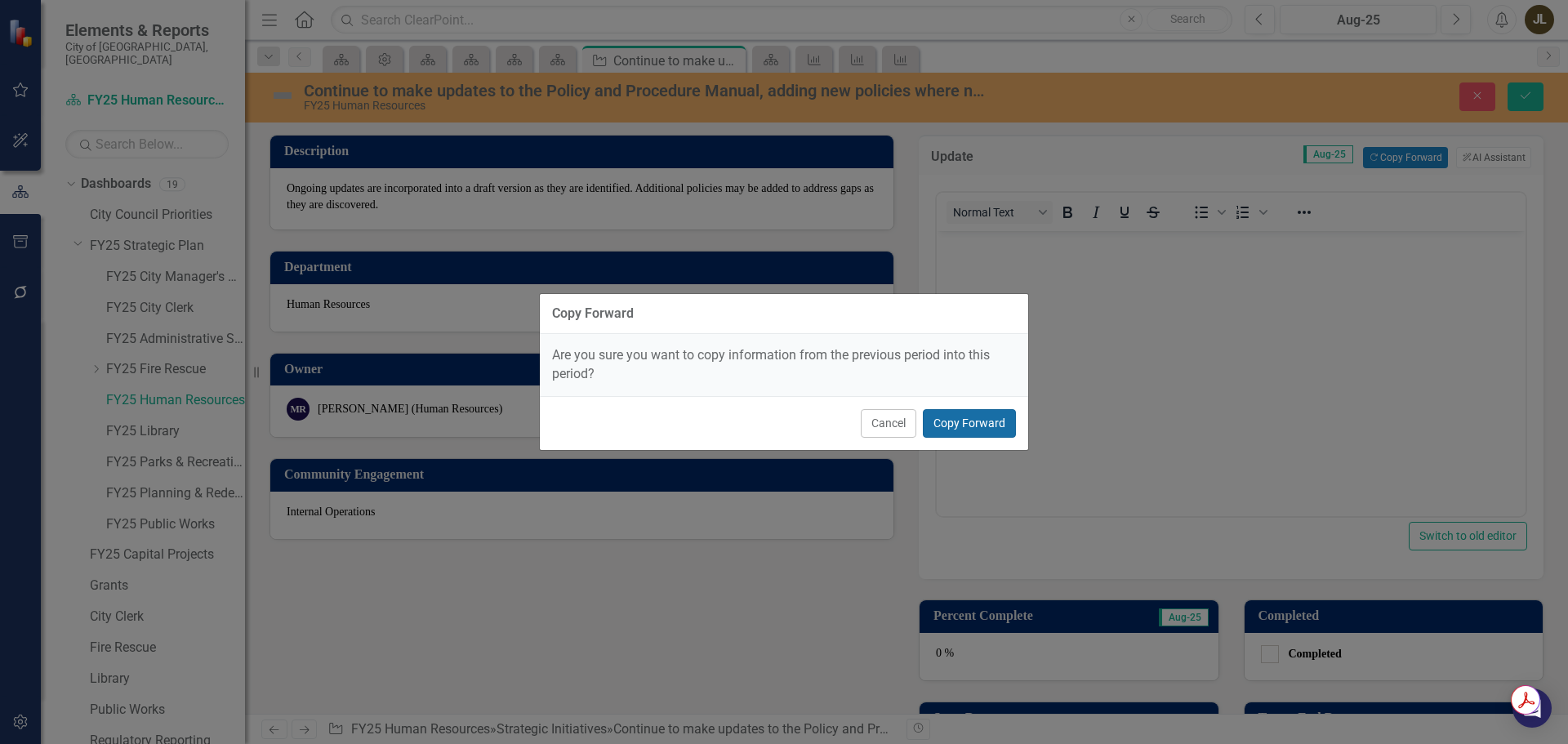
click at [990, 420] on button "Copy Forward" at bounding box center [969, 424] width 93 height 29
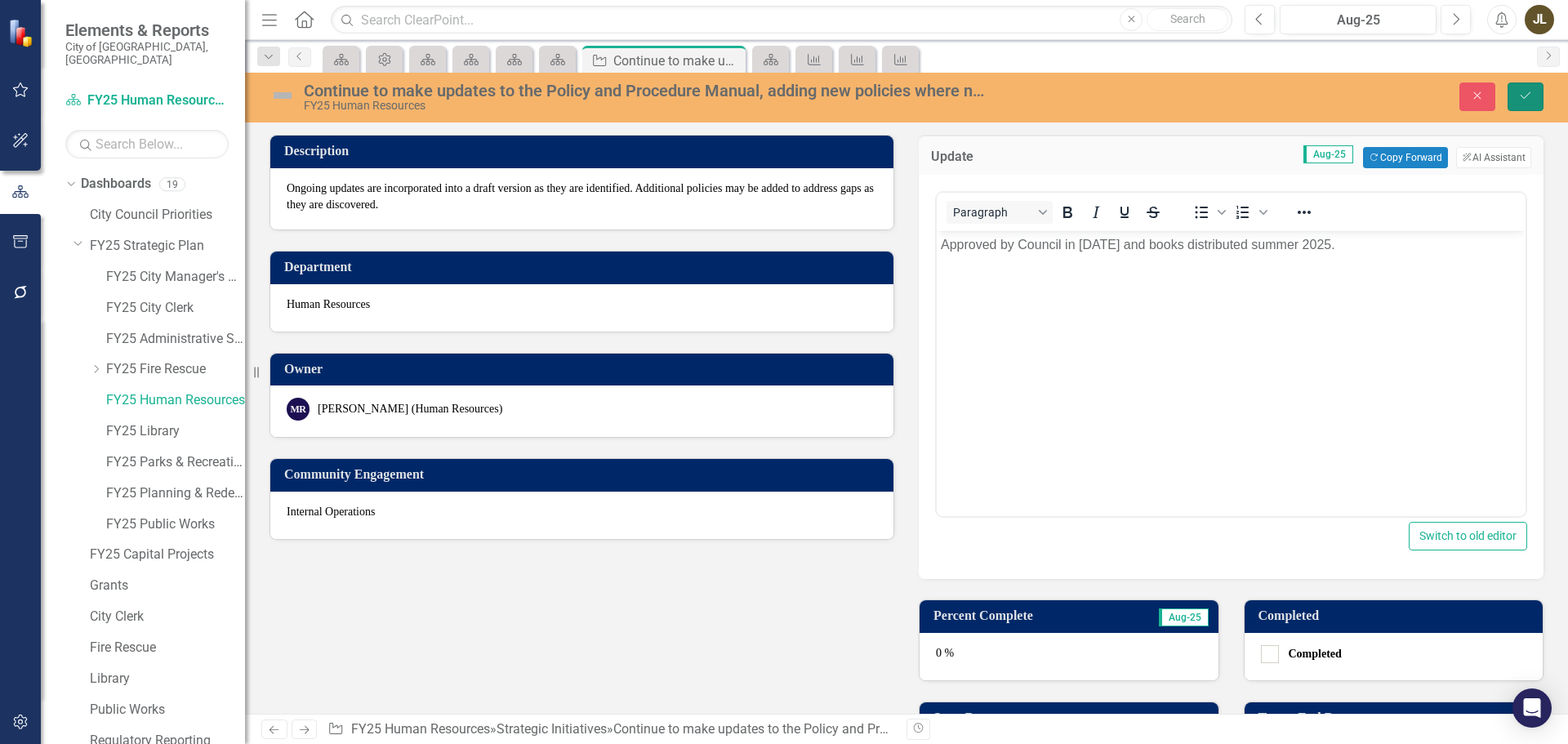
click at [1528, 96] on icon "Save" at bounding box center [1526, 95] width 14 height 12
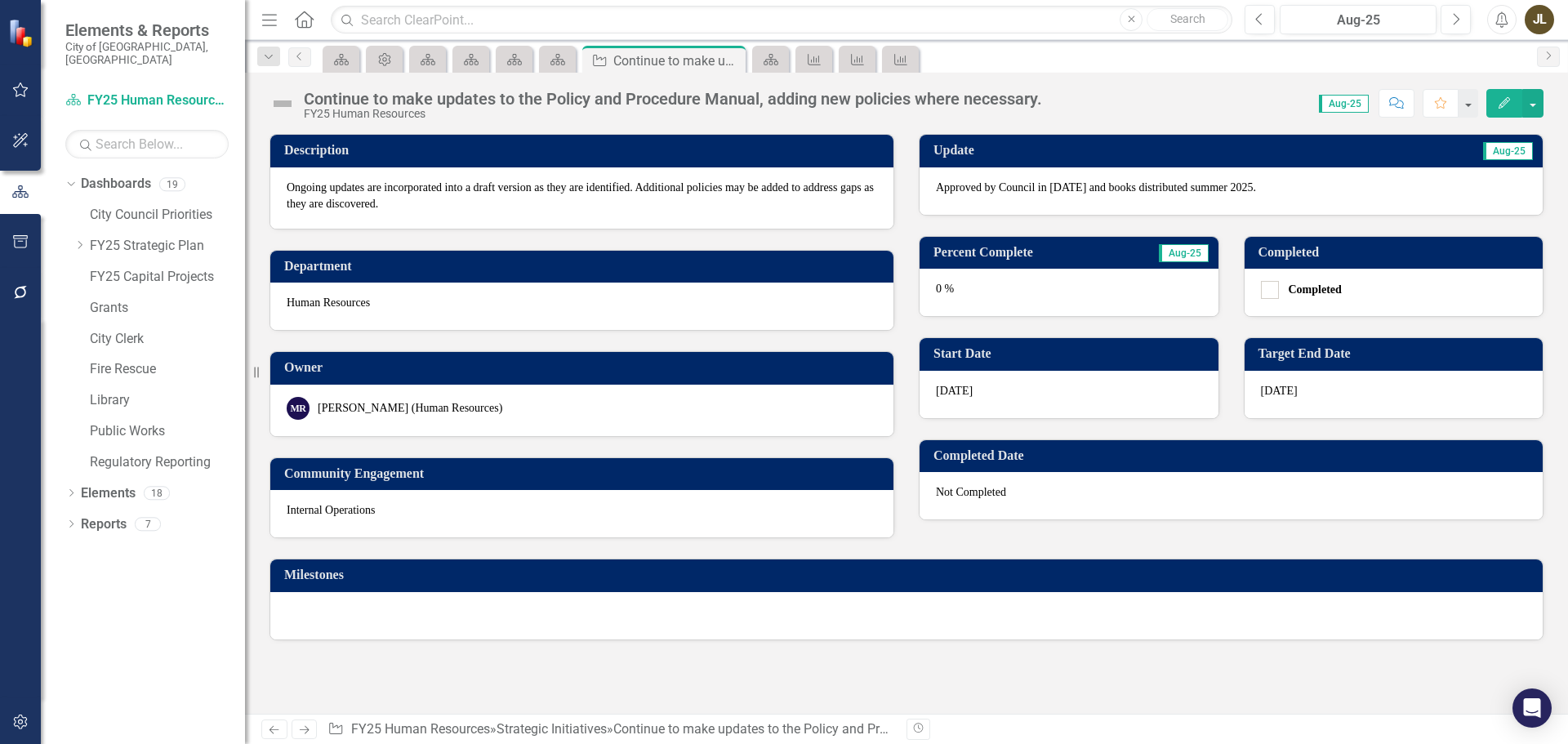
click at [276, 94] on img at bounding box center [282, 103] width 26 height 26
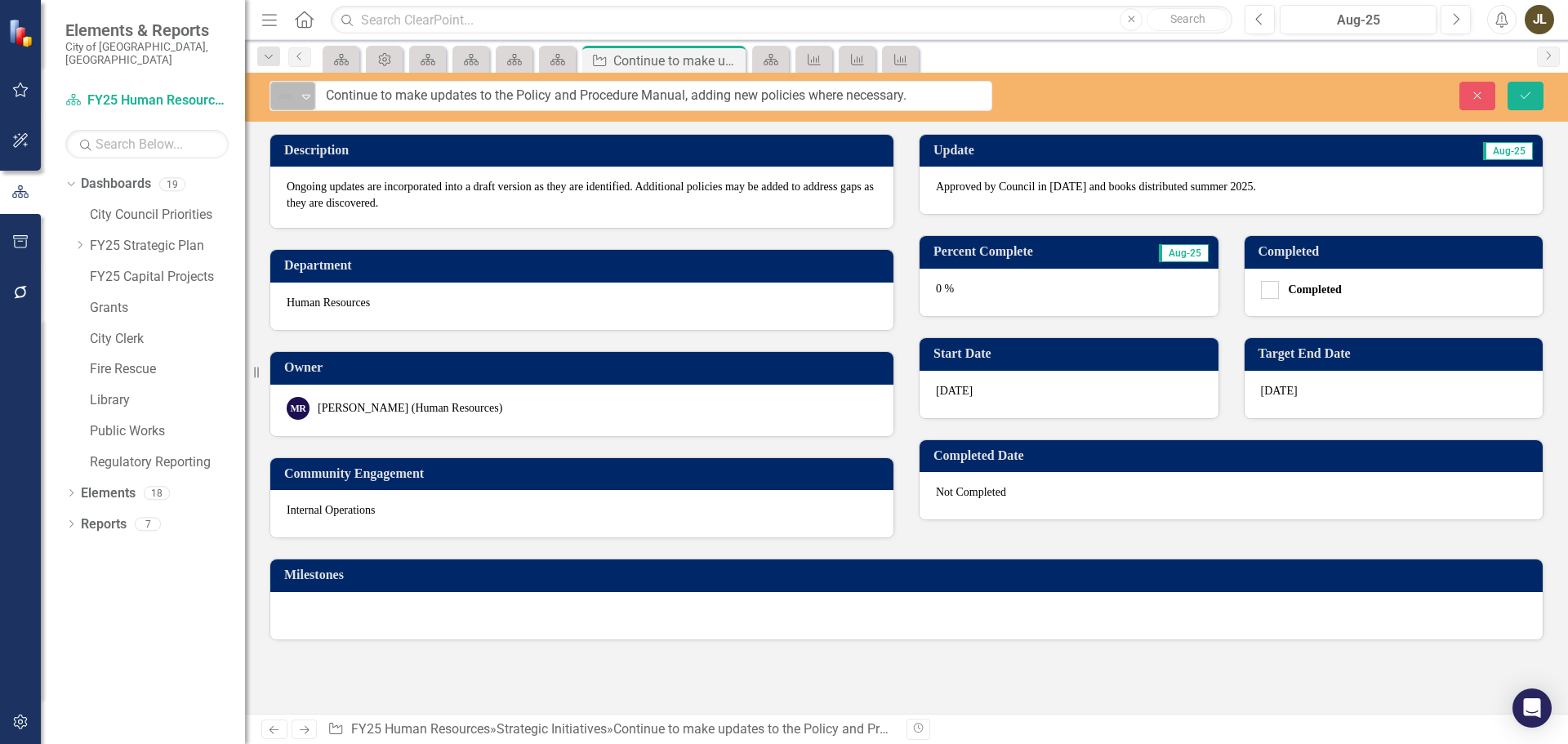
click at [279, 96] on img at bounding box center [285, 96] width 20 height 20
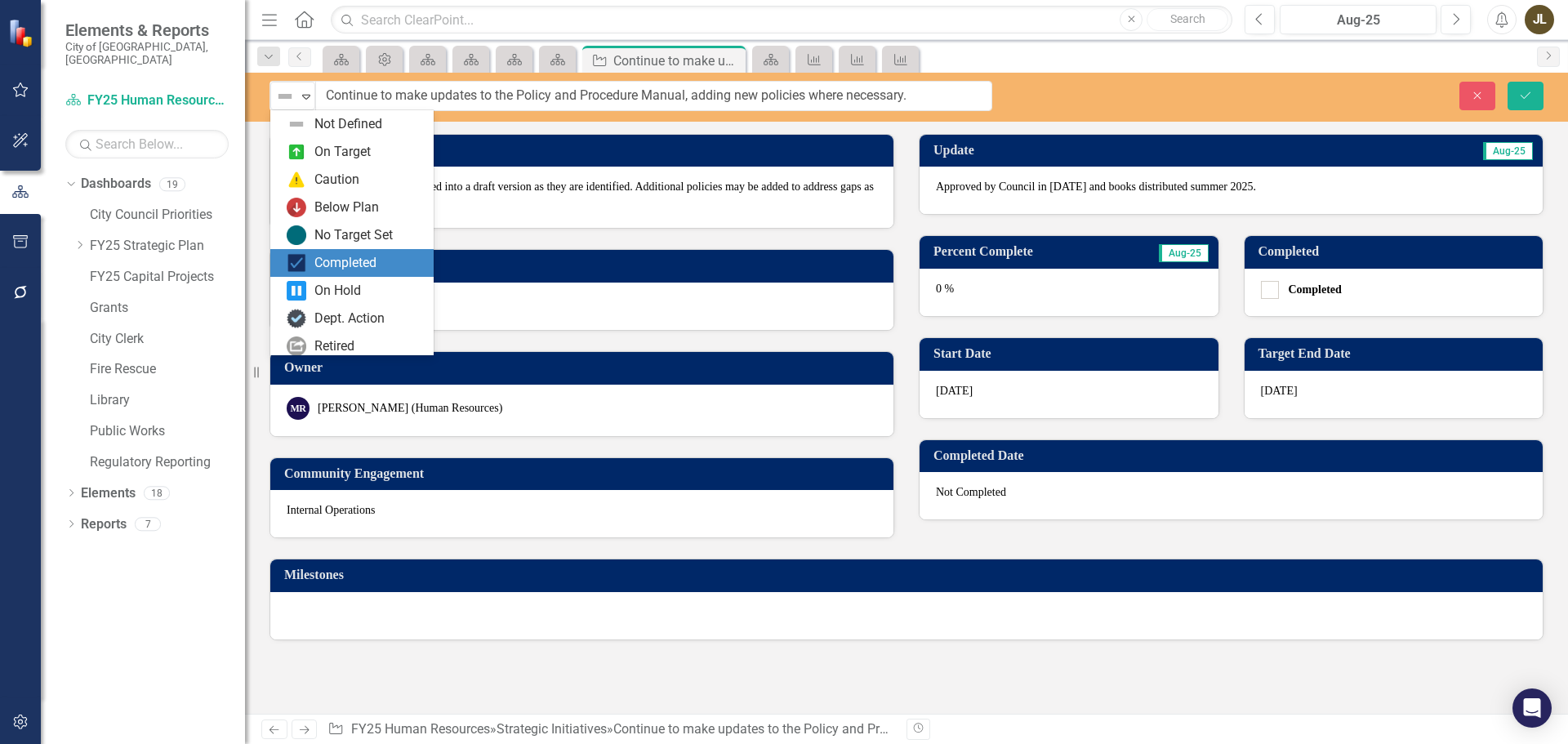
click at [336, 261] on div "Completed" at bounding box center [345, 263] width 62 height 19
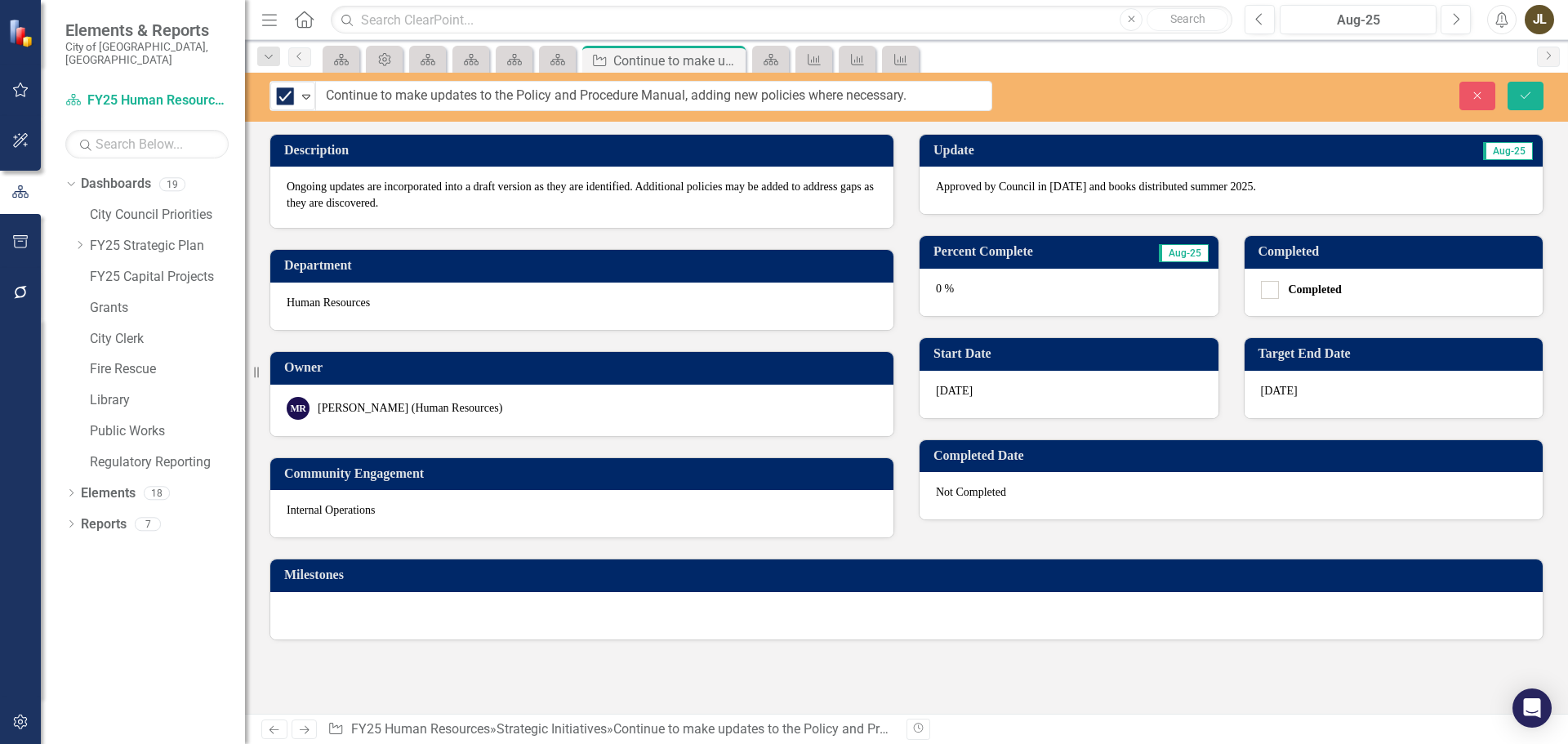
click at [1259, 291] on div "Completed" at bounding box center [1394, 292] width 299 height 48
click at [1266, 291] on input "Completed" at bounding box center [1267, 286] width 11 height 11
checkbox input "true"
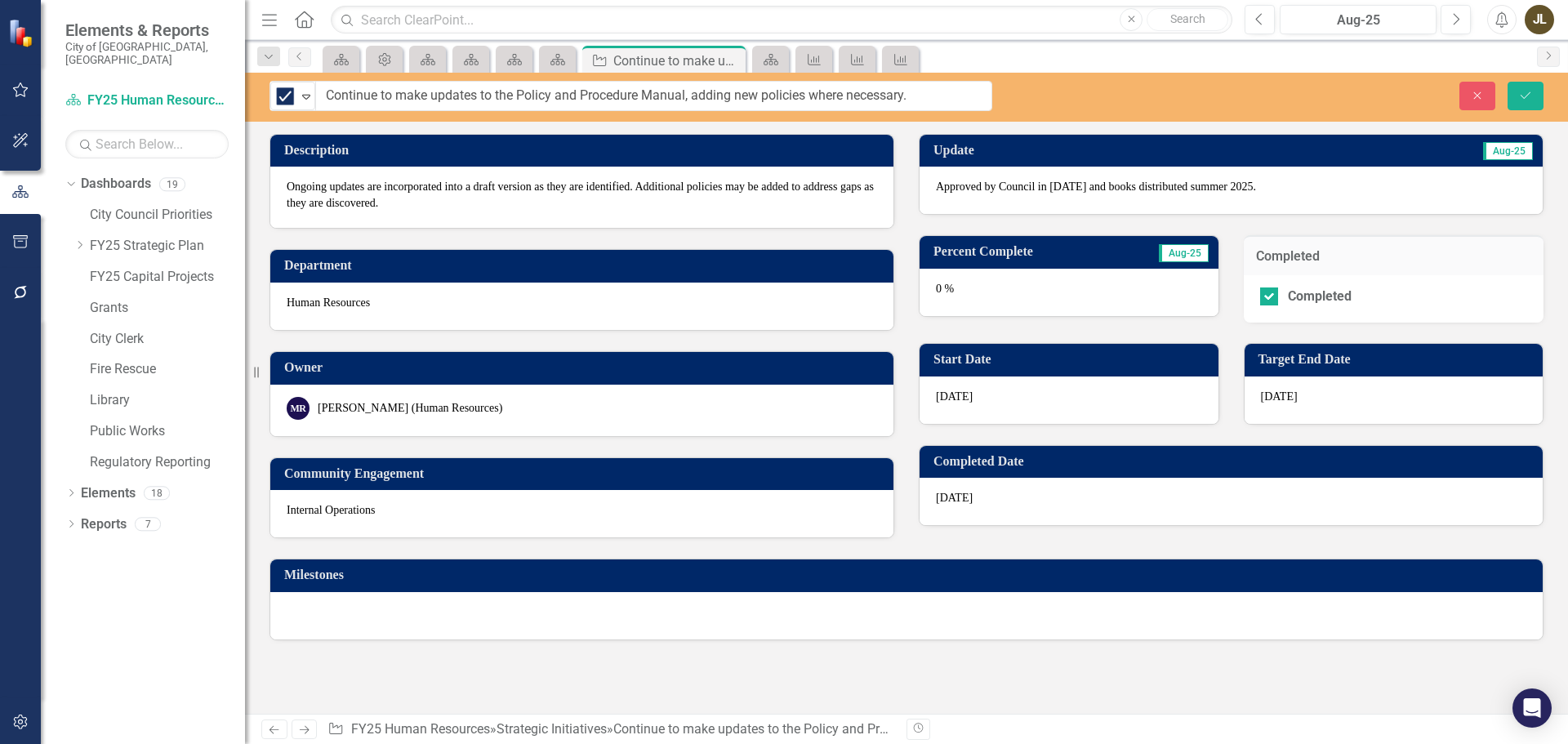
click at [1029, 291] on div "0 %" at bounding box center [1069, 292] width 299 height 48
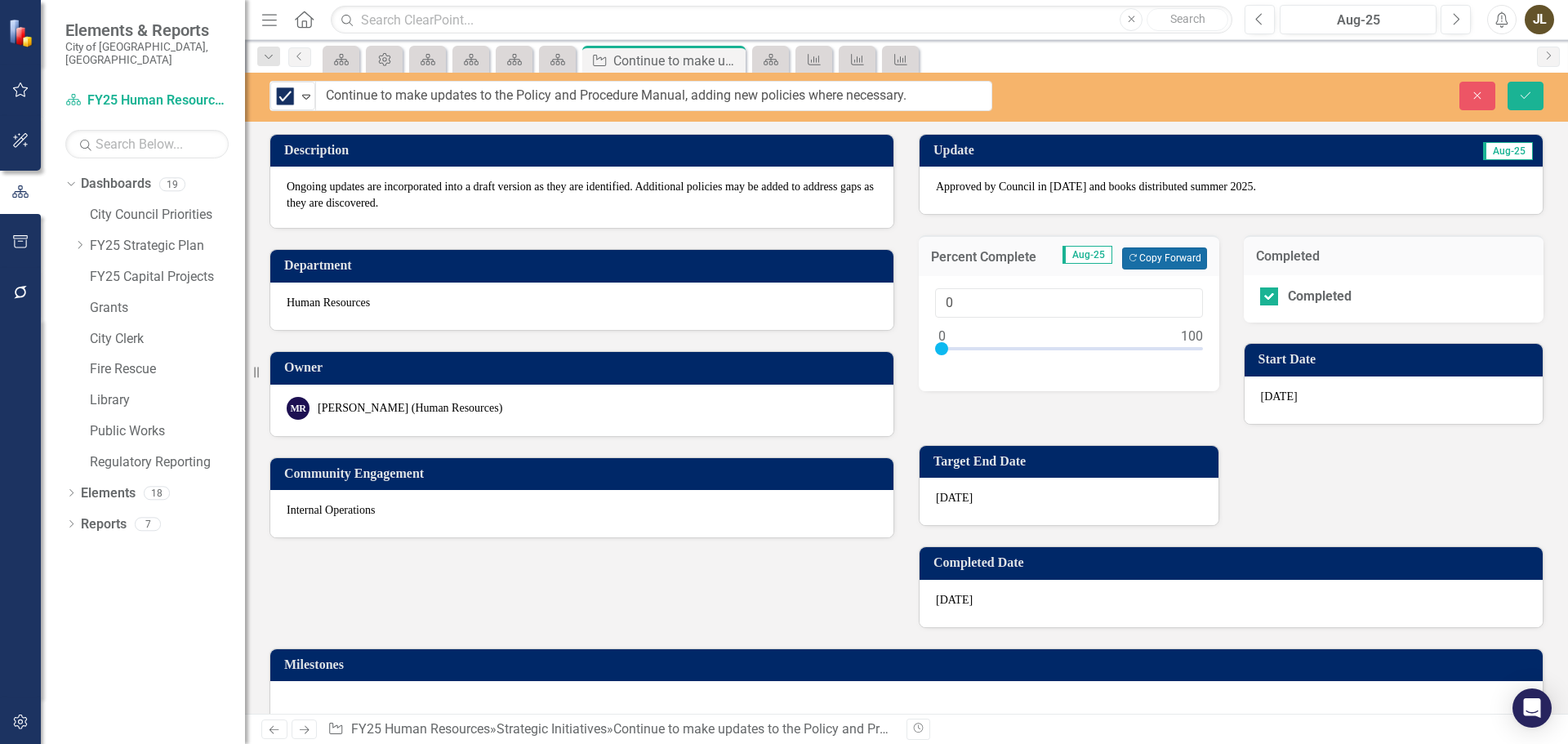
click at [1143, 265] on button "Copy Forward Copy Forward" at bounding box center [1164, 258] width 85 height 22
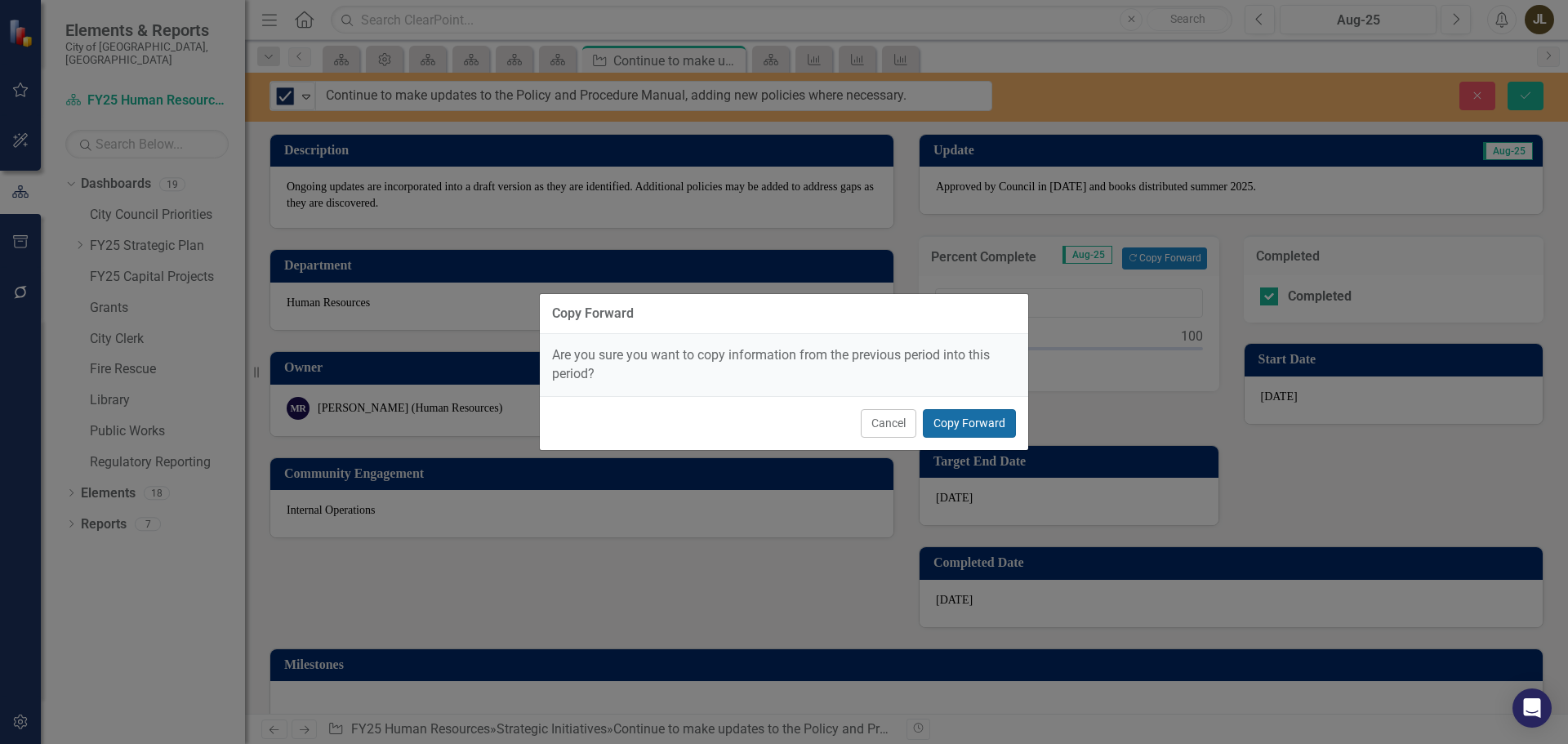
click at [988, 430] on button "Copy Forward" at bounding box center [969, 424] width 93 height 29
type input "100"
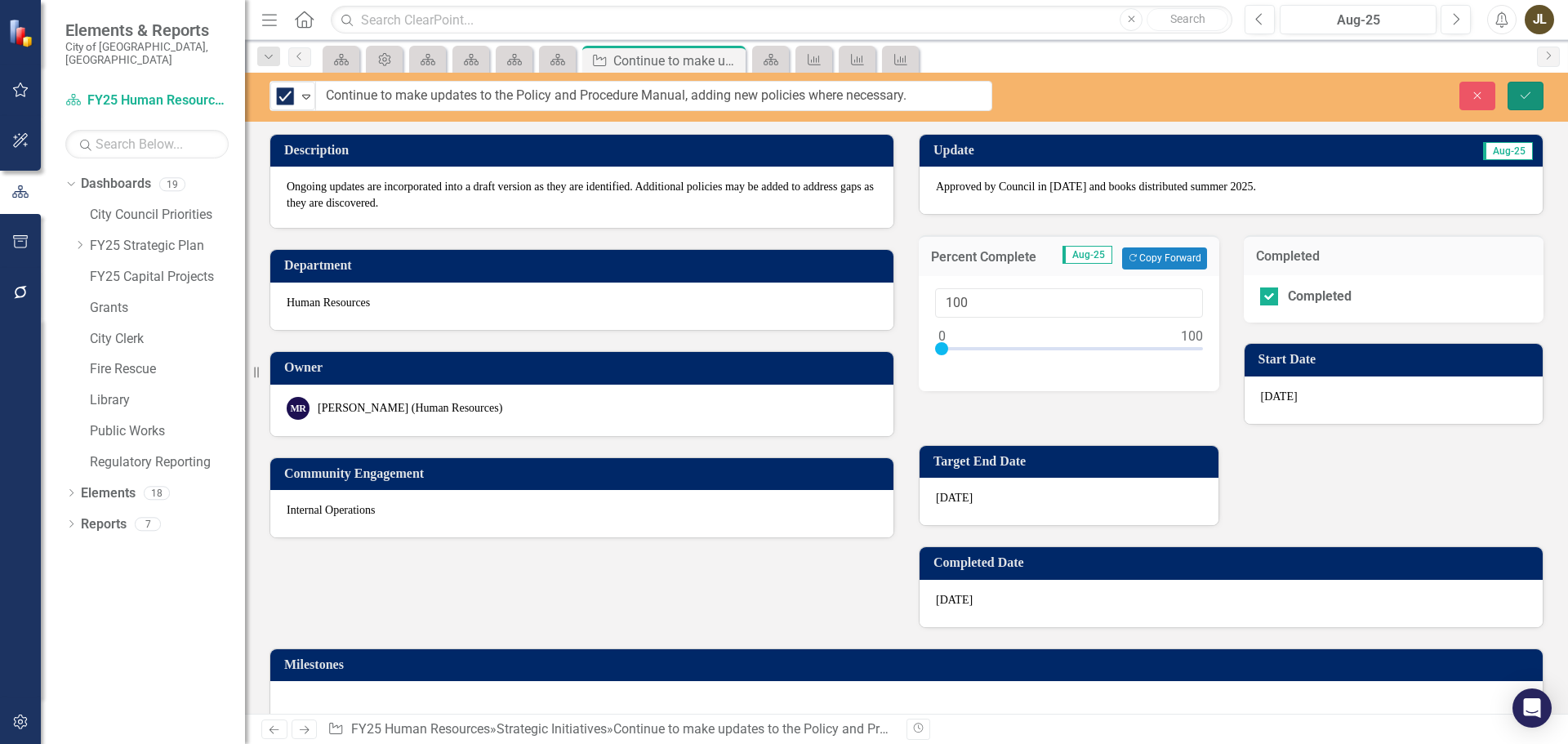
click at [1519, 99] on icon "Save" at bounding box center [1526, 95] width 14 height 12
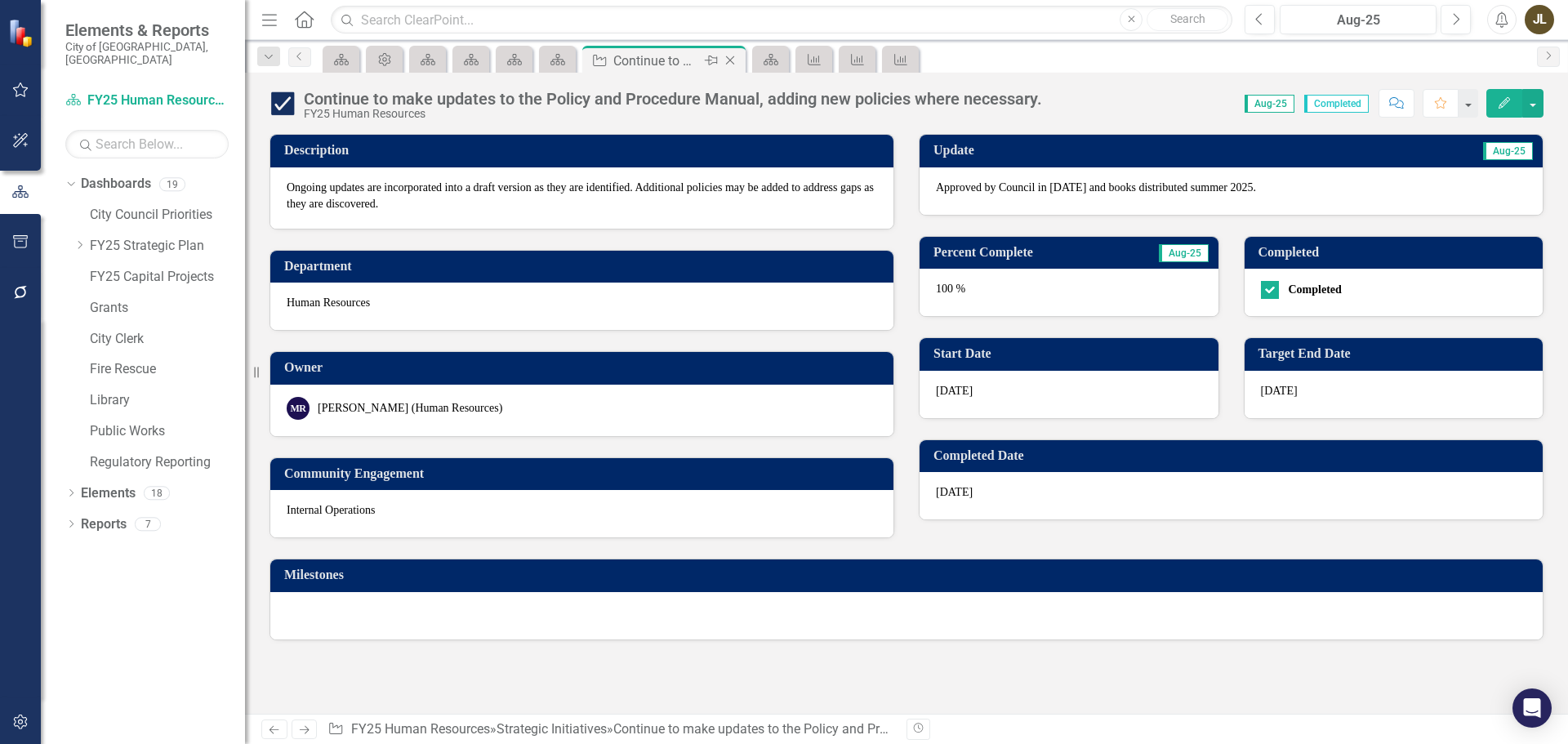
click at [732, 60] on icon "Close" at bounding box center [730, 60] width 16 height 13
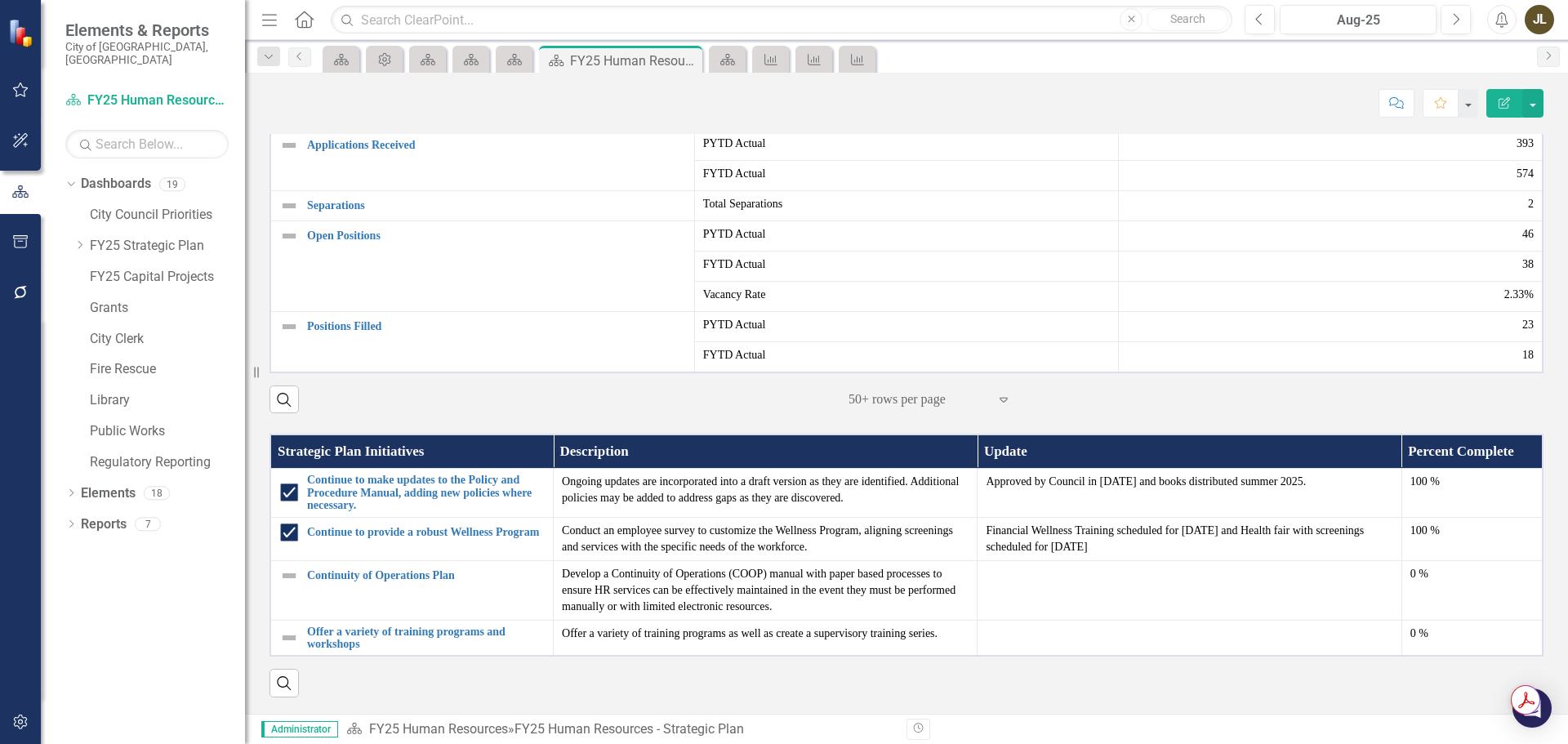
scroll to position [912, 0]
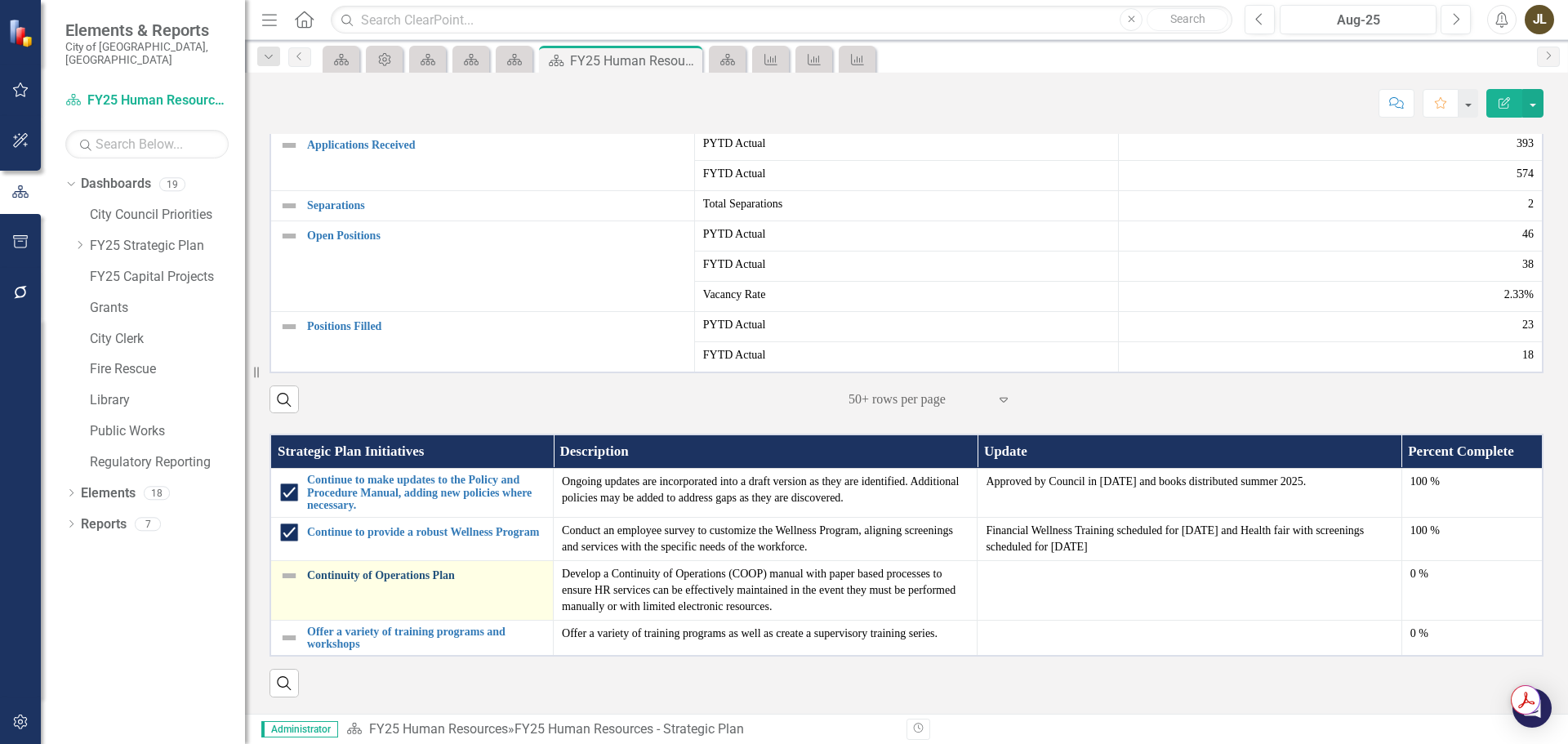
click at [436, 576] on link "Continuity of Operations Plan" at bounding box center [426, 576] width 237 height 13
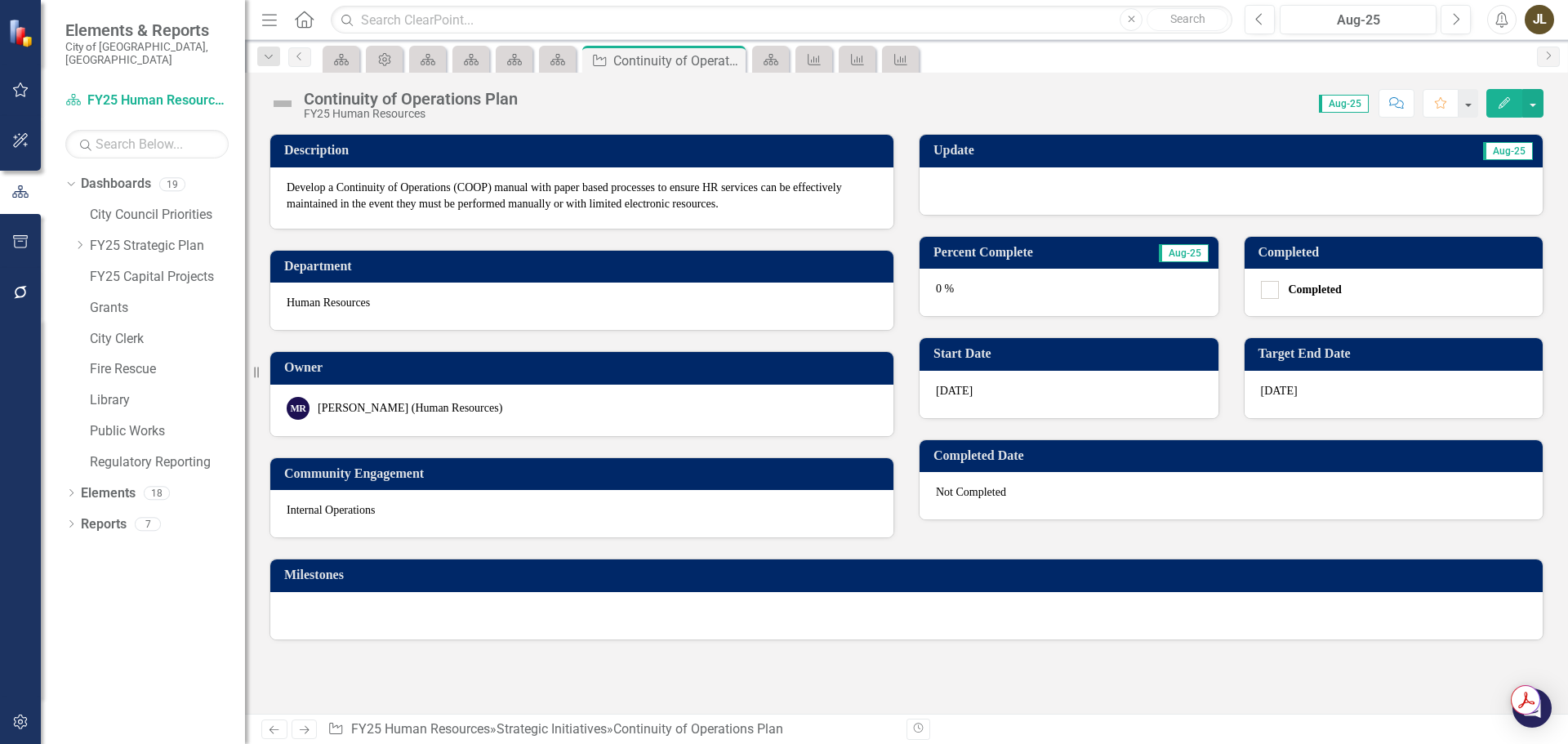
click at [1024, 185] on div at bounding box center [1231, 191] width 623 height 48
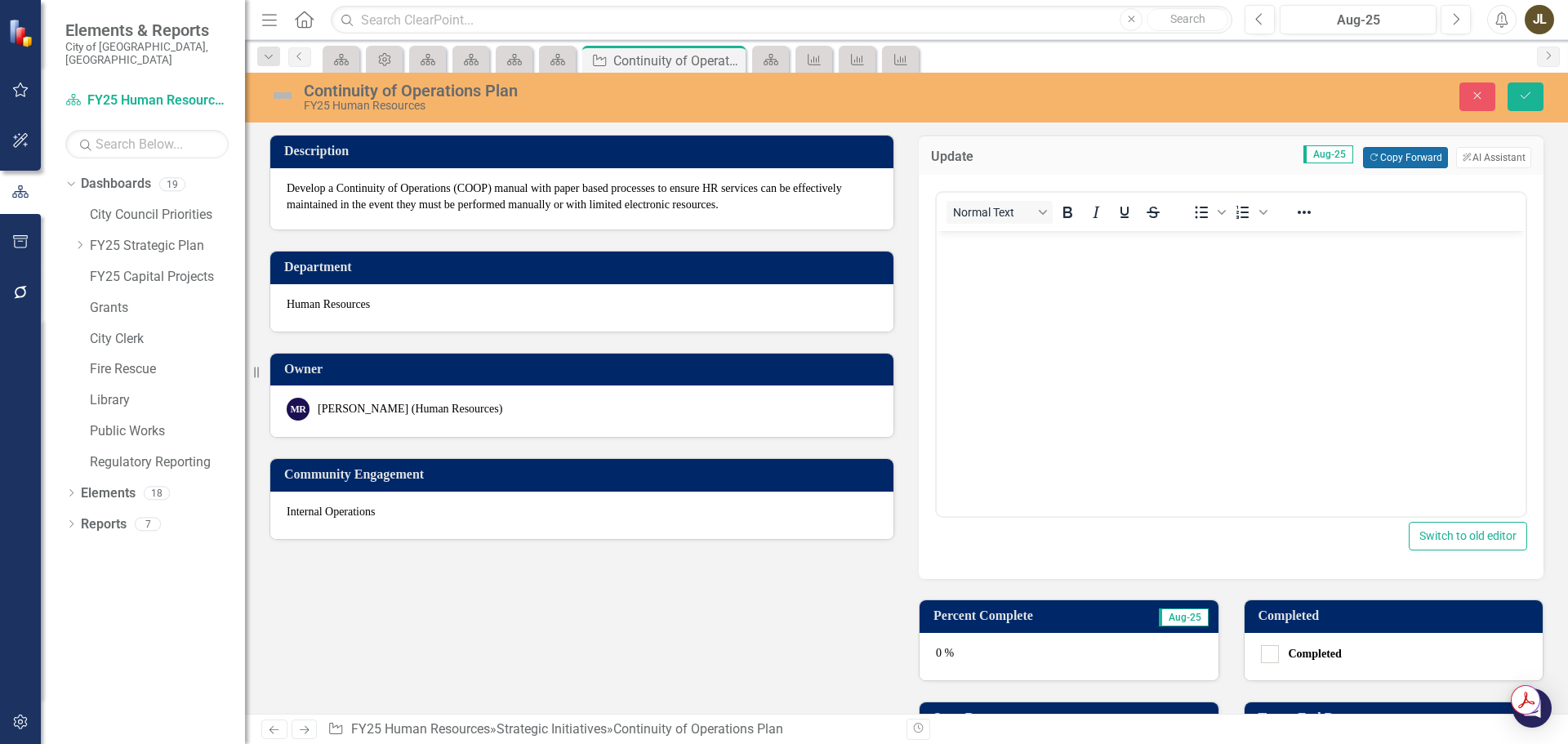
click at [1409, 155] on button "Copy Forward Copy Forward" at bounding box center [1405, 157] width 85 height 22
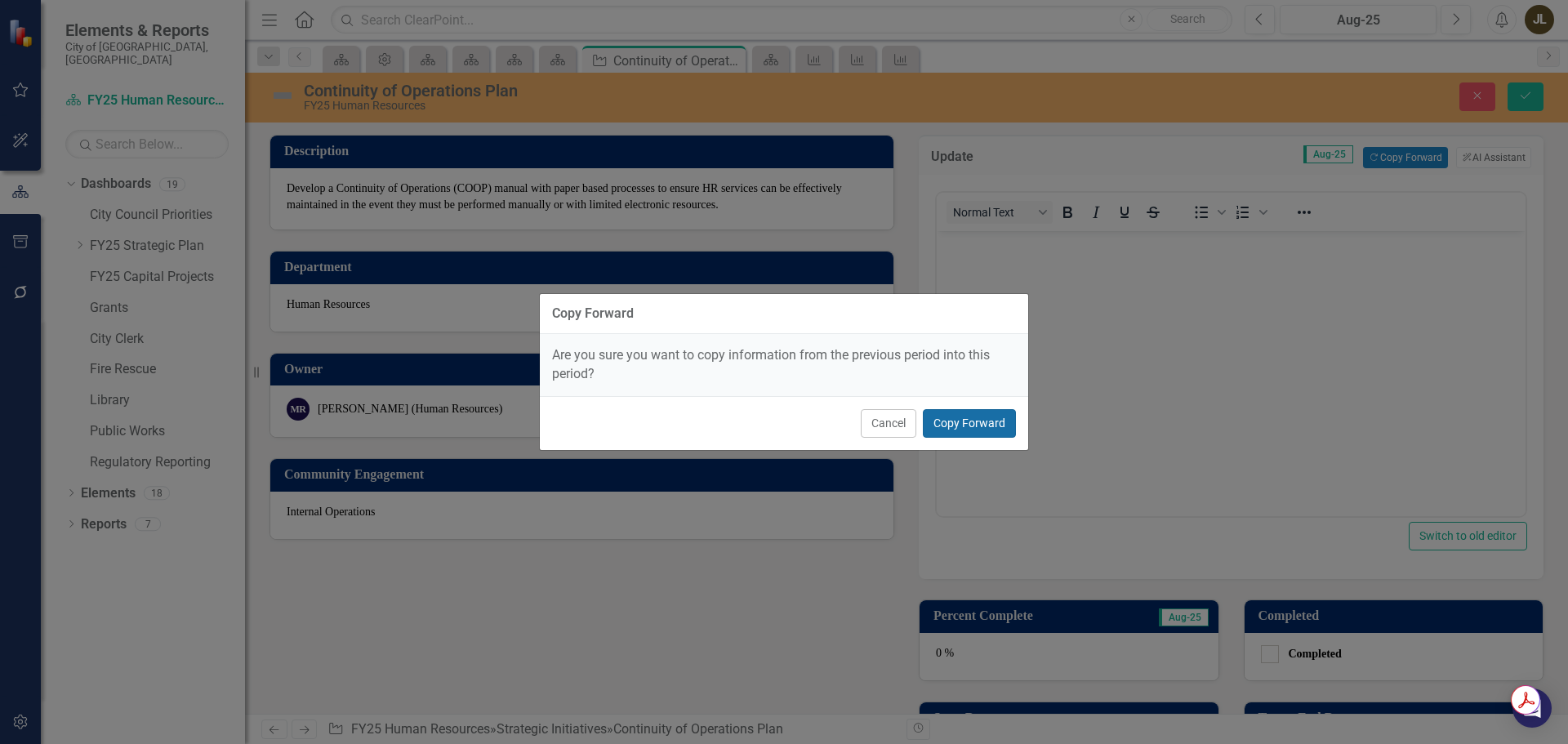
click at [979, 413] on button "Copy Forward" at bounding box center [969, 424] width 93 height 29
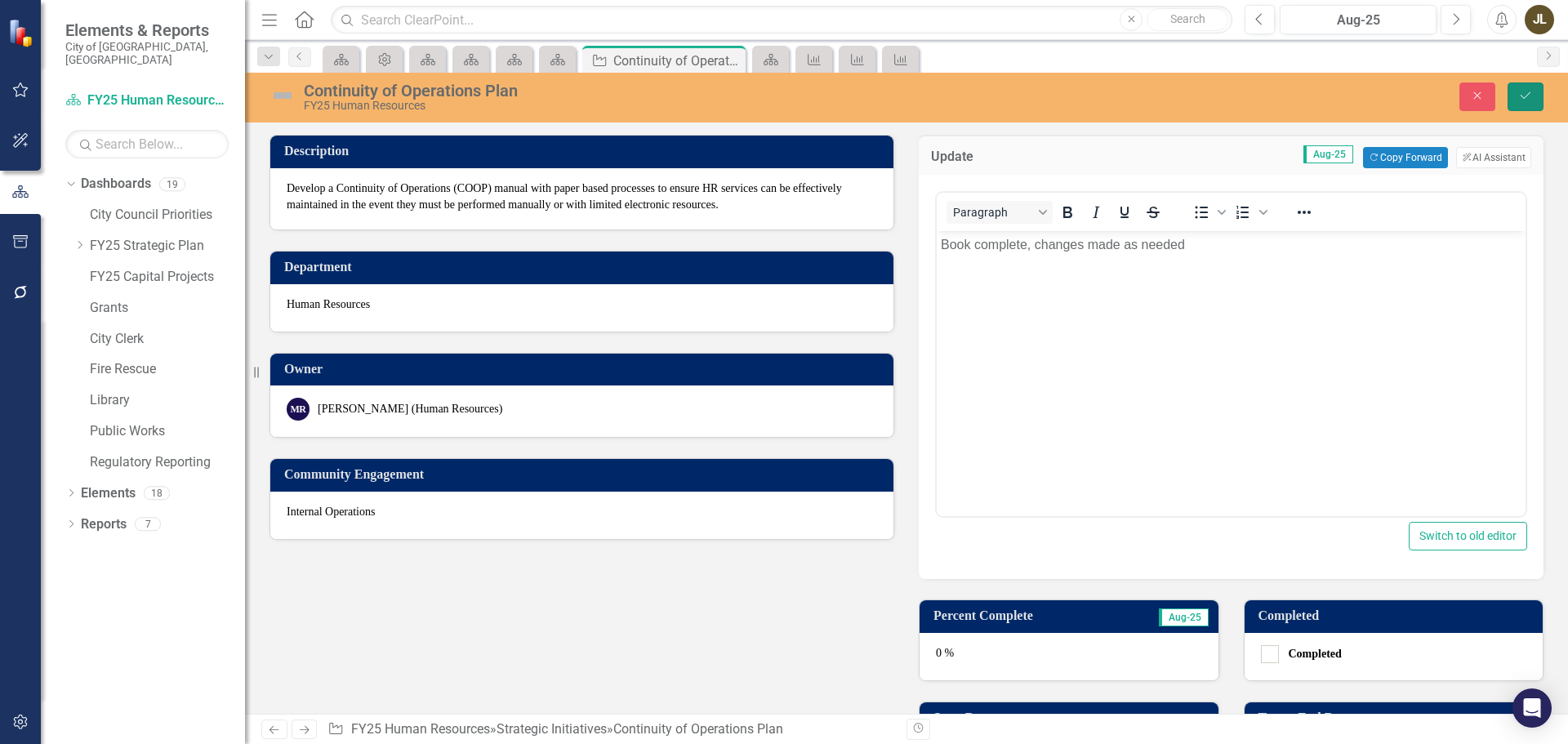
click at [1538, 93] on button "Save" at bounding box center [1526, 97] width 36 height 29
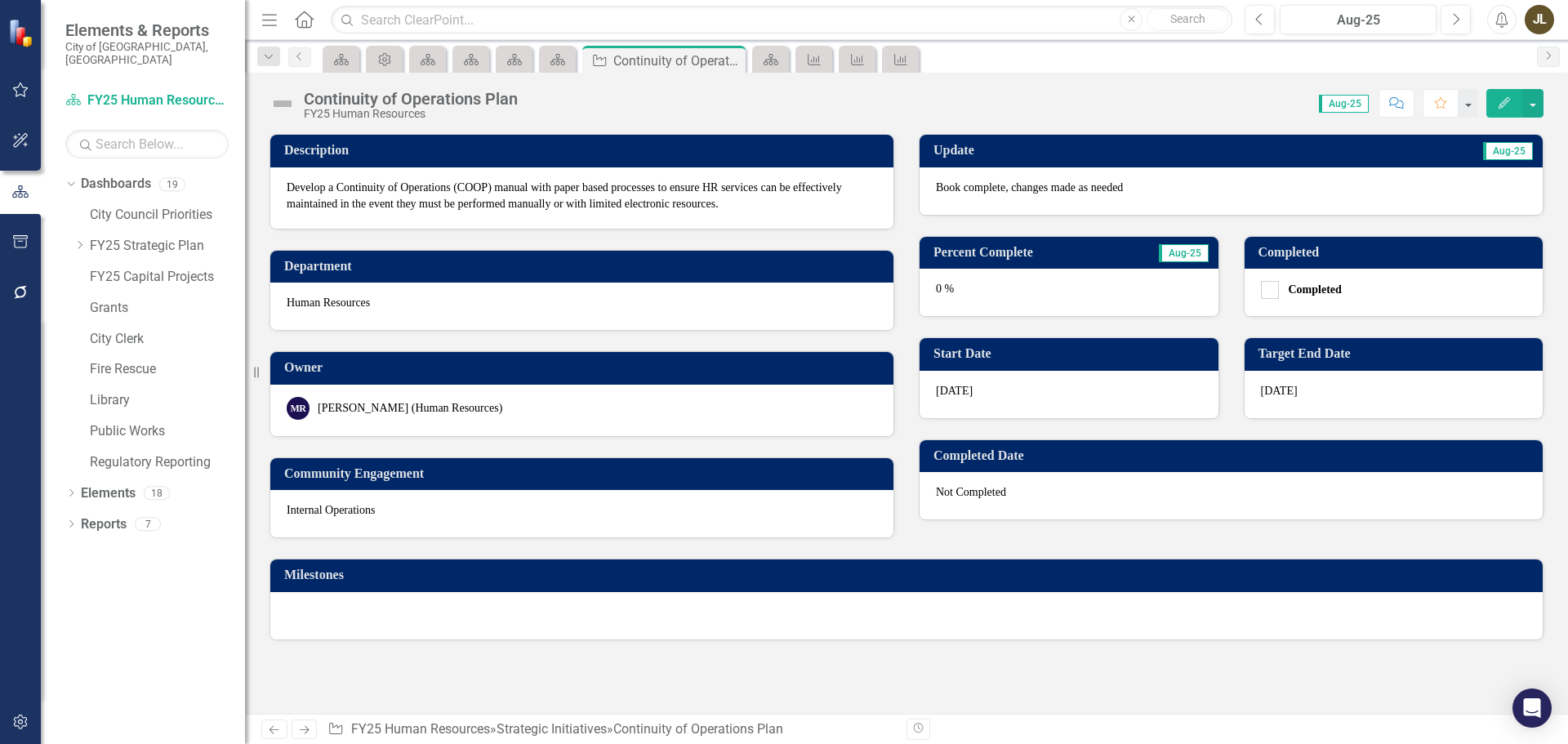
click at [279, 102] on img at bounding box center [282, 103] width 26 height 26
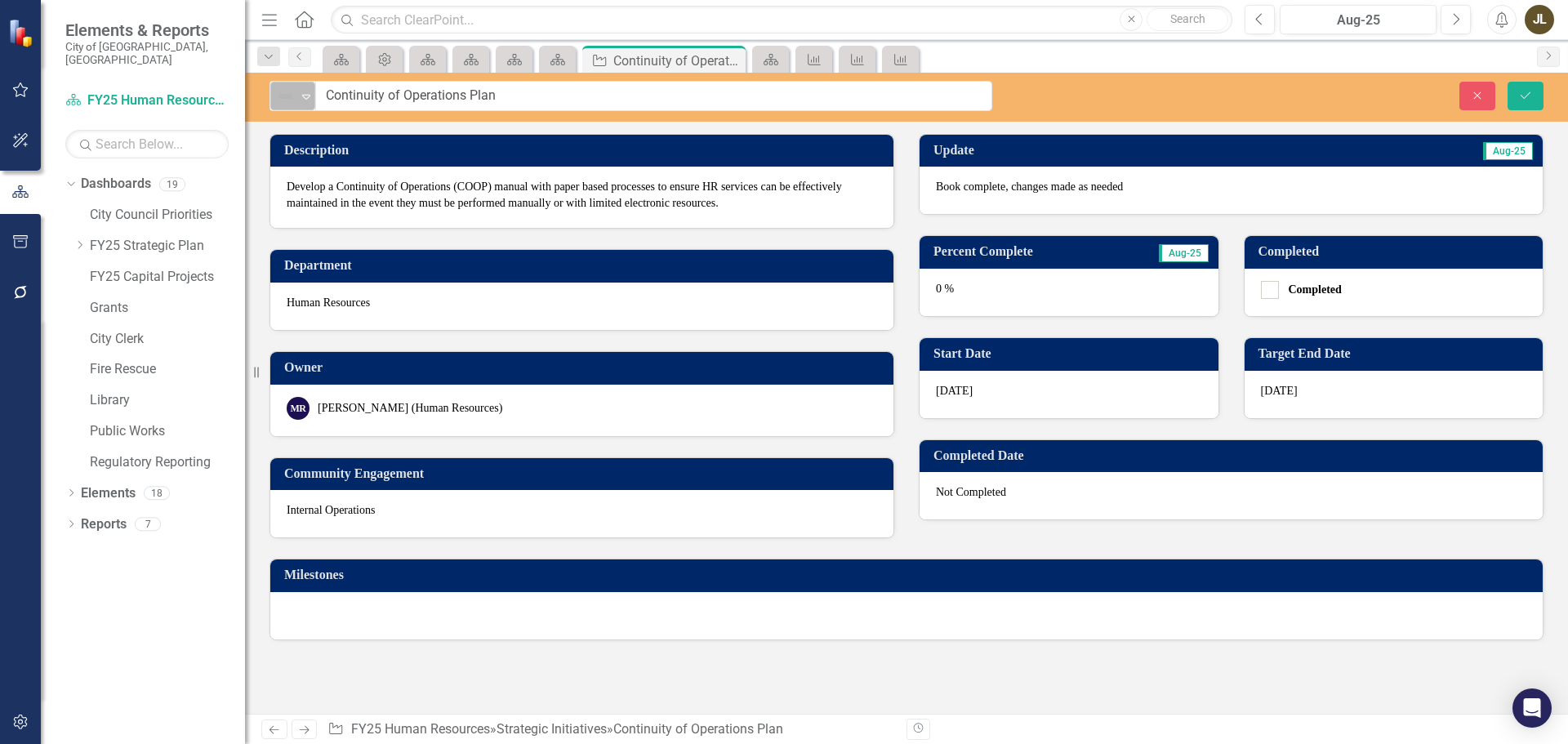
click at [282, 104] on img at bounding box center [285, 96] width 20 height 20
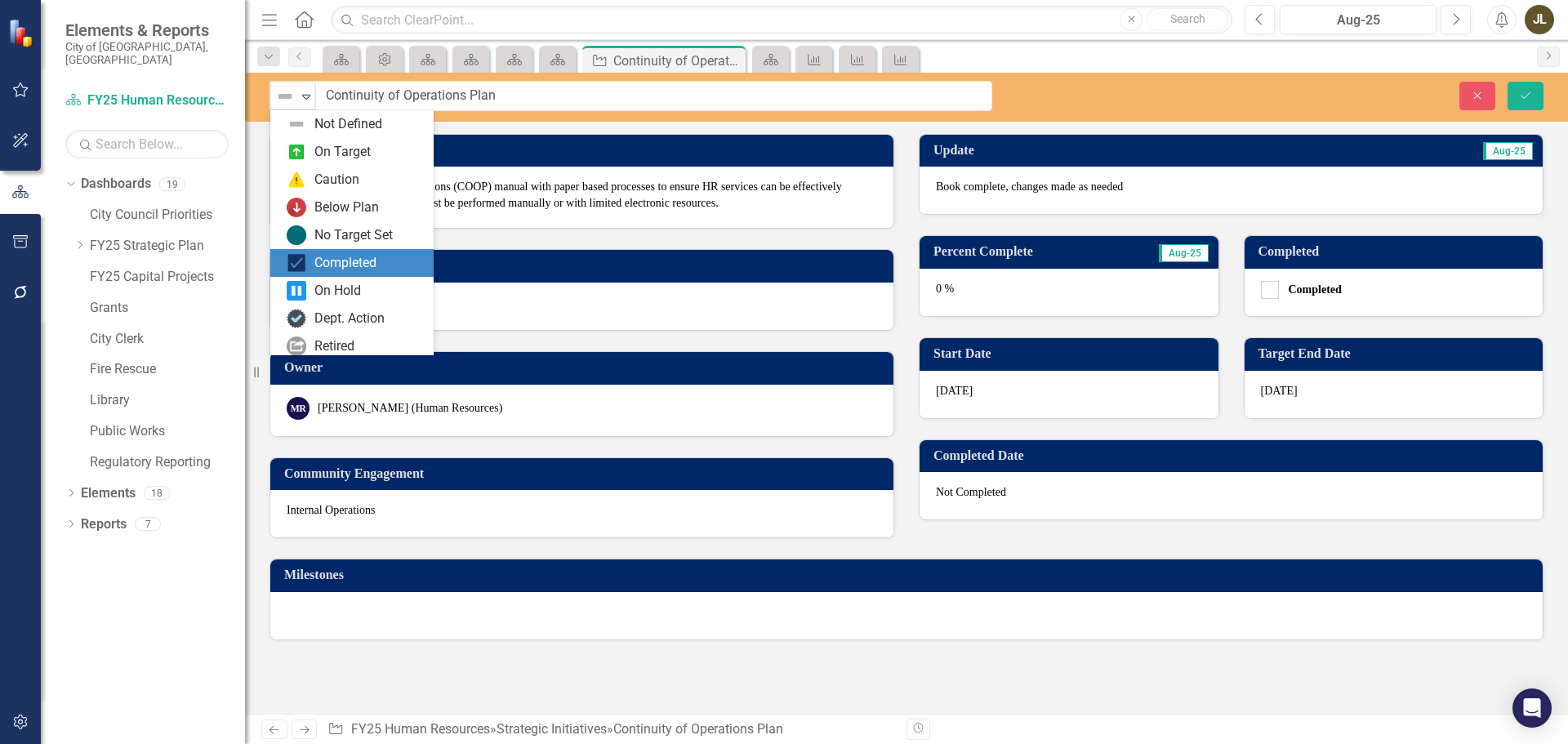
click at [332, 258] on div "Completed" at bounding box center [345, 263] width 62 height 19
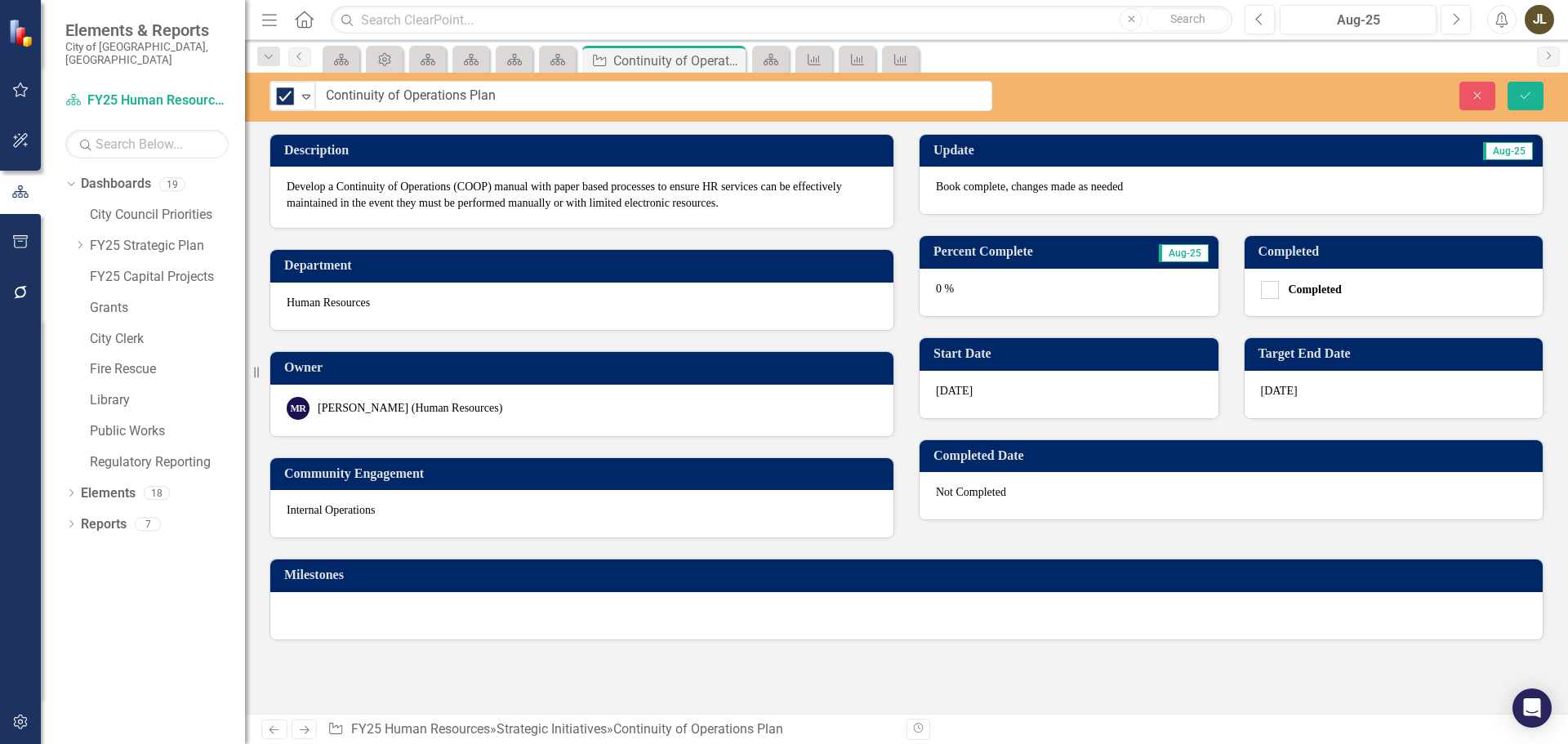
click at [1268, 279] on div "Completed" at bounding box center [1394, 292] width 299 height 48
click at [1268, 289] on input "Completed" at bounding box center [1267, 286] width 11 height 11
checkbox input "true"
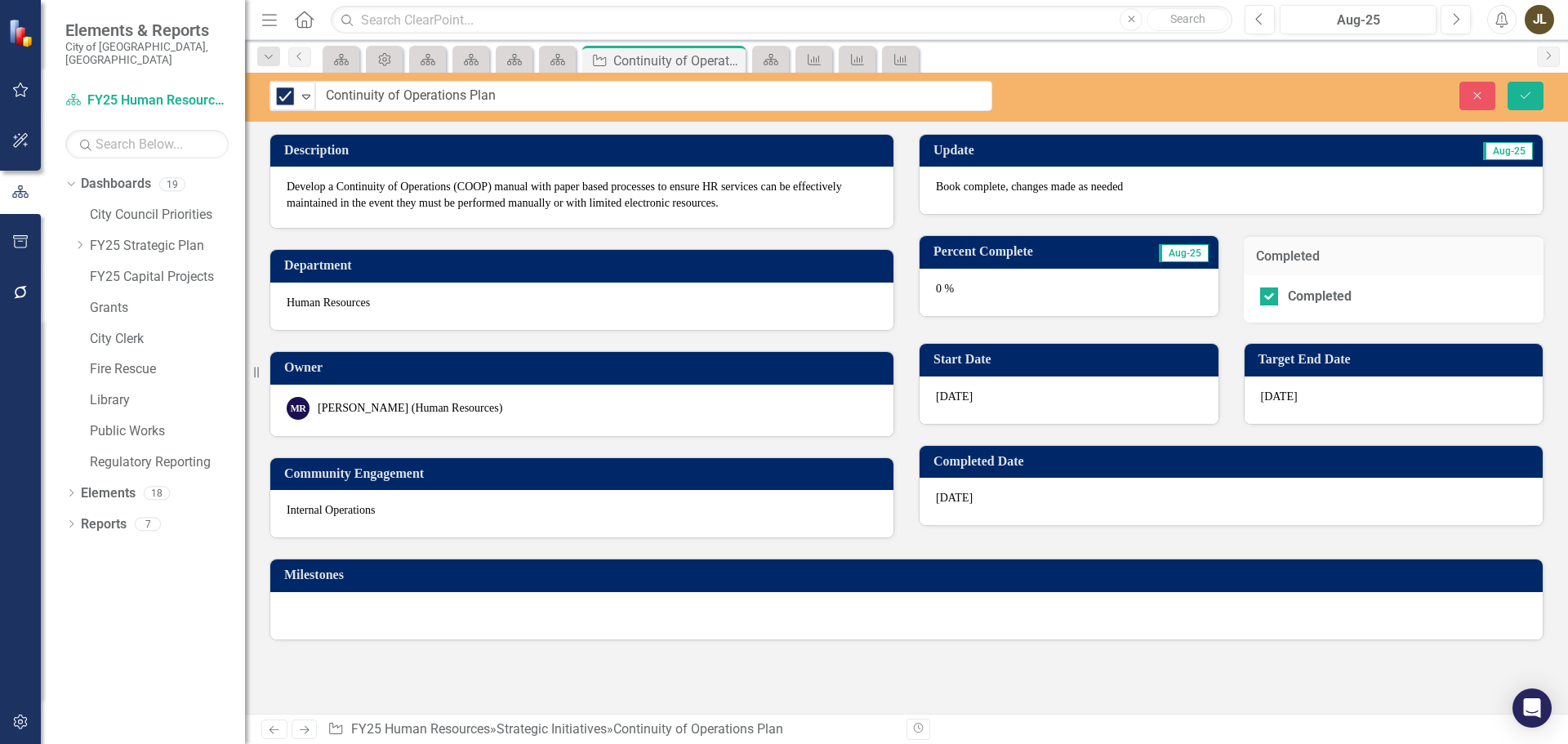
click at [994, 294] on div "0 %" at bounding box center [1069, 292] width 299 height 48
click at [988, 291] on div "0 %" at bounding box center [1069, 292] width 299 height 48
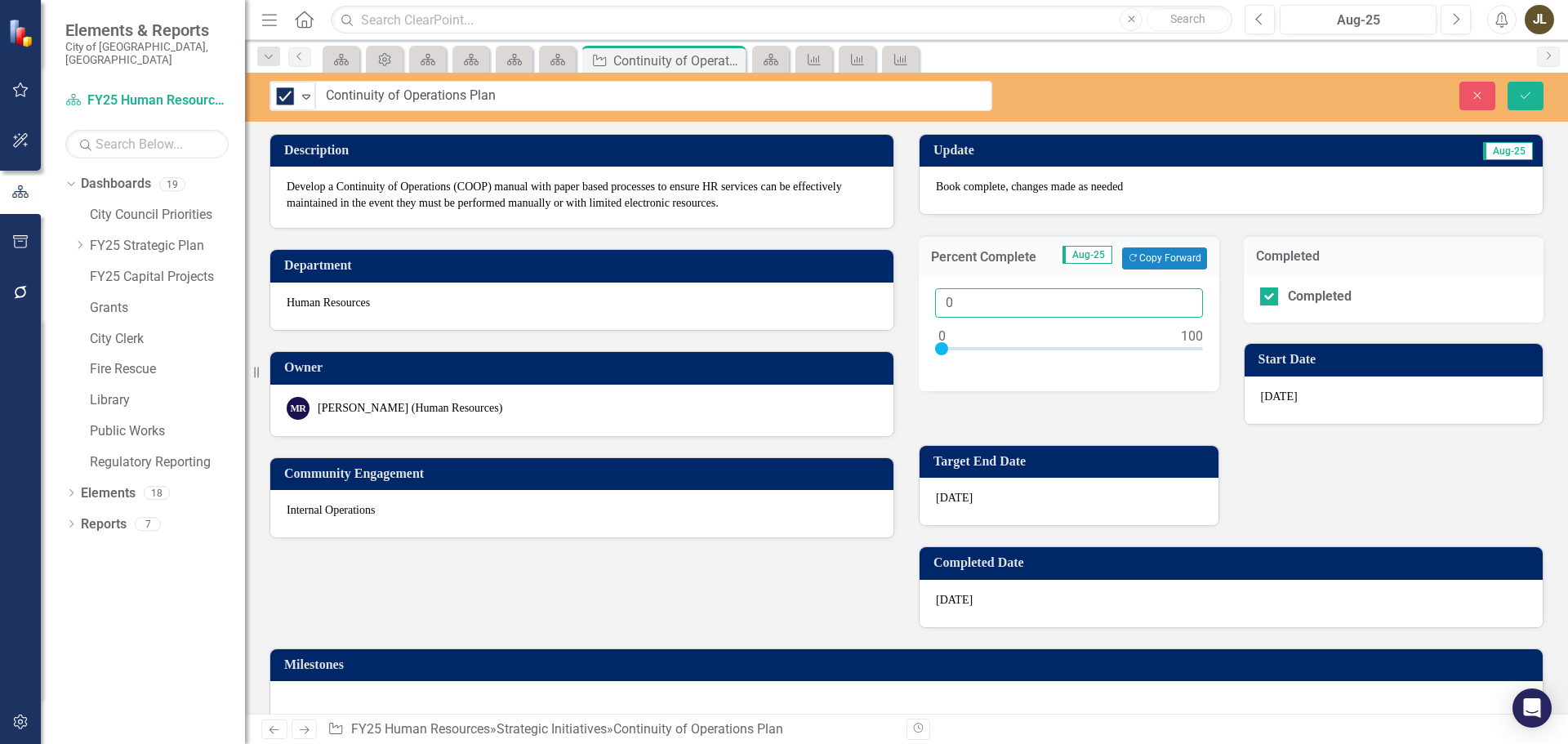
click at [992, 297] on input "0" at bounding box center [1069, 303] width 268 height 31
click at [1130, 255] on icon "button" at bounding box center [1133, 257] width 7 height 7
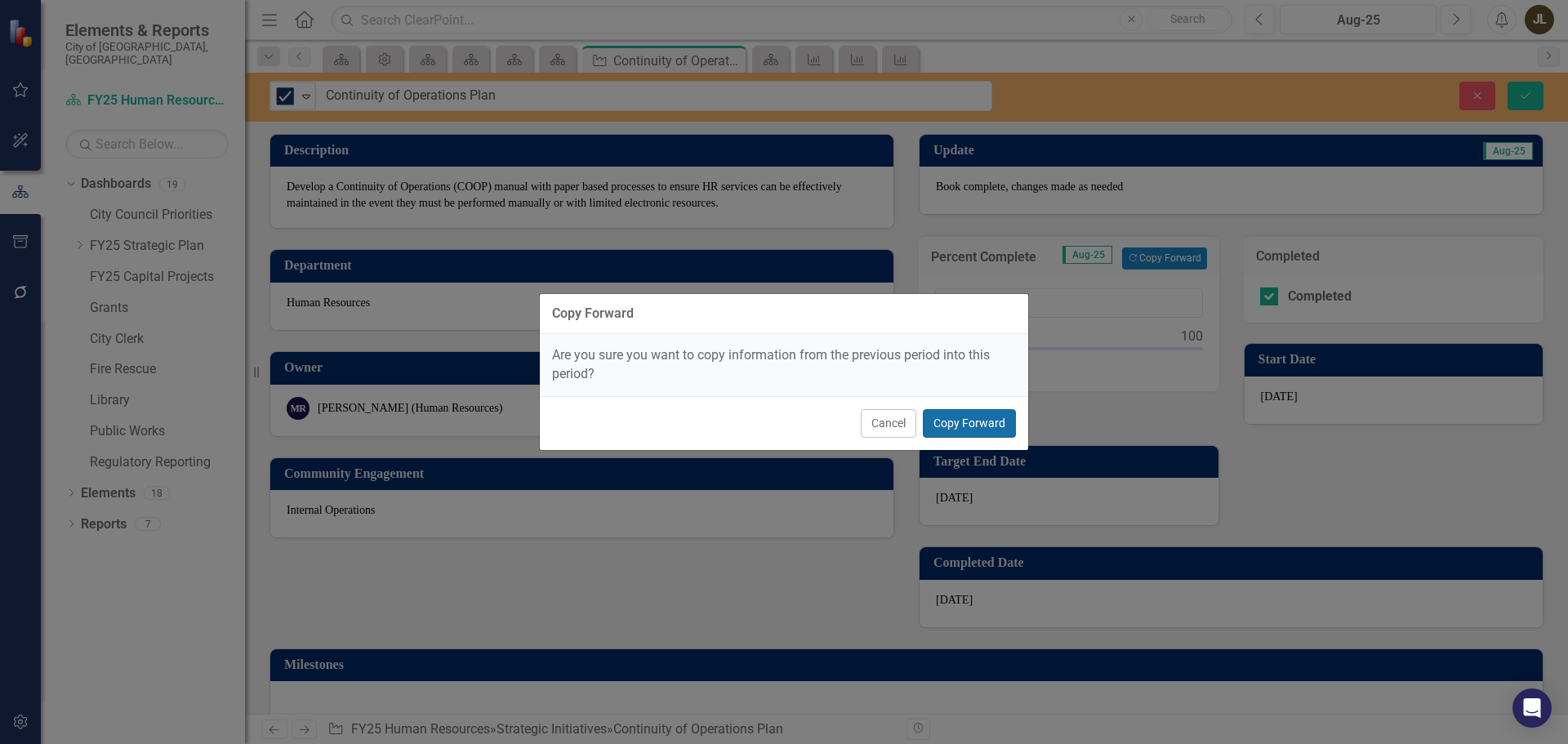
click at [974, 427] on button "Copy Forward" at bounding box center [969, 424] width 93 height 29
type input "100"
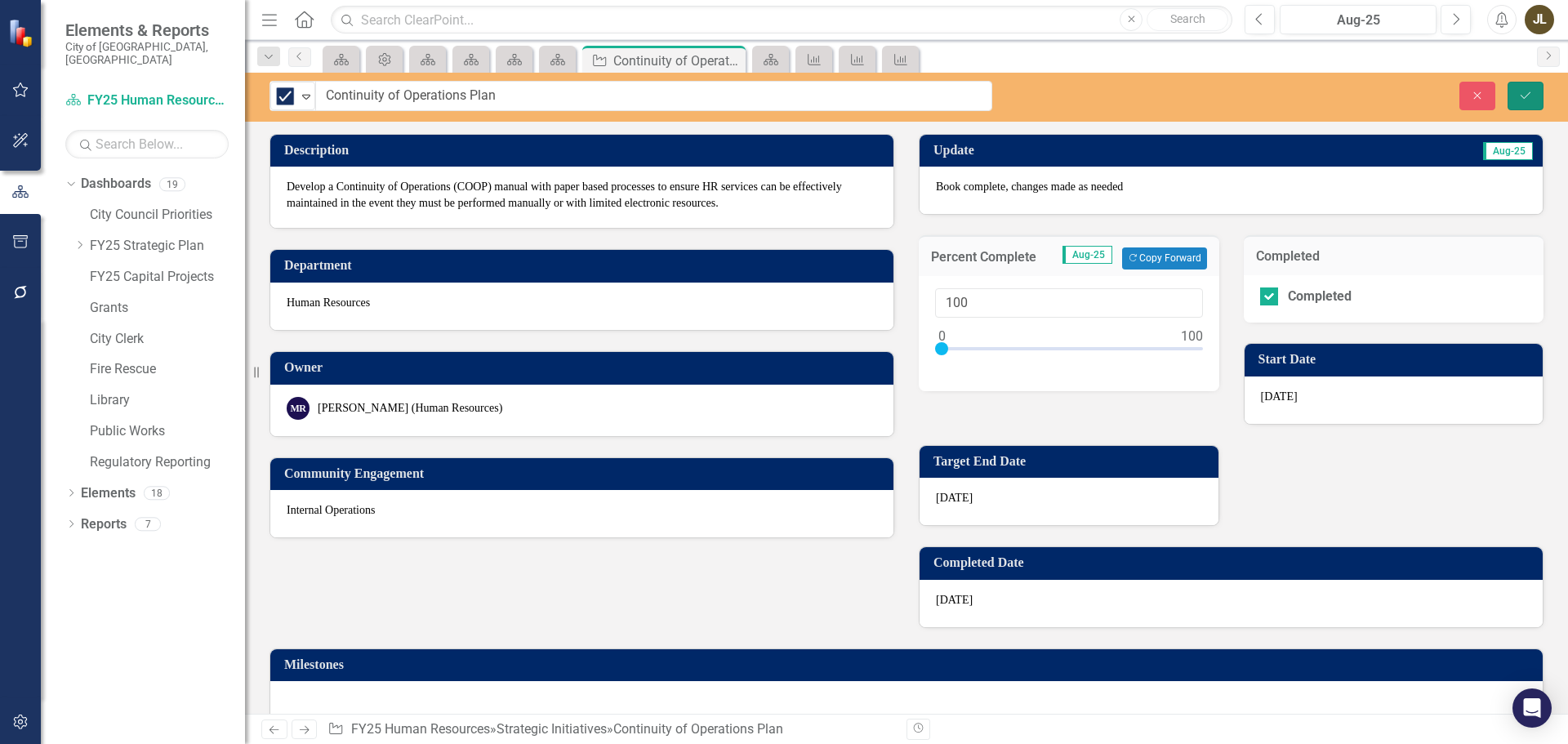
click at [1519, 104] on button "Save" at bounding box center [1526, 96] width 36 height 29
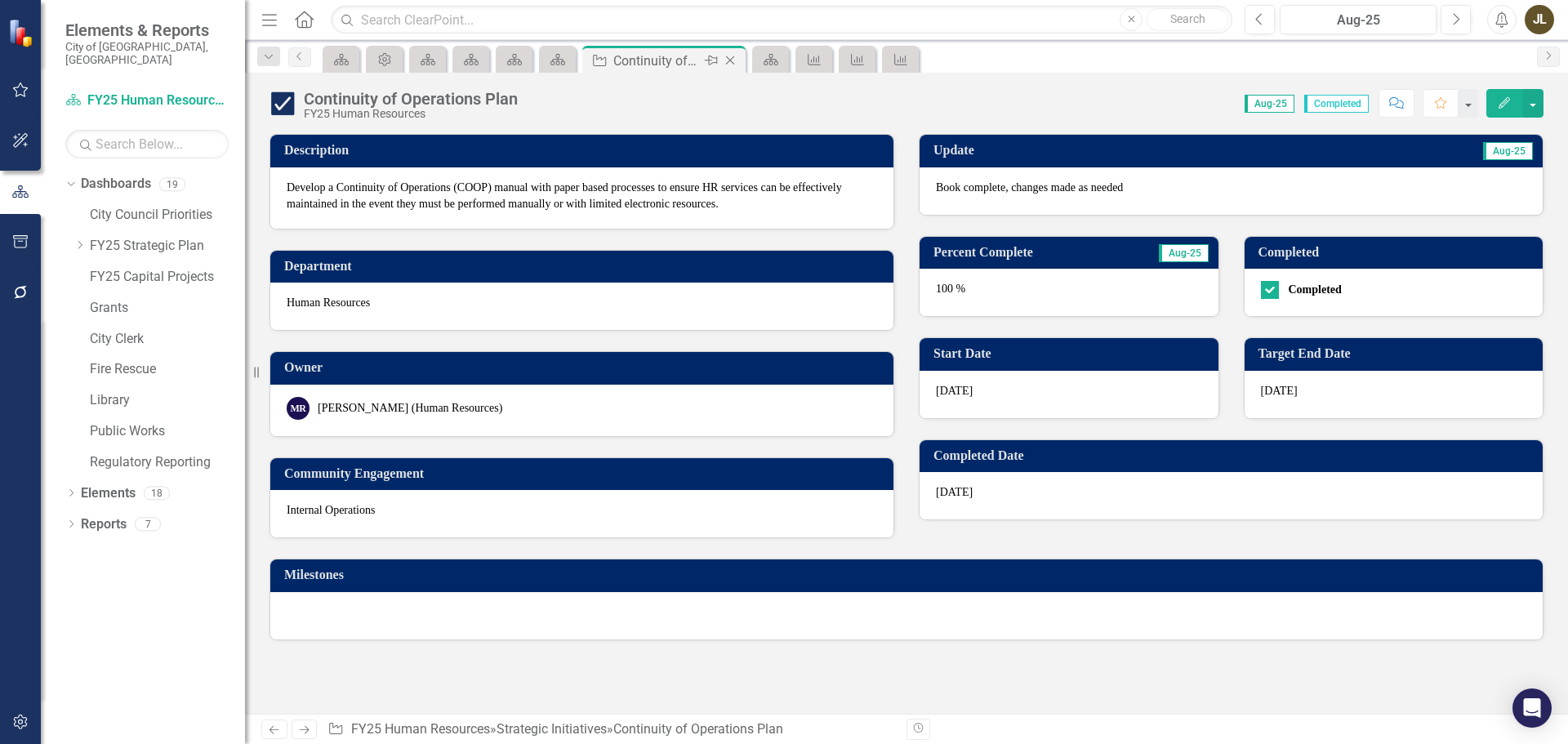
click at [736, 58] on icon "Close" at bounding box center [730, 60] width 16 height 13
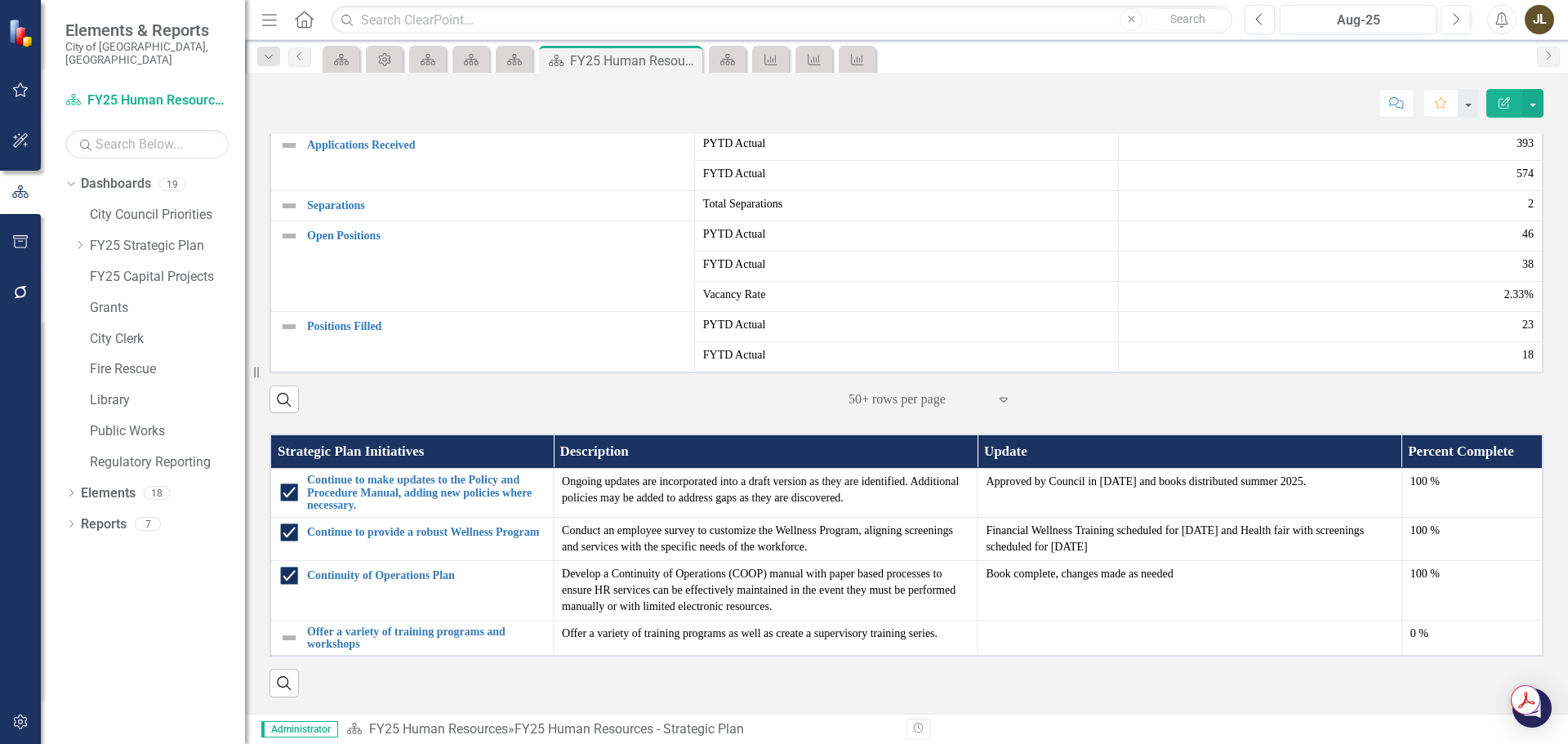
scroll to position [912, 0]
click at [388, 626] on link "Offer a variety of training programs and workshops" at bounding box center [426, 638] width 237 height 25
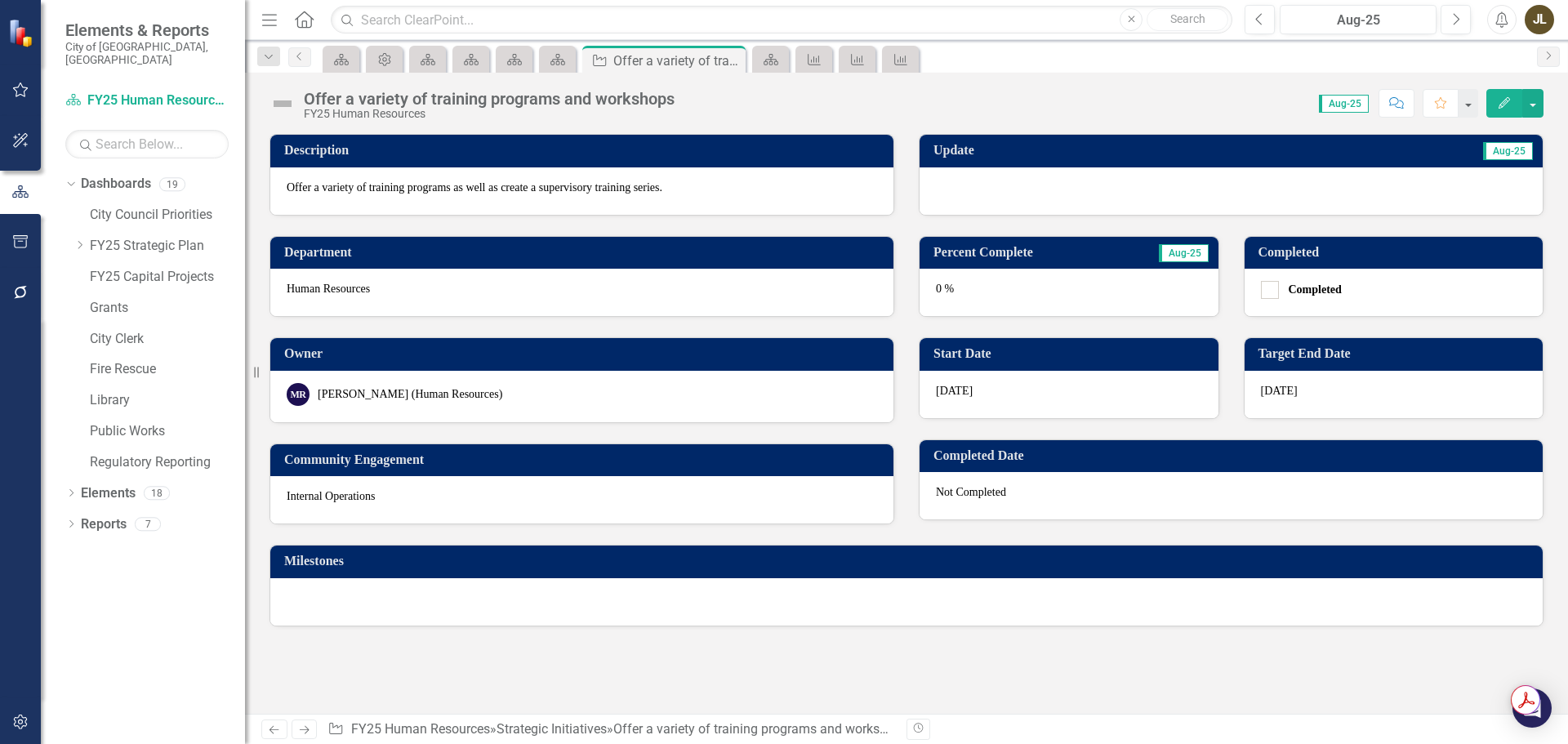
click at [992, 204] on div at bounding box center [1231, 191] width 623 height 48
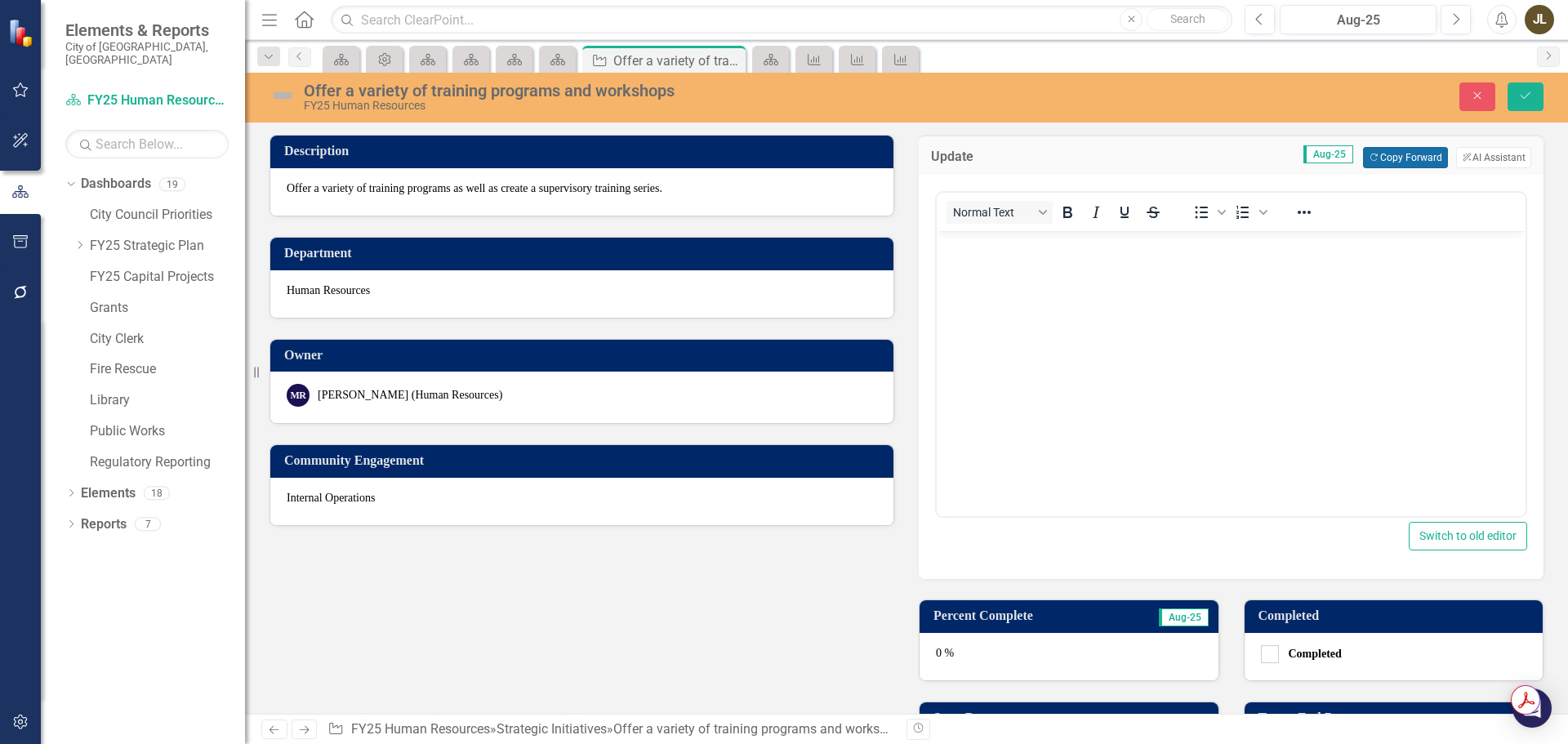
click at [1431, 154] on button "Copy Forward Copy Forward" at bounding box center [1405, 157] width 85 height 22
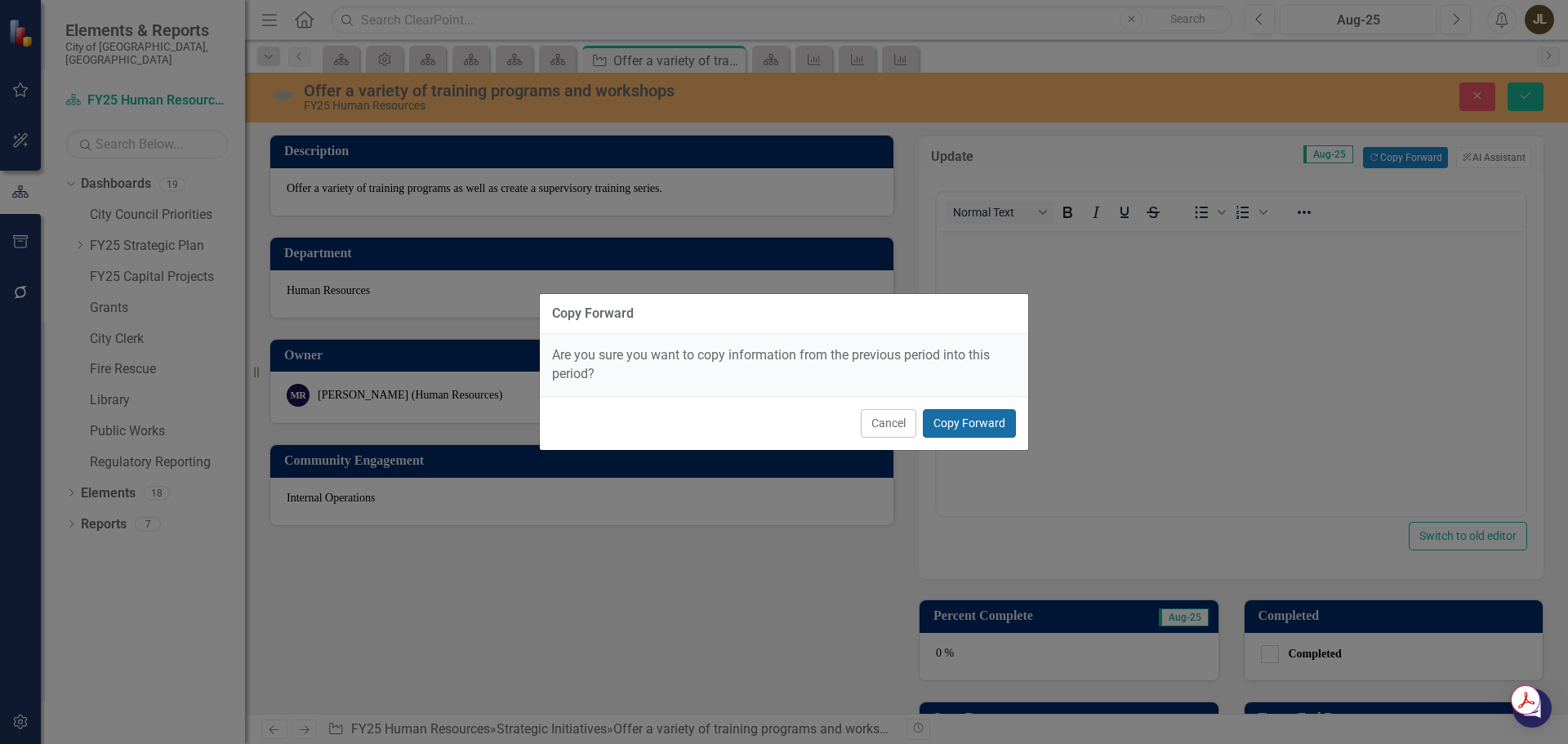
click at [972, 423] on button "Copy Forward" at bounding box center [969, 424] width 93 height 29
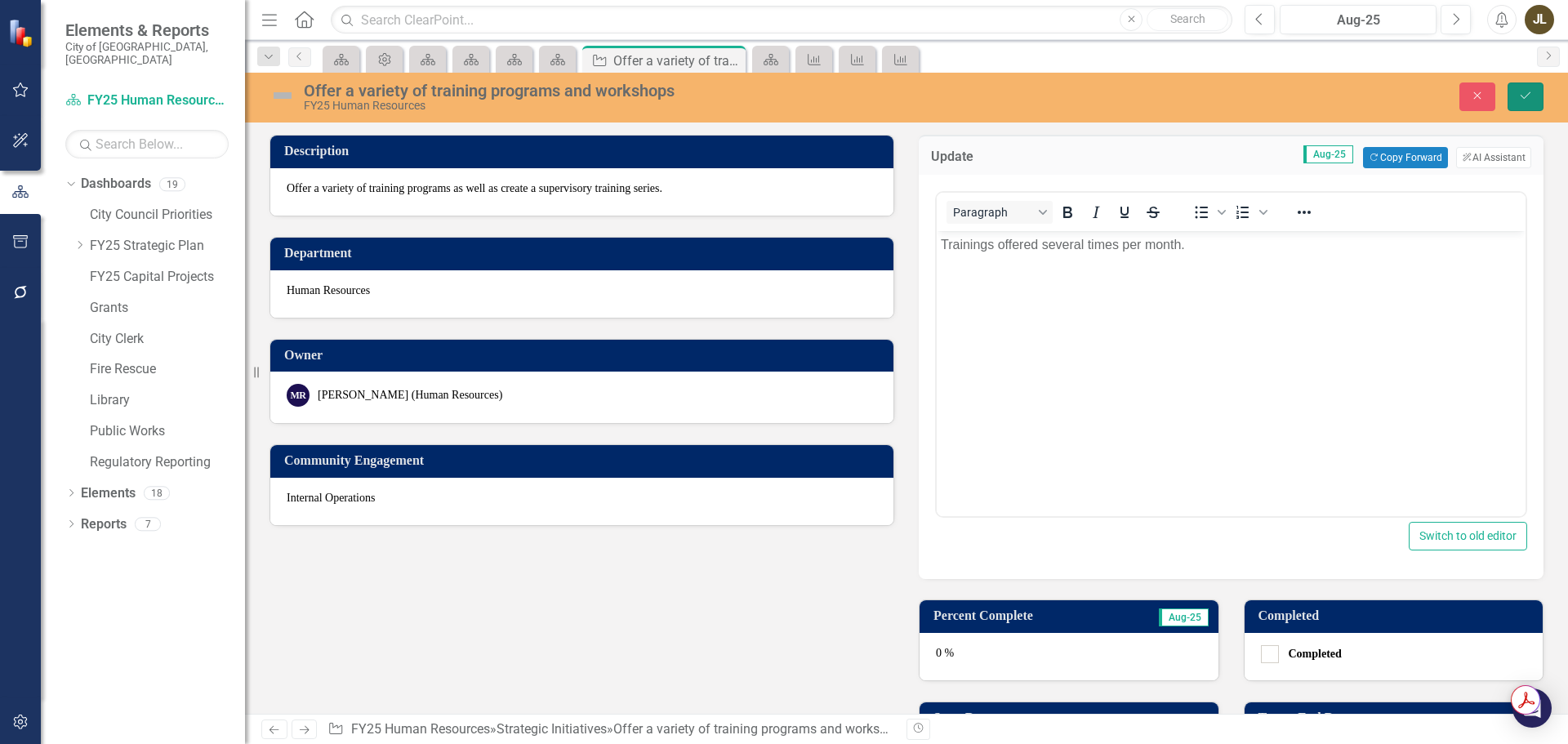
click at [1531, 98] on icon "Save" at bounding box center [1526, 95] width 14 height 12
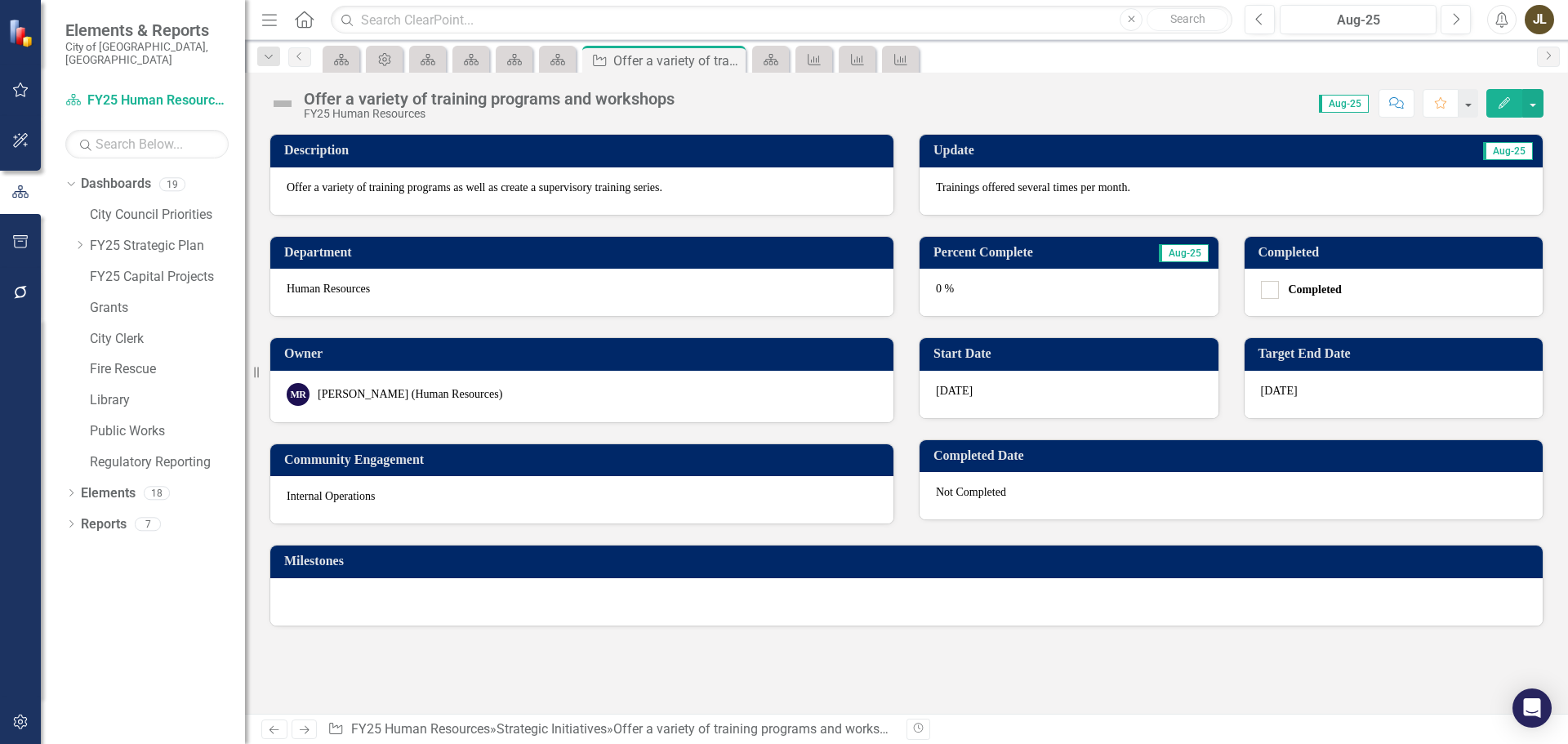
click at [276, 97] on img at bounding box center [282, 103] width 26 height 26
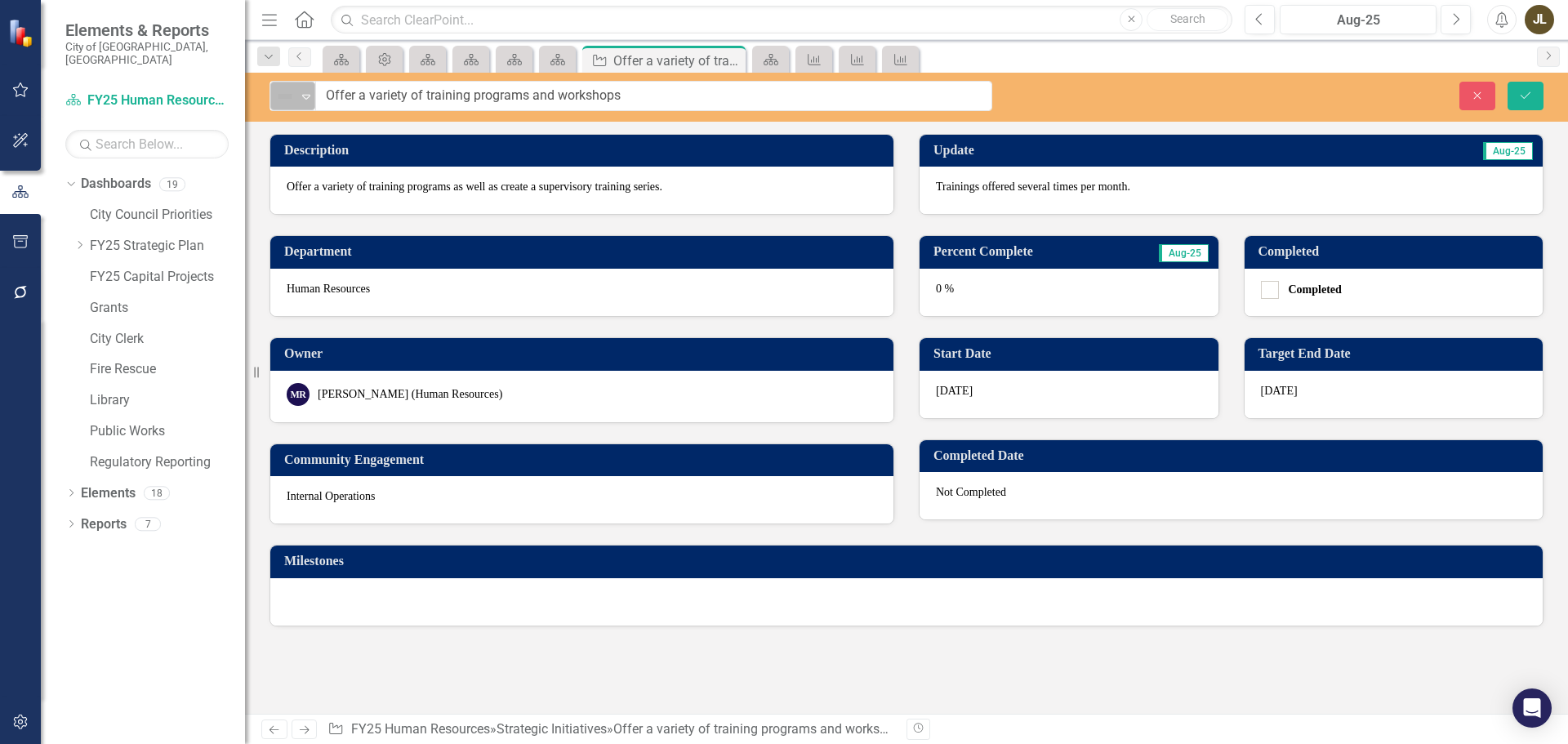
click at [281, 104] on img at bounding box center [285, 96] width 20 height 20
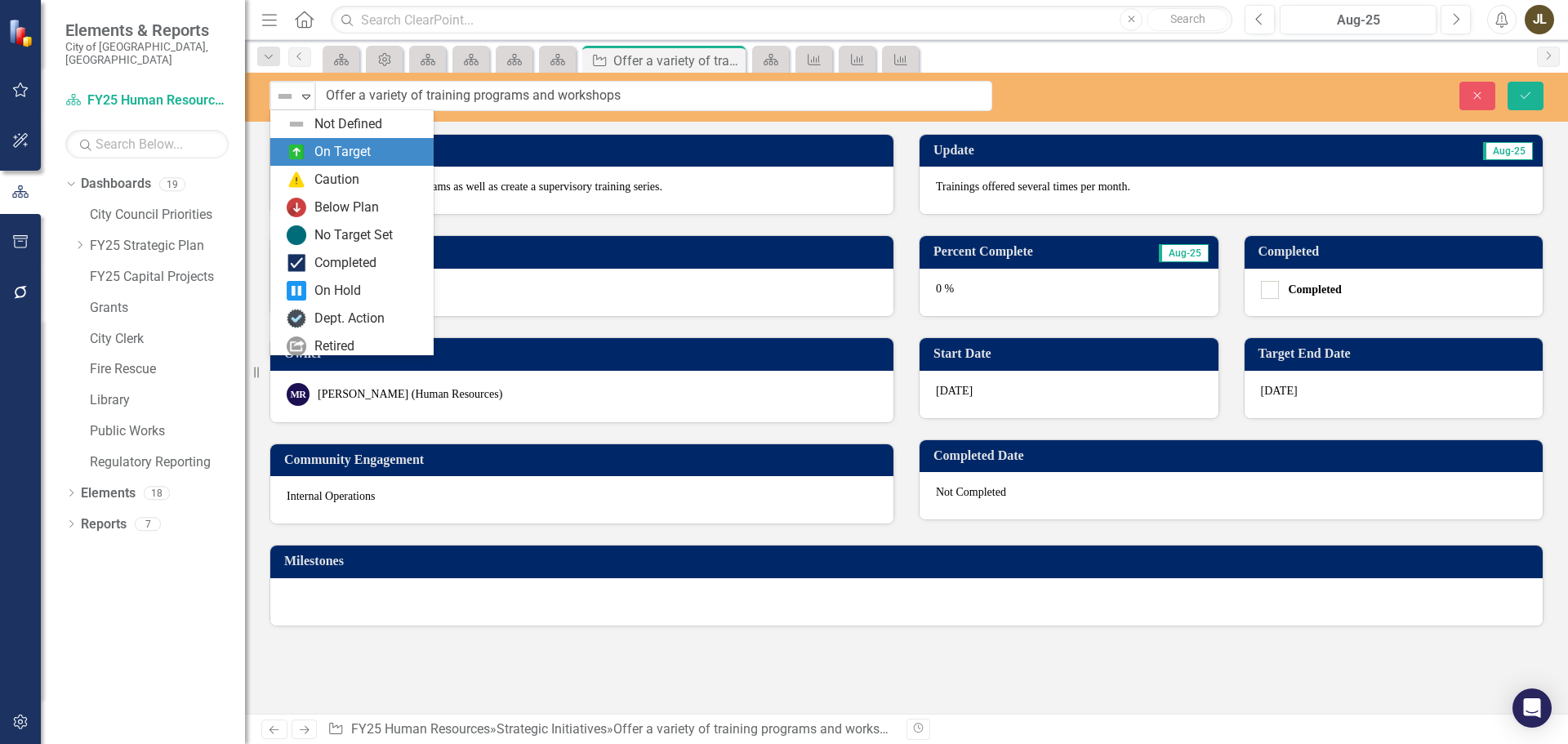
click at [310, 156] on div "On Target" at bounding box center [355, 152] width 138 height 20
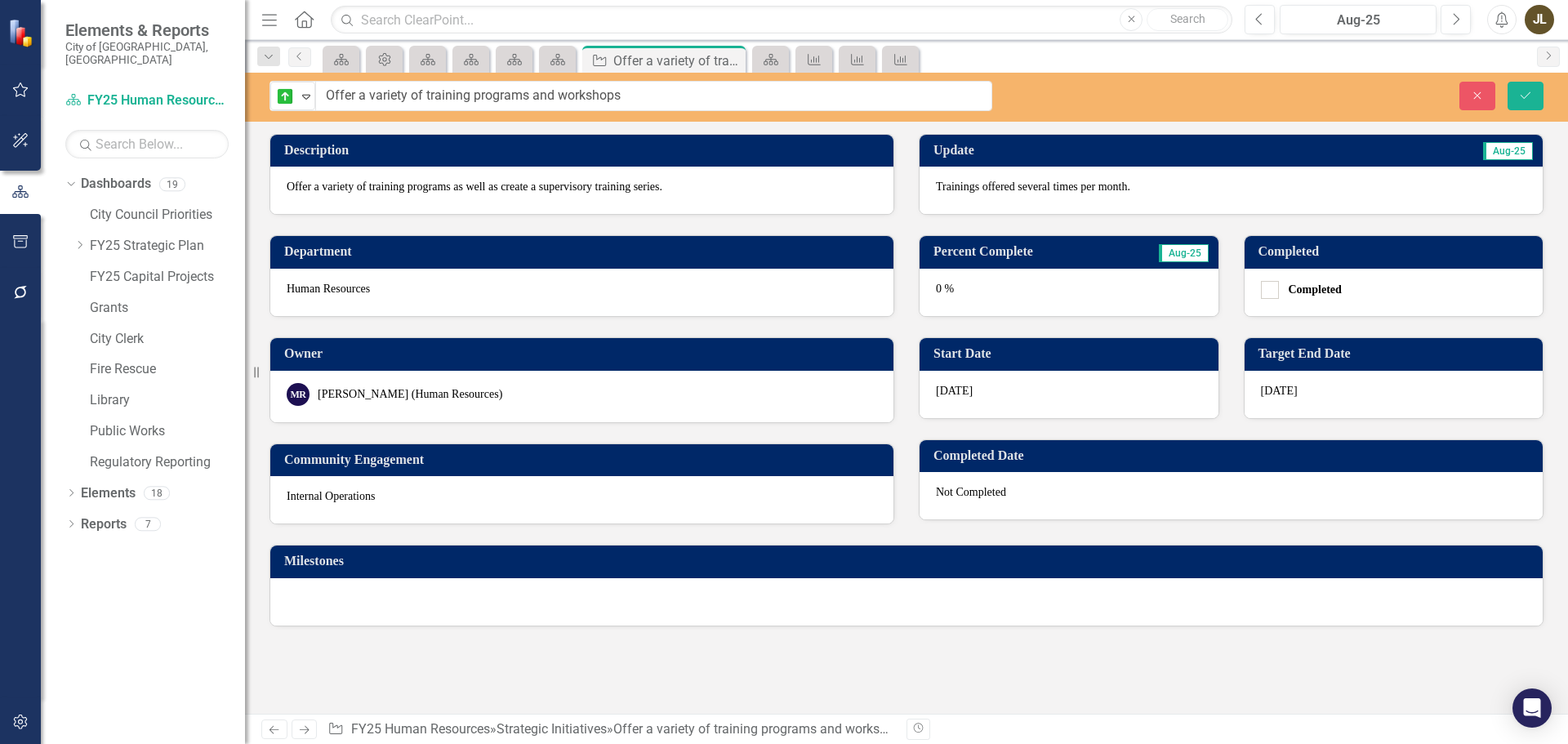
click at [1040, 291] on div "0 %" at bounding box center [1069, 292] width 299 height 48
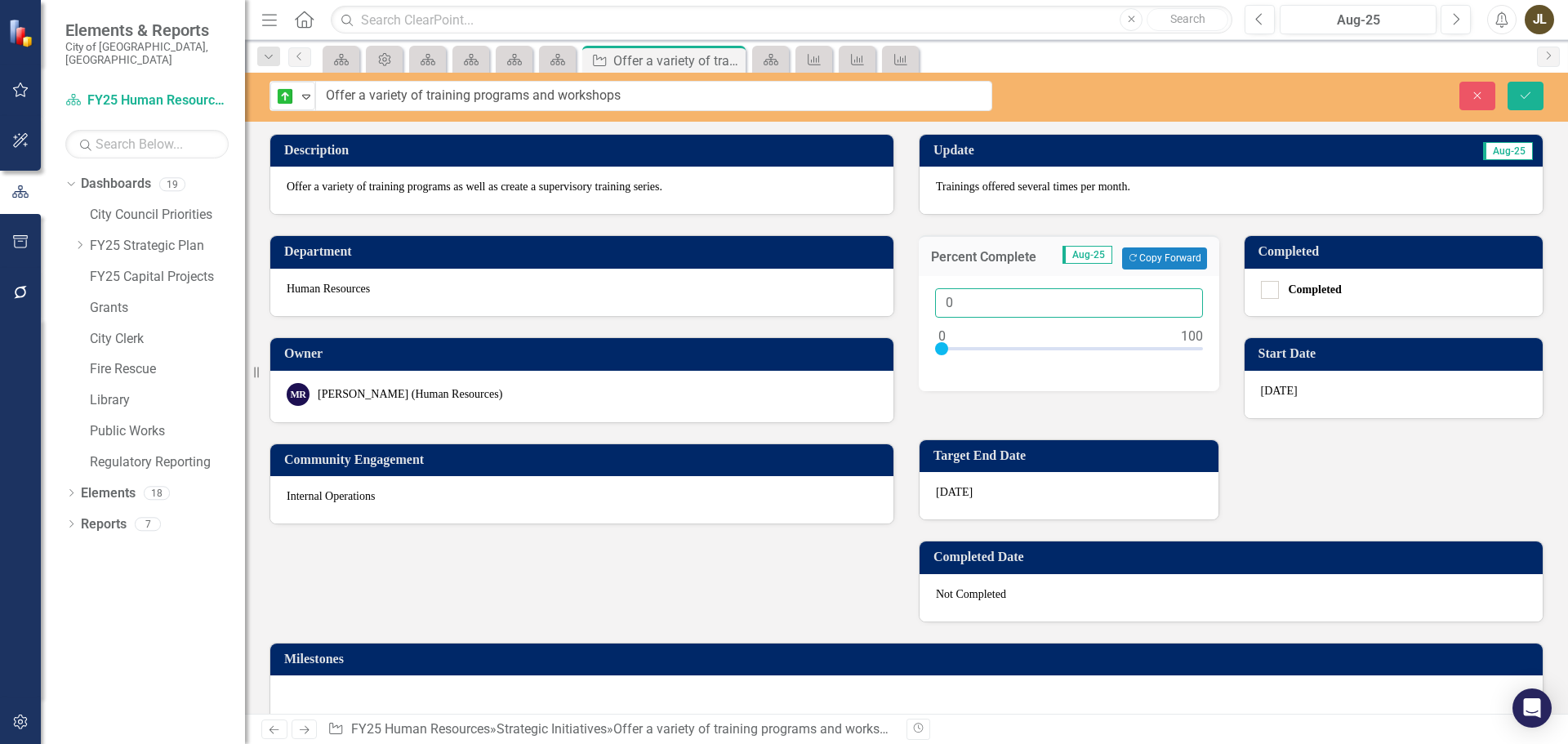
click at [1115, 309] on input "0" at bounding box center [1069, 303] width 268 height 31
click at [1156, 244] on div "Percent Complete Aug-25 Copy Forward Copy Forward" at bounding box center [1069, 255] width 300 height 40
click at [1155, 255] on button "Copy Forward Copy Forward" at bounding box center [1164, 258] width 85 height 22
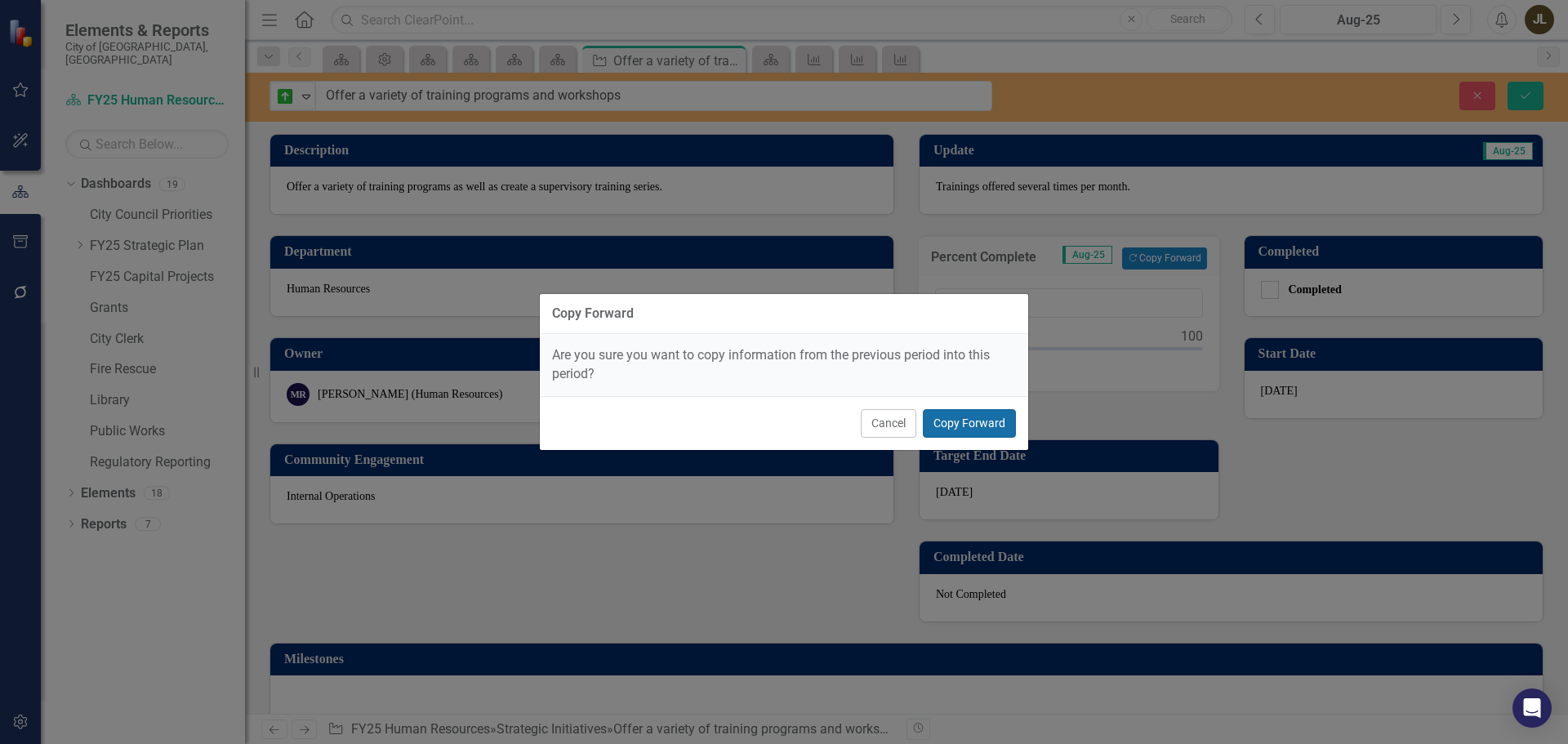
click at [981, 413] on button "Copy Forward" at bounding box center [969, 424] width 93 height 29
type input "80"
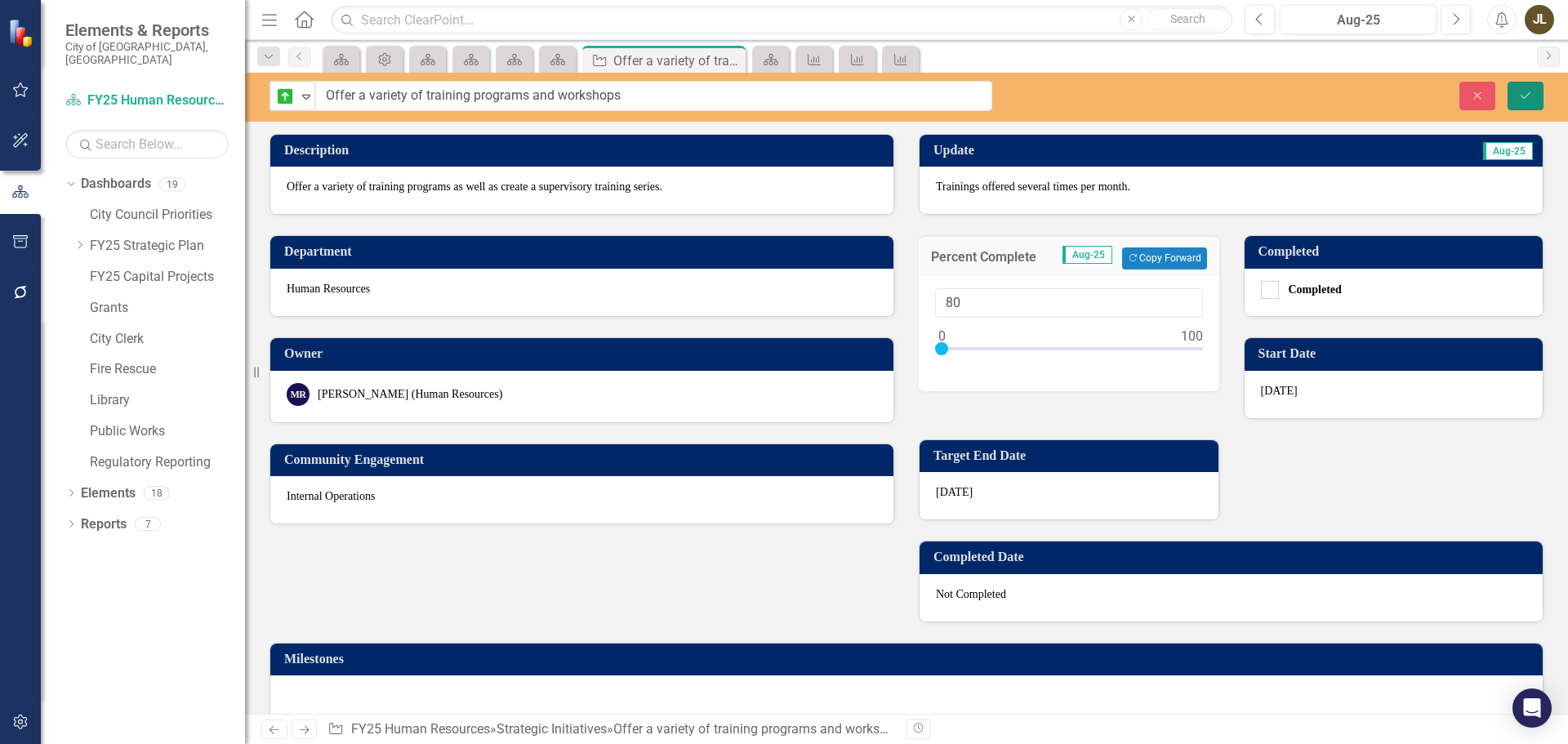
click at [1525, 86] on button "Save" at bounding box center [1526, 96] width 36 height 29
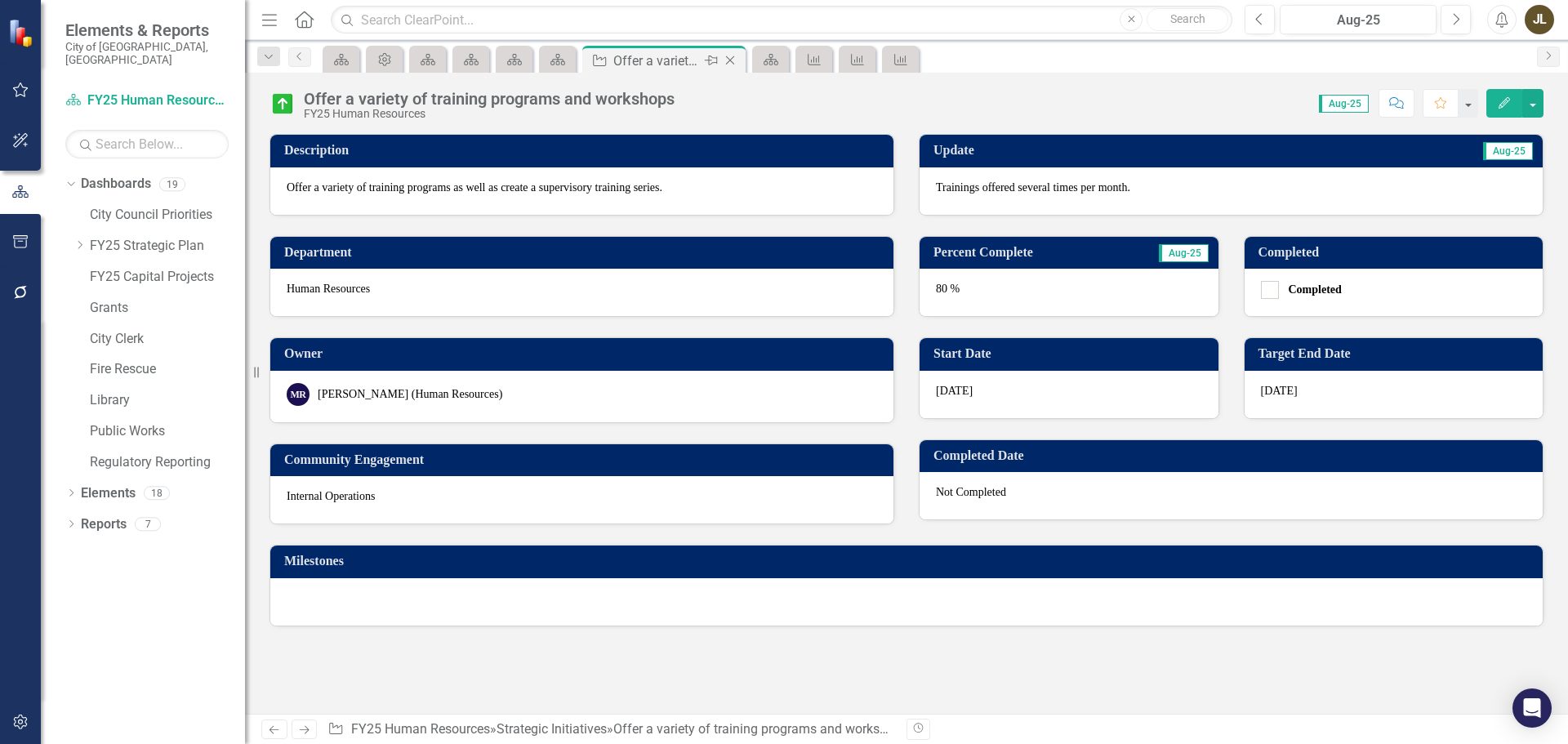
click at [733, 61] on icon "Close" at bounding box center [730, 60] width 16 height 13
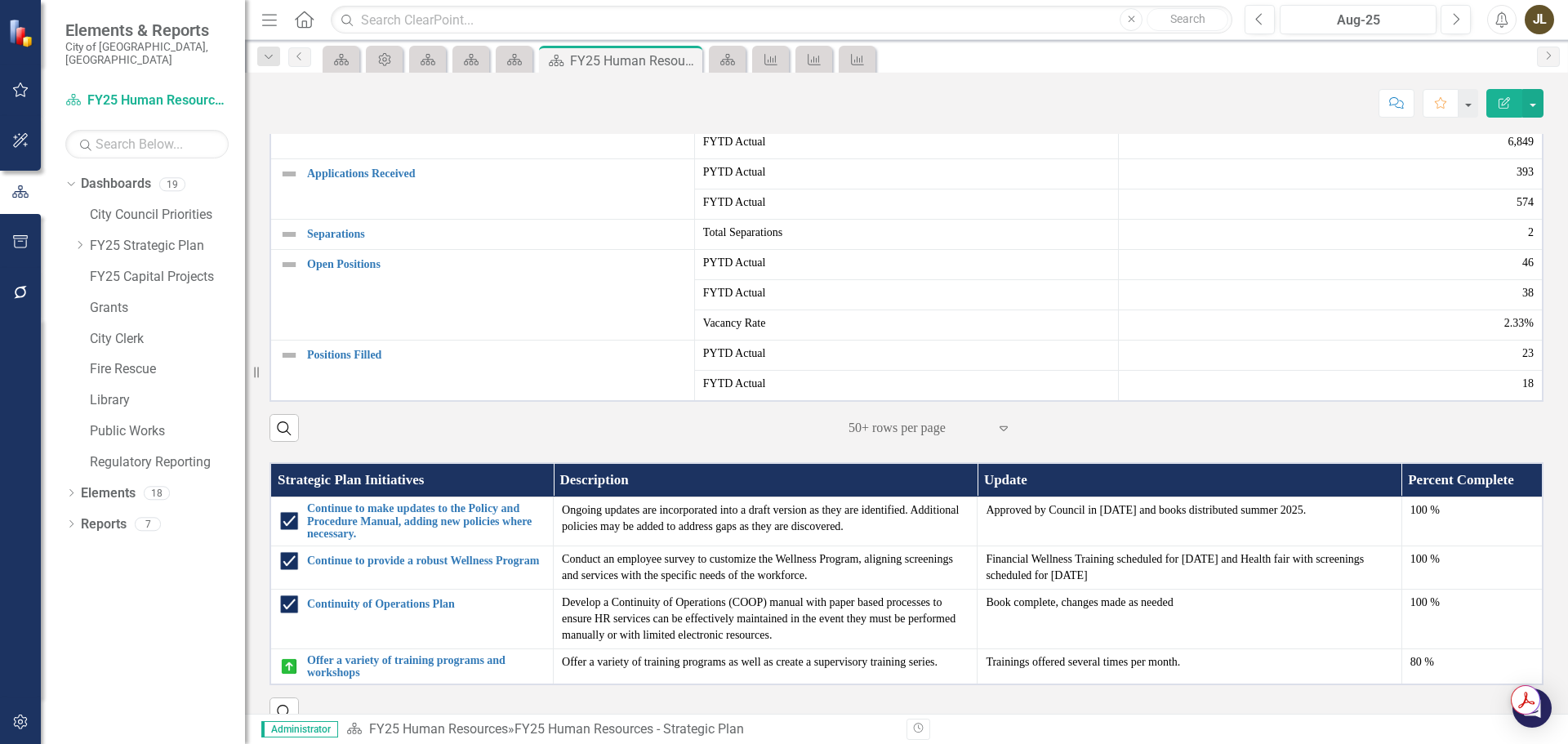
scroll to position [912, 0]
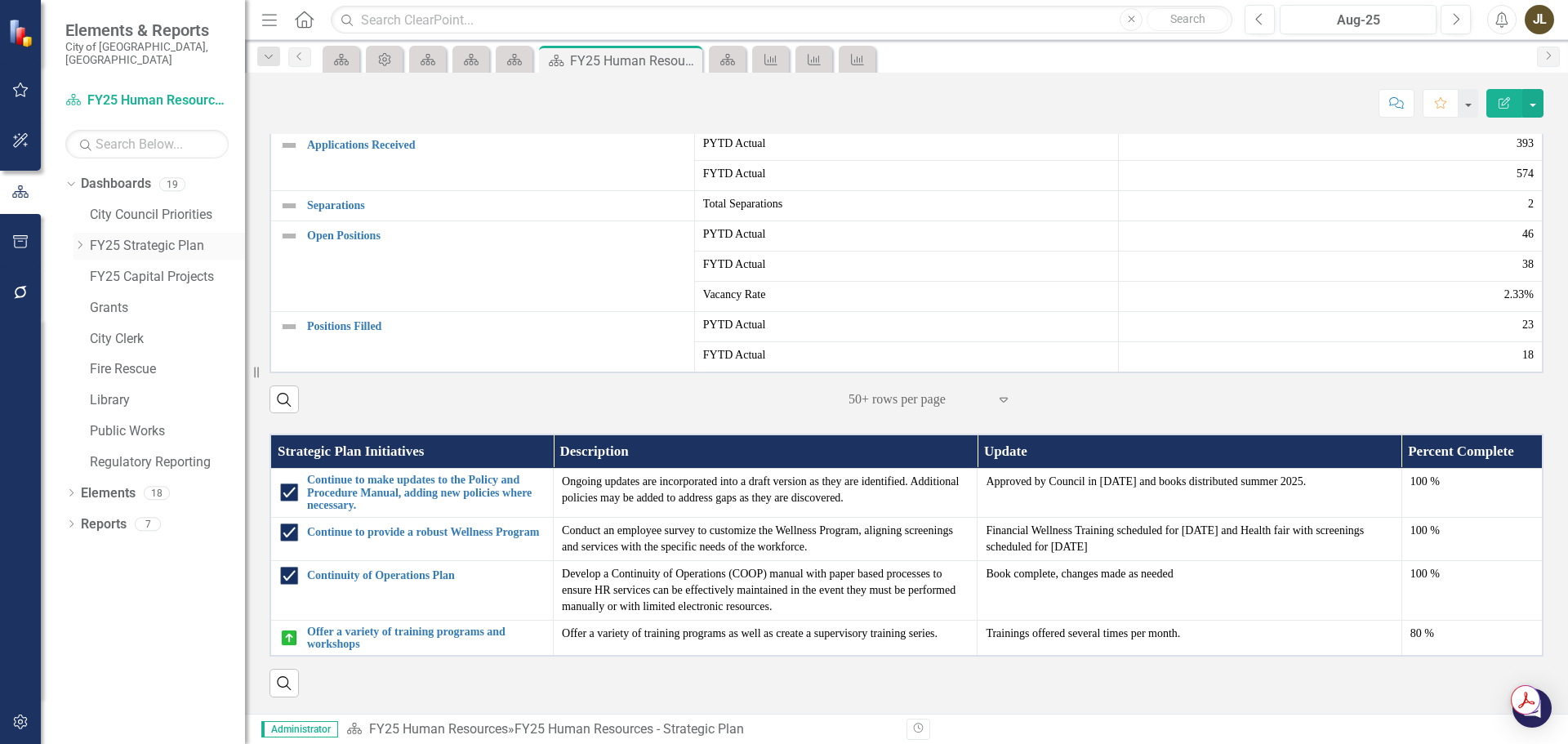
click at [76, 240] on icon "Dropdown" at bounding box center [80, 245] width 13 height 10
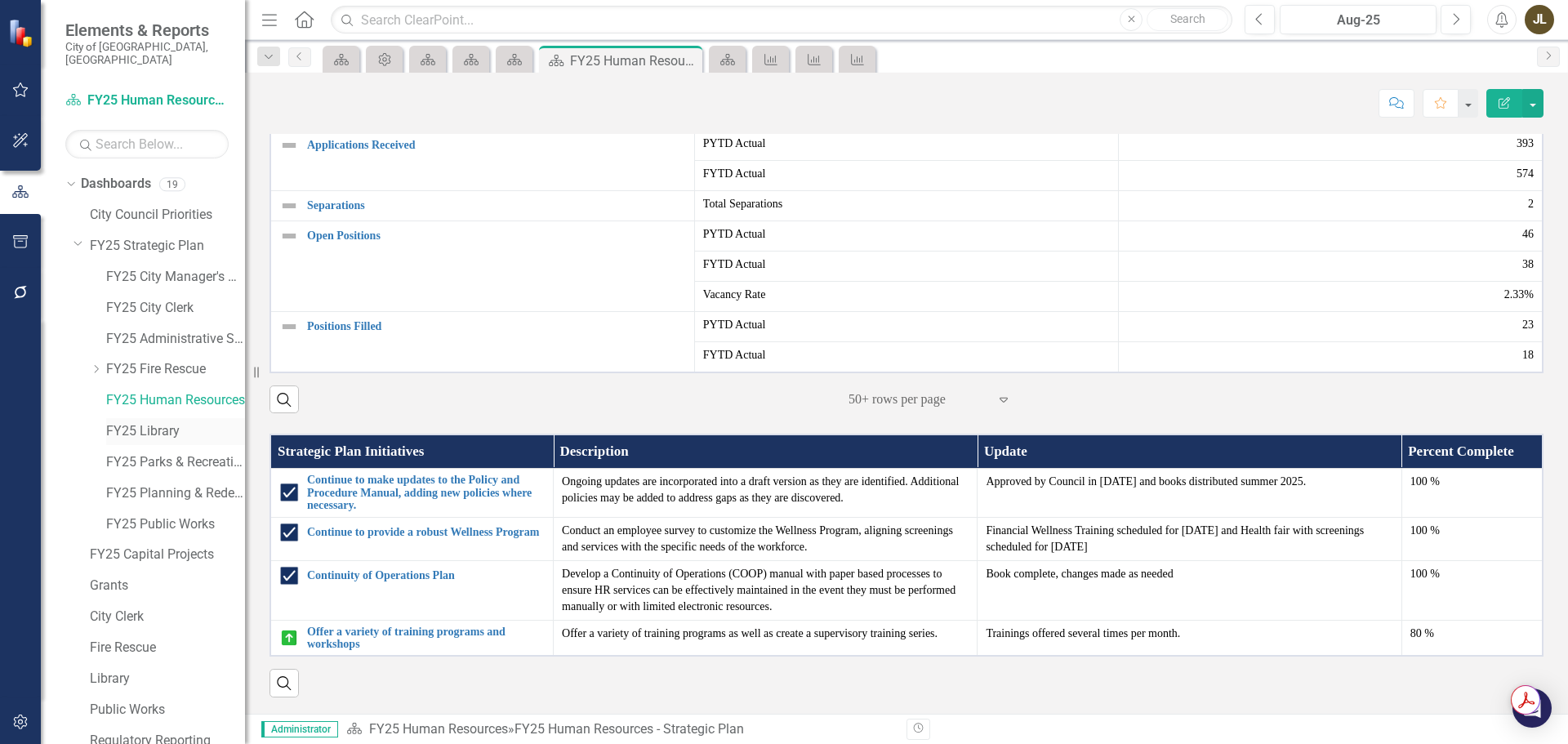
click at [160, 422] on link "FY25 Library" at bounding box center [175, 431] width 139 height 19
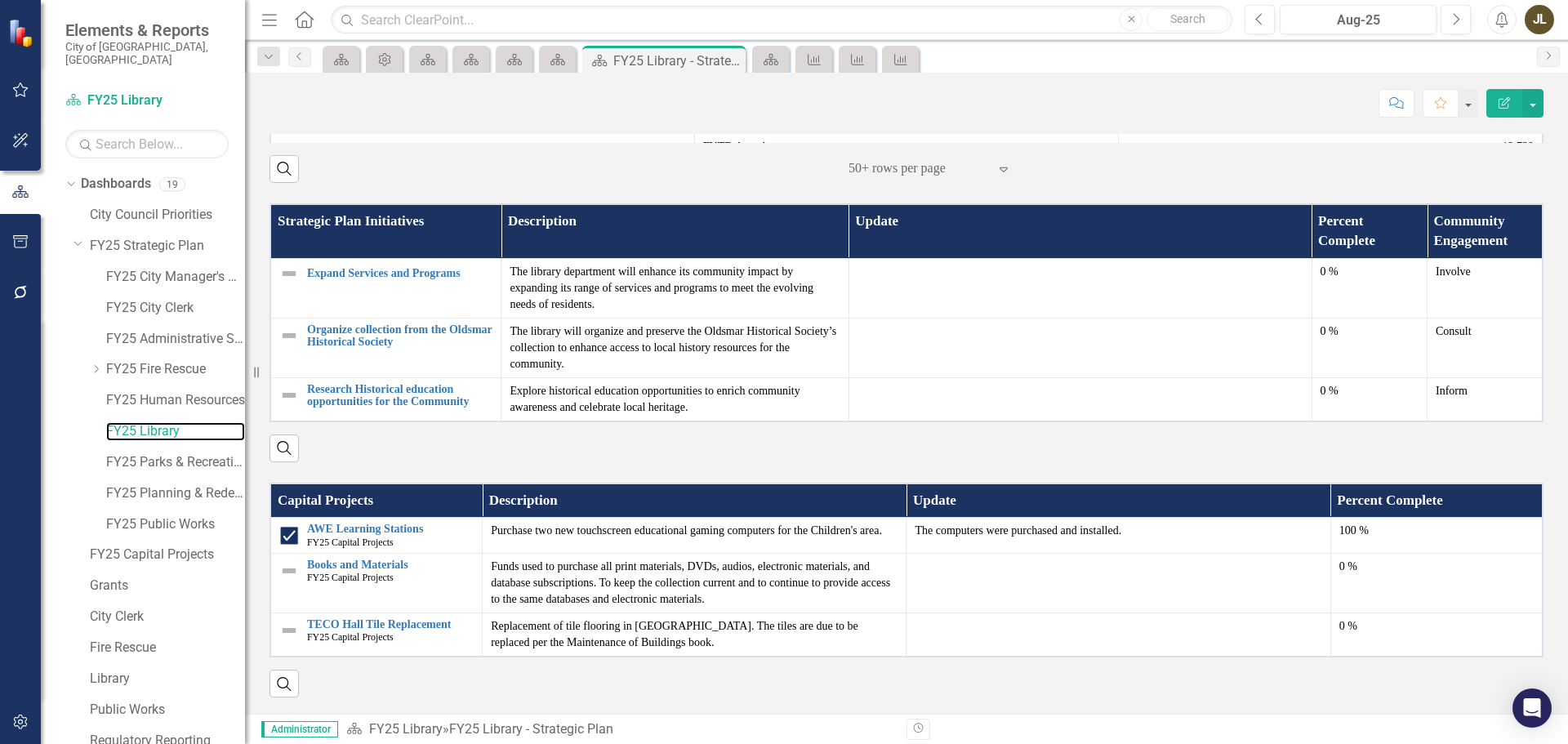
scroll to position [910, 0]
click at [397, 624] on link "TECO Hall Tile Replacement" at bounding box center [390, 624] width 166 height 13
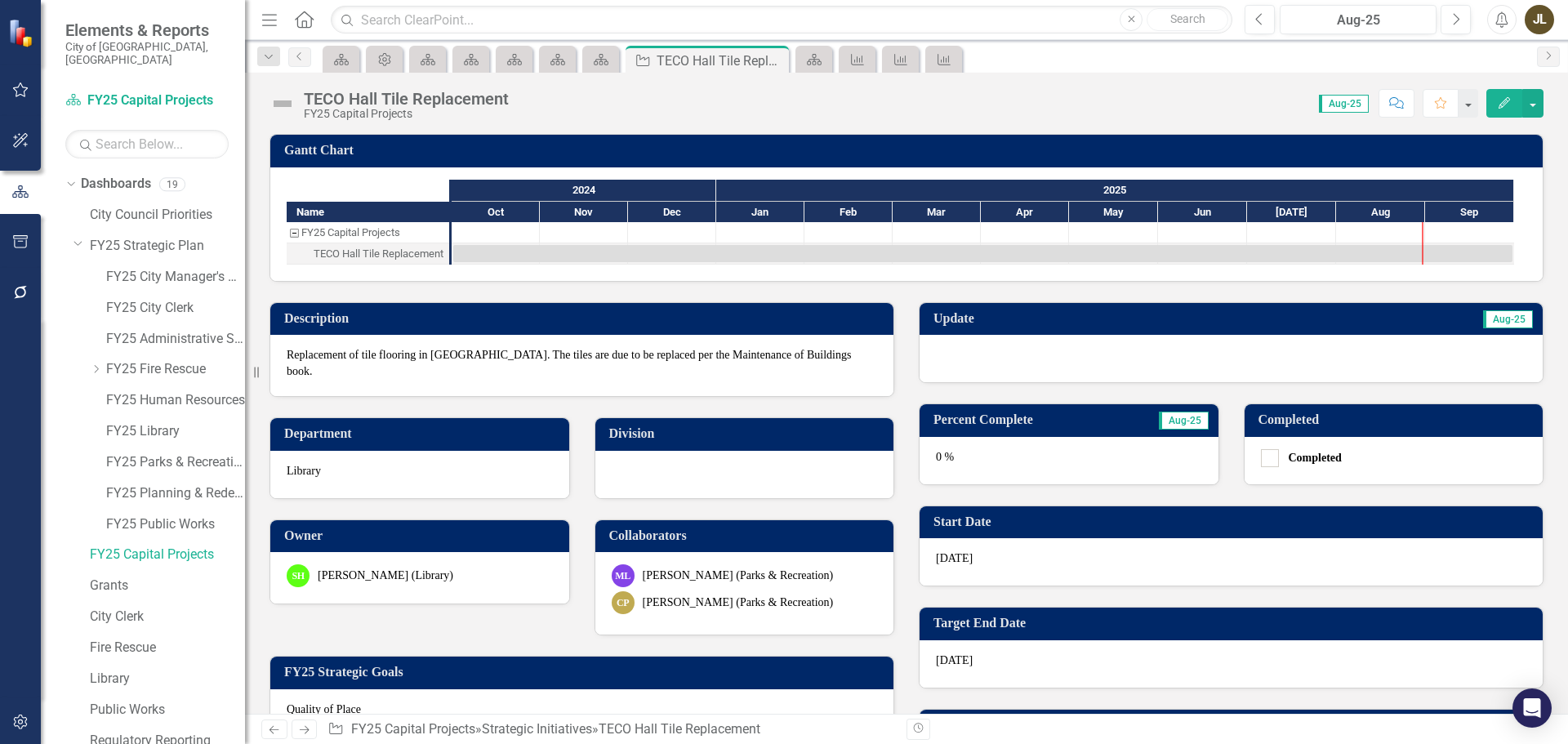
click at [1098, 357] on div at bounding box center [1231, 358] width 623 height 48
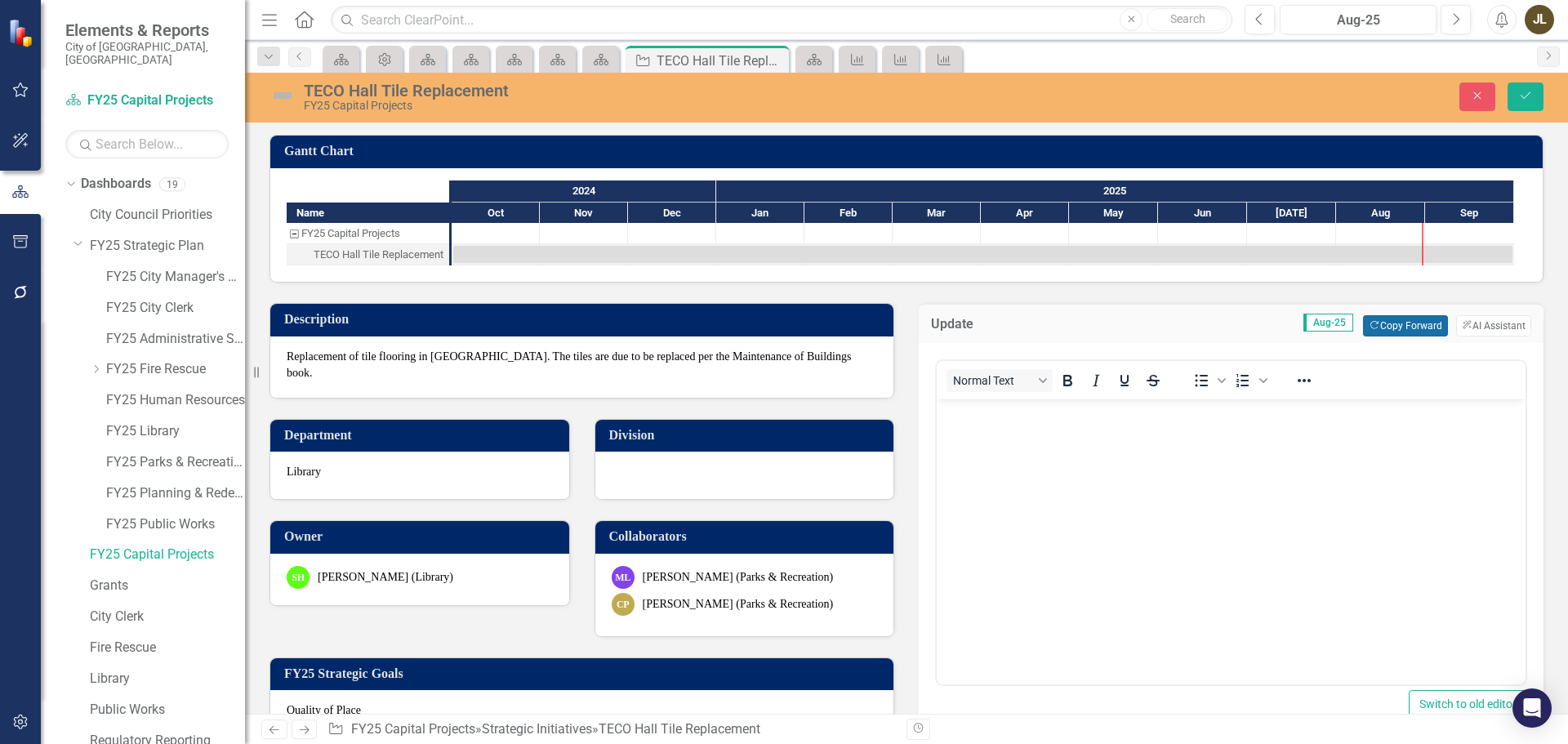
click at [1398, 328] on button "Copy Forward Copy Forward" at bounding box center [1405, 326] width 85 height 22
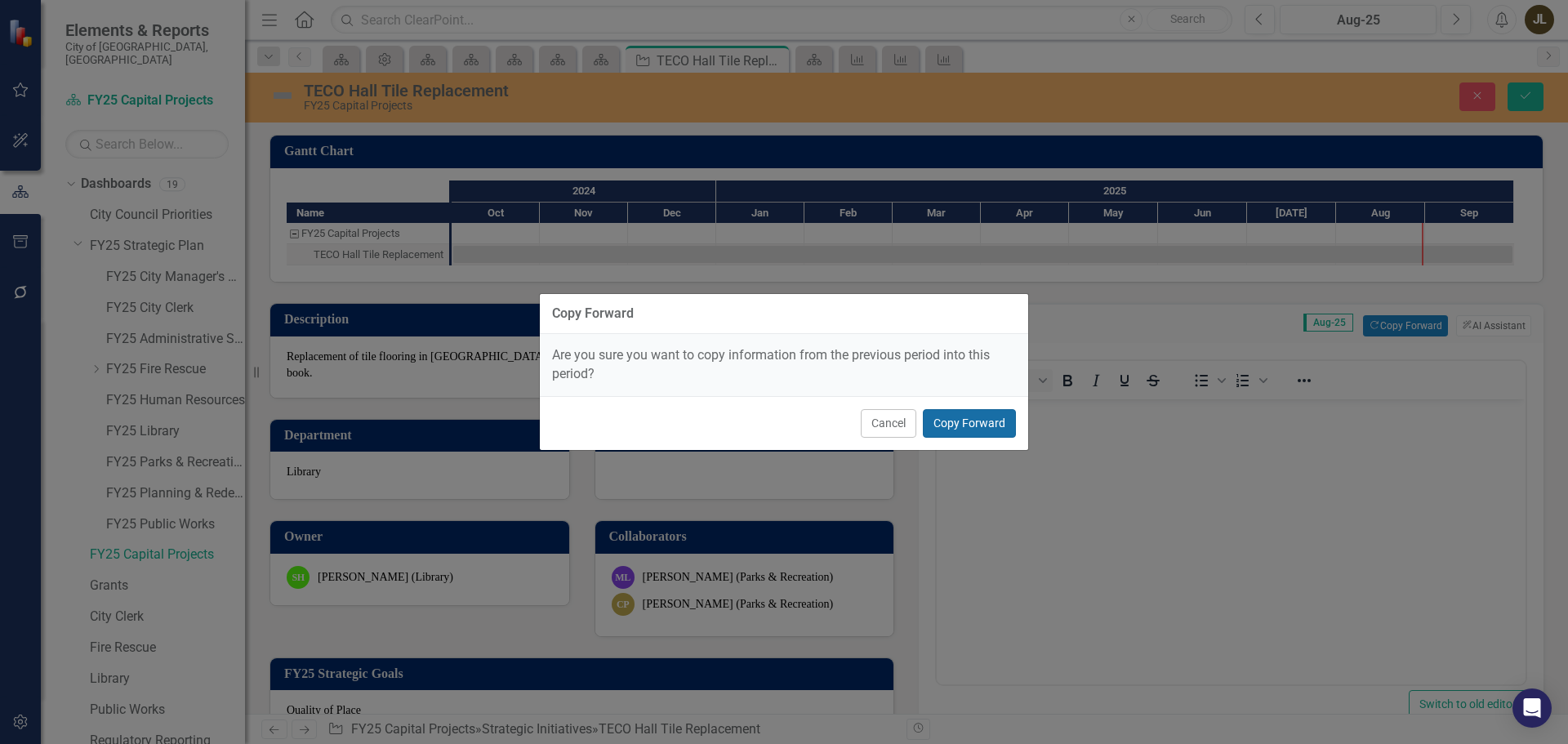
click at [989, 426] on button "Copy Forward" at bounding box center [969, 424] width 93 height 29
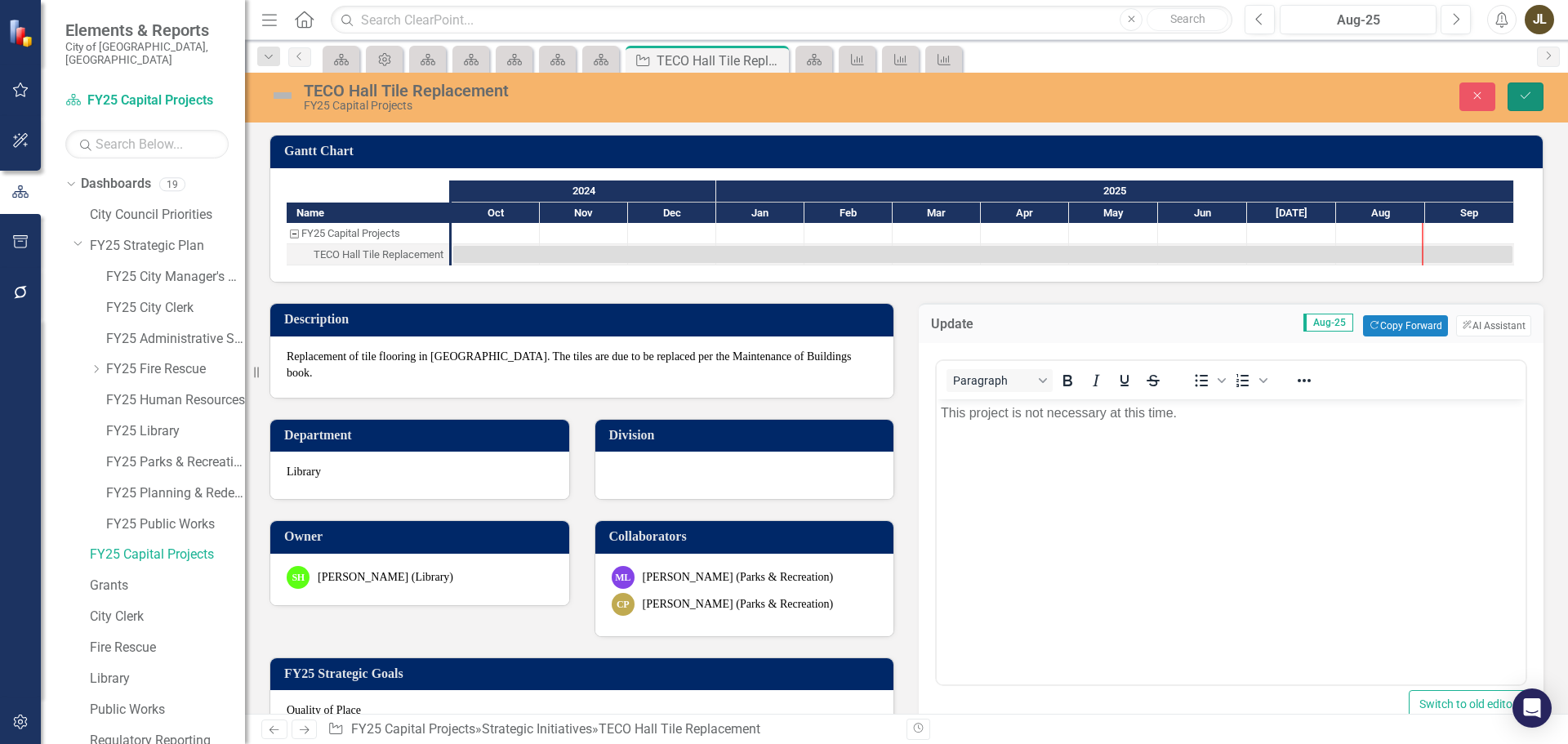
click at [1527, 95] on icon "Save" at bounding box center [1526, 95] width 14 height 12
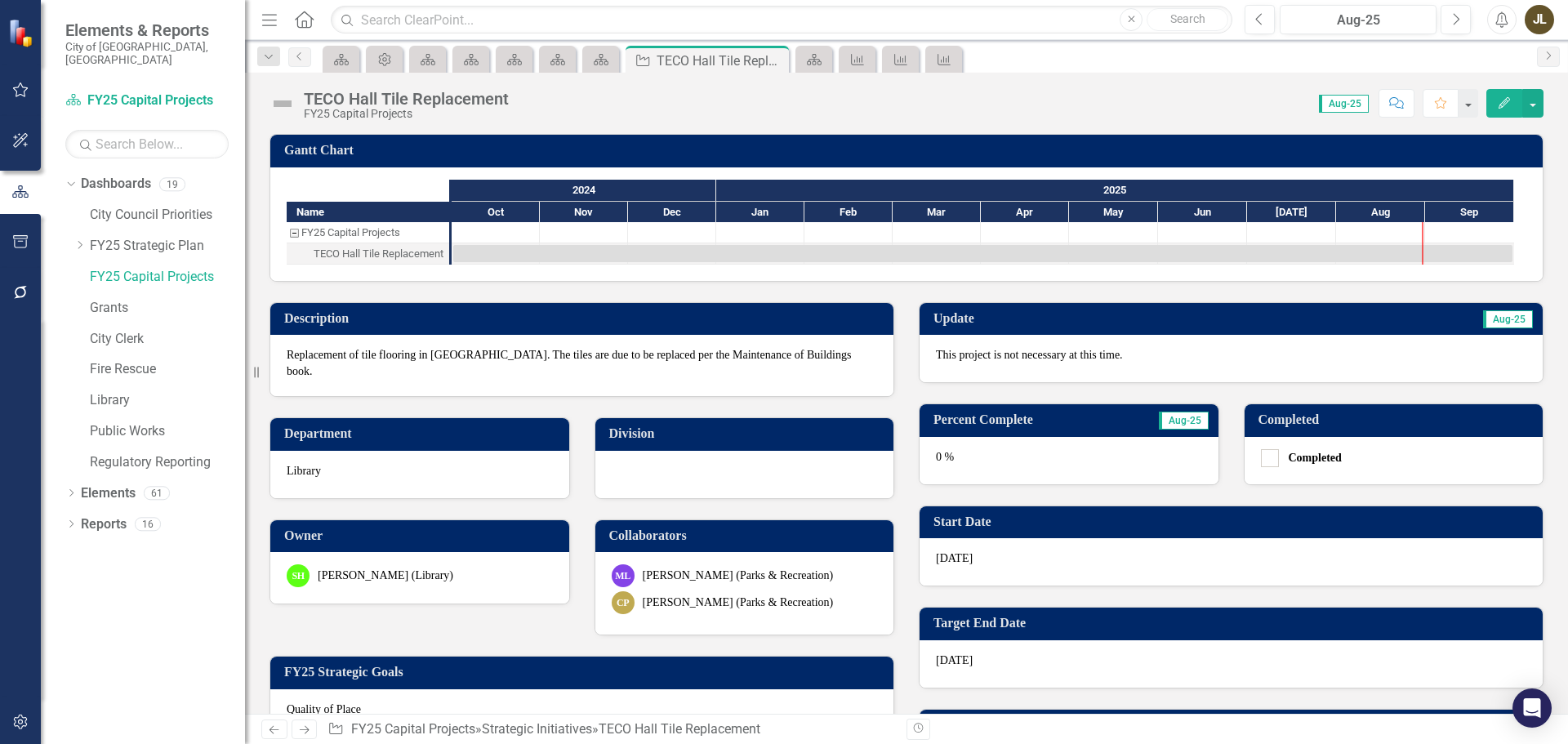
click at [280, 102] on img at bounding box center [282, 103] width 26 height 26
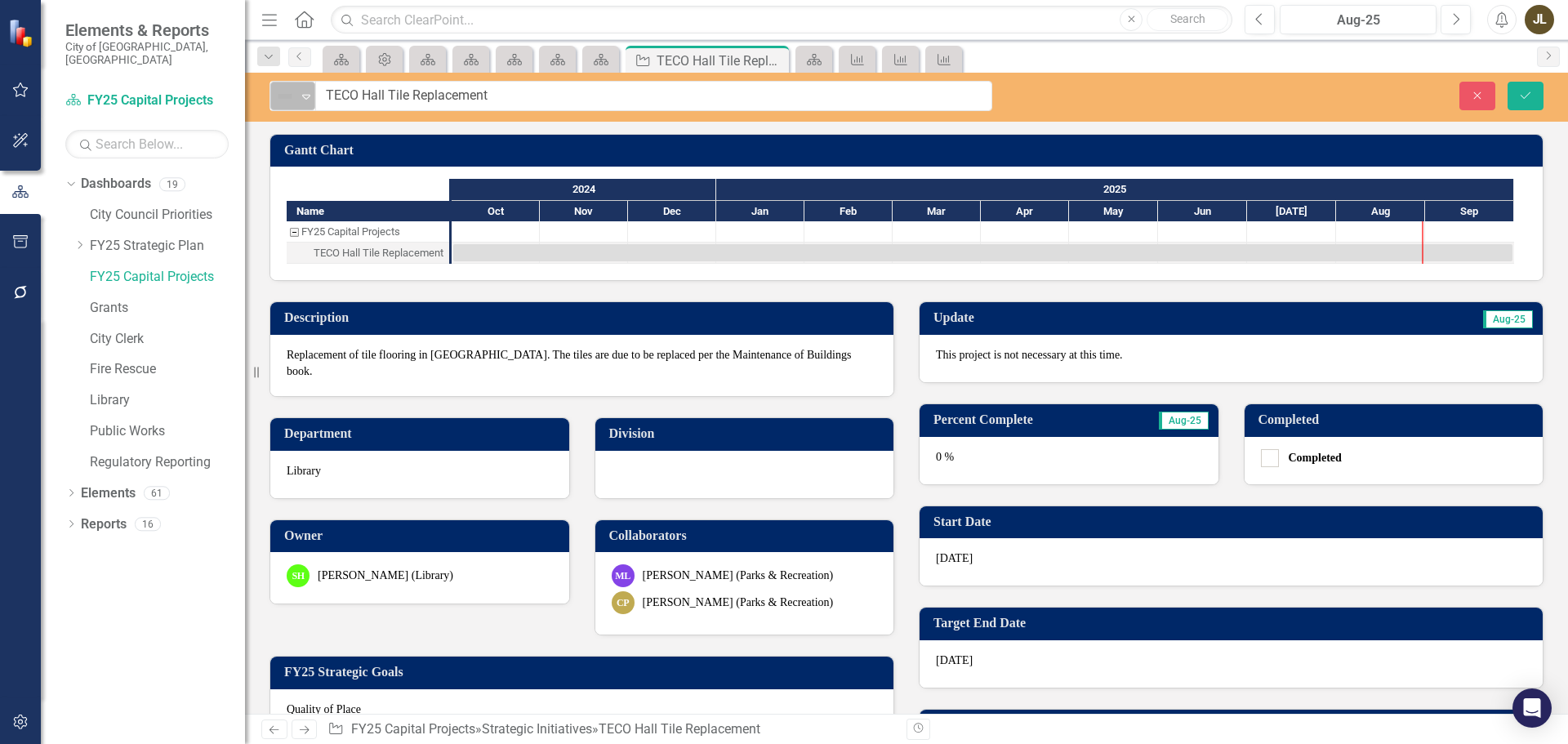
click at [286, 107] on div "Not Defined" at bounding box center [285, 95] width 24 height 22
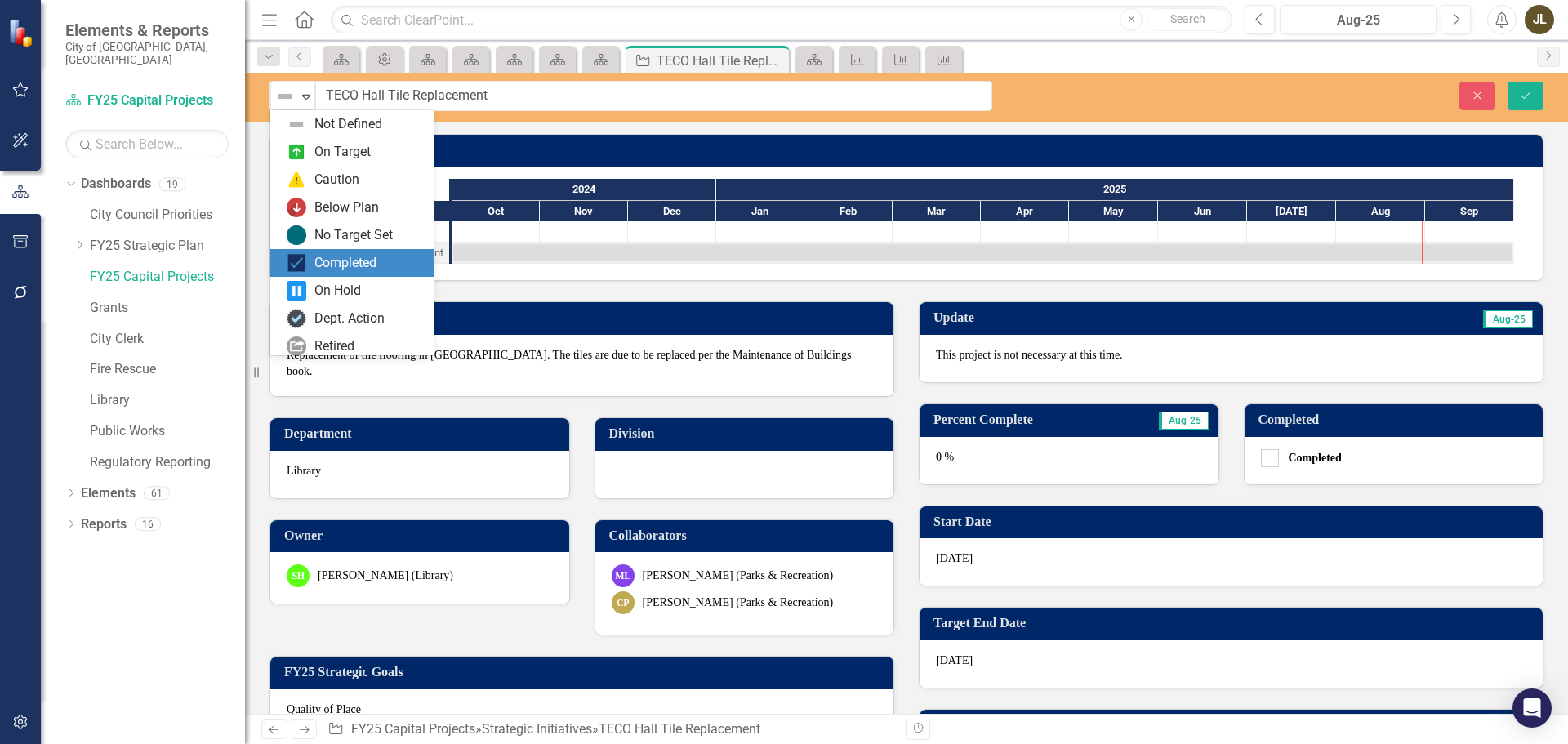
scroll to position [32, 0]
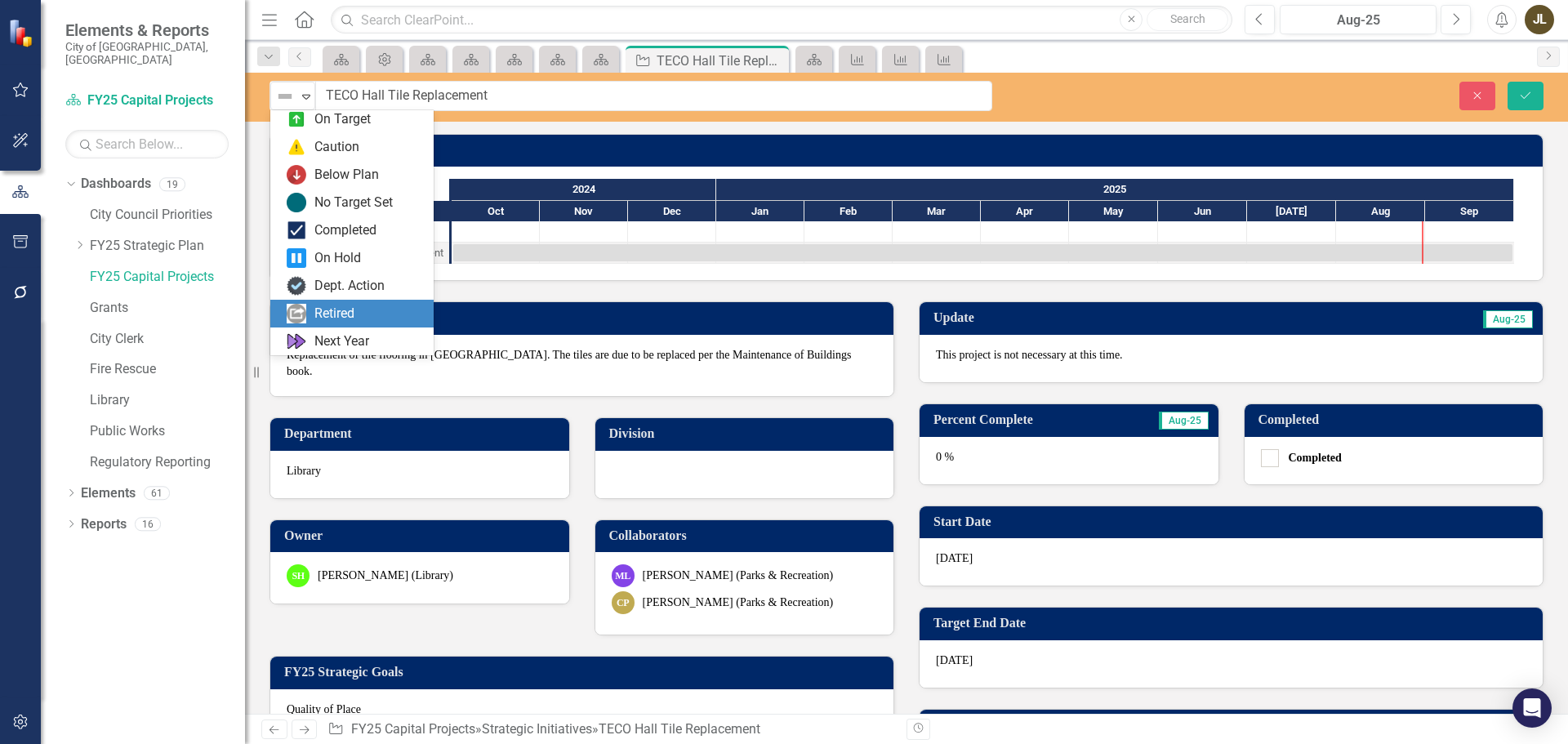
click at [354, 309] on div "Retired" at bounding box center [335, 314] width 40 height 19
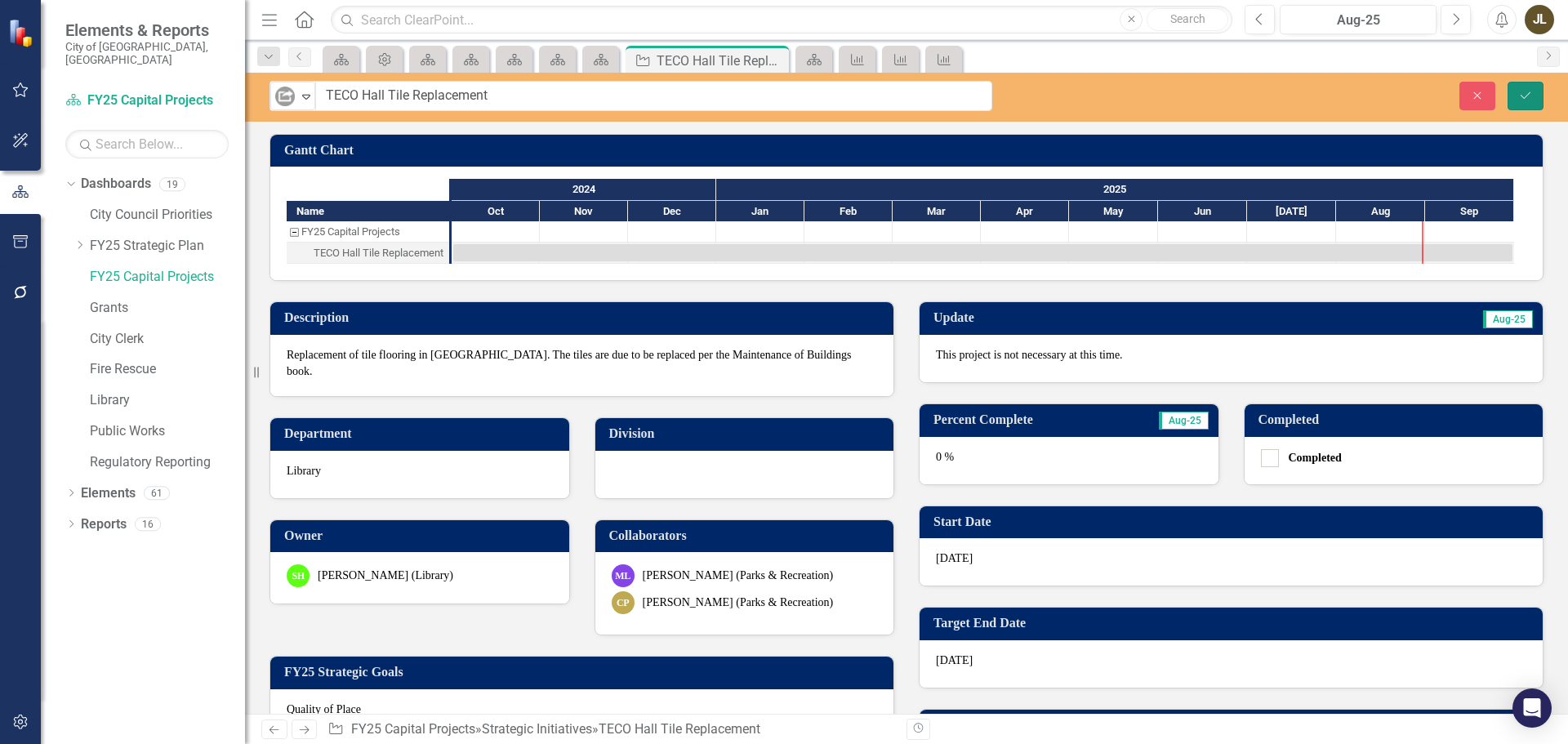
click at [1529, 90] on icon "Save" at bounding box center [1526, 95] width 14 height 12
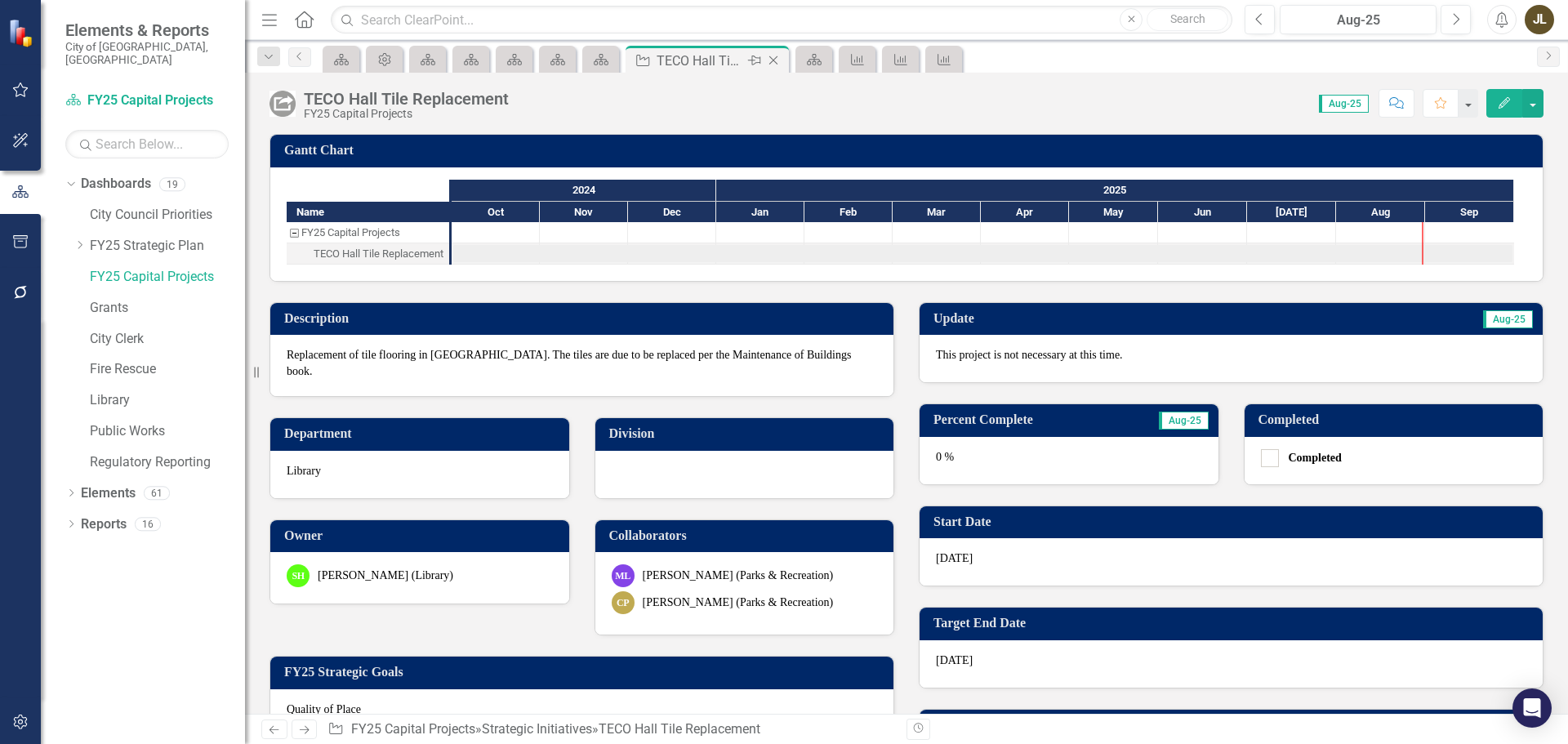
click at [778, 58] on icon "Close" at bounding box center [774, 60] width 16 height 13
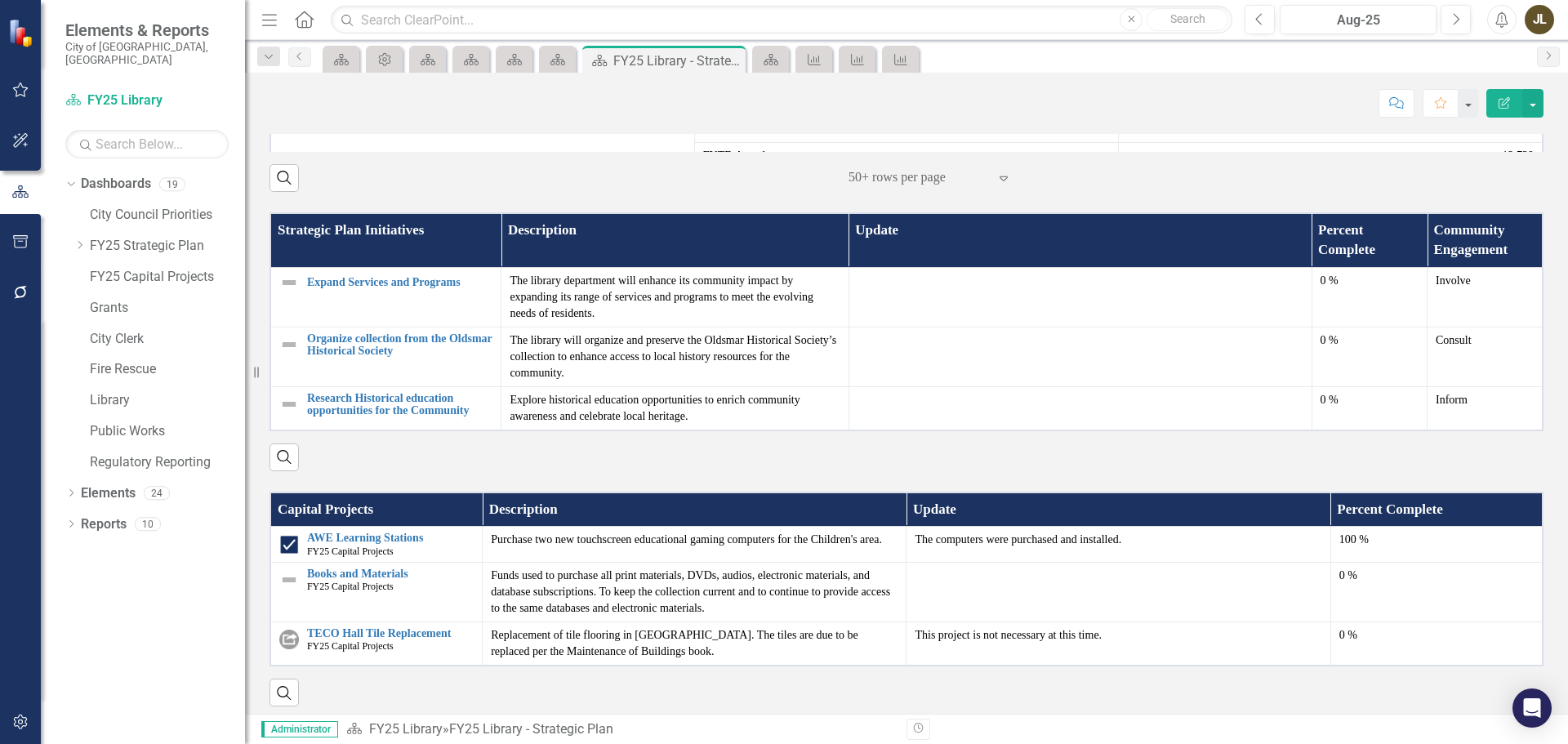
scroll to position [910, 0]
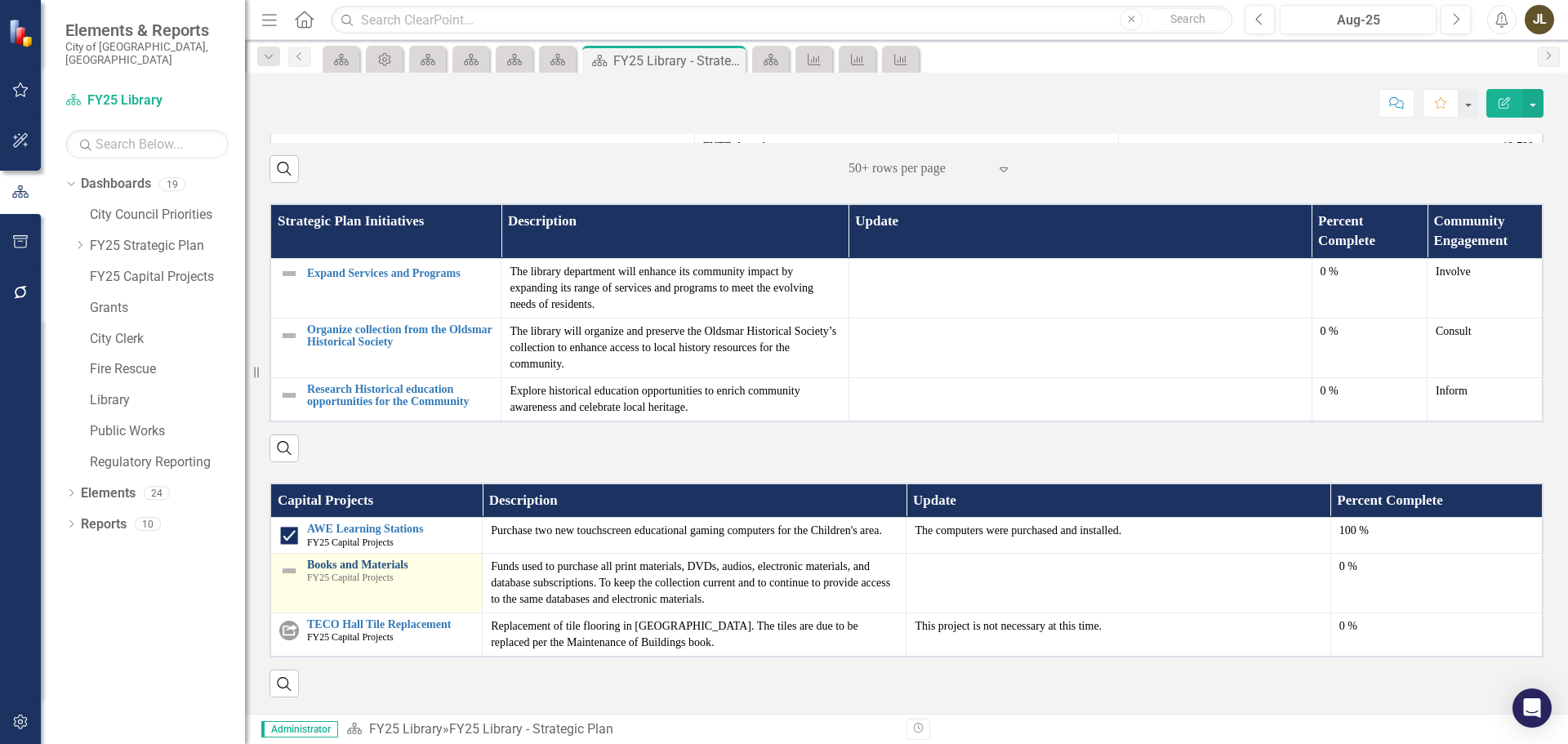
click at [381, 568] on link "Books and Materials" at bounding box center [390, 565] width 166 height 13
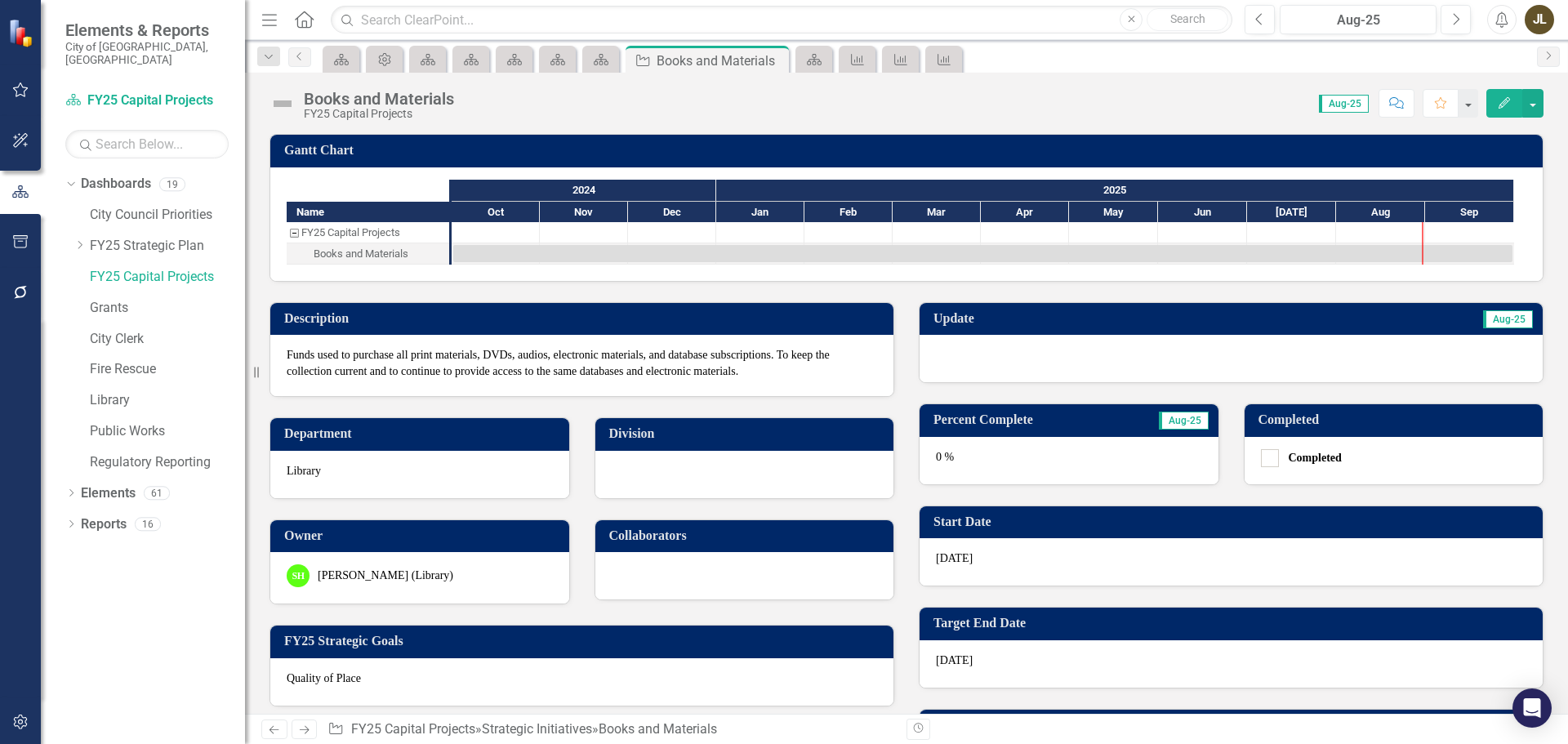
click at [1126, 341] on div at bounding box center [1231, 358] width 623 height 48
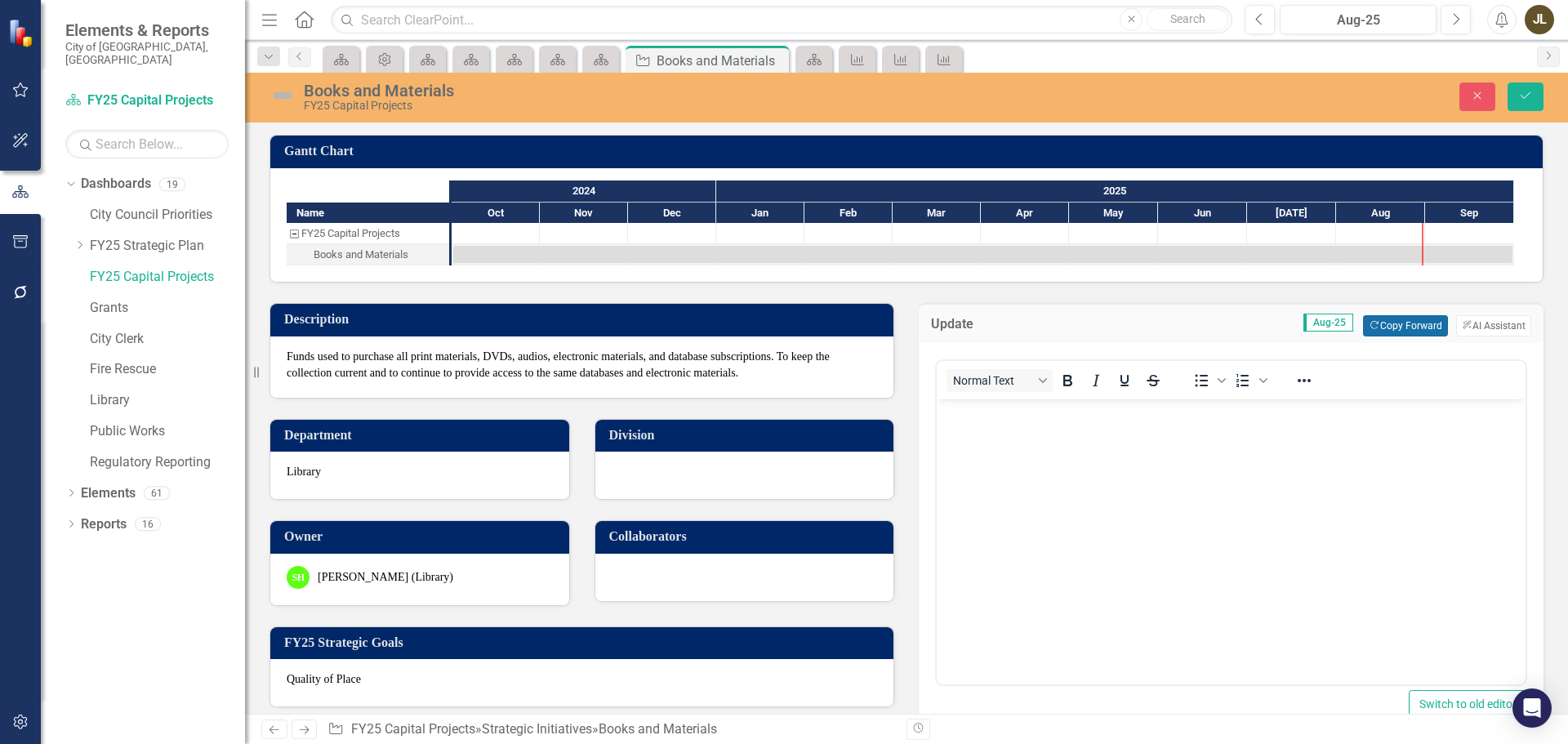
click at [1393, 319] on button "Copy Forward Copy Forward" at bounding box center [1405, 326] width 85 height 22
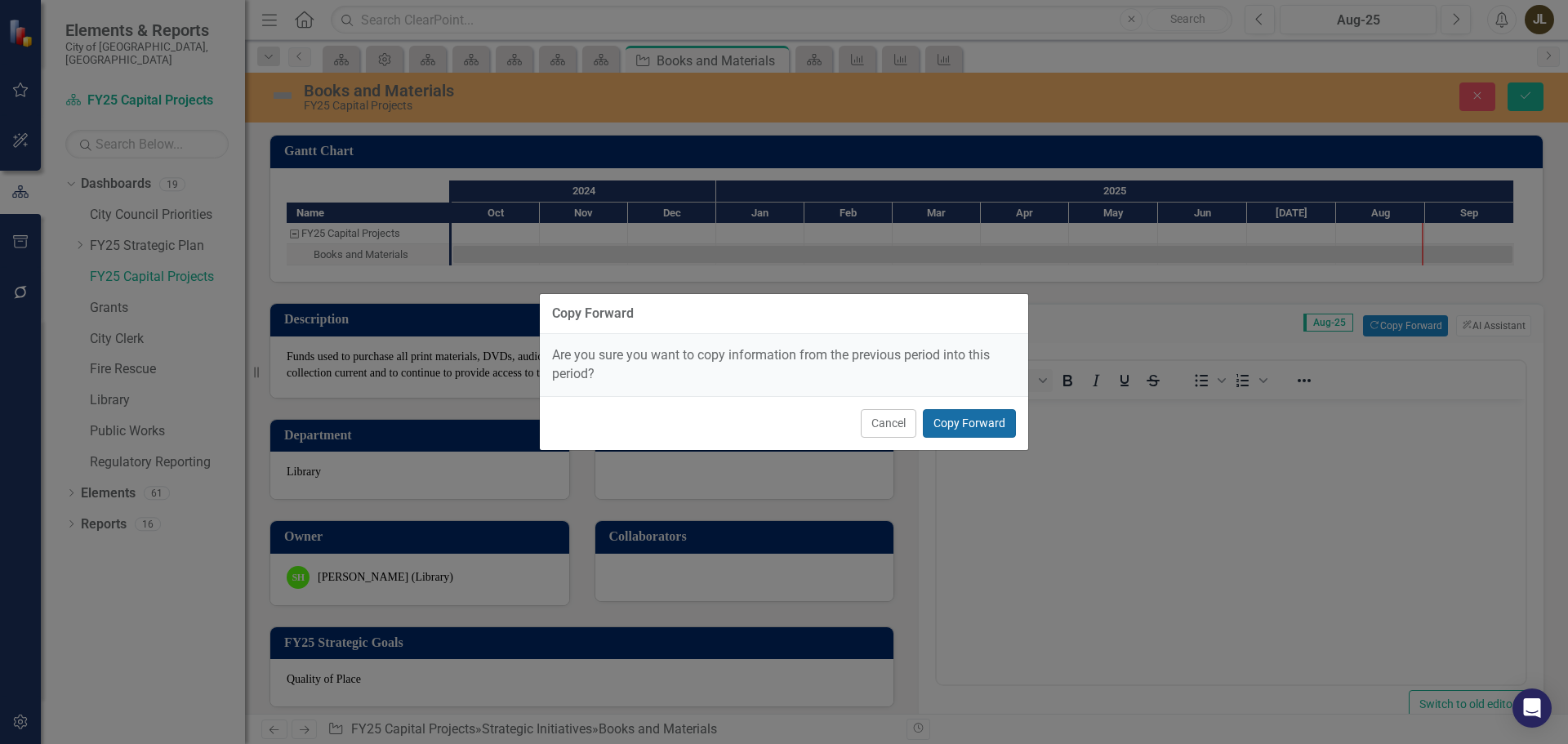
click at [935, 426] on button "Copy Forward" at bounding box center [969, 424] width 93 height 29
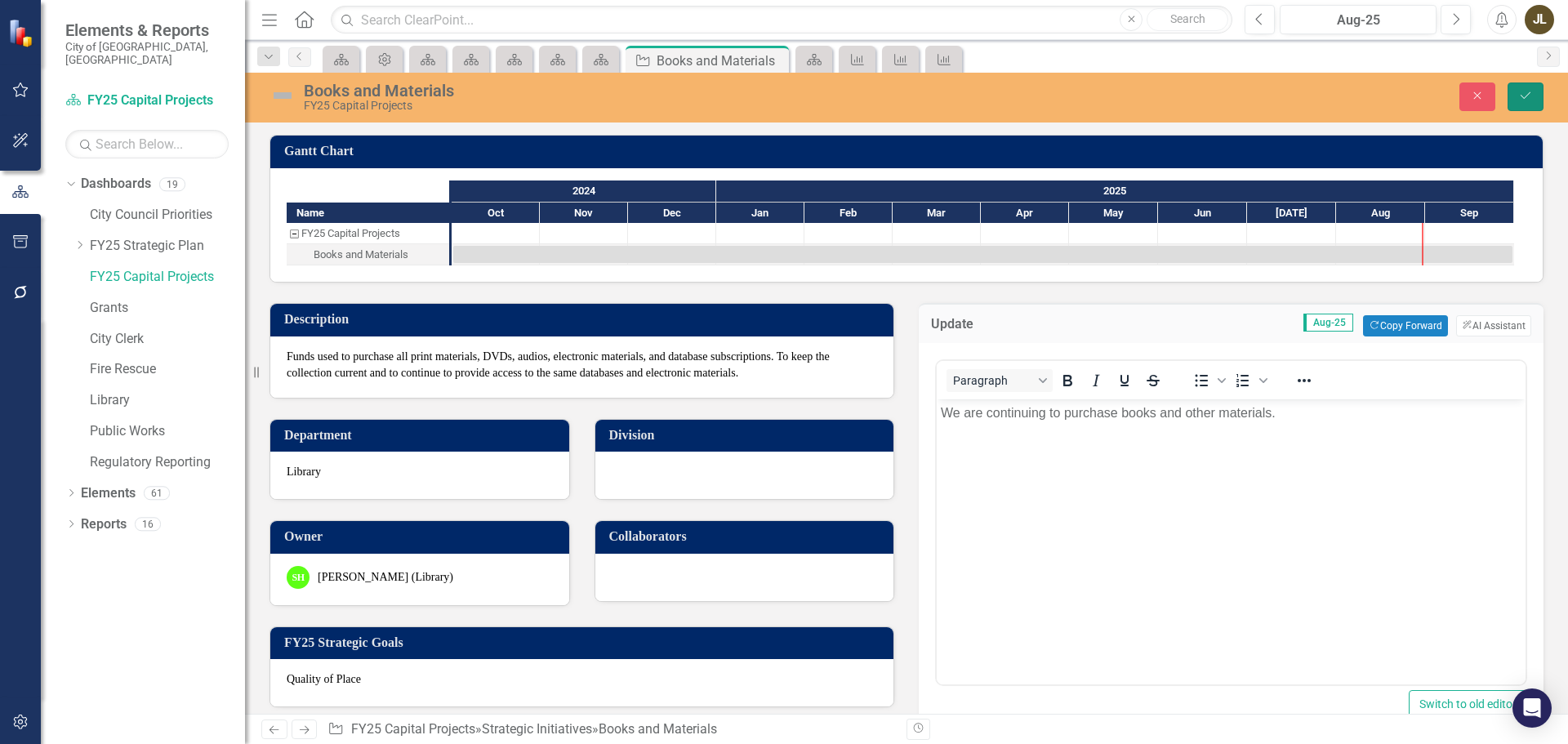
click at [1530, 97] on icon "Save" at bounding box center [1526, 95] width 14 height 12
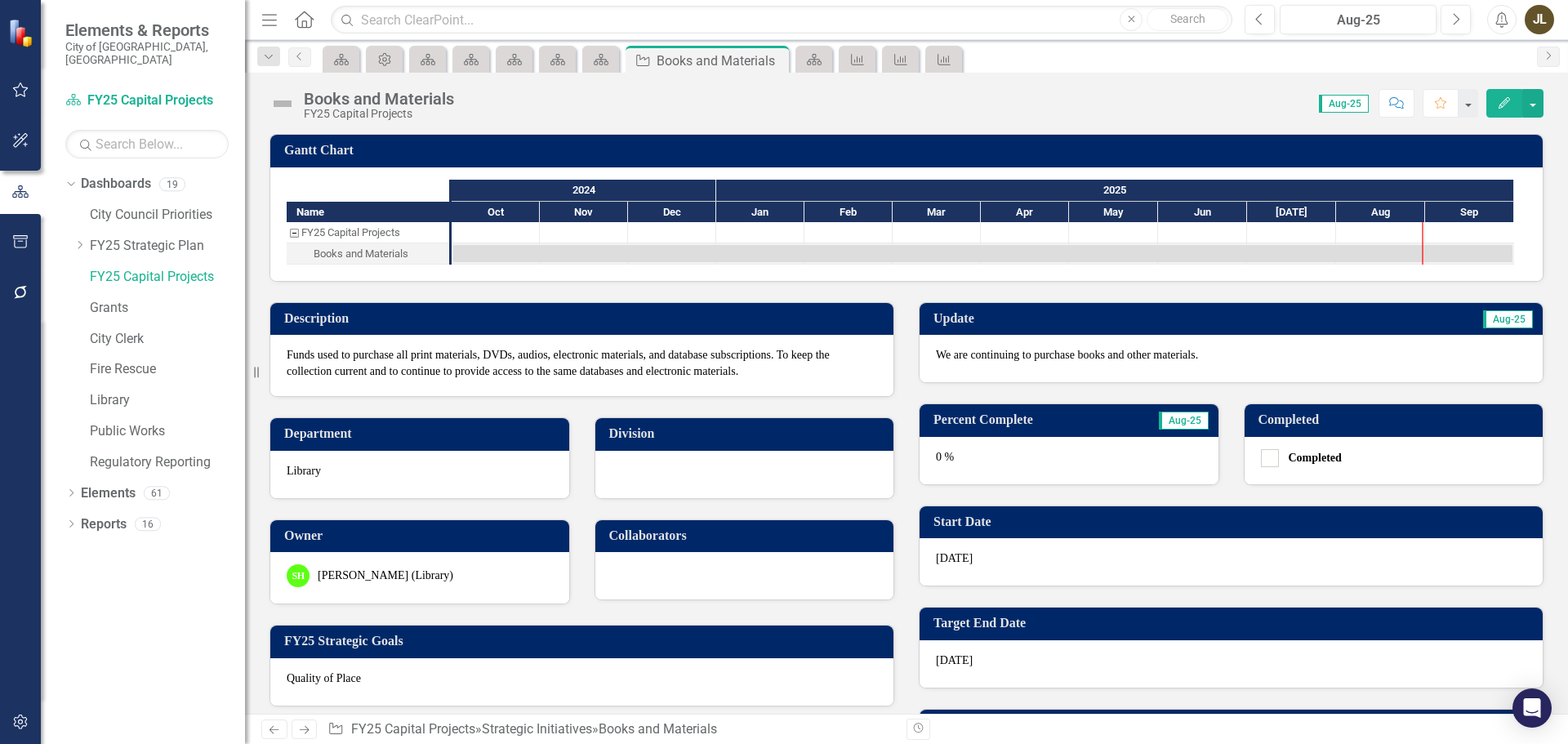
click at [1024, 456] on div "0 %" at bounding box center [1069, 461] width 299 height 48
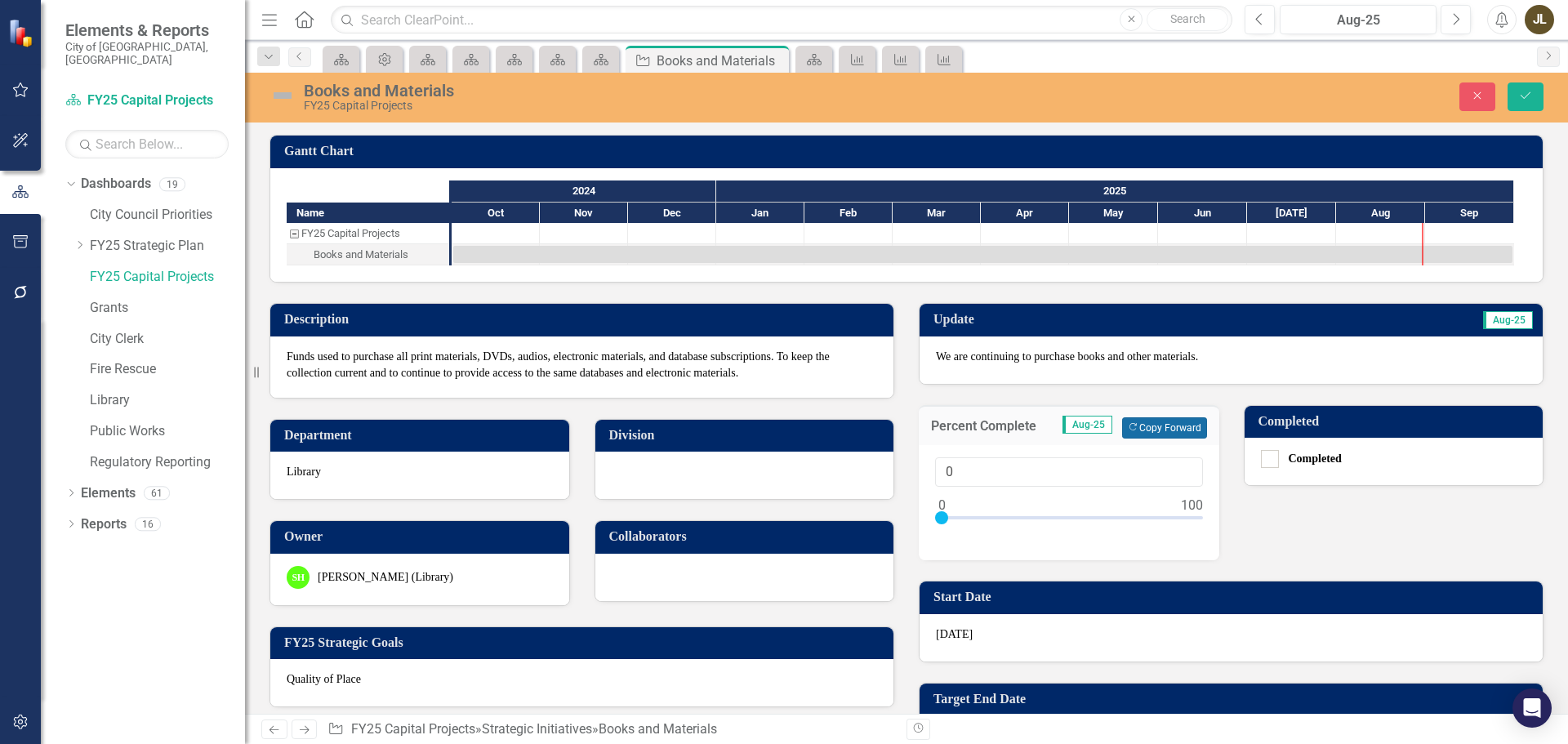
click at [1130, 426] on button "Copy Forward Copy Forward" at bounding box center [1164, 428] width 85 height 22
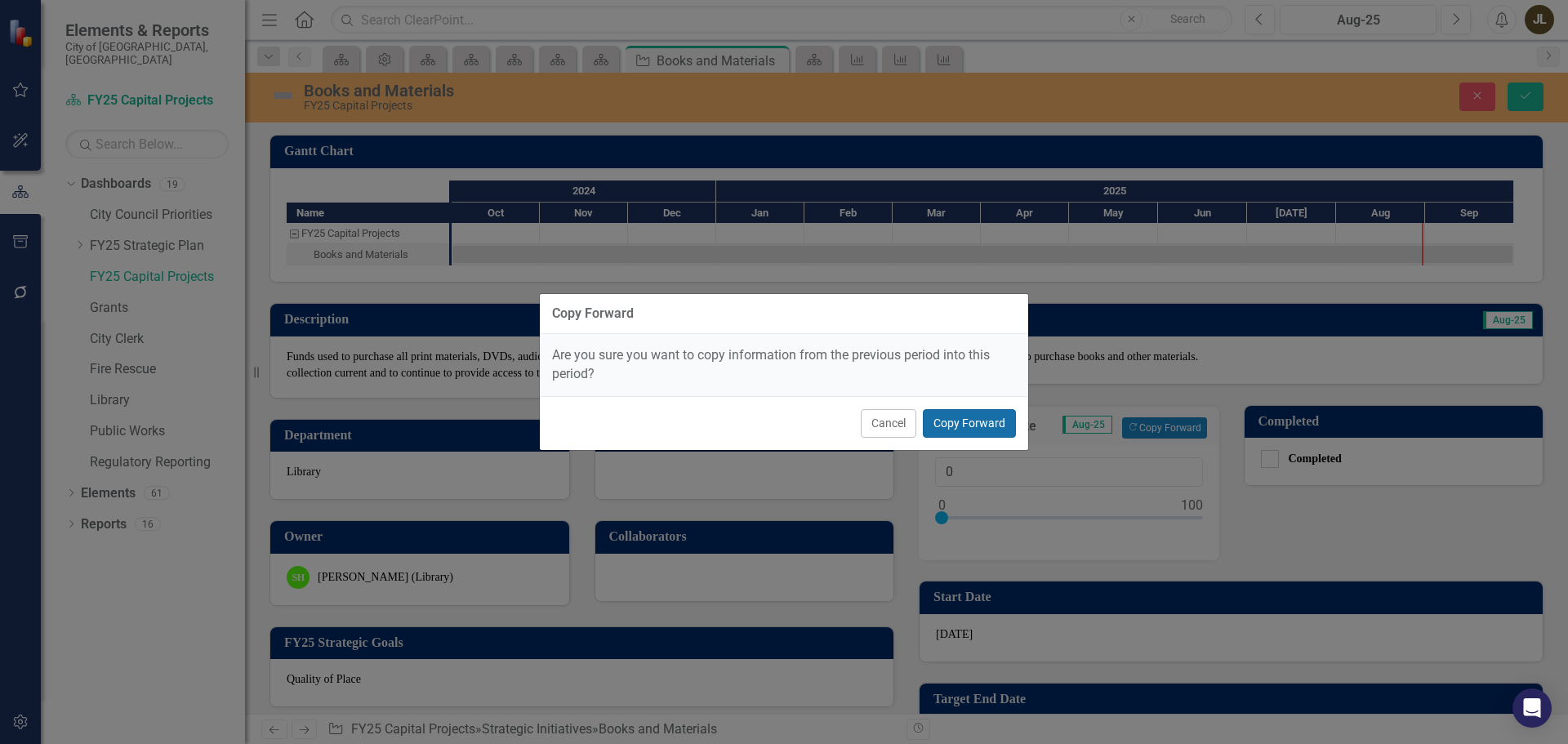
click at [971, 418] on button "Copy Forward" at bounding box center [969, 424] width 93 height 29
type input "75"
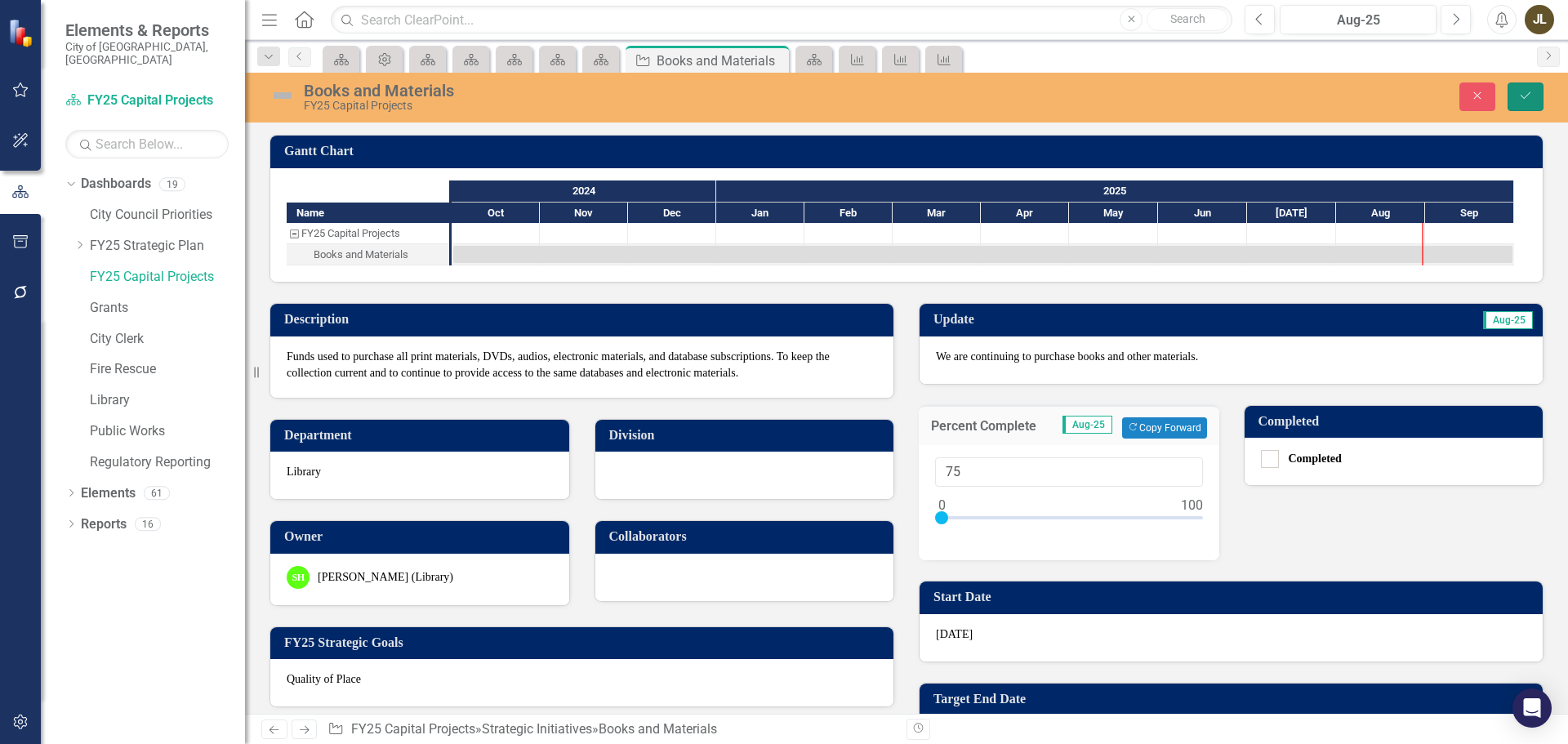
click at [1521, 96] on icon "submit" at bounding box center [1525, 95] width 10 height 6
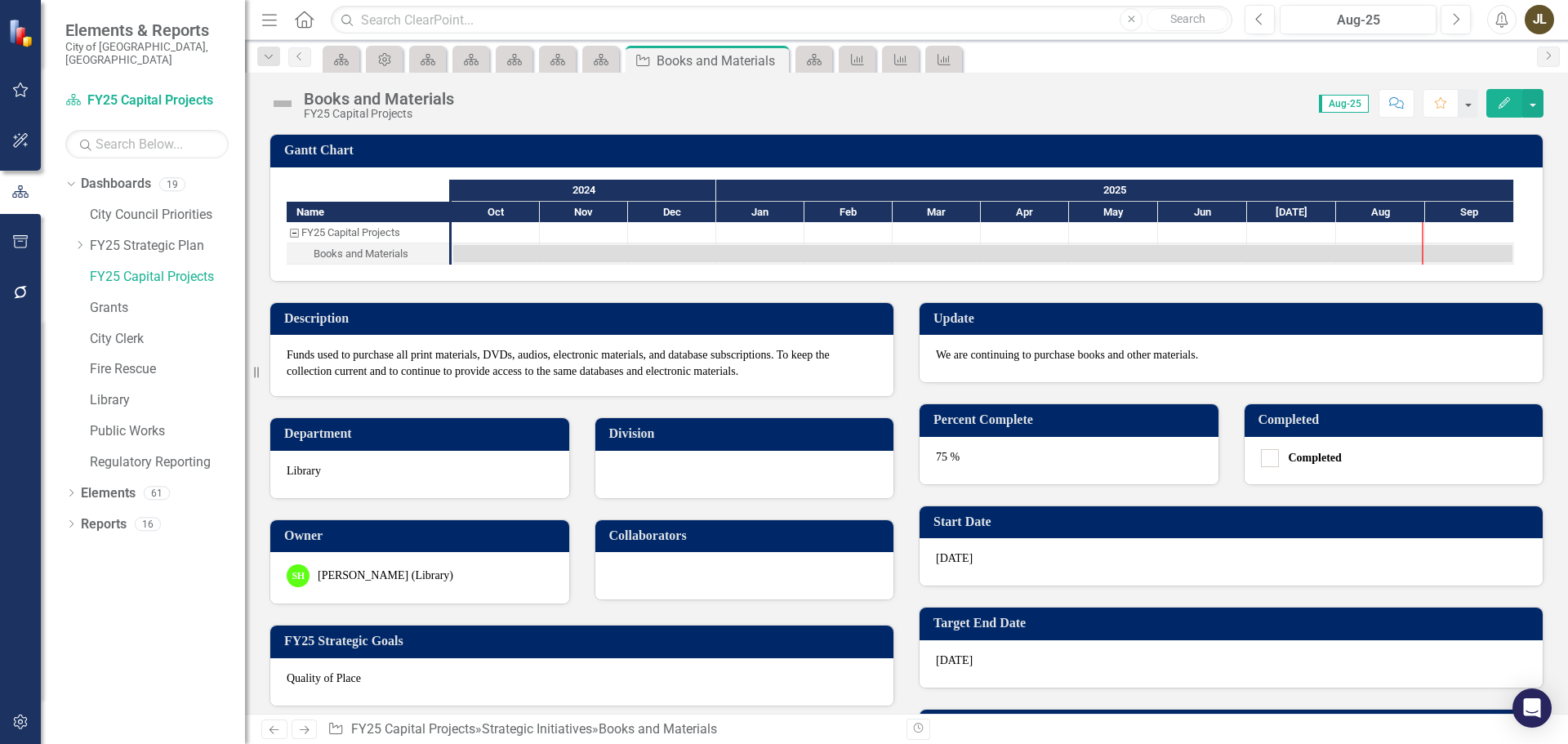
click at [284, 96] on img at bounding box center [282, 103] width 26 height 26
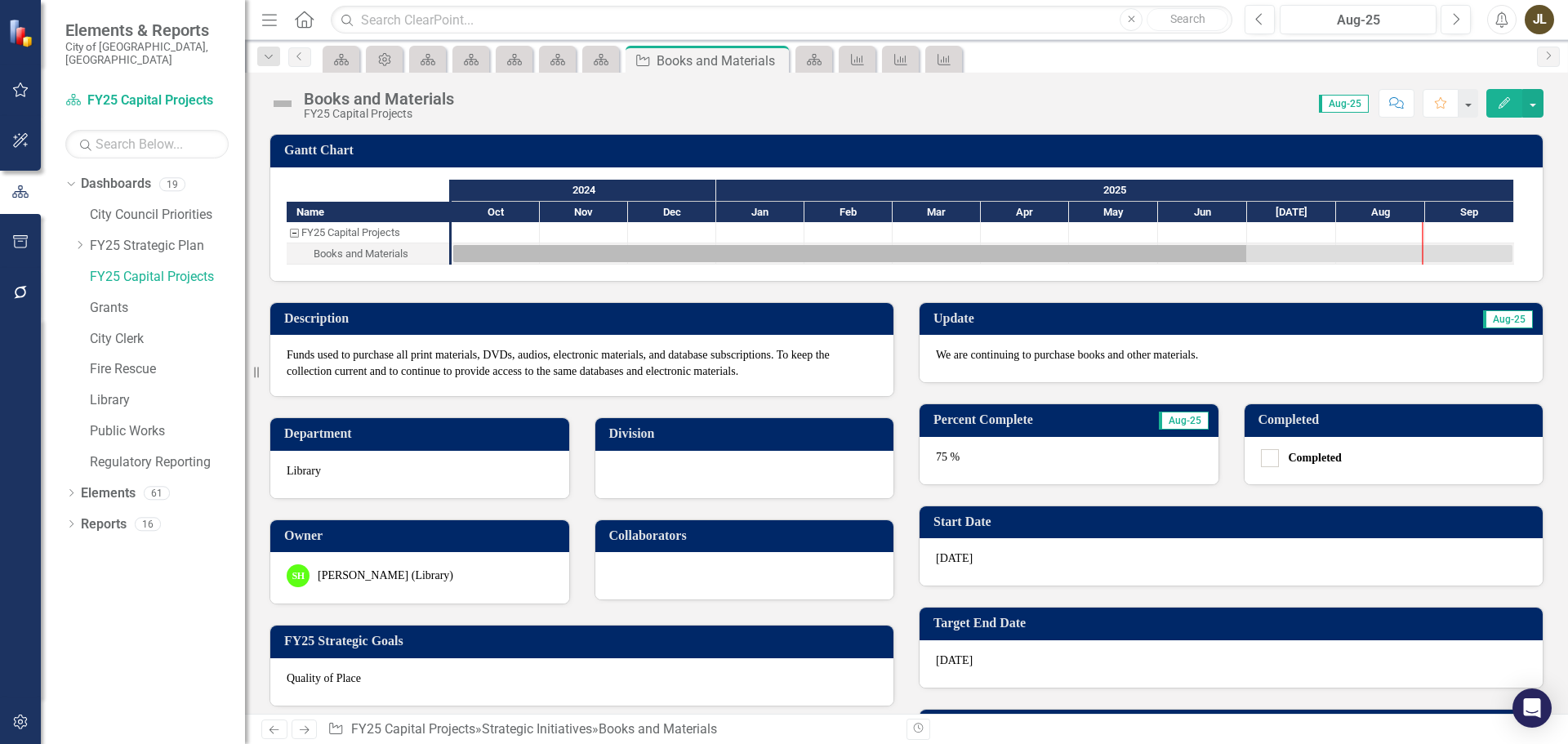
click at [284, 96] on img at bounding box center [282, 103] width 26 height 26
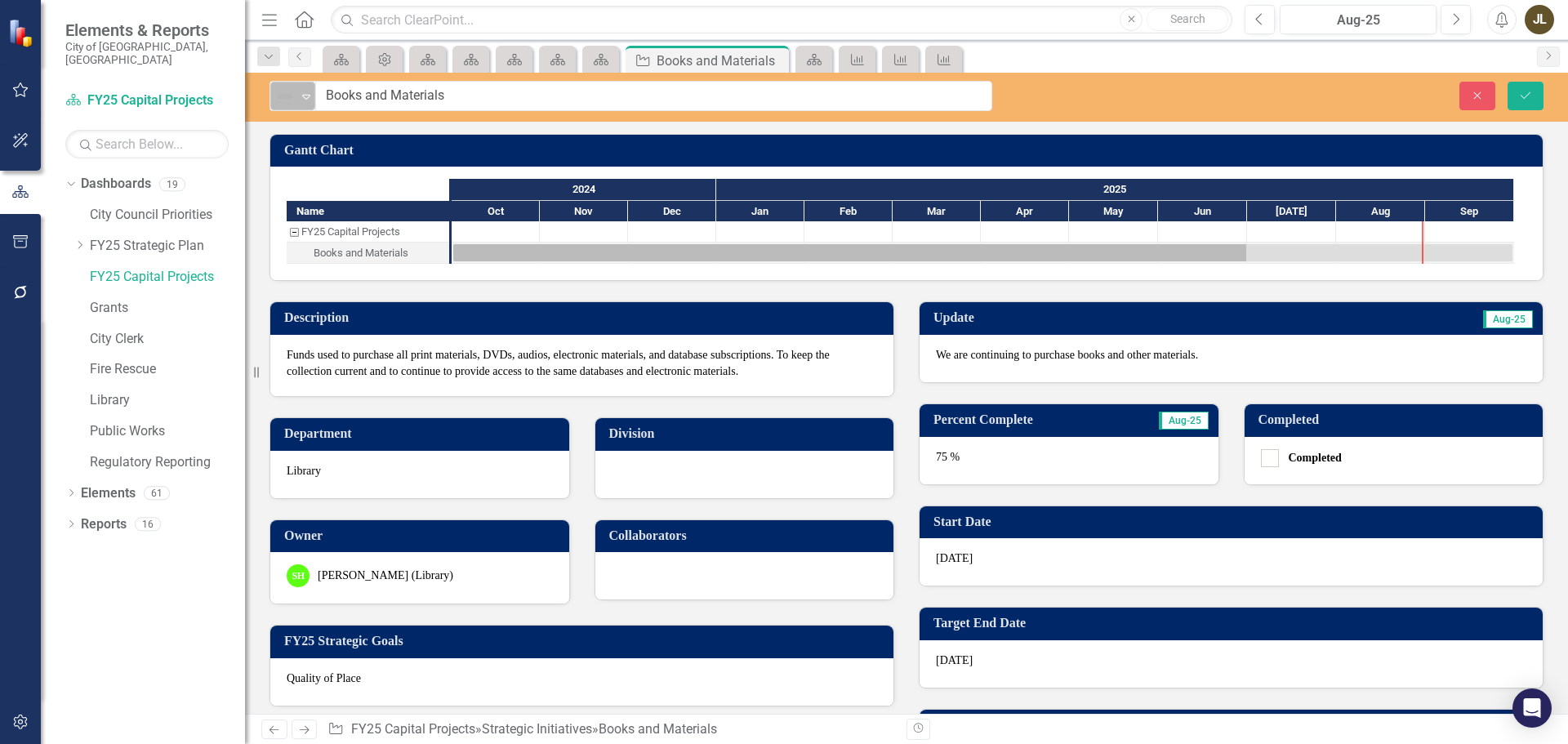
click at [288, 102] on img at bounding box center [285, 96] width 20 height 20
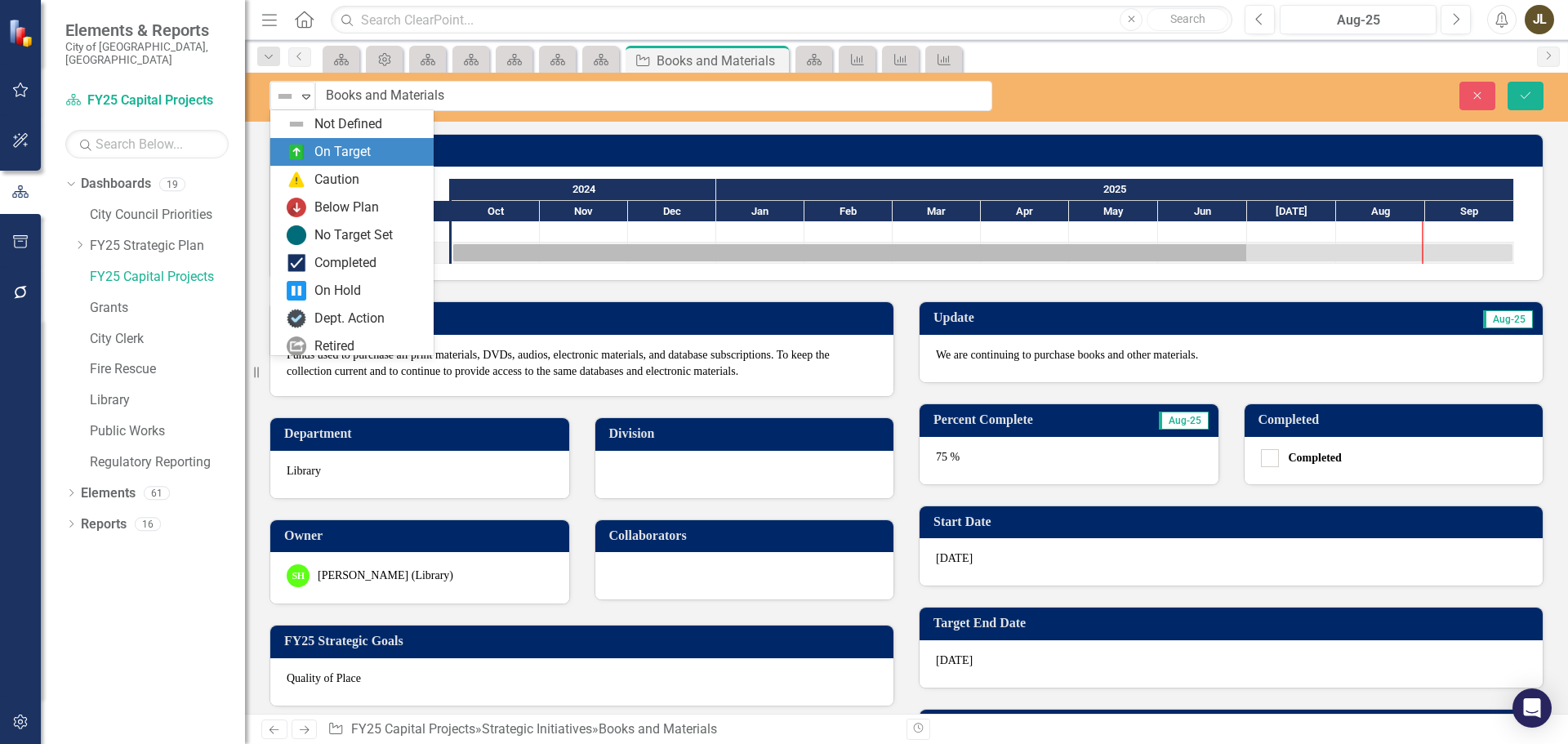
click at [334, 145] on div "On Target" at bounding box center [343, 152] width 57 height 19
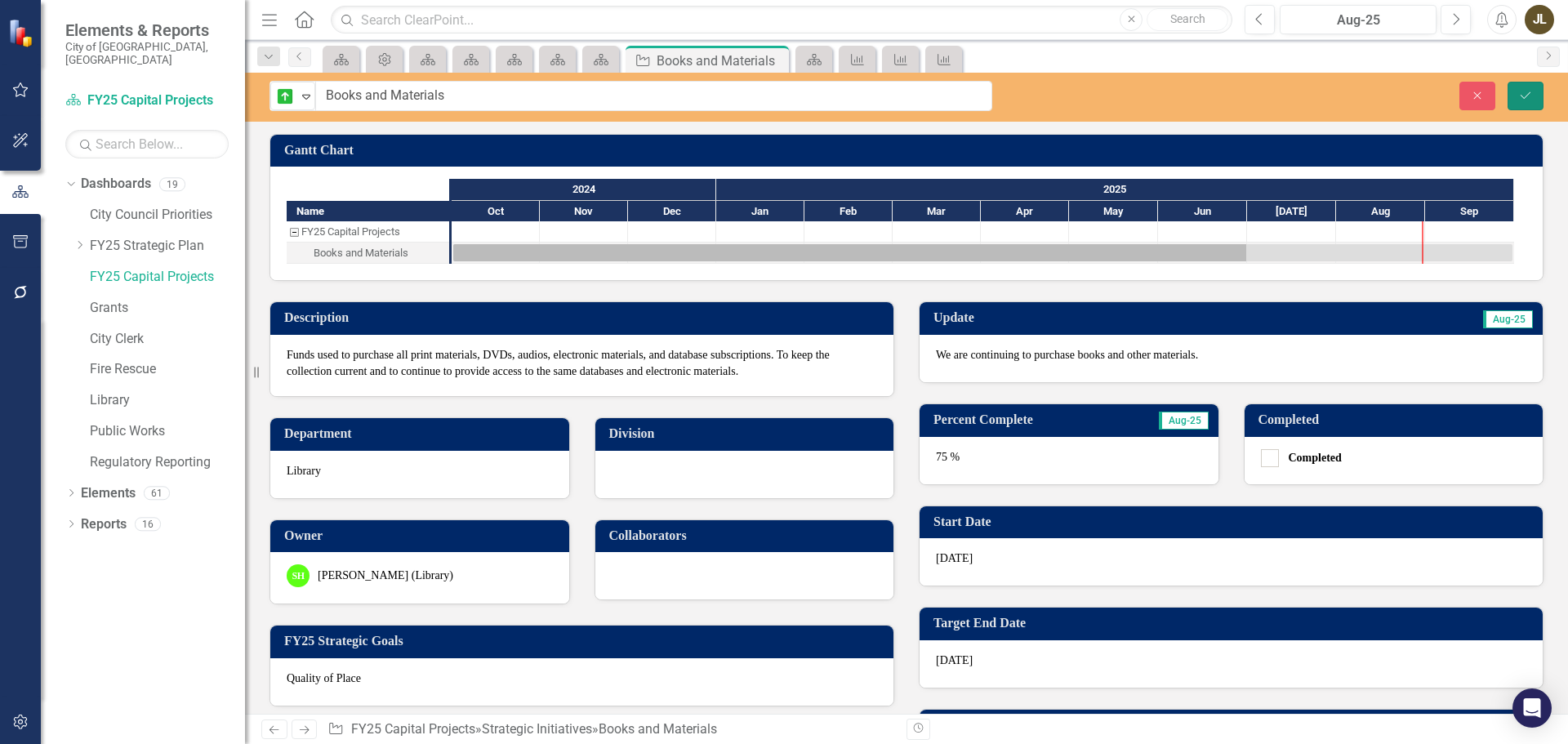
click at [1528, 87] on button "Save" at bounding box center [1526, 96] width 36 height 29
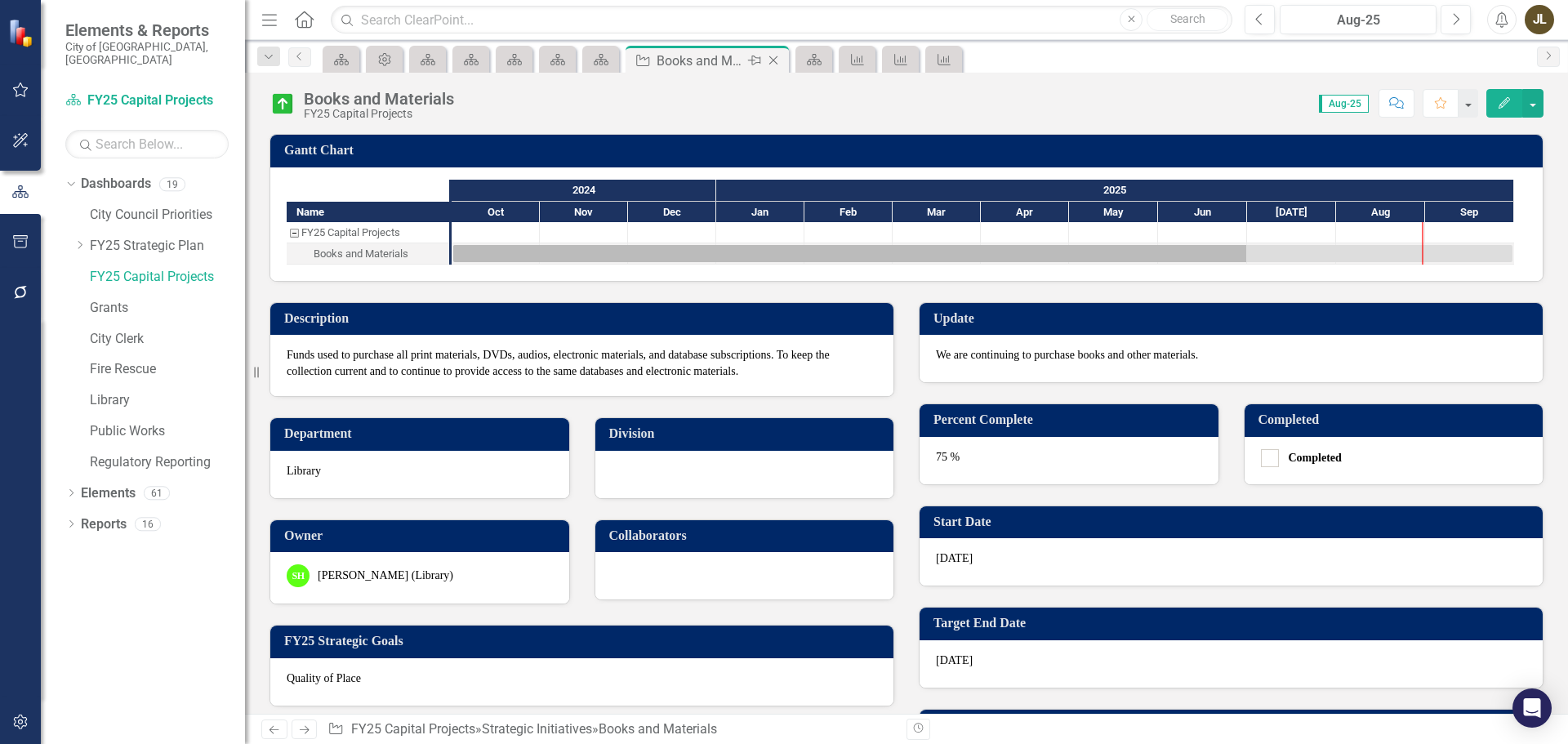
click at [776, 62] on icon "Close" at bounding box center [774, 60] width 16 height 13
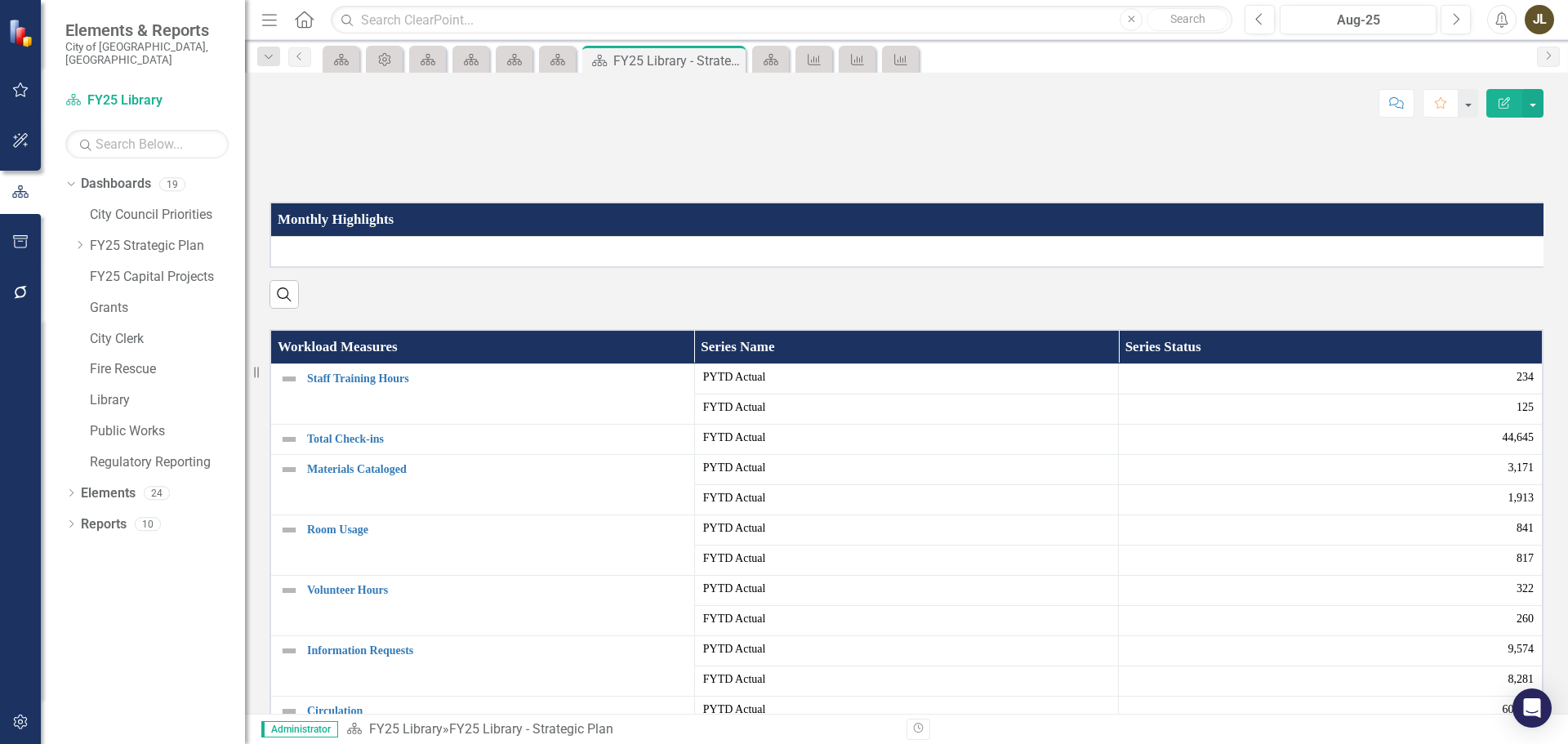
drag, startPoint x: 732, startPoint y: 61, endPoint x: 773, endPoint y: 90, distance: 50.2
click at [0, 0] on icon "Close" at bounding box center [0, 0] width 0 height 0
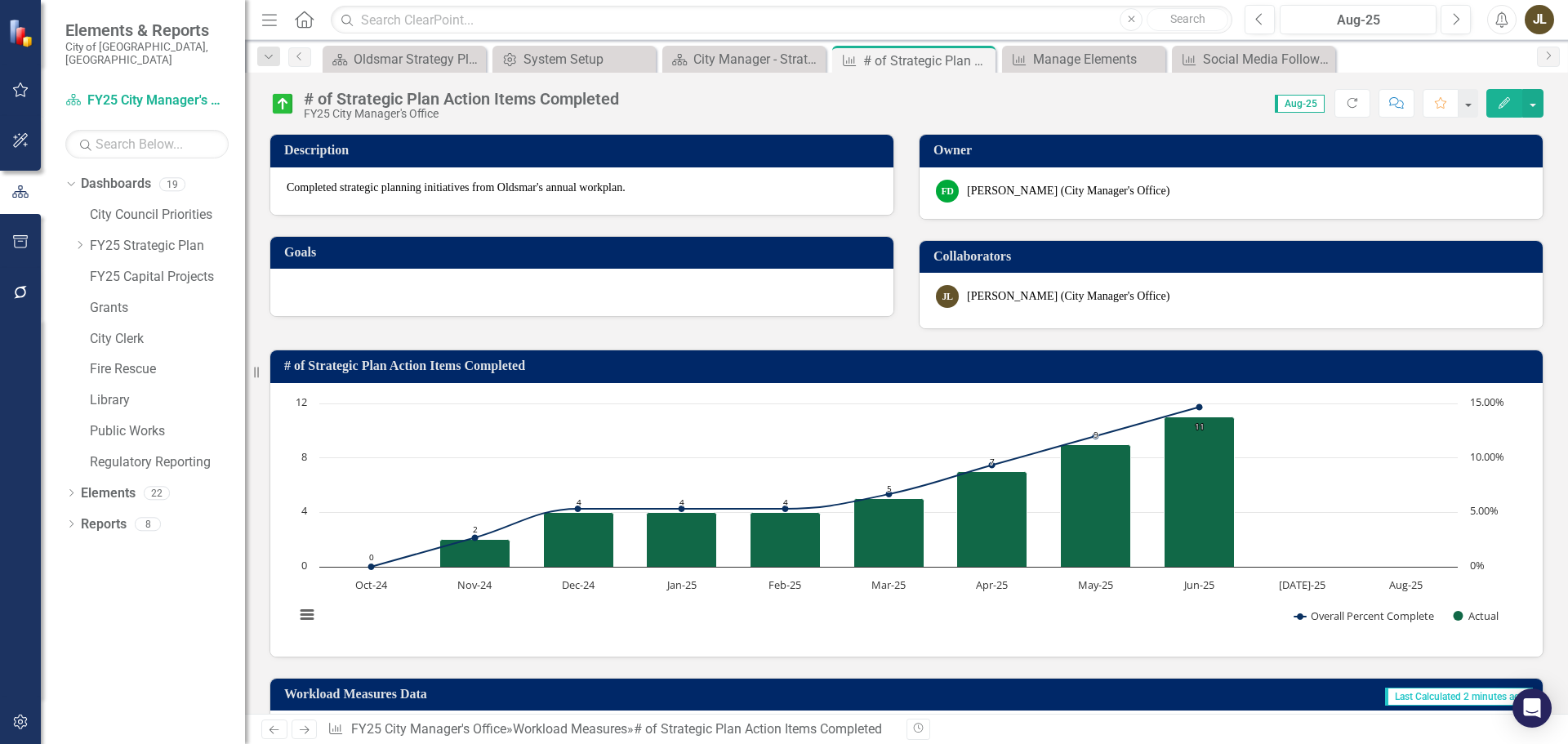
scroll to position [544, 0]
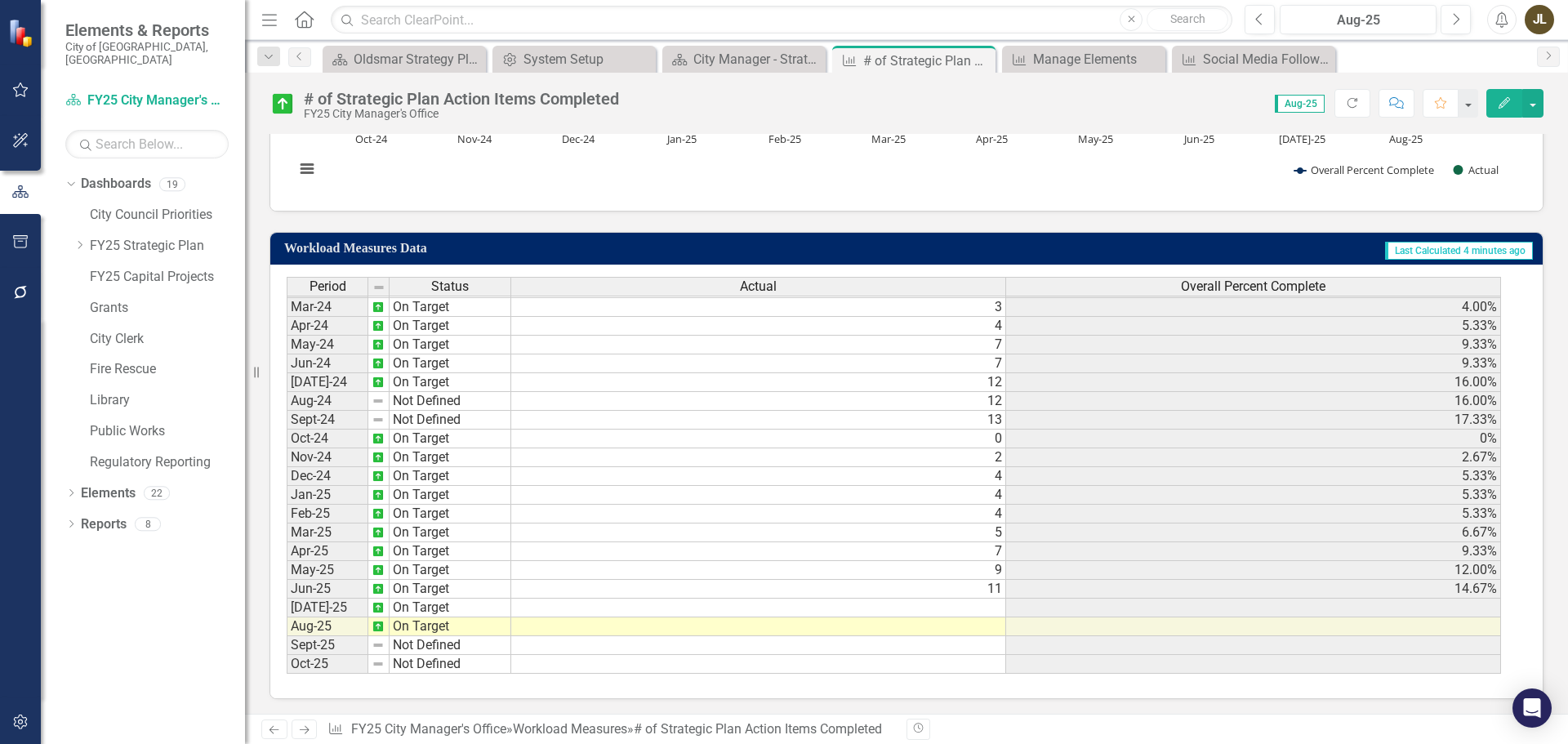
click at [964, 605] on td at bounding box center [758, 607] width 495 height 19
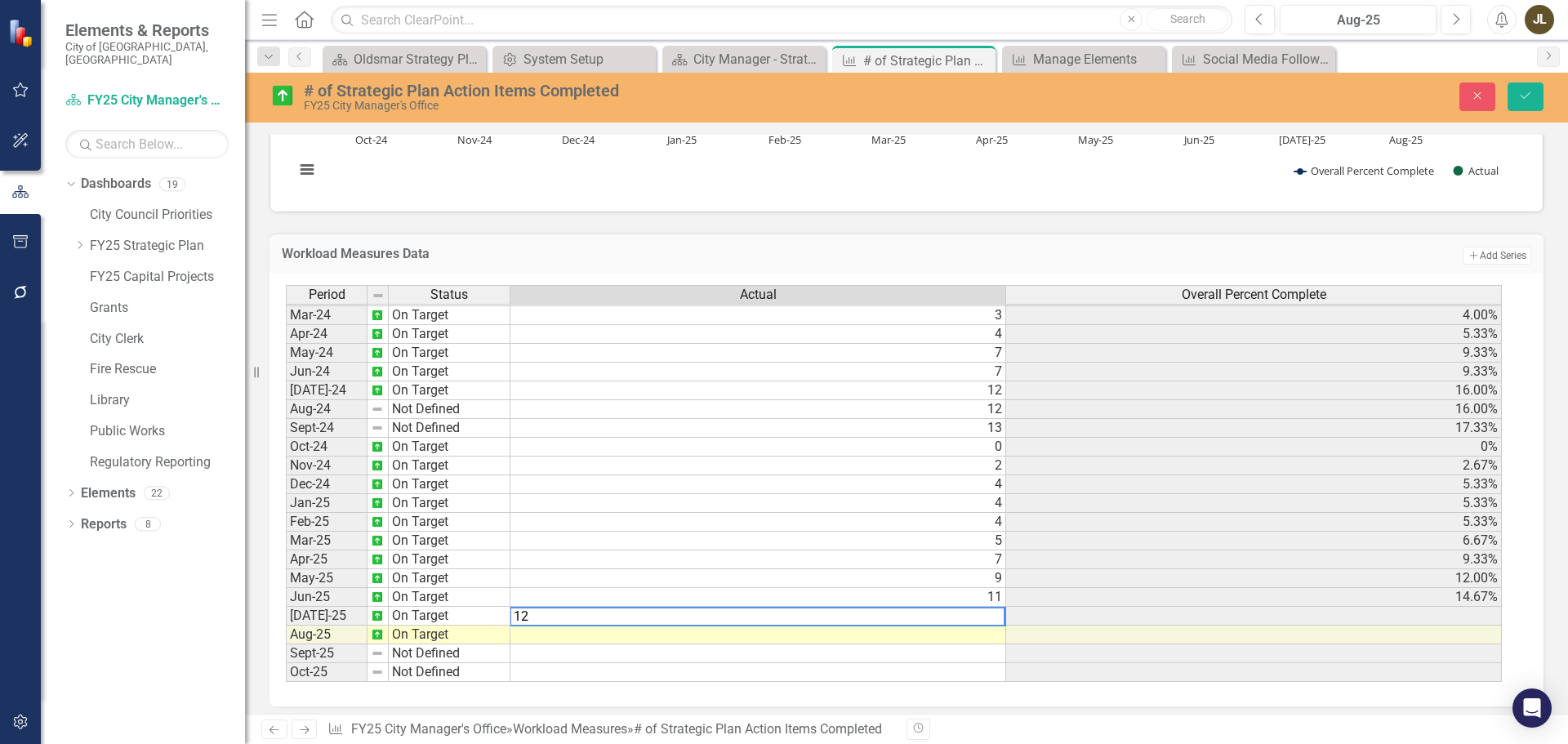
type textarea "12"
click at [975, 640] on td at bounding box center [757, 634] width 496 height 19
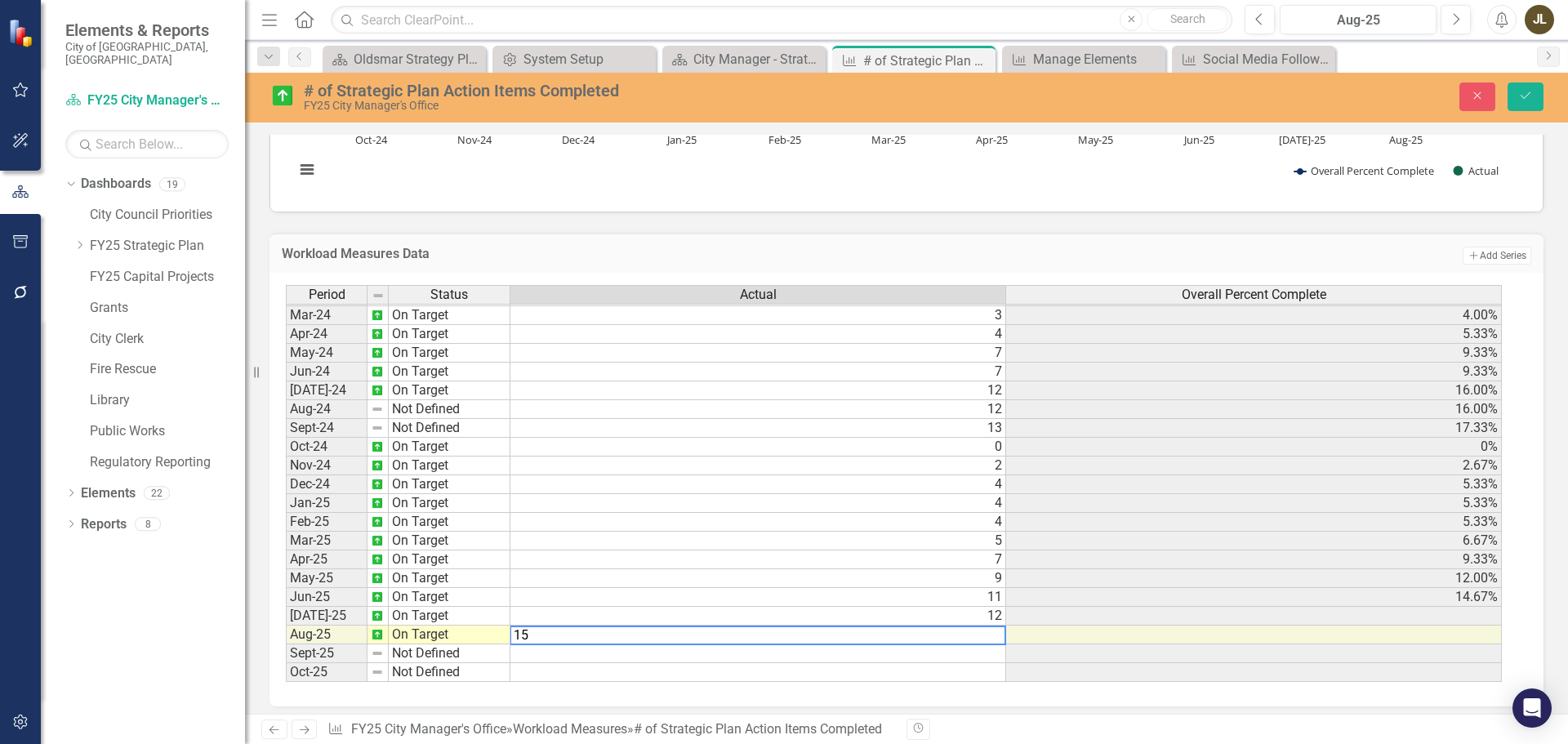
type textarea "15"
click at [985, 652] on td at bounding box center [757, 653] width 496 height 19
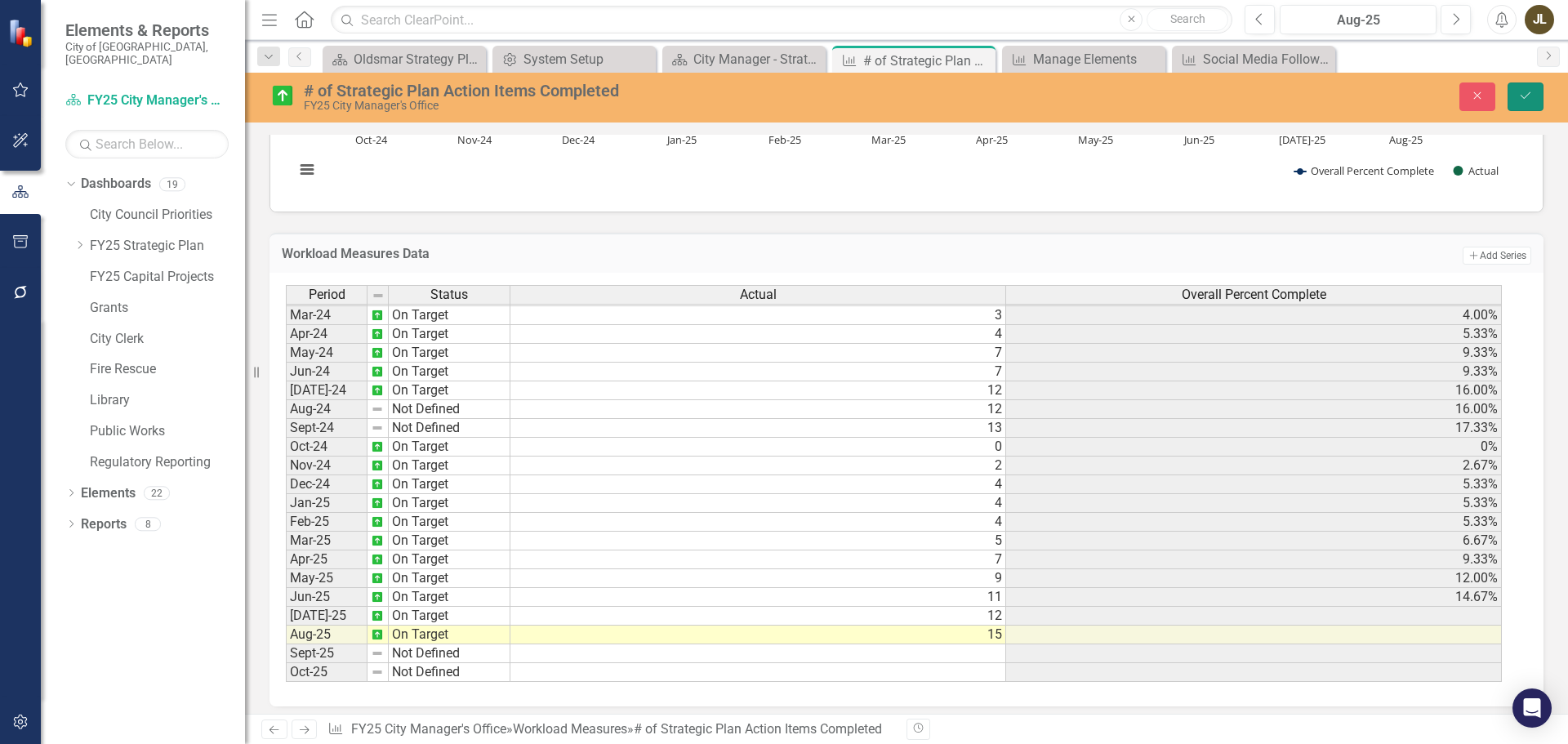
click at [1519, 108] on button "Save" at bounding box center [1526, 97] width 36 height 29
